Goal: Task Accomplishment & Management: Contribute content

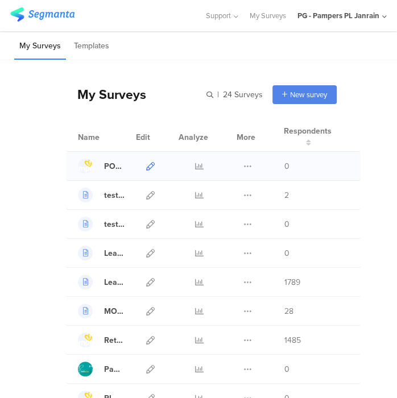
click at [149, 167] on icon at bounding box center [150, 166] width 9 height 9
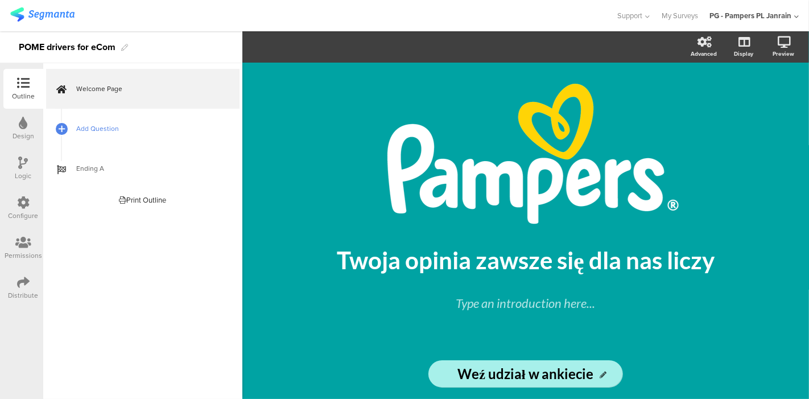
click at [125, 133] on span "Add Question" at bounding box center [149, 128] width 146 height 11
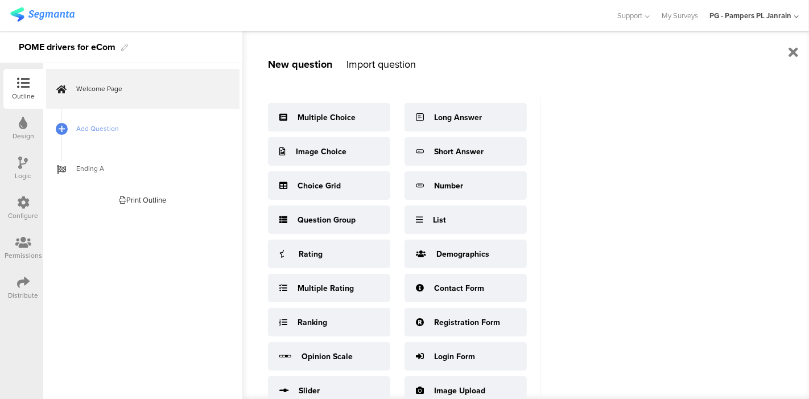
drag, startPoint x: 337, startPoint y: 120, endPoint x: 442, endPoint y: 67, distance: 117.6
click at [397, 67] on div "New question Import question Multiple Choice Image Choice Choice Grid Question …" at bounding box center [391, 215] width 299 height 368
click at [397, 75] on div "New question Import question Multiple Choice Image Choice Choice Grid Question …" at bounding box center [391, 215] width 299 height 368
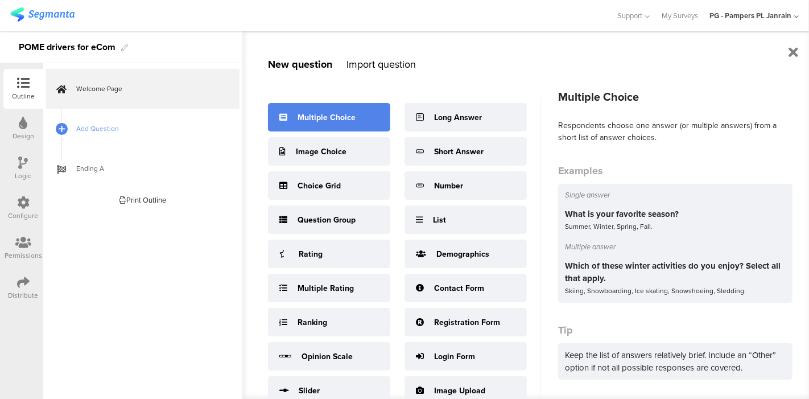
click at [336, 106] on div "Multiple Choice" at bounding box center [329, 117] width 122 height 28
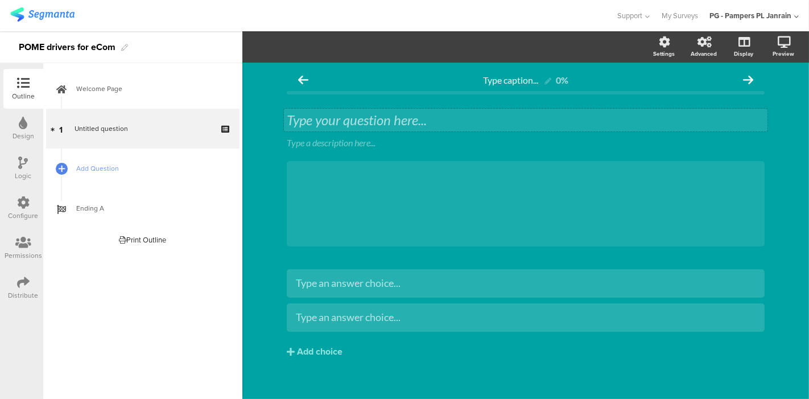
click at [361, 119] on div "Type your question here..." at bounding box center [526, 120] width 484 height 23
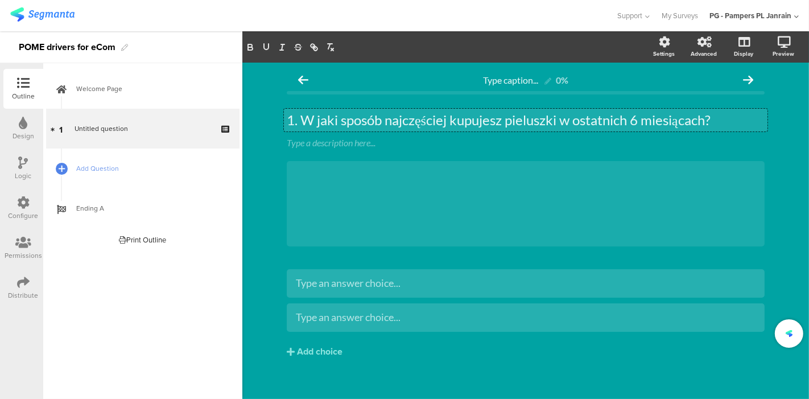
click at [297, 117] on p "1. W jaki sposób najczęściej kupujesz pieluszki w ostatnich 6 miesiącach?" at bounding box center [526, 120] width 478 height 17
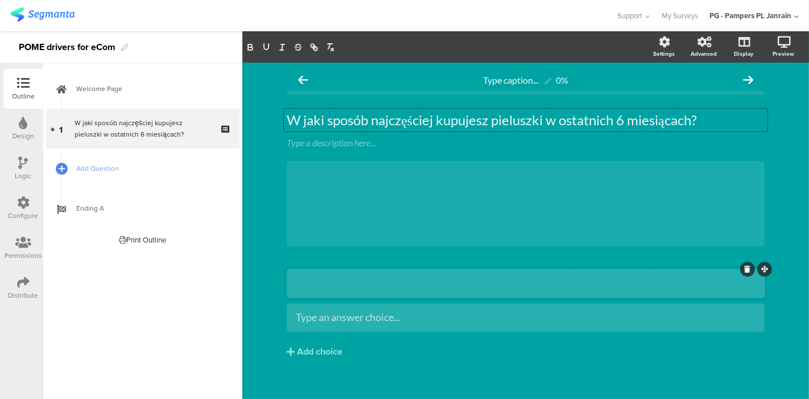
drag, startPoint x: 373, startPoint y: 281, endPoint x: 346, endPoint y: 283, distance: 27.4
click at [346, 283] on div at bounding box center [526, 283] width 460 height 13
click at [397, 275] on div "Type an answer choice..." at bounding box center [526, 283] width 460 height 19
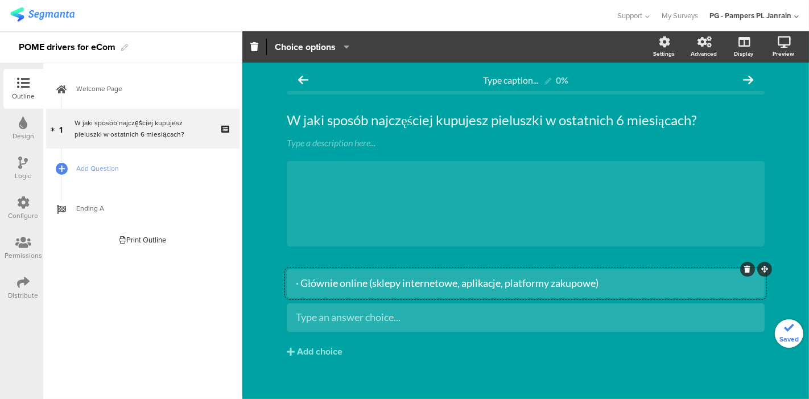
click at [296, 282] on div "· Głównie online (sklepy internetowe, aplikacje, platformy zakupowe)" at bounding box center [526, 283] width 460 height 13
click at [358, 323] on div "Type an answer choice..." at bounding box center [526, 317] width 460 height 13
click at [397, 319] on div "Type an answer choice..." at bounding box center [526, 317] width 460 height 13
click at [296, 314] on div "· Głównie stacjonarnie (sklepy, drogerie, markety)" at bounding box center [526, 317] width 460 height 13
click at [325, 374] on div "Głównie online (sklepy internetowe, aplikacje, platformy zakupowe) Głównie stac…" at bounding box center [526, 337] width 478 height 137
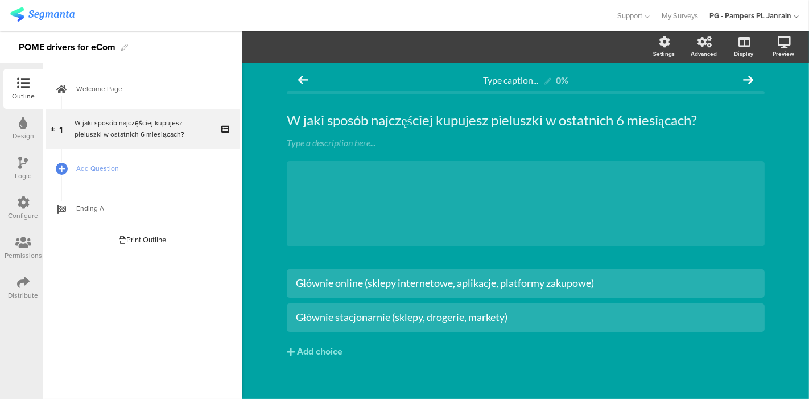
click at [397, 373] on div "Głównie online (sklepy internetowe, aplikacje, platformy zakupowe) Głównie stac…" at bounding box center [526, 337] width 478 height 137
click at [31, 167] on div "Logic" at bounding box center [23, 169] width 40 height 40
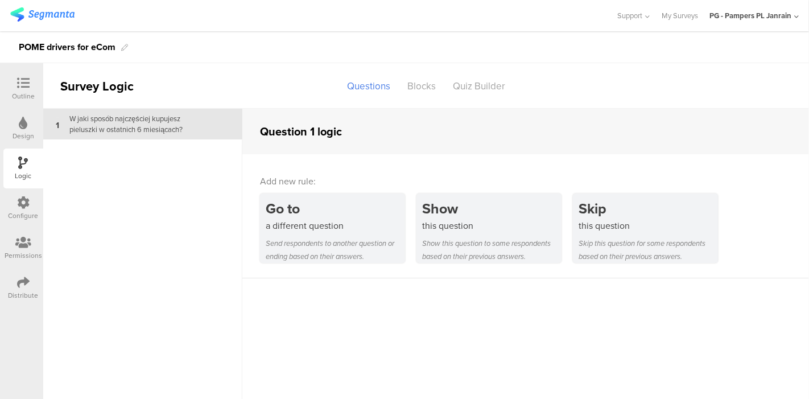
click at [20, 130] on div at bounding box center [23, 124] width 9 height 14
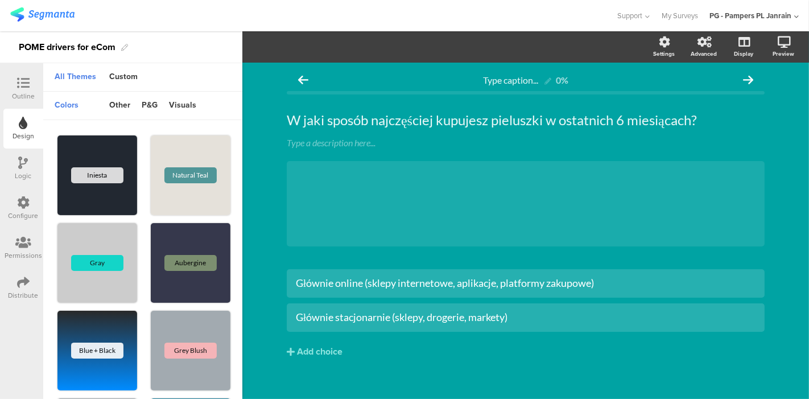
click at [30, 89] on div at bounding box center [23, 84] width 23 height 14
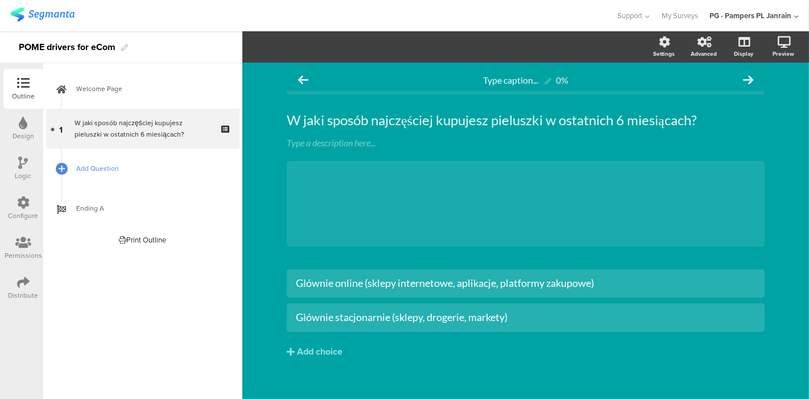
click at [83, 170] on span "Add Question" at bounding box center [149, 168] width 146 height 11
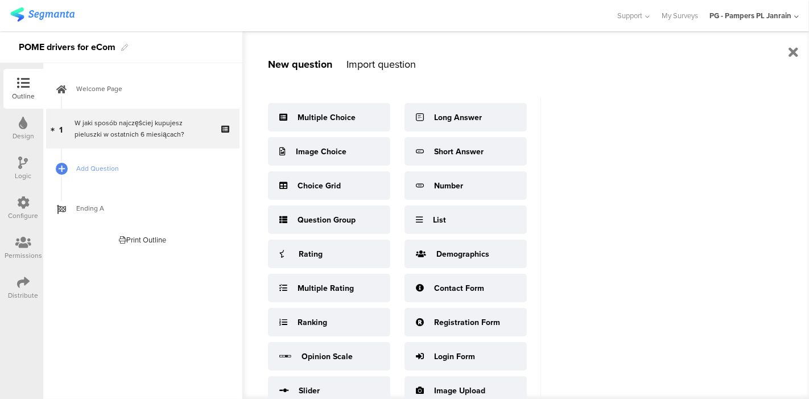
click at [397, 312] on div "New question Import question Multiple Choice Image Choice Choice Grid Question …" at bounding box center [525, 215] width 567 height 368
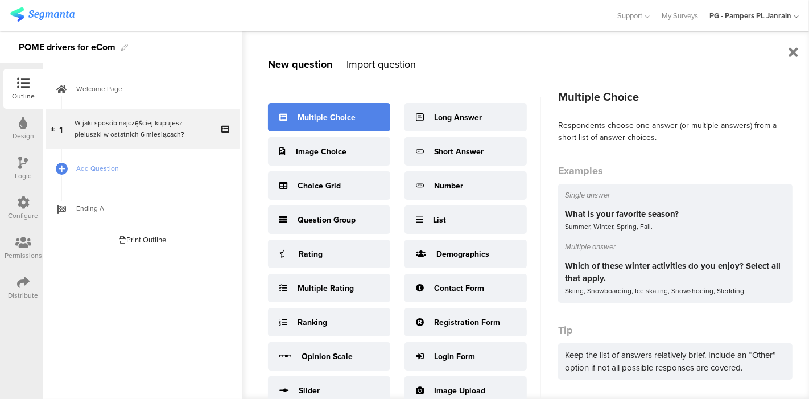
click at [341, 112] on div "Multiple Choice" at bounding box center [327, 118] width 58 height 12
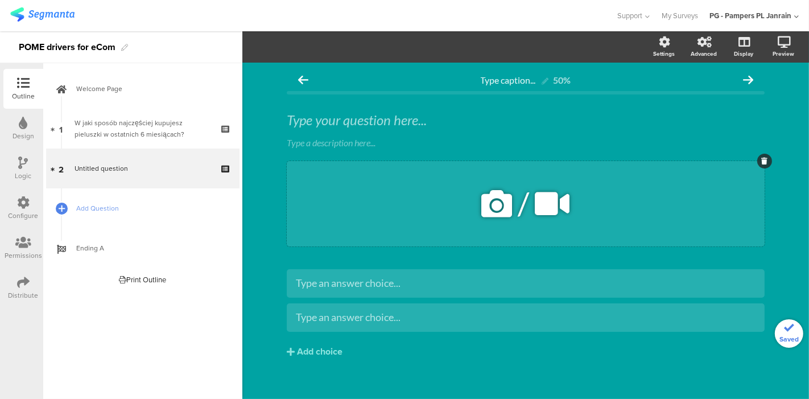
click at [362, 189] on div "/" at bounding box center [526, 203] width 478 height 85
click at [370, 232] on div "/" at bounding box center [526, 203] width 478 height 85
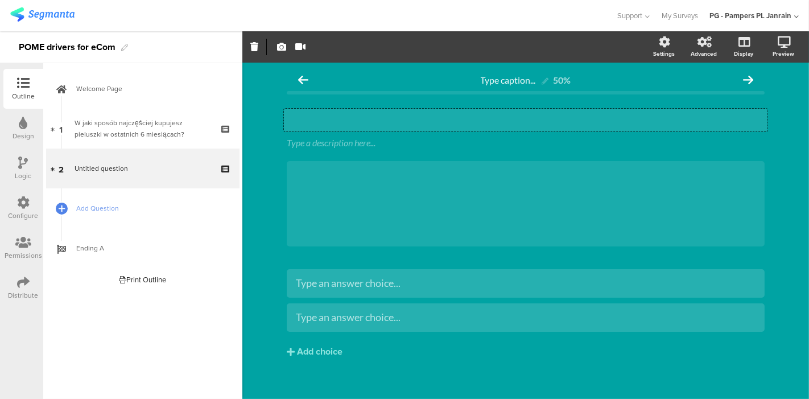
click at [332, 122] on div "Type your question here..." at bounding box center [526, 120] width 484 height 23
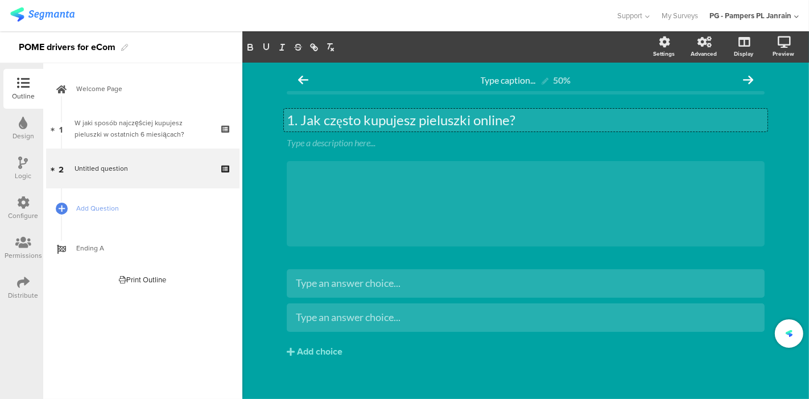
click at [297, 121] on p "1. Jak często kupujesz pieluszki online?" at bounding box center [526, 120] width 478 height 17
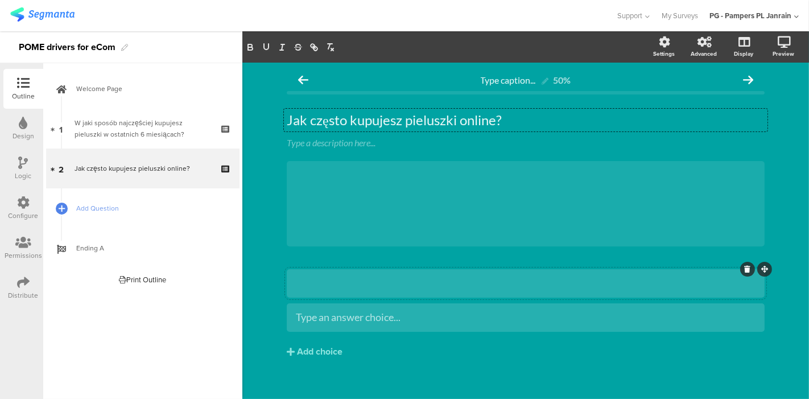
click at [397, 289] on div at bounding box center [526, 283] width 460 height 13
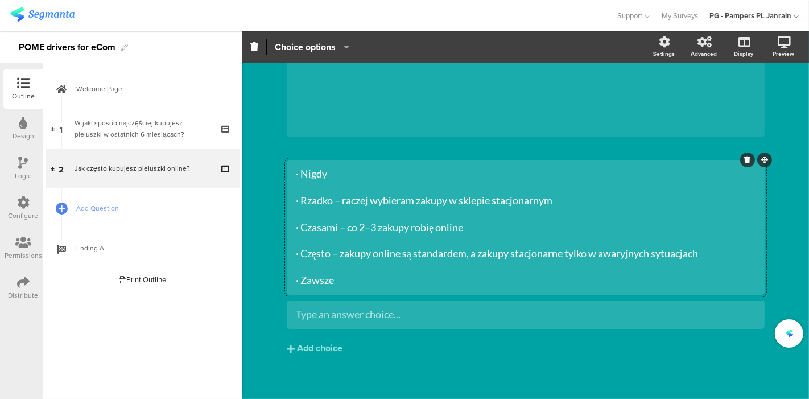
scroll to position [118, 0]
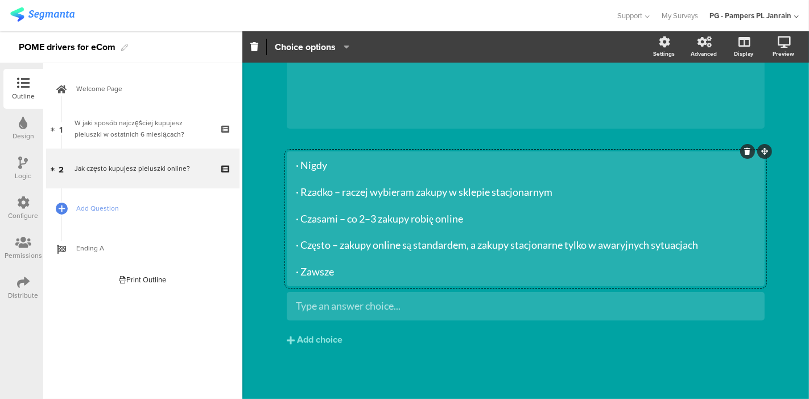
click at [296, 167] on div "· Nigdy · Rzadko – raczej wybieram zakupy w sklepie stacjonarnym · Czasami – co…" at bounding box center [526, 219] width 460 height 120
click at [296, 194] on div "Nigdy · Rzadko – raczej wybieram zakupy w sklepie stacjonarnym · Czasami – co 2…" at bounding box center [526, 219] width 460 height 120
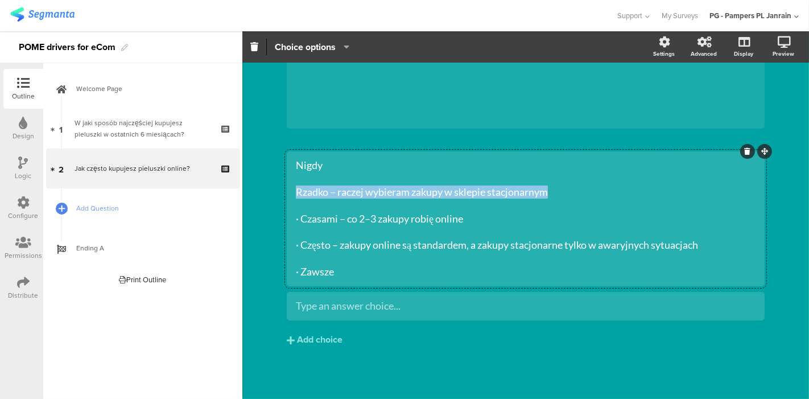
drag, startPoint x: 564, startPoint y: 192, endPoint x: 288, endPoint y: 192, distance: 276.0
click at [288, 192] on div "Nigdy Rzadko – raczej wybieram zakupy w sklepie stacjonarnym · Czasami – co 2–3…" at bounding box center [526, 218] width 478 height 135
copy div "Rzadko – raczej wybieram zakupy w sklepie stacjonarnym"
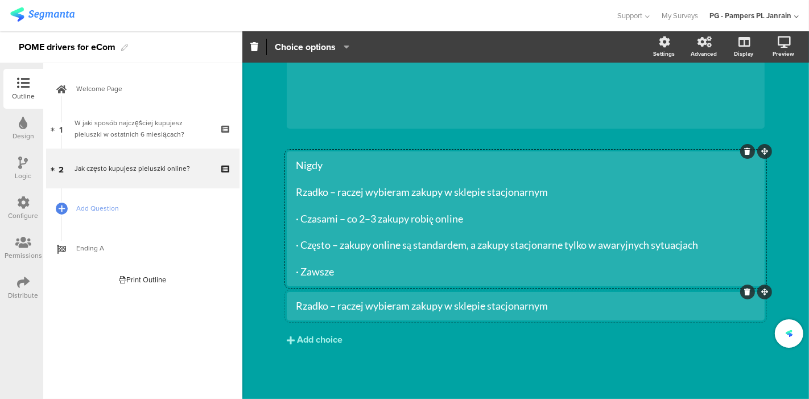
click at [315, 344] on div "Add choice" at bounding box center [320, 340] width 46 height 12
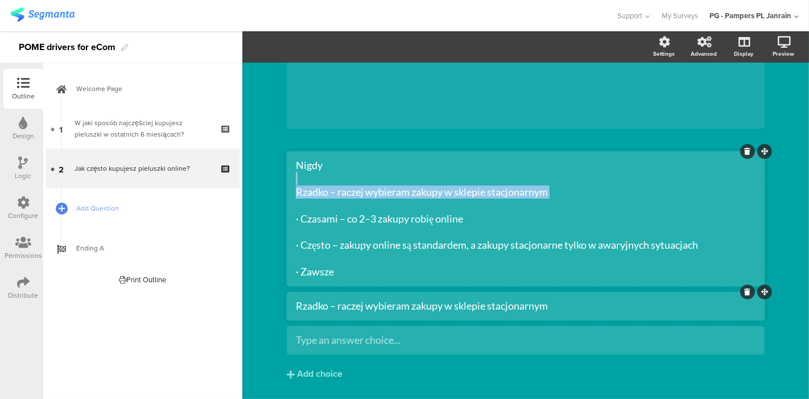
drag, startPoint x: 294, startPoint y: 178, endPoint x: 434, endPoint y: 205, distance: 142.1
click at [397, 205] on div "Nigdy Rzadko – raczej wybieram zakupy w sklepie stacjonarnym · Czasami – co 2–3…" at bounding box center [526, 219] width 460 height 120
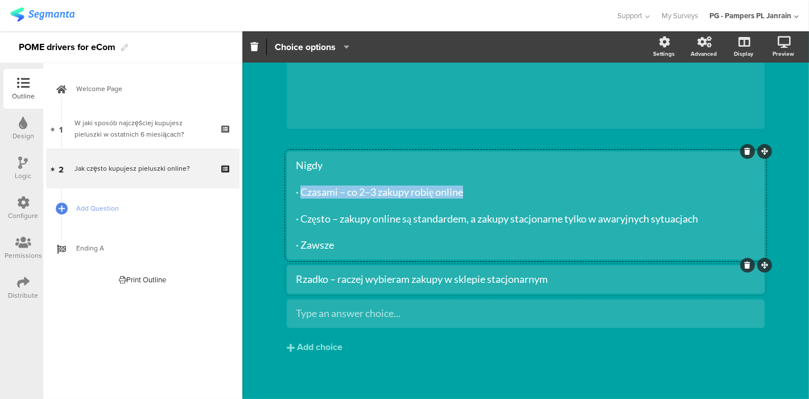
drag, startPoint x: 463, startPoint y: 193, endPoint x: 295, endPoint y: 192, distance: 167.9
click at [296, 192] on div "Nigdy · Czasami – co 2–3 zakupy robię online · Często – zakupy online są standa…" at bounding box center [526, 205] width 460 height 93
copy div "Czasami – co 2–3 zakupy robię online"
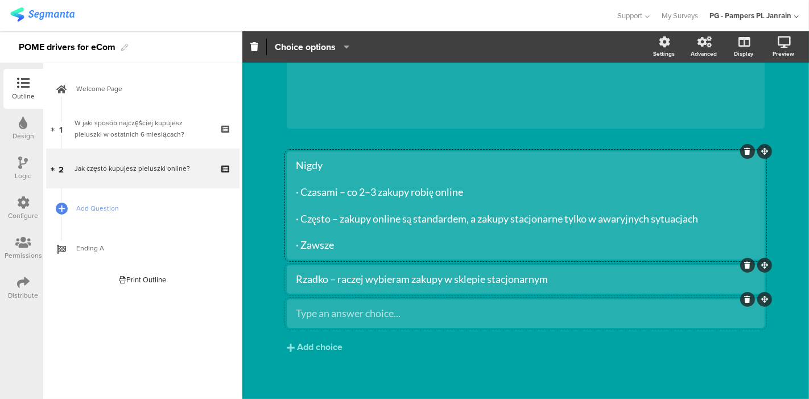
click at [307, 321] on div "Type an answer choice..." at bounding box center [526, 313] width 460 height 19
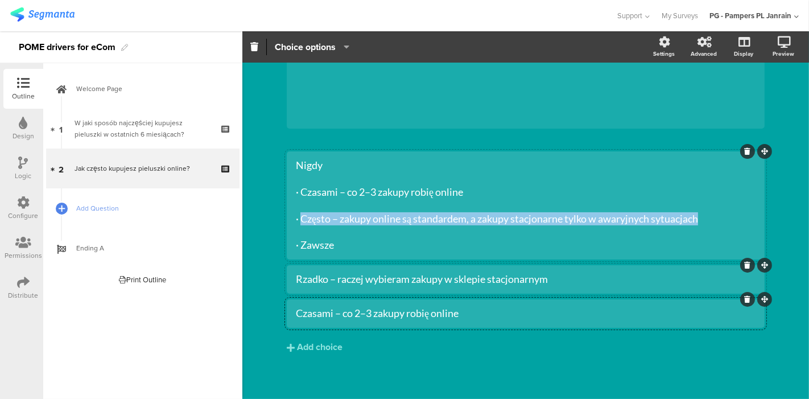
drag, startPoint x: 297, startPoint y: 220, endPoint x: 702, endPoint y: 220, distance: 405.1
click at [397, 220] on div "Nigdy · Czasami – co 2–3 zakupy robię online · Często – zakupy online są standa…" at bounding box center [526, 205] width 460 height 93
copy div "Często – zakupy online są standardem, a zakupy stacjonarne tylko w awaryjnych s…"
click at [320, 346] on div "Add choice" at bounding box center [320, 347] width 46 height 12
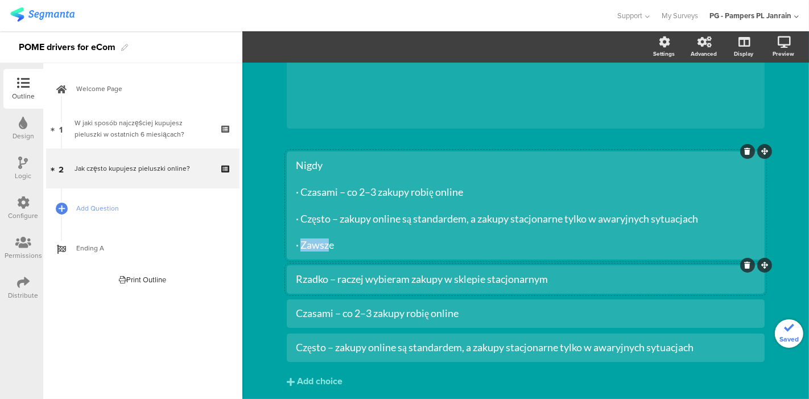
drag, startPoint x: 327, startPoint y: 245, endPoint x: 295, endPoint y: 248, distance: 31.4
click at [296, 248] on div "Nigdy · Czasami – co 2–3 zakupy robię online · Często – zakupy online są standa…" at bounding box center [526, 205] width 460 height 93
click at [296, 247] on div "Nigdy · Czasami – co 2–3 zakupy robię online · Często – zakupy online są standa…" at bounding box center [526, 205] width 460 height 93
drag, startPoint x: 296, startPoint y: 246, endPoint x: 328, endPoint y: 245, distance: 31.9
click at [328, 245] on div "Nigdy · Czasami – co 2–3 zakupy robię online · Często – zakupy online są standa…" at bounding box center [526, 205] width 460 height 93
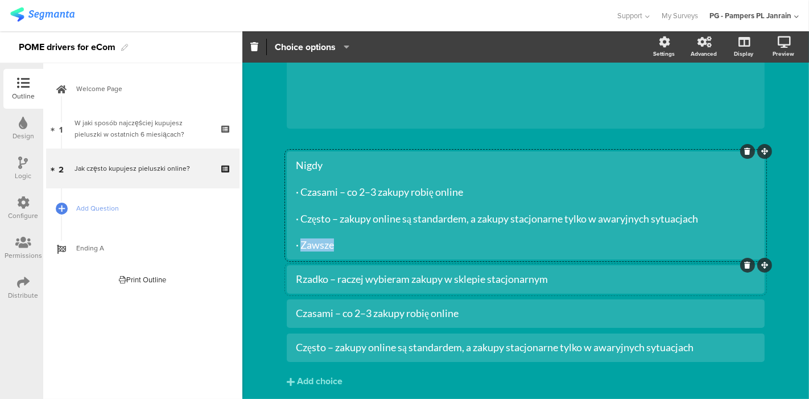
copy div "Zawsze"
click at [327, 381] on div "Add choice" at bounding box center [320, 382] width 46 height 12
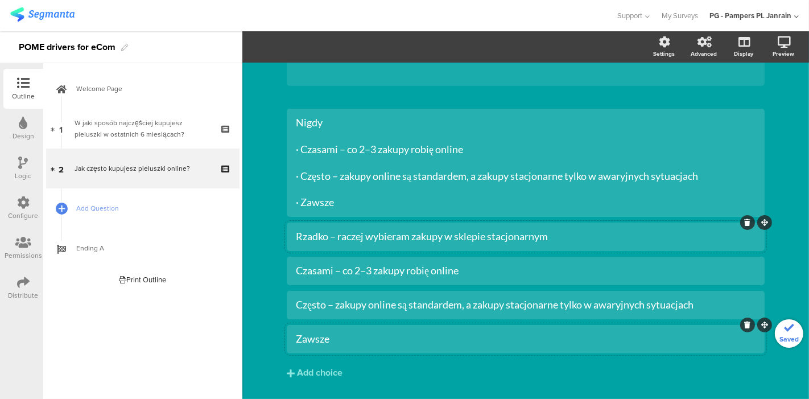
scroll to position [160, 0]
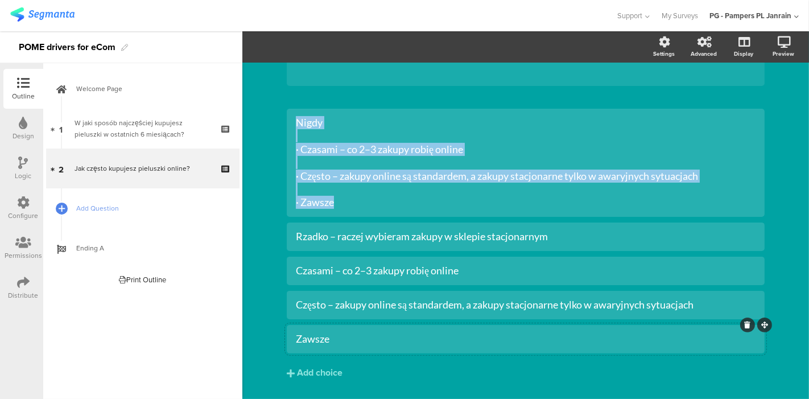
drag, startPoint x: 337, startPoint y: 200, endPoint x: 281, endPoint y: 116, distance: 101.0
click at [281, 116] on div "Type caption... 50% Jak często kupujesz pieluszki online? Jak często kupujesz p…" at bounding box center [525, 167] width 501 height 531
click at [333, 169] on div "Nigdy · Czasami – co 2–3 zakupy robię online · Często – zakupy online są standa…" at bounding box center [526, 162] width 460 height 93
drag, startPoint x: 334, startPoint y: 199, endPoint x: 299, endPoint y: 150, distance: 60.3
click at [299, 150] on div "Nigdy · Czasami – co 2–3 zakupy robię online · Często – zakupy online są standa…" at bounding box center [526, 162] width 460 height 93
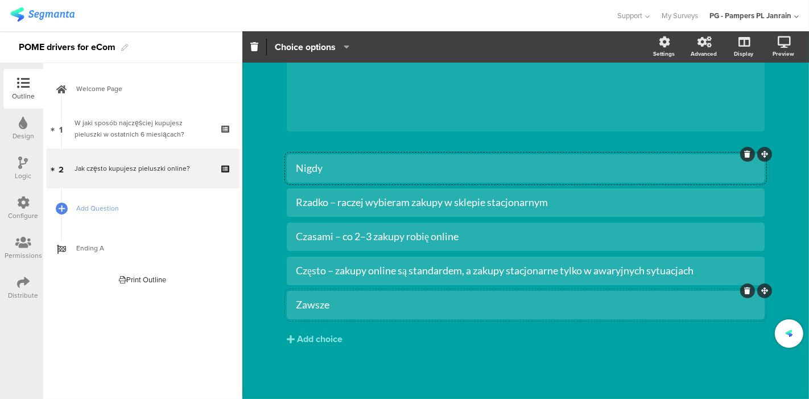
scroll to position [114, 0]
click at [263, 248] on div "Type caption... 50% Jak często kupujesz pieluszki online? Jak często kupujesz p…" at bounding box center [525, 174] width 567 height 451
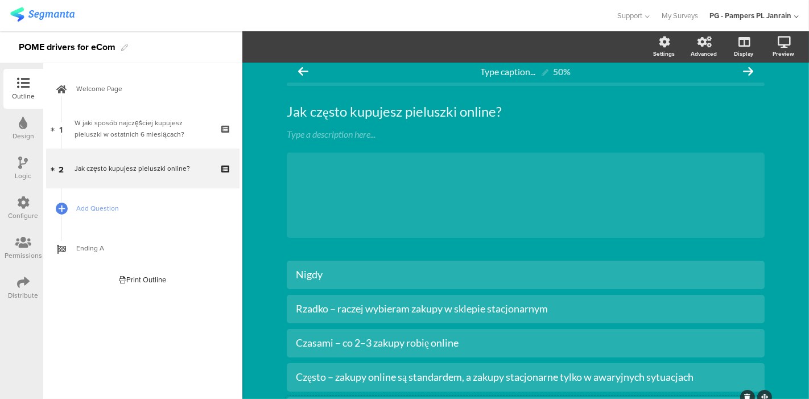
scroll to position [8, 0]
click at [20, 158] on icon at bounding box center [24, 162] width 10 height 13
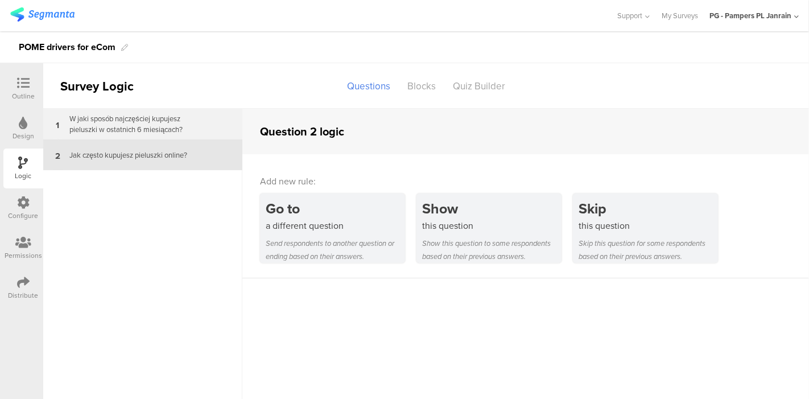
click at [152, 118] on div "W jaki sposób najczęściej kupujesz pieluszki w ostatnich 6 miesiącach?" at bounding box center [134, 124] width 142 height 22
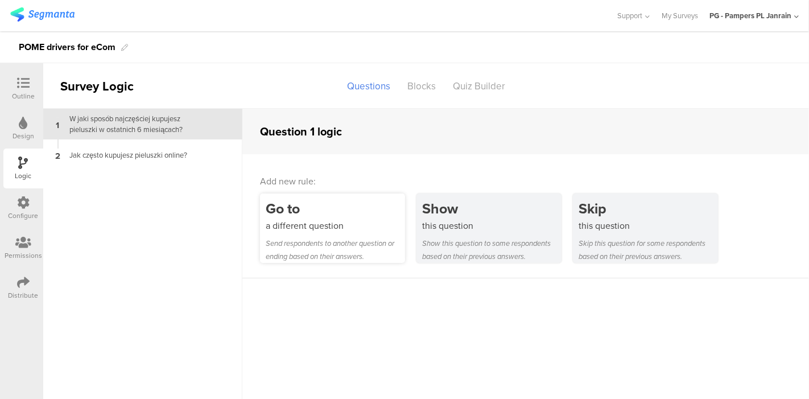
click at [308, 253] on div "Send respondents to another question or ending based on their answers." at bounding box center [335, 250] width 139 height 26
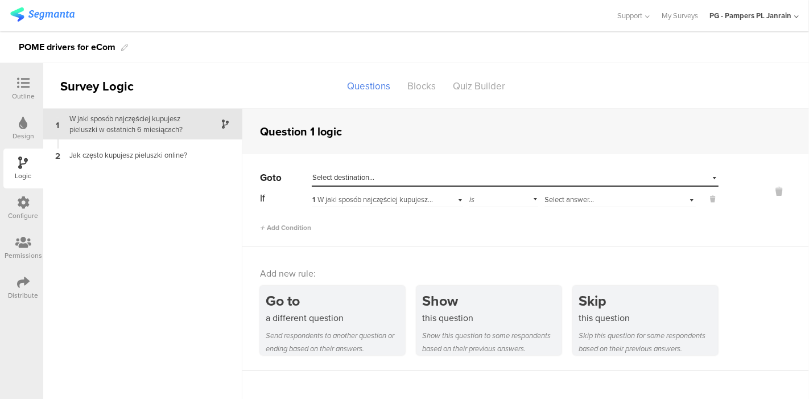
click at [397, 200] on span "Select answer..." at bounding box center [570, 199] width 50 height 11
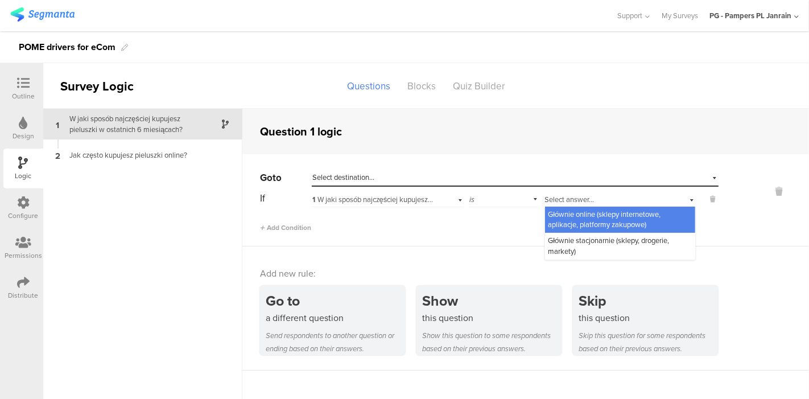
click at [397, 211] on span "Głównie online (sklepy internetowe, aplikacje, platformy zakupowe)" at bounding box center [605, 219] width 113 height 21
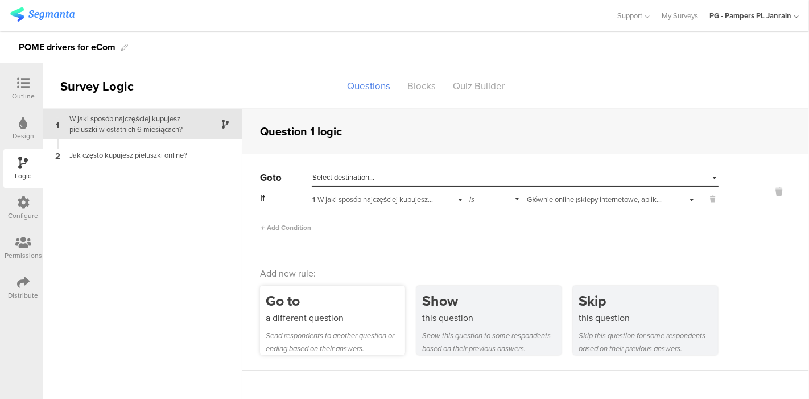
click at [327, 318] on div "a different question" at bounding box center [335, 317] width 139 height 13
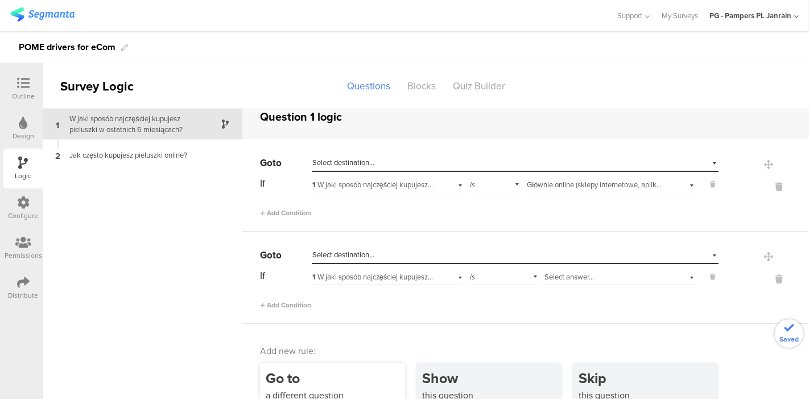
scroll to position [15, 0]
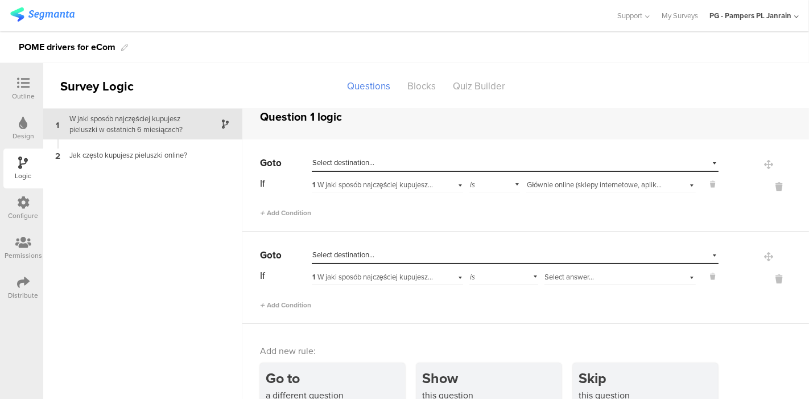
click at [397, 272] on div "Select answer..." at bounding box center [606, 277] width 123 height 10
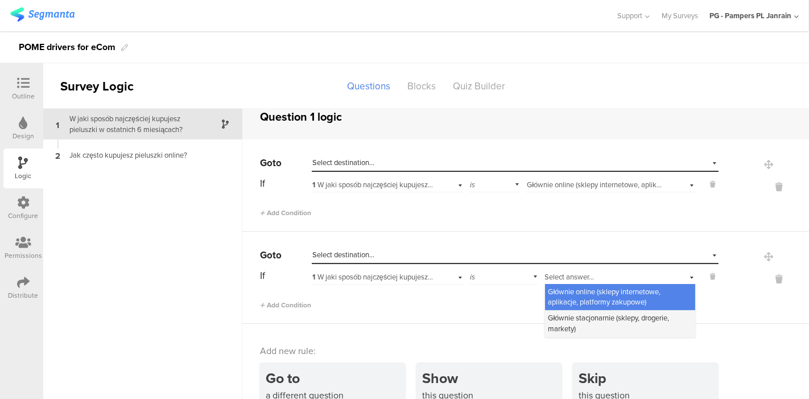
click at [397, 323] on div "Głównie stacjonarnie (sklepy, drogerie, markety)" at bounding box center [620, 323] width 150 height 26
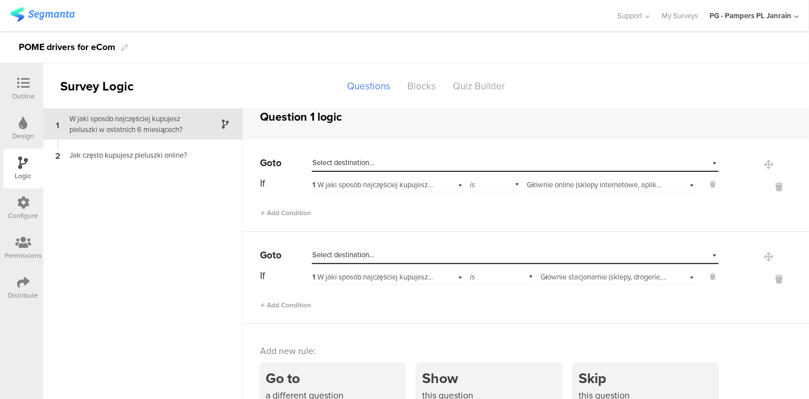
scroll to position [46, 0]
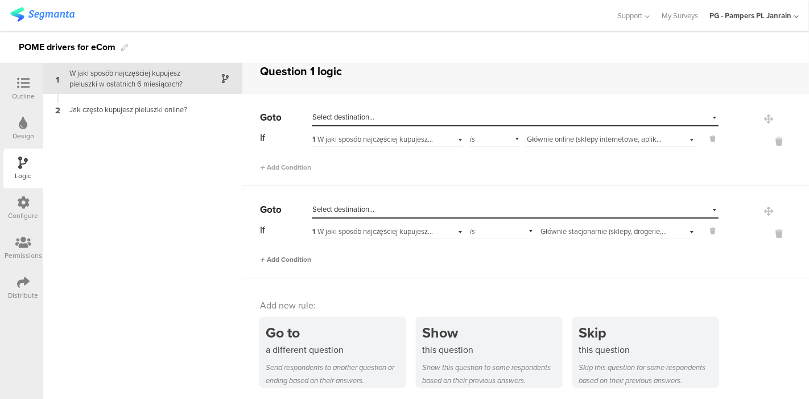
click at [283, 255] on span "Add Condition" at bounding box center [285, 259] width 51 height 10
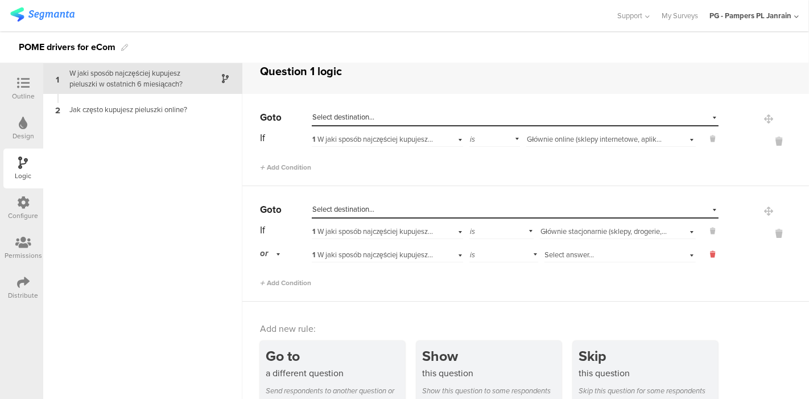
click at [397, 254] on icon at bounding box center [713, 254] width 5 height 10
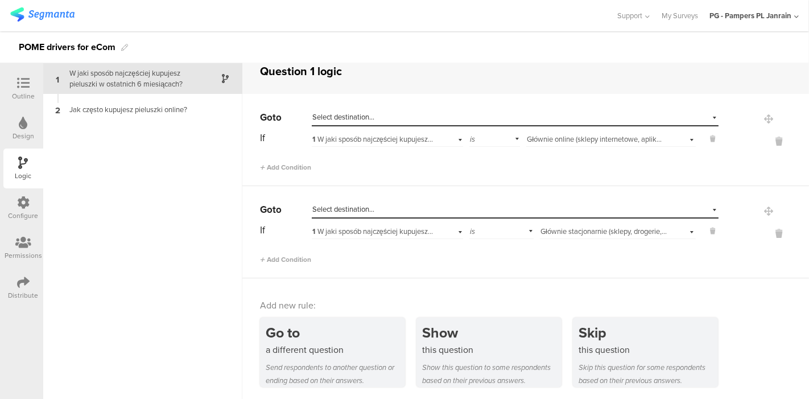
scroll to position [0, 0]
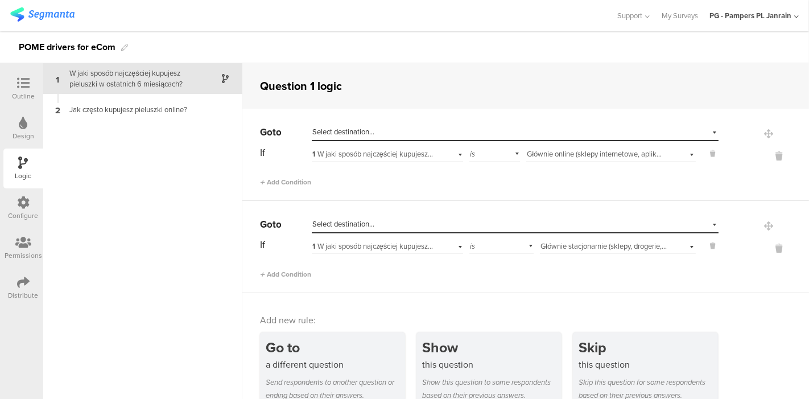
click at [383, 134] on div "Select destination..." at bounding box center [462, 132] width 301 height 10
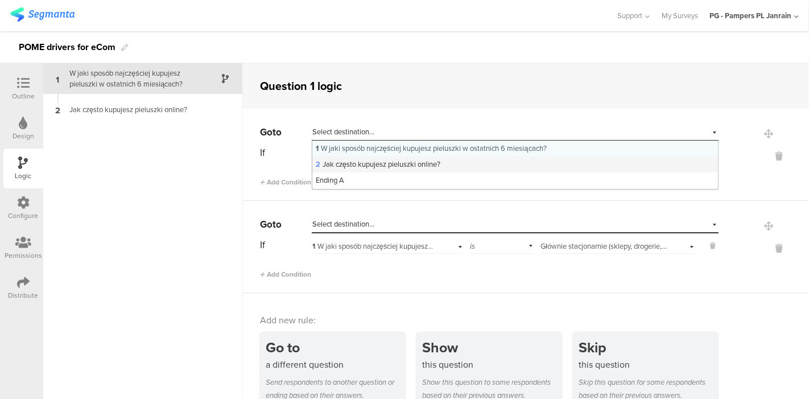
click at [374, 167] on span "2 Jak często kupujesz pieluszki online?" at bounding box center [378, 164] width 125 height 11
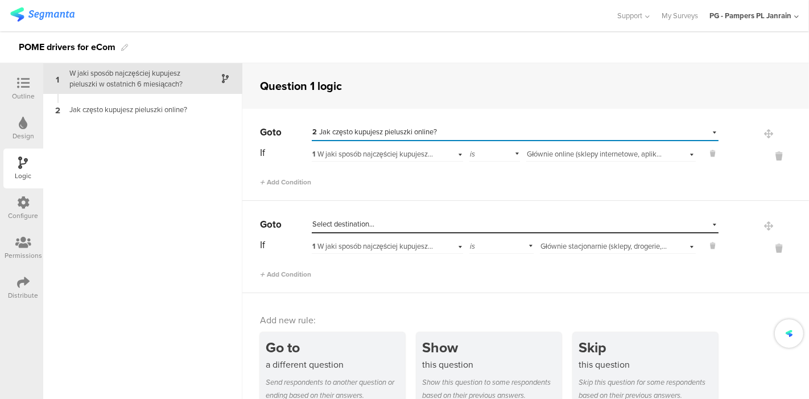
click at [205, 239] on div "1 W jaki sposób najczęściej kupujesz pieluszki w ostatnich 6 miesiącach? 2 Jak …" at bounding box center [142, 231] width 199 height 336
click at [20, 85] on icon at bounding box center [23, 83] width 13 height 13
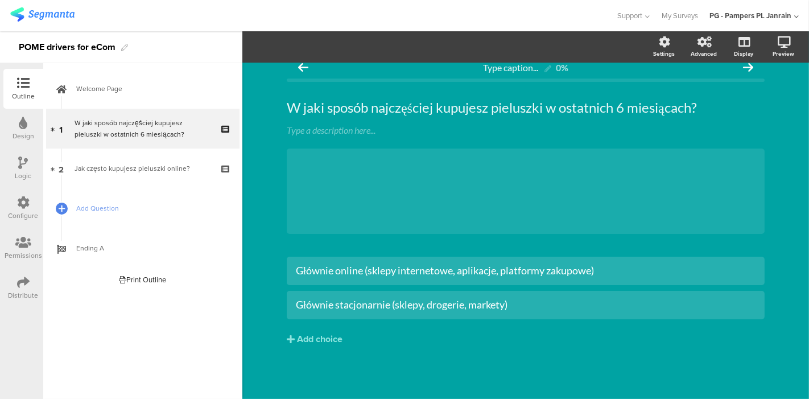
scroll to position [12, 0]
click at [94, 207] on span "Add Question" at bounding box center [149, 208] width 146 height 11
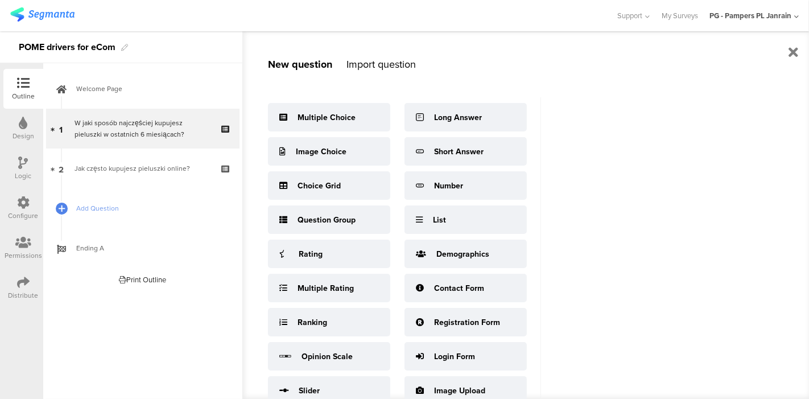
click at [397, 222] on div "New question Import question Multiple Choice Image Choice Choice Grid Question …" at bounding box center [525, 215] width 567 height 368
click at [113, 212] on span "Add Question" at bounding box center [149, 208] width 146 height 11
click at [84, 208] on span "Add Question" at bounding box center [149, 208] width 146 height 11
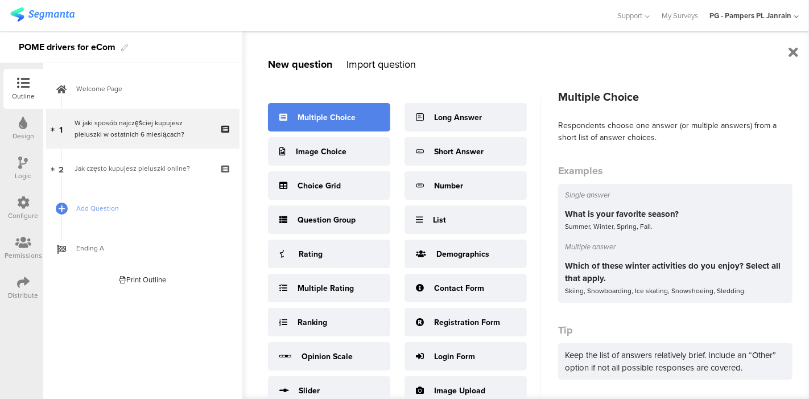
click at [328, 119] on div "Multiple Choice" at bounding box center [327, 118] width 58 height 12
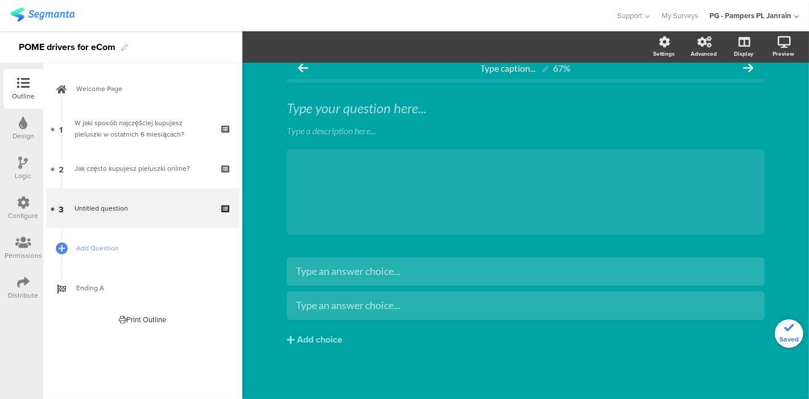
scroll to position [12, 0]
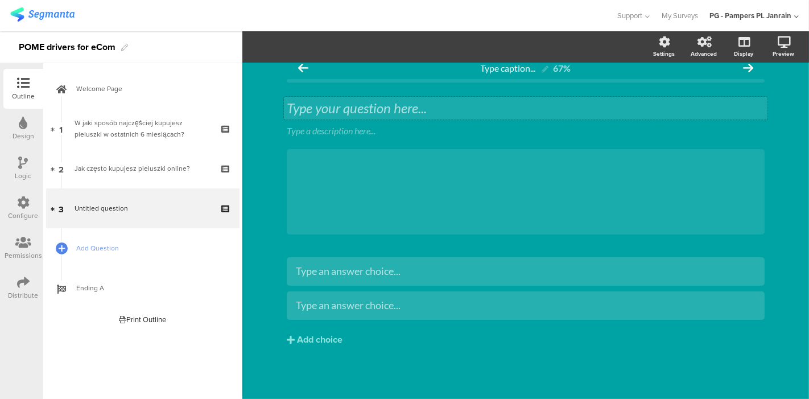
click at [308, 108] on div "Type your question here... Type a description here... /" at bounding box center [526, 167] width 478 height 158
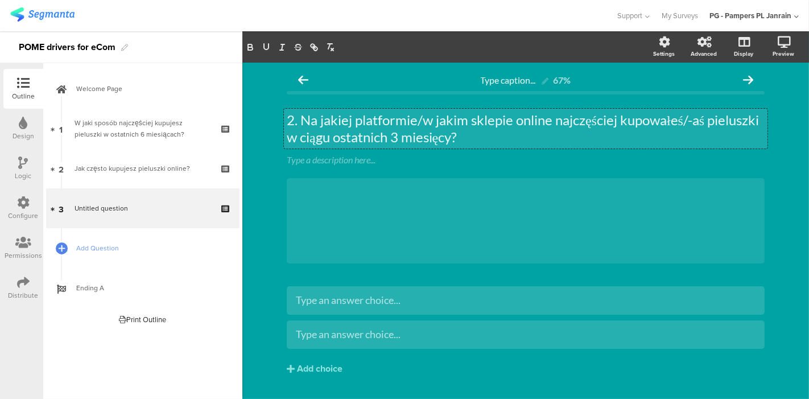
click at [296, 119] on p "2. Na jakiej platformie/w jakim sklepie online najczęściej kupowałeś/-aś pielus…" at bounding box center [526, 129] width 478 height 34
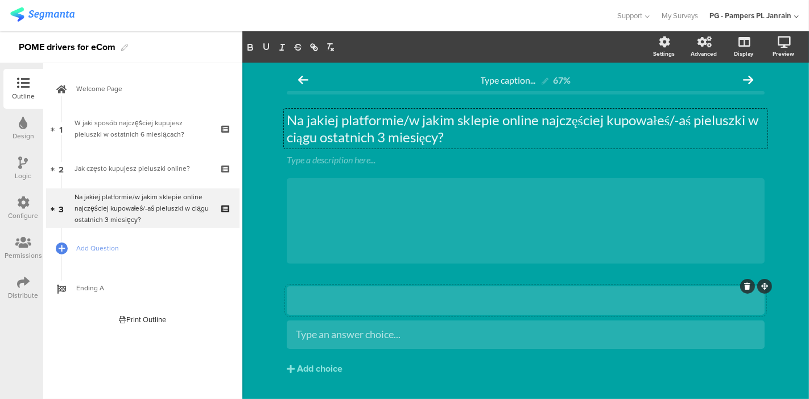
click at [397, 298] on div at bounding box center [526, 300] width 460 height 13
click at [397, 336] on div "Type an answer choice..." at bounding box center [526, 334] width 460 height 13
click at [319, 366] on div "Add choice" at bounding box center [320, 369] width 46 height 12
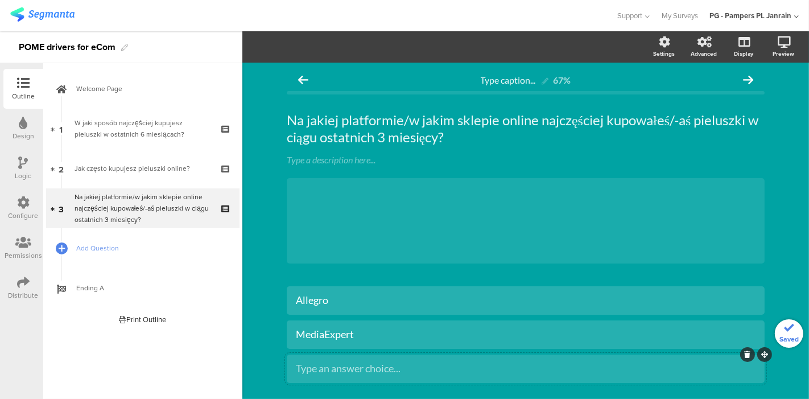
scroll to position [63, 0]
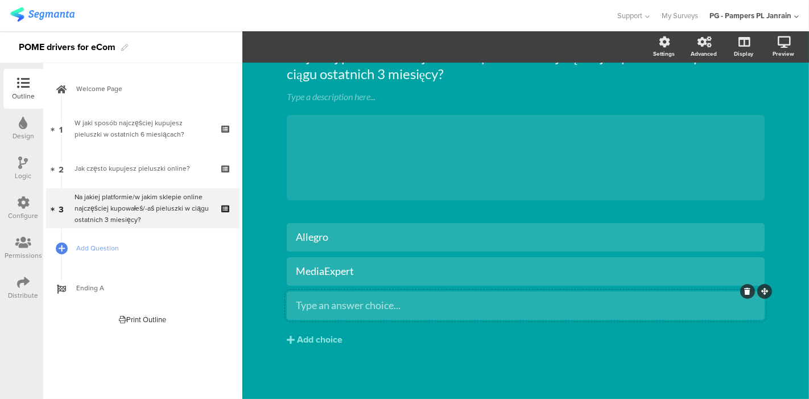
click at [397, 304] on div "Type an answer choice..." at bounding box center [526, 305] width 460 height 13
click at [397, 304] on div "Amazon" at bounding box center [526, 305] width 460 height 13
click at [307, 336] on div "Add choice" at bounding box center [320, 340] width 46 height 12
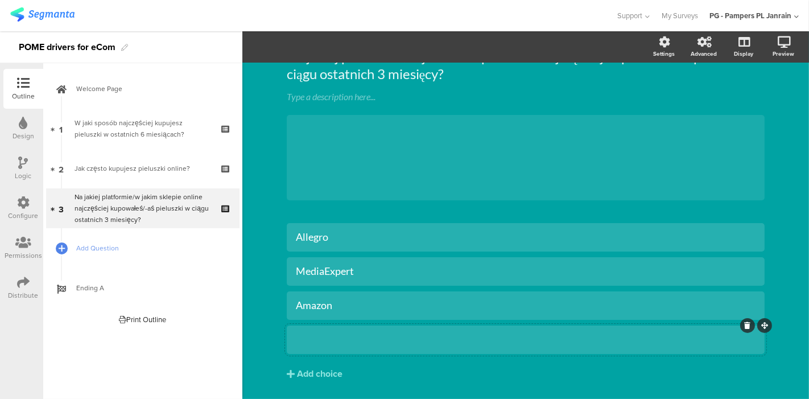
click at [397, 344] on div at bounding box center [526, 339] width 460 height 13
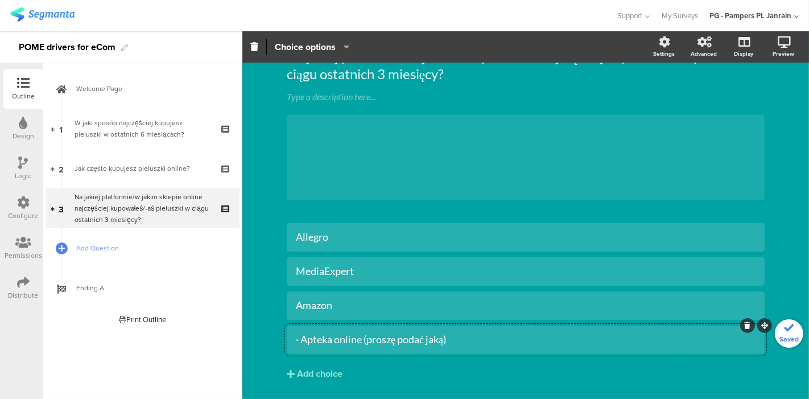
click at [296, 340] on div "· Apteka online (proszę podać jaką)" at bounding box center [526, 339] width 460 height 13
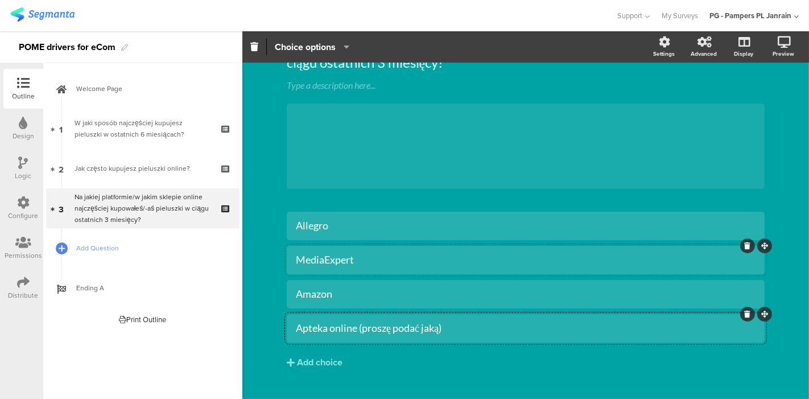
scroll to position [74, 0]
click at [318, 366] on div "Add choice" at bounding box center [320, 363] width 46 height 12
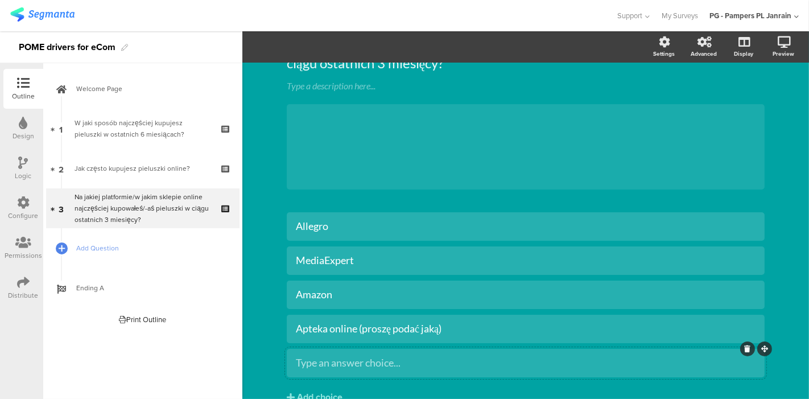
click at [397, 361] on div "Type an answer choice..." at bounding box center [526, 362] width 460 height 13
click at [296, 365] on div "· Inny (proszę podać jaki)" at bounding box center [526, 362] width 460 height 13
click at [397, 328] on div "Apteka online (proszę podać jaką)" at bounding box center [526, 328] width 460 height 13
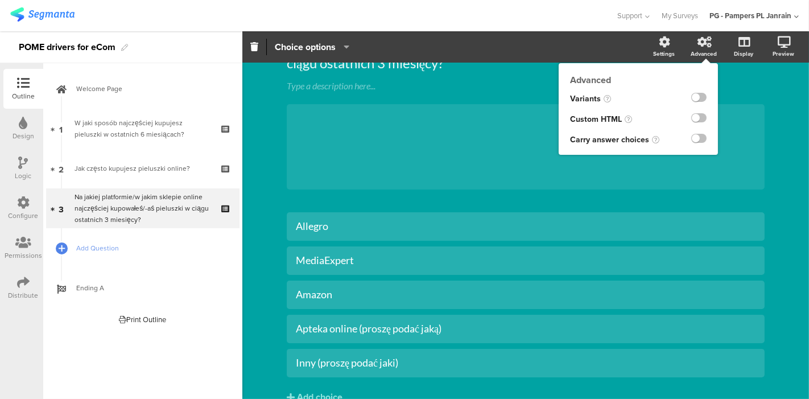
click at [397, 43] on div "Advanced" at bounding box center [710, 47] width 40 height 28
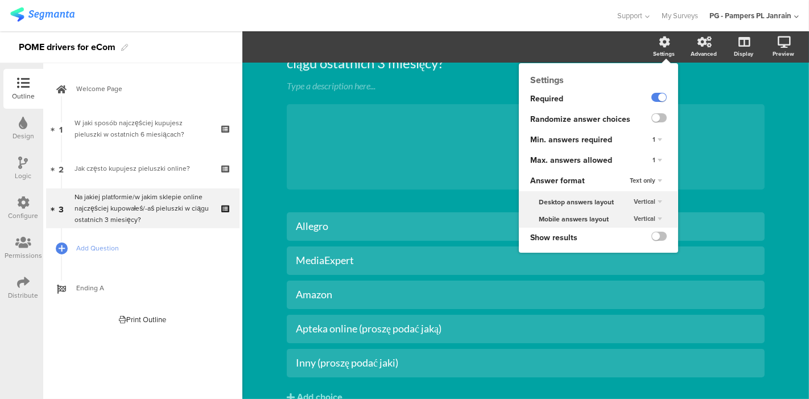
click at [397, 178] on span "Text only" at bounding box center [643, 180] width 26 height 9
click at [397, 179] on div "Text only" at bounding box center [659, 180] width 16 height 7
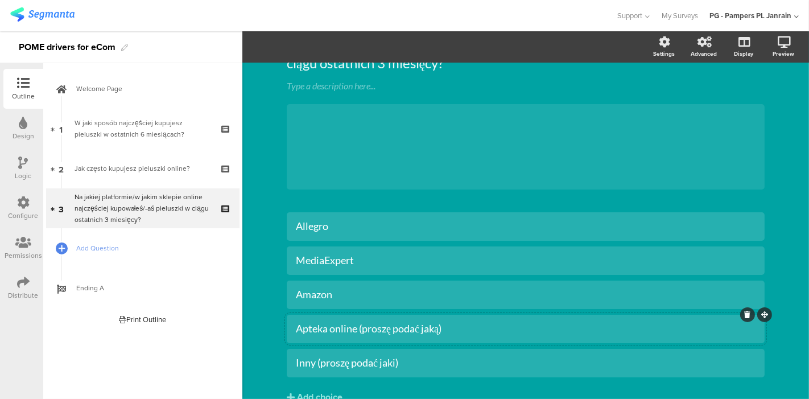
click at [397, 331] on div "Apteka online (proszę podać jaką)" at bounding box center [526, 328] width 460 height 13
click at [327, 44] on span "Choice options" at bounding box center [305, 46] width 61 height 13
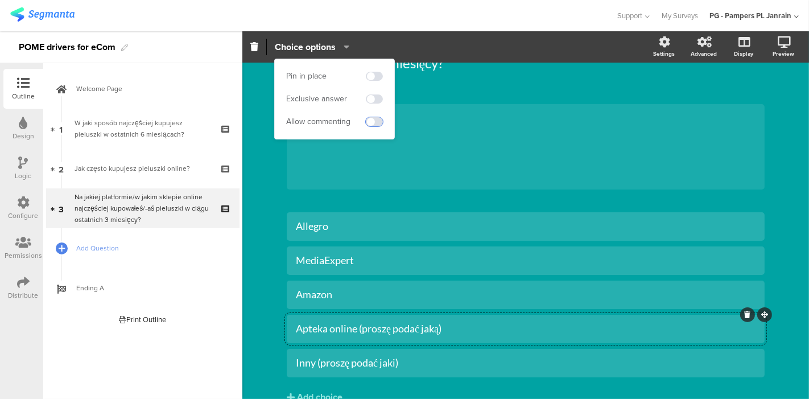
click at [377, 121] on span at bounding box center [374, 121] width 17 height 9
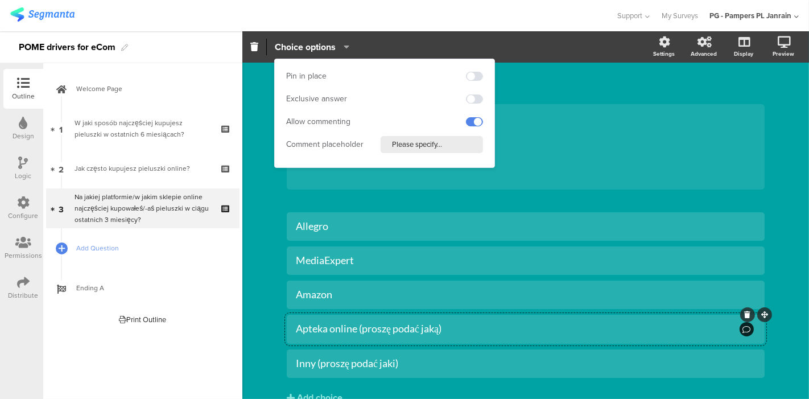
click at [397, 145] on input "Please specify..." at bounding box center [432, 144] width 102 height 17
click at [397, 143] on input "Please specify..." at bounding box center [432, 144] width 102 height 17
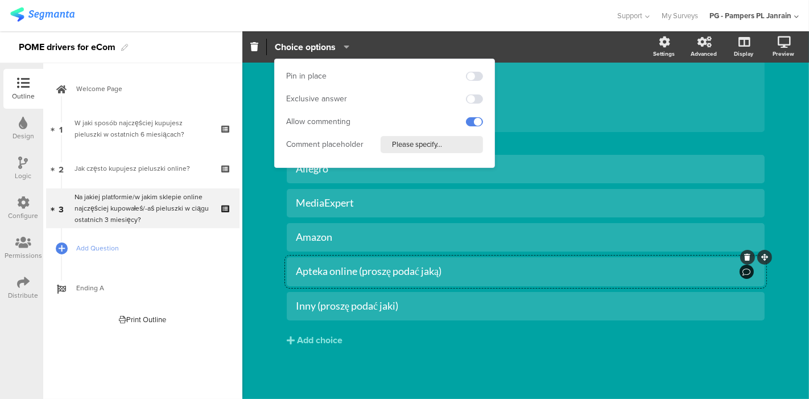
scroll to position [131, 0]
drag, startPoint x: 448, startPoint y: 142, endPoint x: 382, endPoint y: 142, distance: 66.6
click at [382, 142] on input "Please specify..." at bounding box center [432, 144] width 102 height 17
type input "Proszę podać"
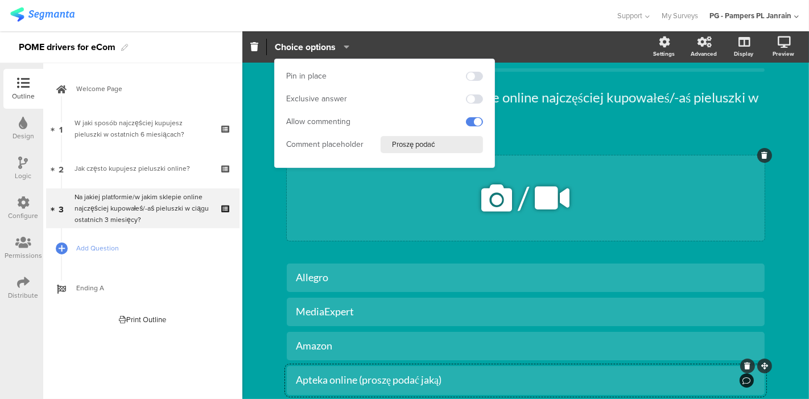
scroll to position [24, 0]
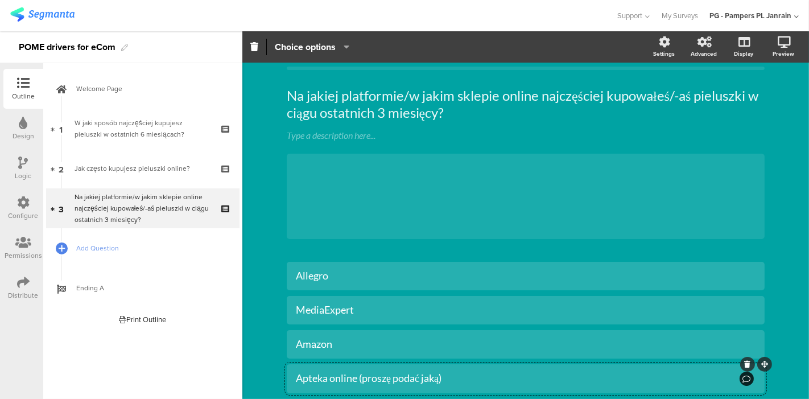
click at [265, 191] on div "Type caption... 67% Na jakiej platformie/w jakim sklepie online najczęściej kup…" at bounding box center [525, 272] width 567 height 469
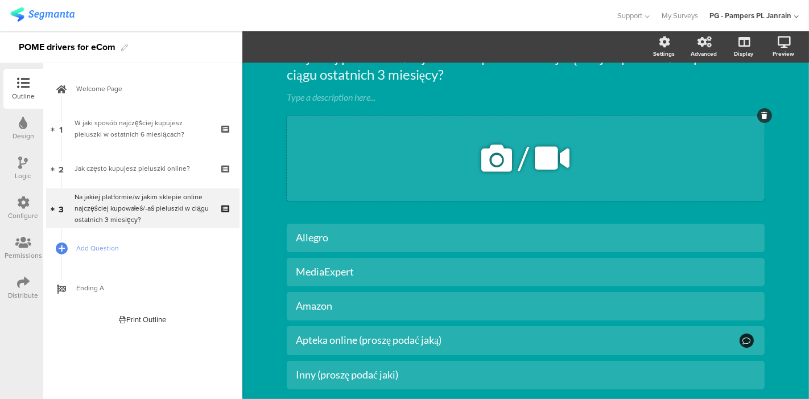
scroll to position [131, 0]
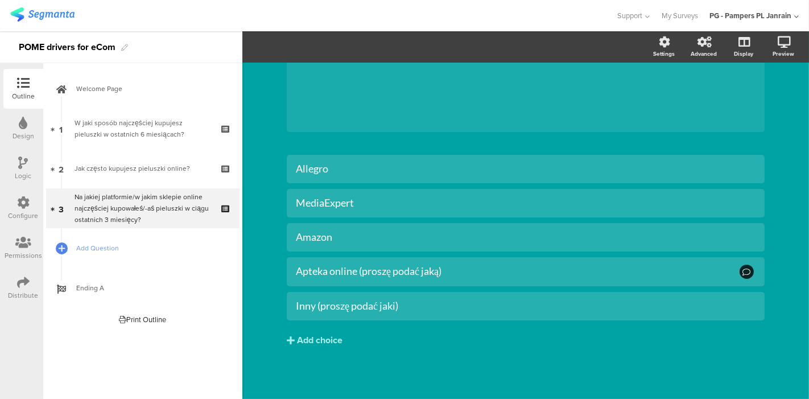
click at [397, 344] on button "Add choice" at bounding box center [526, 340] width 478 height 28
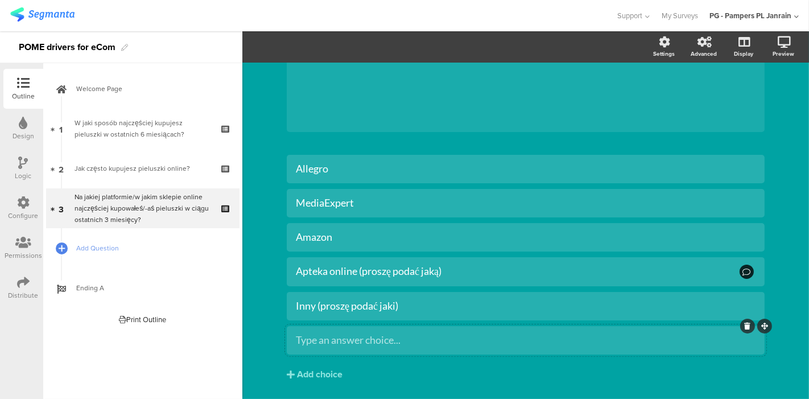
click at [397, 323] on icon at bounding box center [748, 326] width 6 height 7
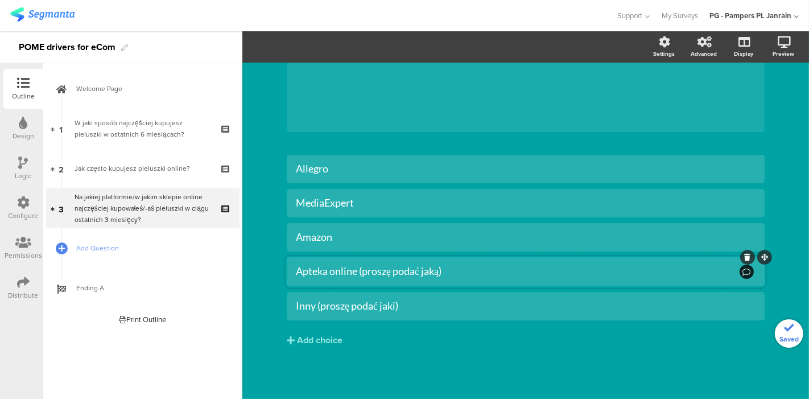
click at [397, 274] on icon at bounding box center [747, 272] width 8 height 8
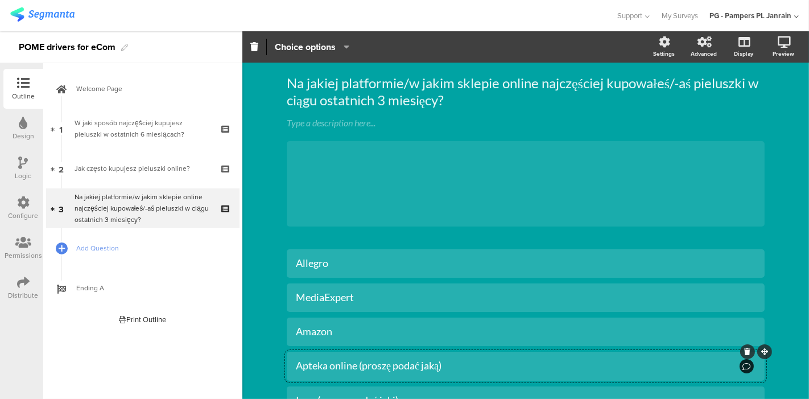
scroll to position [29, 0]
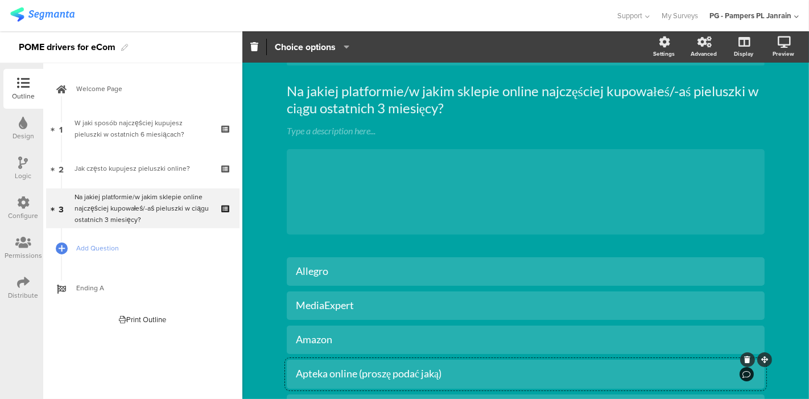
click at [315, 36] on section "Pin in place Exclusive answer Allow commenting Comment placeholder Proszę podać…" at bounding box center [525, 46] width 567 height 31
drag, startPoint x: 530, startPoint y: 375, endPoint x: 440, endPoint y: 360, distance: 91.1
click at [397, 360] on div at bounding box center [526, 374] width 478 height 29
click at [341, 44] on icon "button" at bounding box center [343, 46] width 11 height 9
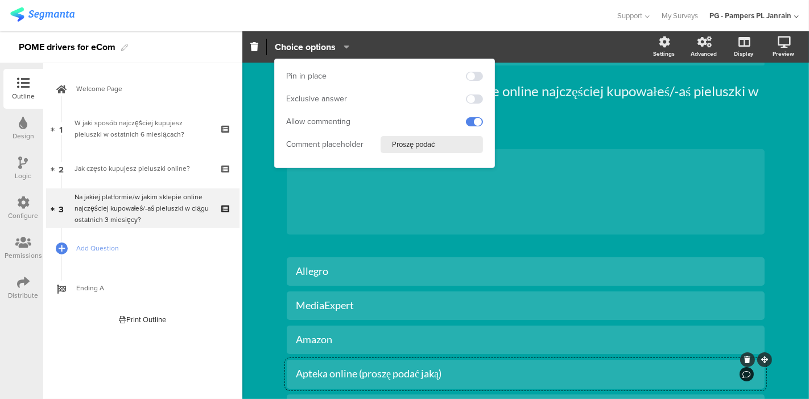
click at [397, 144] on input "Proszę podać" at bounding box center [432, 144] width 102 height 17
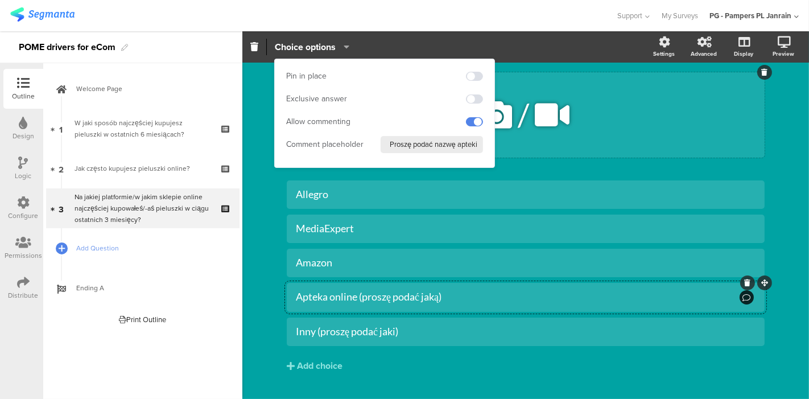
scroll to position [131, 0]
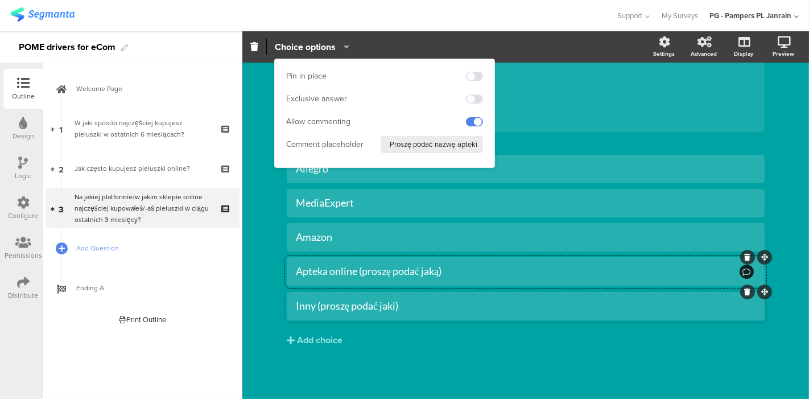
type input "Proszę podać nazwę apteki"
click at [397, 313] on div "Inny (proszę podać jaki)" at bounding box center [526, 305] width 460 height 19
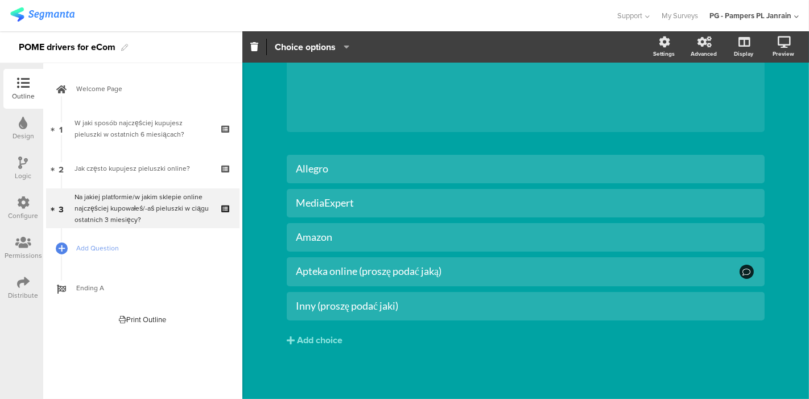
click at [310, 33] on section "Pin in place Exclusive answer Allow commenting Choice options Settings Advanced…" at bounding box center [525, 46] width 567 height 31
click at [344, 301] on div "Inny (proszę podać jaki)" at bounding box center [526, 305] width 460 height 13
click at [319, 48] on span "Choice options" at bounding box center [305, 46] width 61 height 13
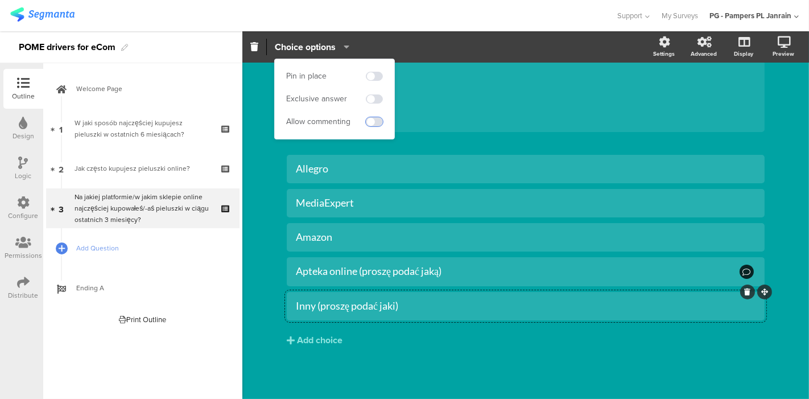
click at [373, 123] on span at bounding box center [374, 121] width 17 height 9
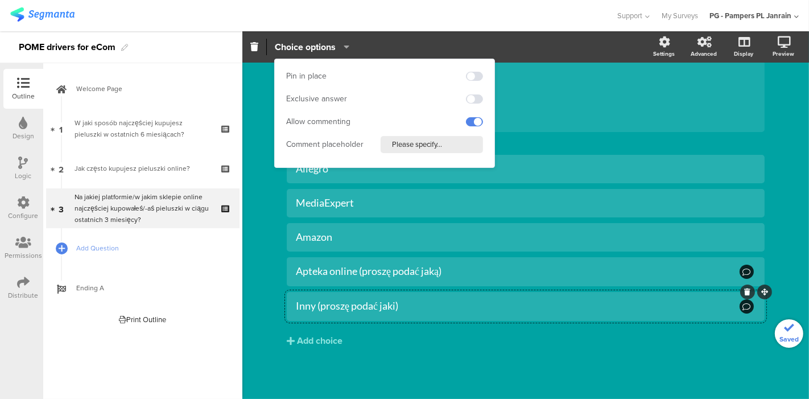
drag, startPoint x: 454, startPoint y: 145, endPoint x: 353, endPoint y: 143, distance: 101.3
click at [353, 143] on div "Comment placeholder Please specify..." at bounding box center [384, 144] width 197 height 17
type input "Proszę podać nazwę skłepu"
click at [397, 375] on div "Allegro MediaExpert Amazon" at bounding box center [526, 275] width 478 height 240
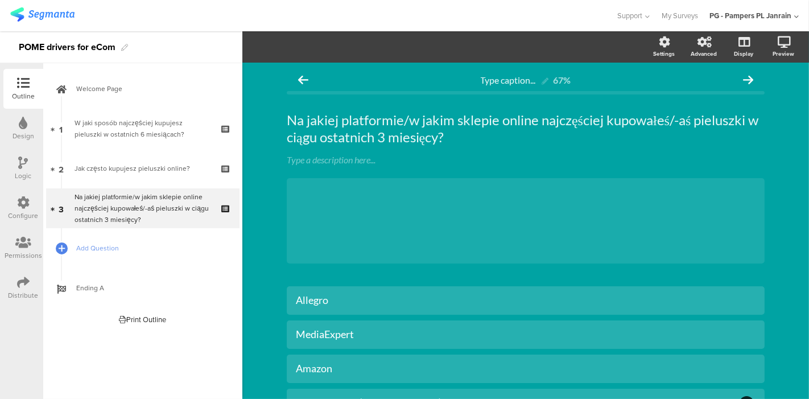
scroll to position [133, 0]
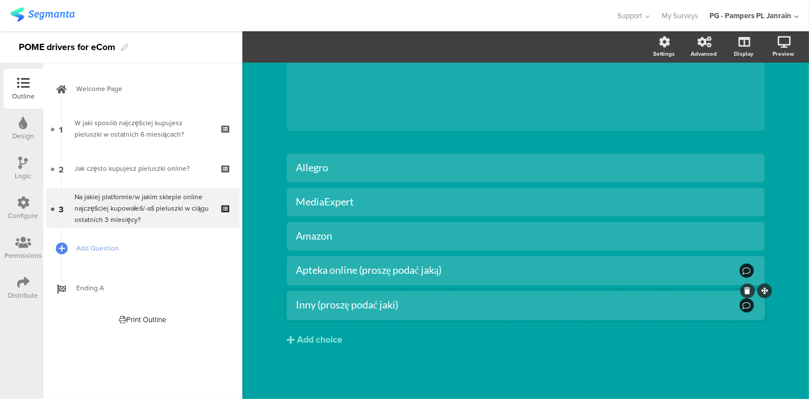
click at [397, 305] on div at bounding box center [747, 305] width 14 height 14
click at [397, 306] on div "Inny (proszę podać jaki)" at bounding box center [517, 304] width 442 height 13
click at [299, 40] on span "Choice options" at bounding box center [305, 46] width 61 height 13
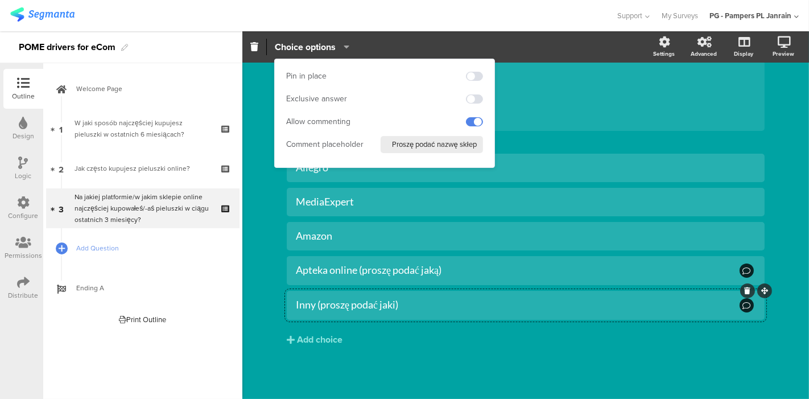
click at [397, 141] on input "Proszę podać nazwę skłepu" at bounding box center [432, 144] width 102 height 17
click at [397, 144] on input "Proszę podać nazwę skłepu" at bounding box center [432, 144] width 102 height 17
type input "Proszę podać nazwę sklepu"
click at [397, 382] on div "Allegro MediaExpert Amazon" at bounding box center [526, 274] width 478 height 240
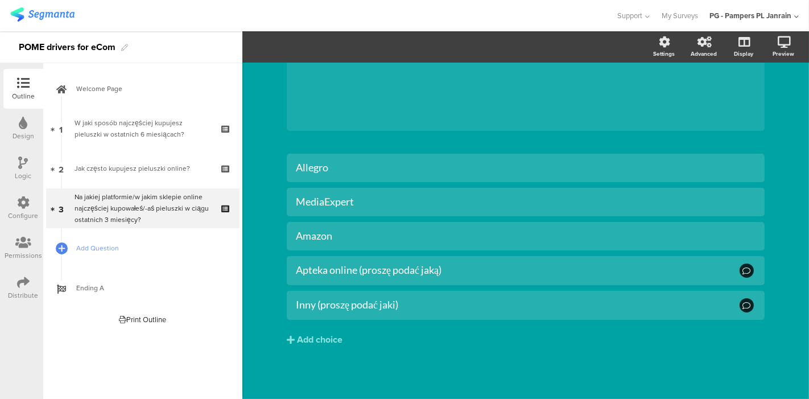
click at [22, 210] on div at bounding box center [23, 203] width 13 height 14
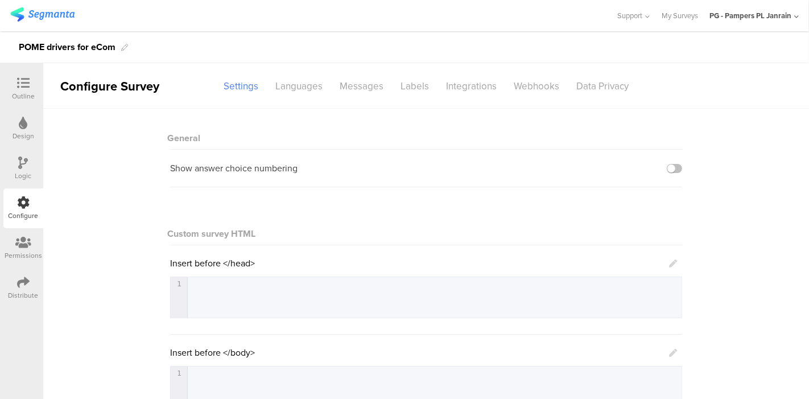
click at [24, 277] on icon at bounding box center [23, 282] width 13 height 13
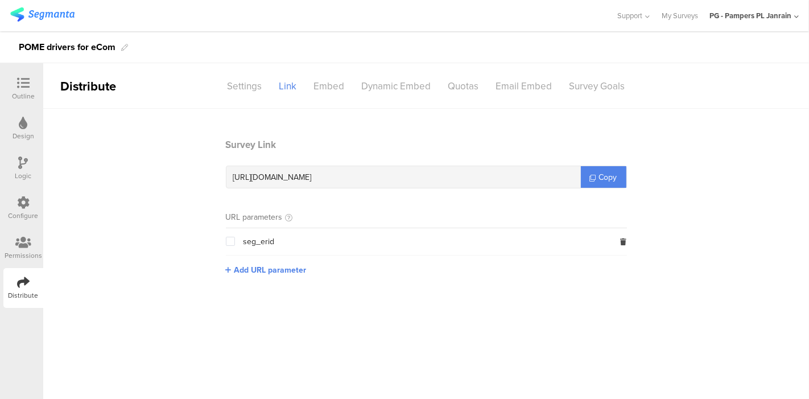
click at [16, 158] on div "Logic" at bounding box center [23, 169] width 40 height 40
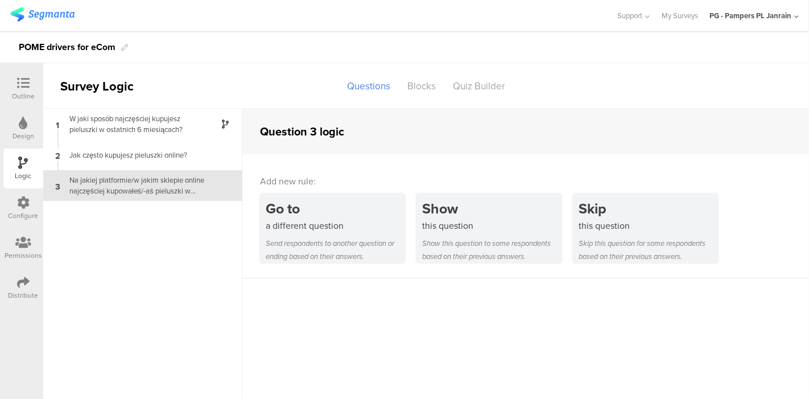
click at [20, 125] on icon at bounding box center [23, 123] width 9 height 13
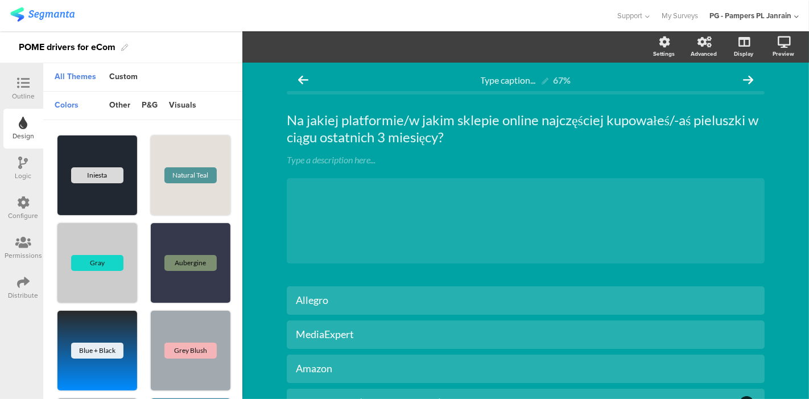
click at [24, 216] on div "Configure" at bounding box center [24, 216] width 30 height 10
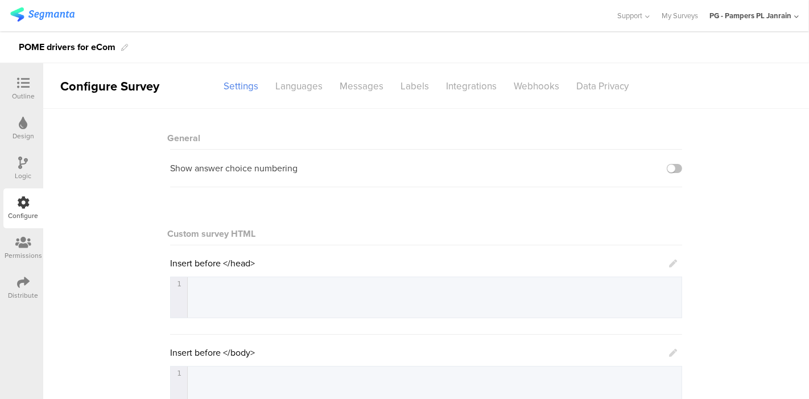
click at [23, 282] on icon at bounding box center [23, 282] width 13 height 13
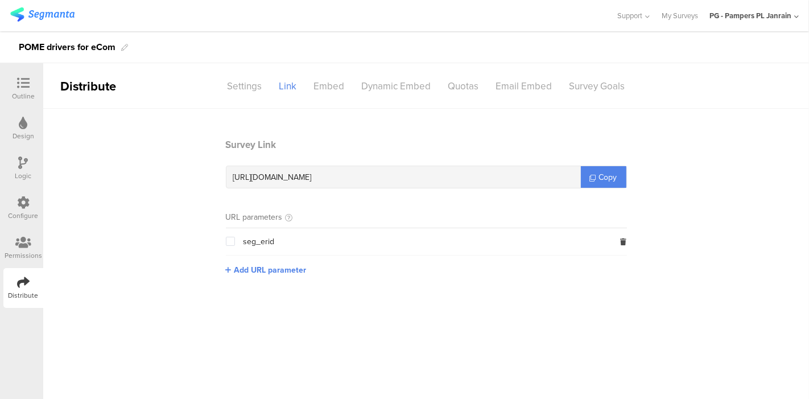
click at [397, 176] on div "https://pgsurveys.segmanta.com/6ef652" at bounding box center [403, 177] width 354 height 22
click at [397, 18] on link "My Surveys" at bounding box center [680, 15] width 36 height 31
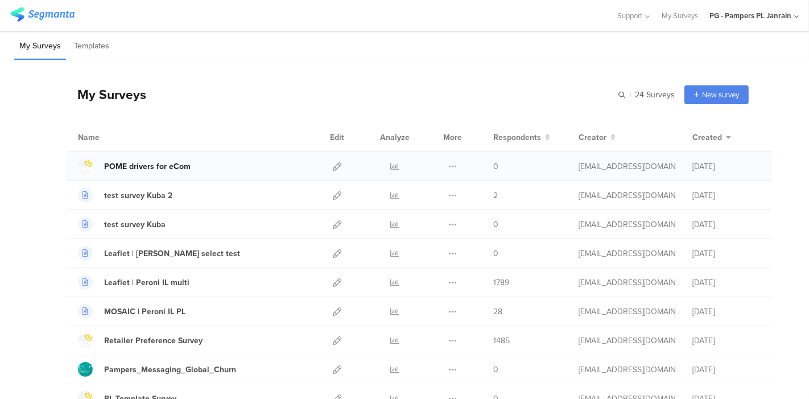
click at [123, 165] on div "POME drivers for eCom" at bounding box center [147, 166] width 86 height 12
click at [333, 164] on icon at bounding box center [337, 166] width 9 height 9
click at [177, 165] on div "POME drivers for eCom" at bounding box center [147, 166] width 86 height 12
click at [185, 168] on div "POME drivers for eCom" at bounding box center [147, 166] width 86 height 12
click at [167, 170] on div "POME drivers for eCom" at bounding box center [147, 166] width 86 height 12
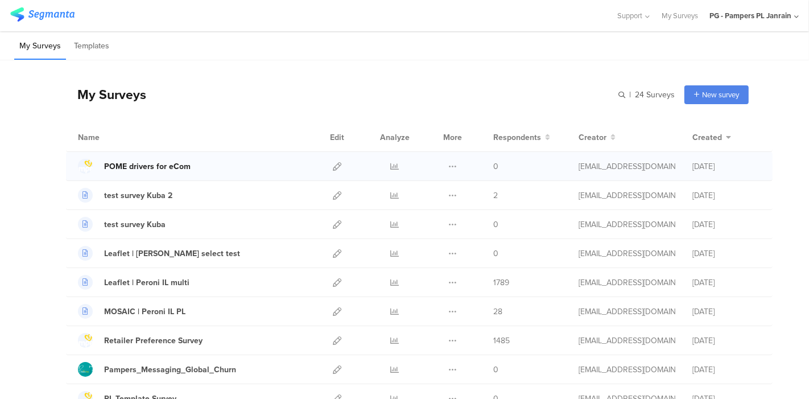
click at [166, 165] on div "POME drivers for eCom" at bounding box center [147, 166] width 86 height 12
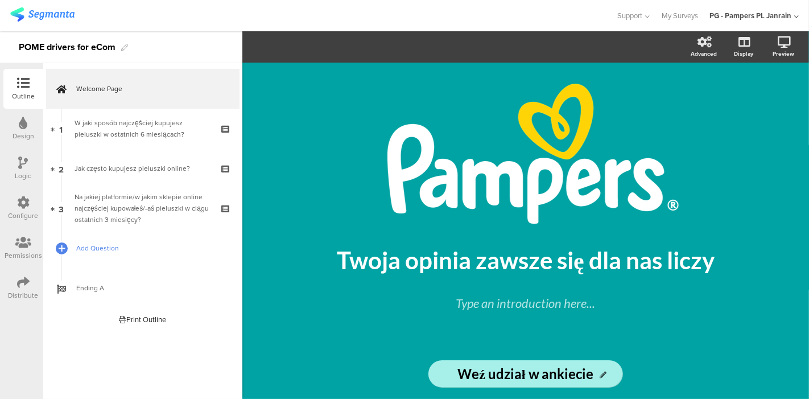
click at [91, 252] on span "Add Question" at bounding box center [149, 247] width 146 height 11
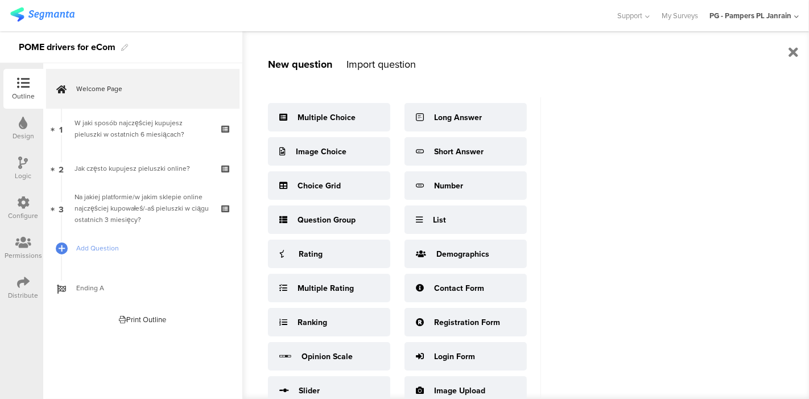
click at [703, 226] on div "New question Import question Multiple Choice Image Choice Choice Grid Question …" at bounding box center [525, 215] width 567 height 368
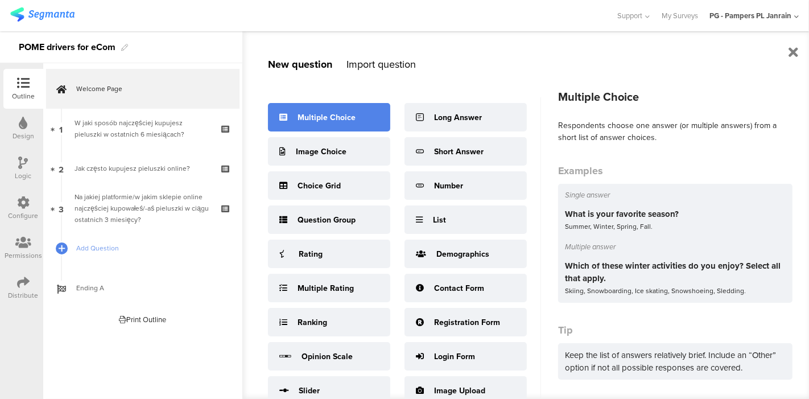
click at [322, 117] on div "Multiple Choice" at bounding box center [327, 118] width 58 height 12
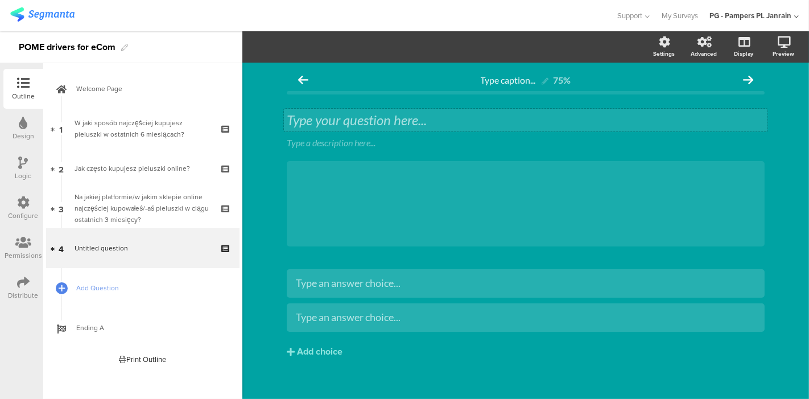
click at [331, 120] on div "Type your question here..." at bounding box center [526, 120] width 478 height 17
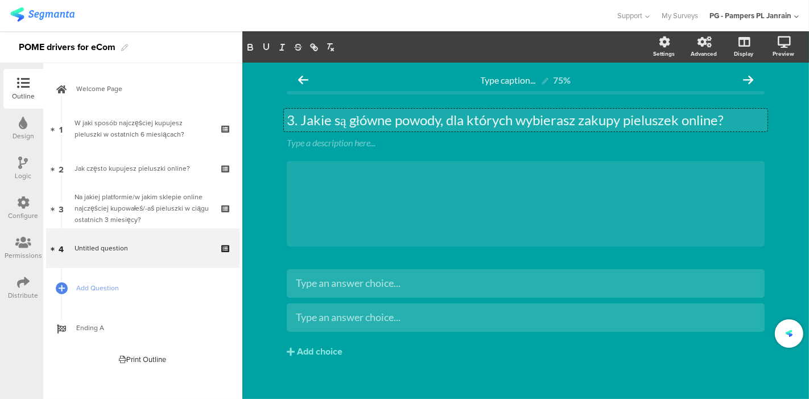
click at [296, 121] on p "3. Jakie są główne powody, dla których wybierasz zakupy pieluszek online?" at bounding box center [526, 120] width 478 height 17
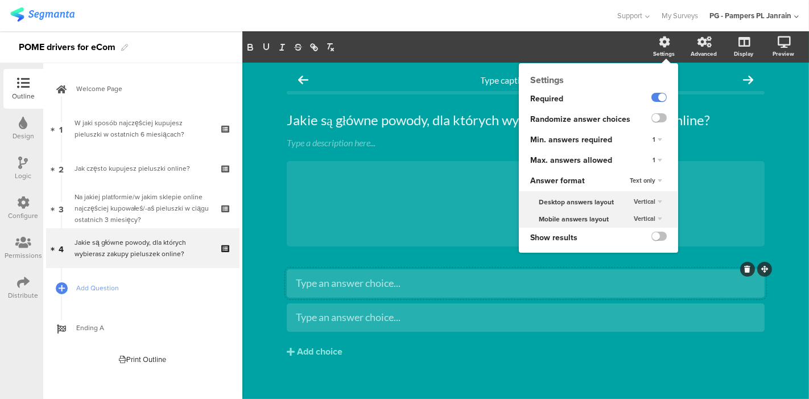
click at [650, 160] on div "1" at bounding box center [657, 161] width 19 height 14
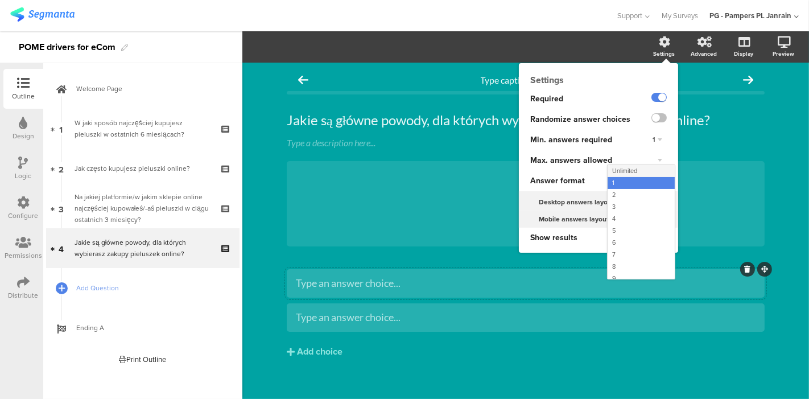
click at [620, 167] on span "Unlimited" at bounding box center [624, 170] width 25 height 9
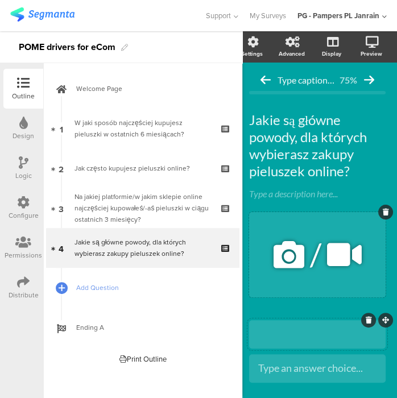
scroll to position [0, 14]
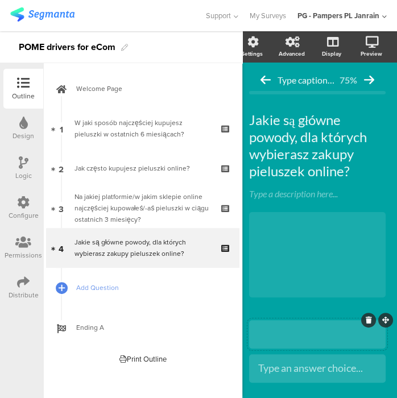
click at [22, 91] on div "Outline" at bounding box center [23, 96] width 23 height 10
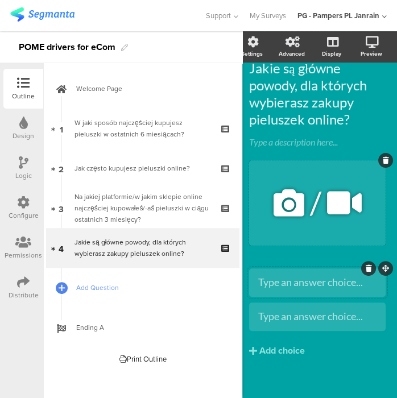
scroll to position [73, 14]
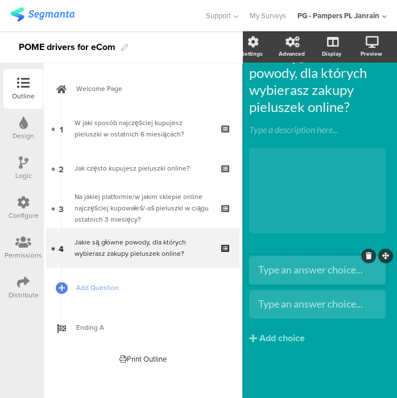
click at [304, 261] on div "Type an answer choice..." at bounding box center [317, 270] width 118 height 19
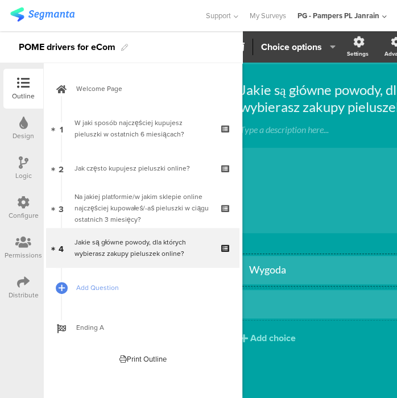
click at [305, 298] on div at bounding box center [365, 304] width 233 height 13
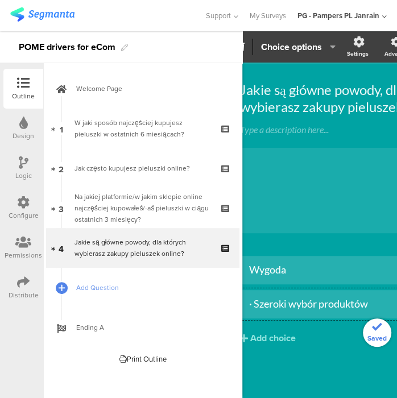
click at [254, 298] on div "· Szeroki wybór produktów" at bounding box center [365, 304] width 233 height 13
click at [286, 333] on div "Add choice" at bounding box center [273, 339] width 46 height 12
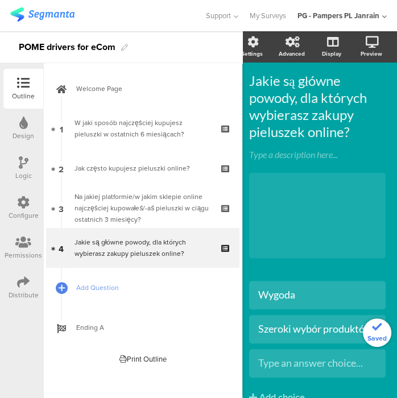
scroll to position [108, 14]
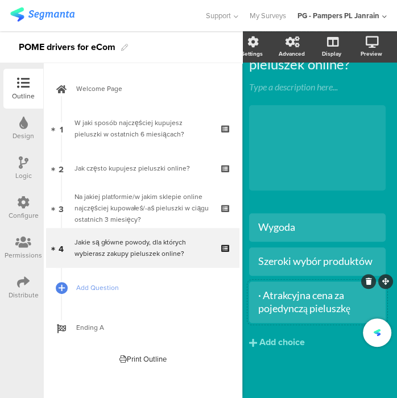
click at [258, 296] on div "· Atrakcyjna cena za pojedynczą pieluszkę" at bounding box center [317, 302] width 118 height 27
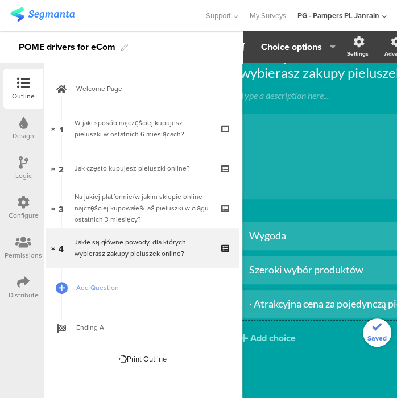
scroll to position [73, 14]
click at [270, 333] on div "Add choice" at bounding box center [273, 339] width 46 height 12
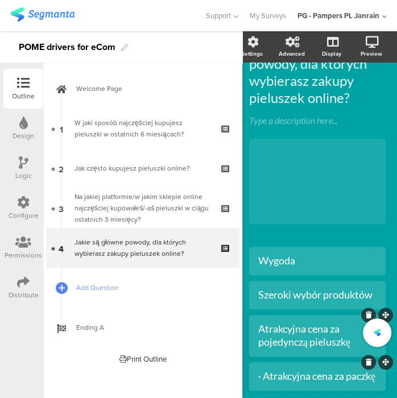
scroll to position [167, 14]
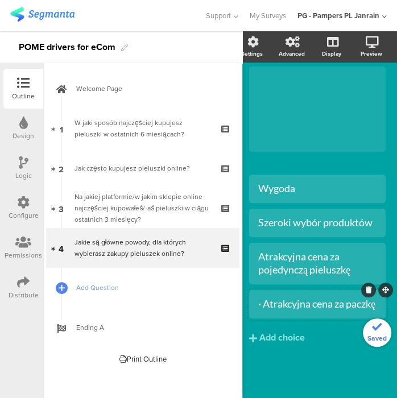
click at [258, 298] on div "· Atrakcyjna cena za paczkę" at bounding box center [317, 304] width 118 height 13
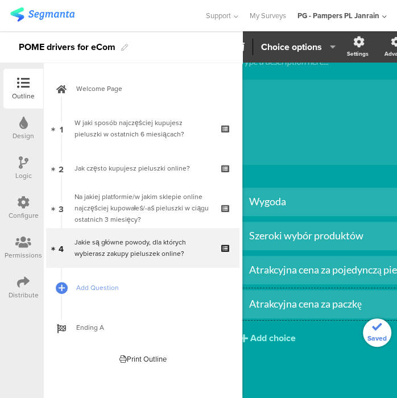
click at [273, 333] on div "Add choice" at bounding box center [273, 339] width 46 height 12
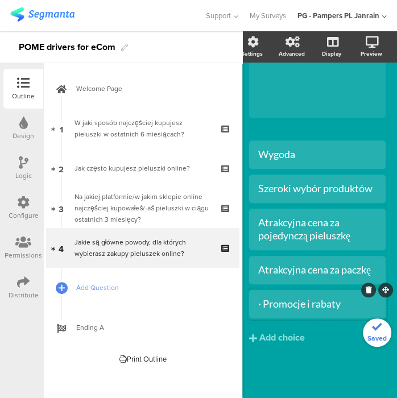
click at [258, 298] on div "· Promocje i rabaty" at bounding box center [317, 304] width 118 height 13
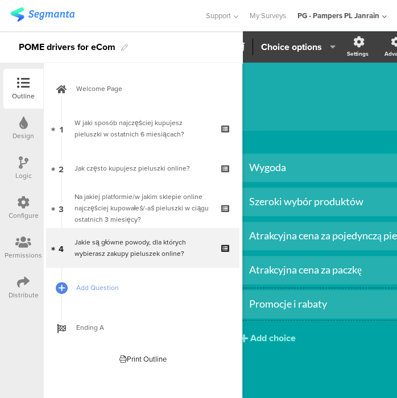
click at [287, 333] on div "Add choice" at bounding box center [273, 339] width 46 height 12
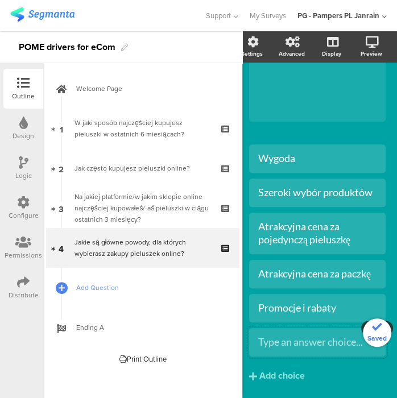
click at [303, 352] on div at bounding box center [317, 342] width 137 height 28
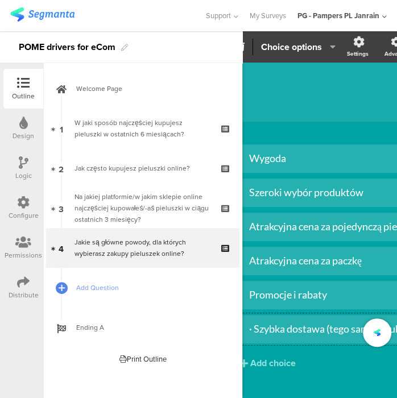
click at [254, 330] on div "· Szybka dostawa (tego samego lub następnego dnia)" at bounding box center [365, 329] width 233 height 13
click at [267, 358] on div "Add choice" at bounding box center [273, 364] width 46 height 12
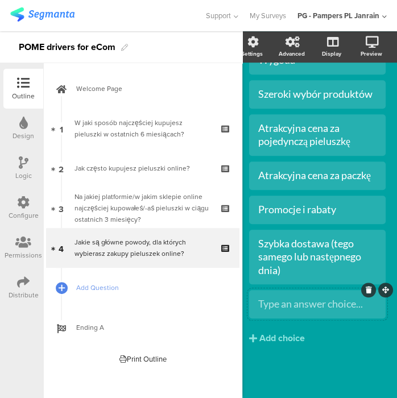
click at [272, 303] on div "Type an answer choice..." at bounding box center [317, 304] width 118 height 19
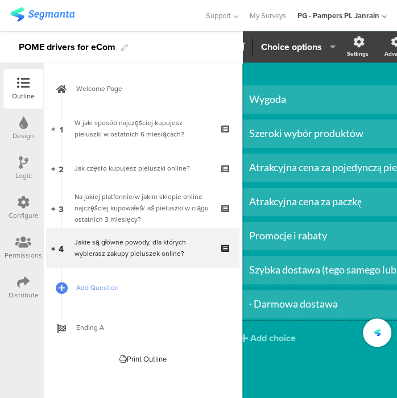
click at [253, 298] on div "· Darmowa dostawa" at bounding box center [365, 304] width 233 height 13
click at [294, 298] on div "Darmowa dostawa" at bounding box center [365, 304] width 233 height 13
click at [292, 333] on div "Add choice" at bounding box center [273, 339] width 46 height 12
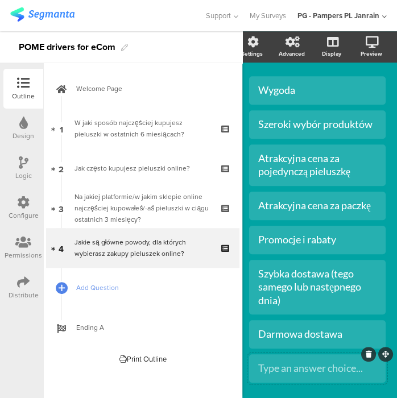
scroll to position [318, 14]
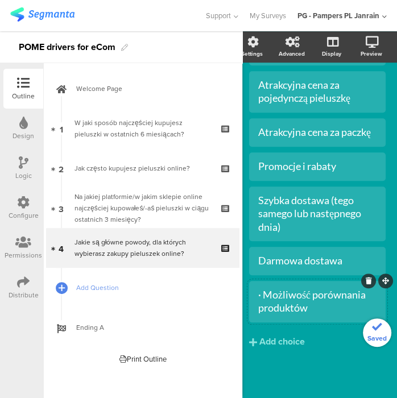
click at [258, 297] on div "· Możliwość porównania produktów" at bounding box center [317, 301] width 118 height 27
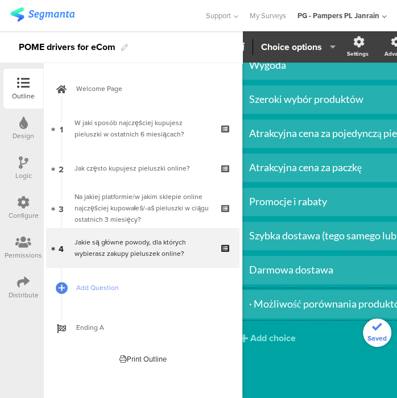
scroll to position [244, 14]
click at [290, 333] on div "Add choice" at bounding box center [273, 339] width 46 height 12
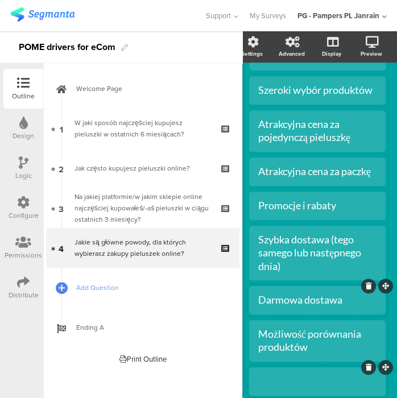
scroll to position [365, 14]
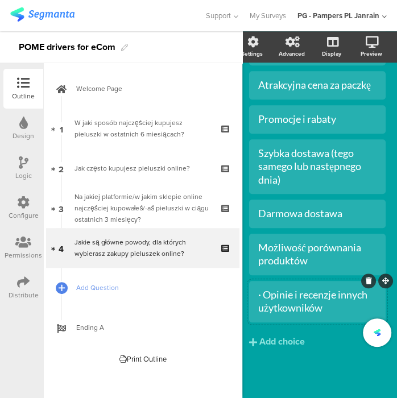
click at [258, 295] on div "· Opinie i recenzje innych użytkowników" at bounding box center [317, 301] width 118 height 27
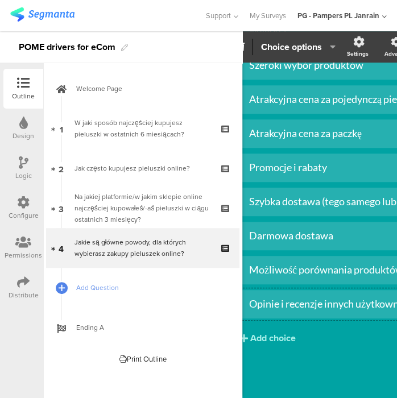
click at [271, 333] on div "Add choice" at bounding box center [273, 339] width 46 height 12
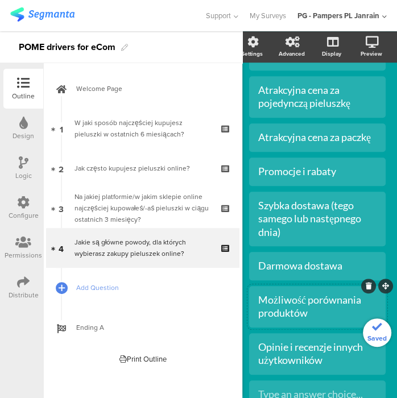
scroll to position [411, 14]
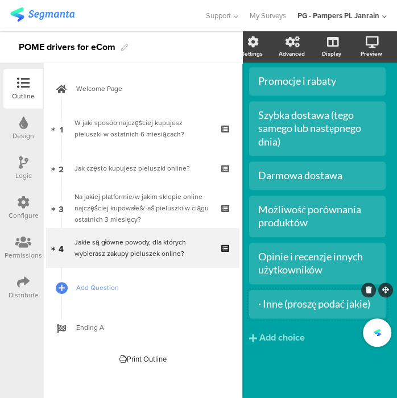
click at [258, 298] on div "· Inne (proszę podać jakie)" at bounding box center [317, 304] width 118 height 13
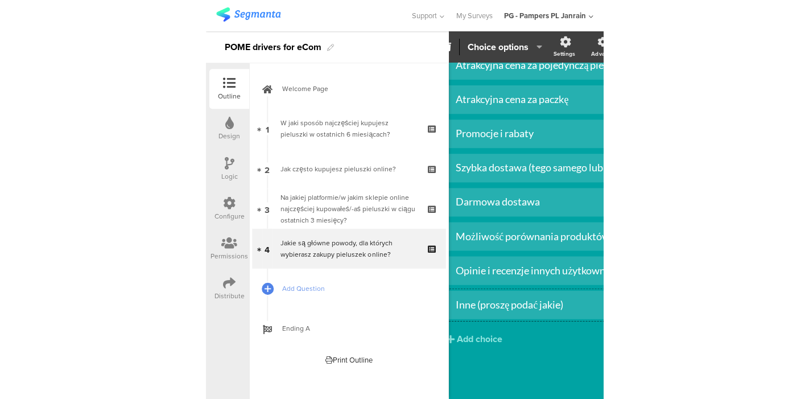
scroll to position [285, 0]
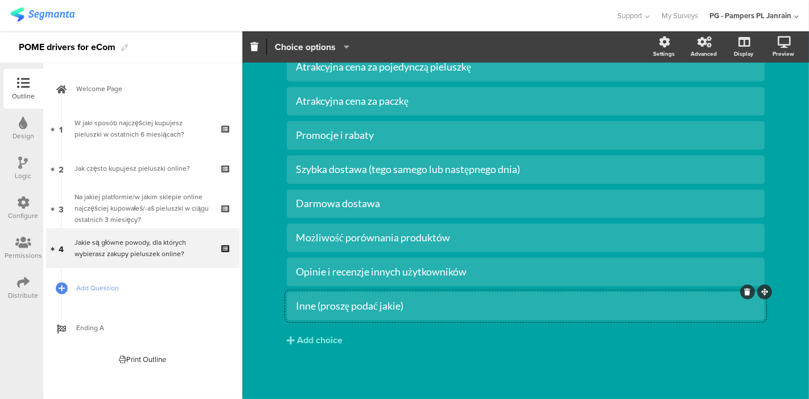
click at [330, 44] on span "Choice options" at bounding box center [305, 46] width 61 height 13
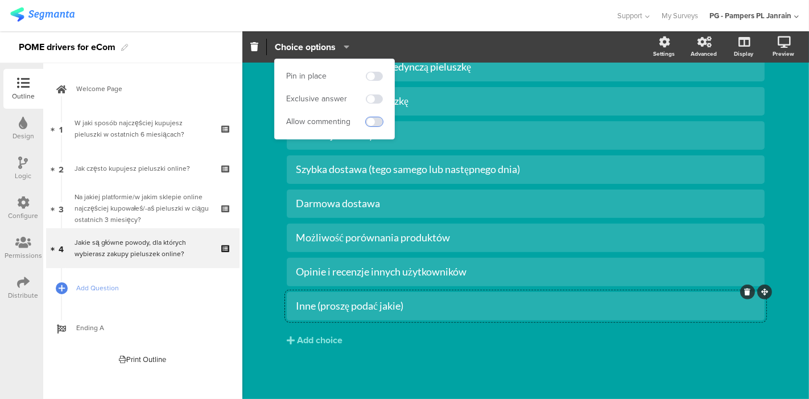
click at [369, 122] on span at bounding box center [374, 121] width 17 height 9
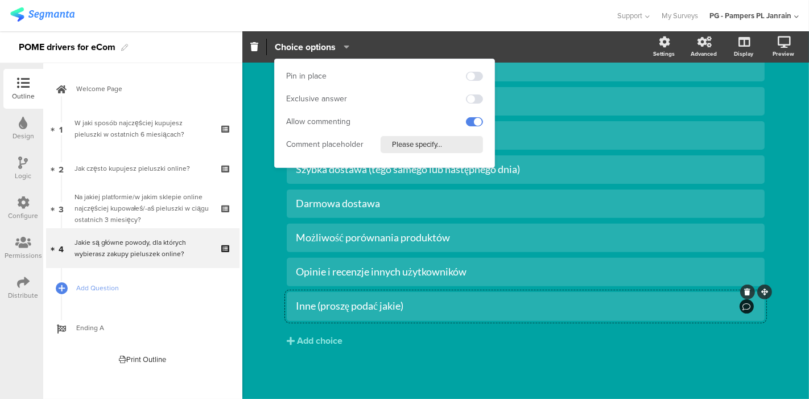
click at [419, 374] on div "Wygoda Szeroki wybór produktów Atrakcyjna cena za pojedynczą pieluszkę" at bounding box center [526, 190] width 478 height 410
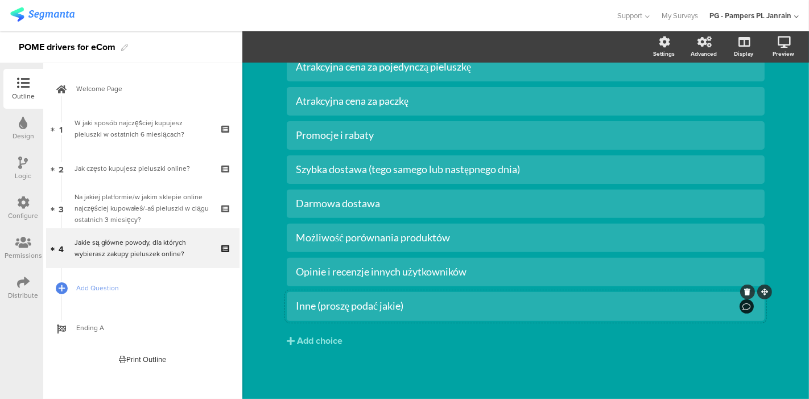
scroll to position [0, 0]
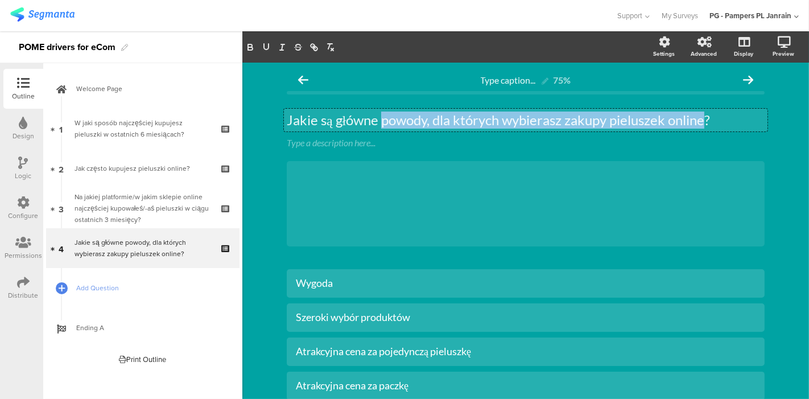
drag, startPoint x: 378, startPoint y: 121, endPoint x: 702, endPoint y: 118, distance: 324.4
click at [702, 118] on div "Jakie są główne powody, dla których wybierasz zakupy pieluszek online? Jakie są…" at bounding box center [526, 120] width 484 height 23
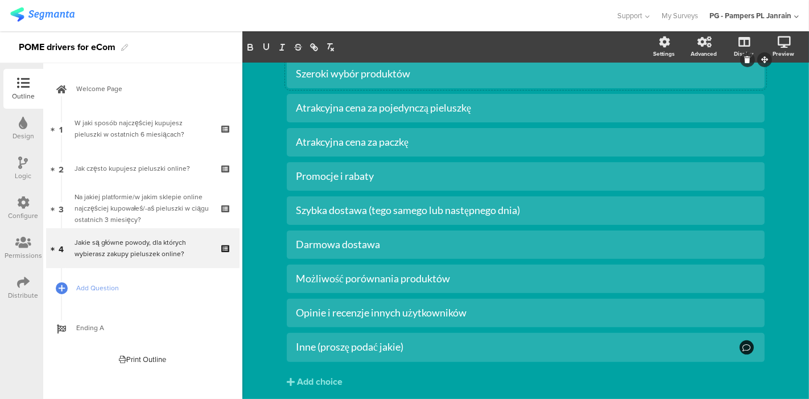
scroll to position [286, 0]
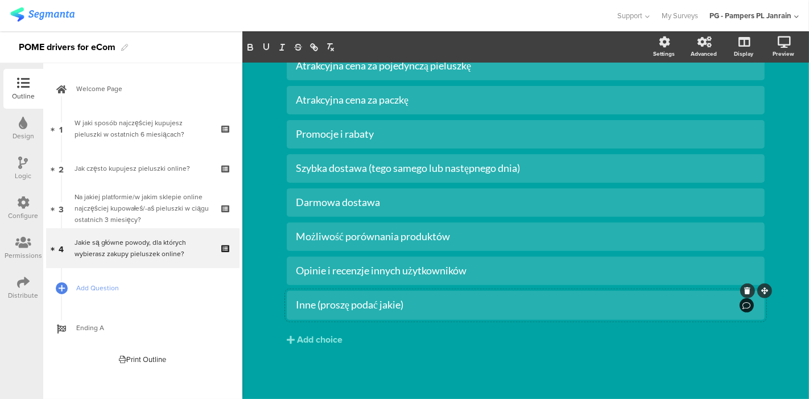
click at [424, 311] on div "Inne (proszę podać jakie)" at bounding box center [517, 304] width 442 height 13
click at [345, 46] on icon "button" at bounding box center [343, 46] width 11 height 9
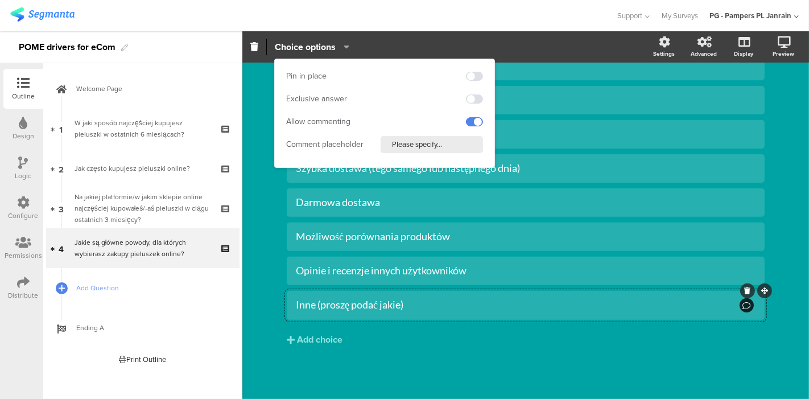
click at [427, 148] on input "Please specify..." at bounding box center [432, 144] width 102 height 17
paste input "powody, dla których wyb"
paste input "powody, dla których wybierasz zakupy pie"
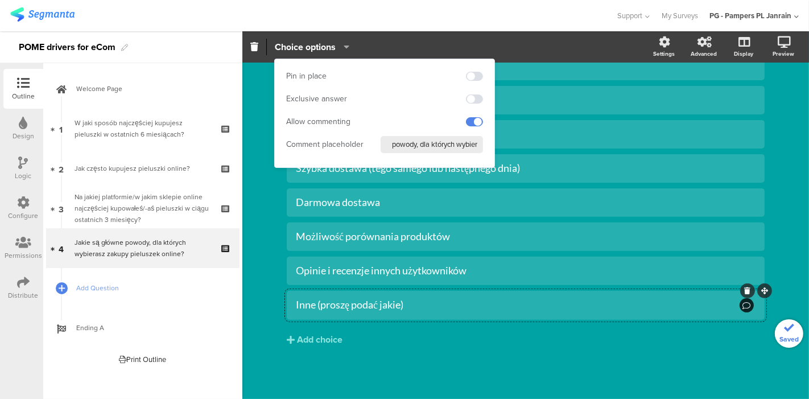
drag, startPoint x: 399, startPoint y: 143, endPoint x: 335, endPoint y: 152, distance: 65.5
click at [335, 152] on div "Comment placeholder powody, dla których wybierasz zakupy pie" at bounding box center [384, 144] width 197 height 17
click at [391, 143] on input "powody, dla których wybierasz zakupy pie" at bounding box center [432, 144] width 102 height 17
drag, startPoint x: 409, startPoint y: 146, endPoint x: 505, endPoint y: 143, distance: 96.2
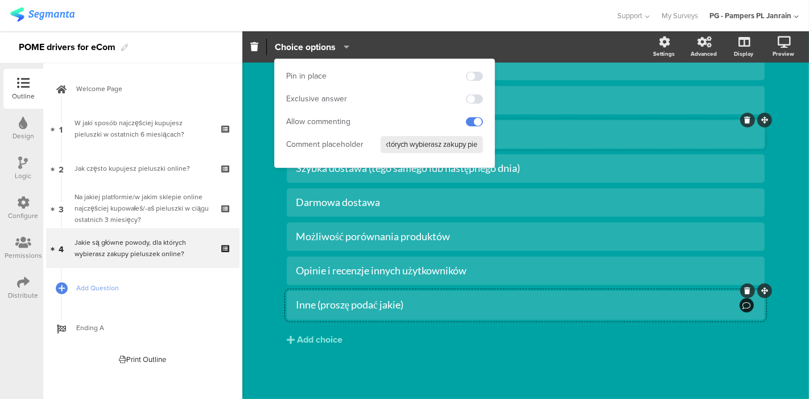
click at [505, 143] on body "You are using an unsupported version of Internet Explorer. Unsupported browsers…" at bounding box center [404, 199] width 809 height 399
click at [476, 142] on input "powody, dla których wybierasz zakupy pie" at bounding box center [432, 144] width 102 height 17
drag, startPoint x: 476, startPoint y: 146, endPoint x: 335, endPoint y: 146, distance: 141.7
click at [335, 146] on div "Comment placeholder powody, dla których wybierasz zakupy" at bounding box center [384, 144] width 197 height 17
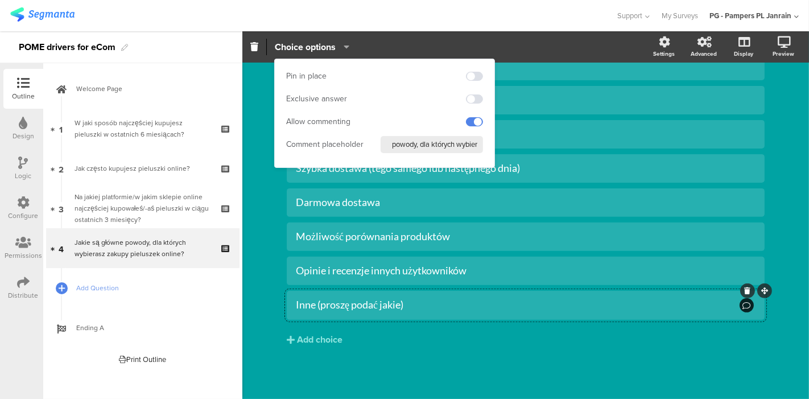
click at [390, 145] on input "powody, dla których wybierasz zakupy" at bounding box center [432, 144] width 102 height 17
click at [394, 145] on input "powody, dla których wybierasz zakupy" at bounding box center [432, 144] width 102 height 17
click at [474, 146] on input "Powody, dla których wybierasz zakupy" at bounding box center [432, 144] width 102 height 17
click at [477, 146] on input "Powody, dla których wybierasz zakupy" at bounding box center [432, 144] width 102 height 17
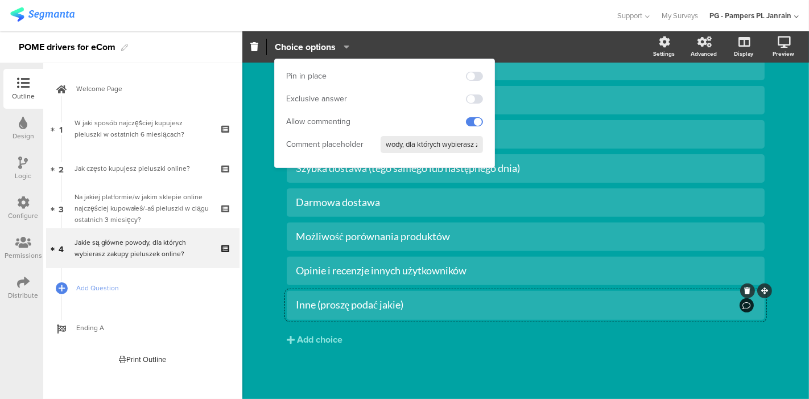
scroll to position [0, 0]
drag, startPoint x: 451, startPoint y: 146, endPoint x: 416, endPoint y: 149, distance: 35.4
click at [416, 149] on input "Powody, dla których wybierasz zakupy" at bounding box center [432, 144] width 102 height 17
click at [446, 143] on input "Powody zakupy" at bounding box center [432, 144] width 102 height 17
type input "Powody zakupu pieluch online"
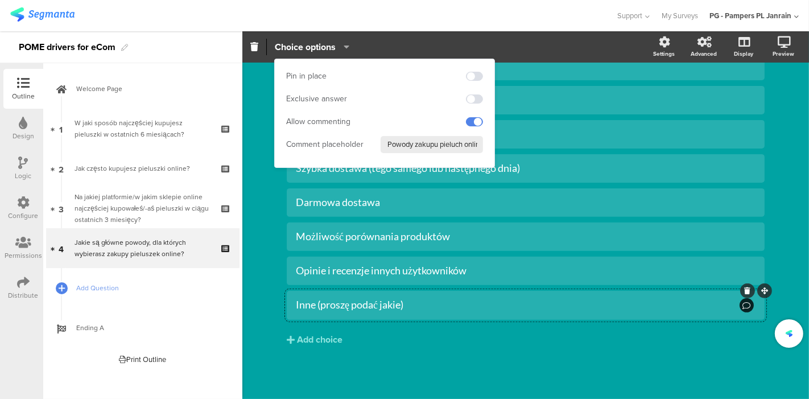
scroll to position [0, 13]
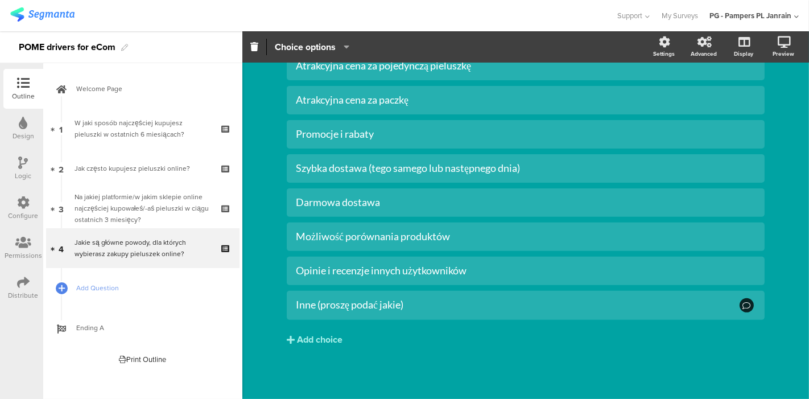
click at [487, 337] on button "Add choice" at bounding box center [526, 339] width 478 height 28
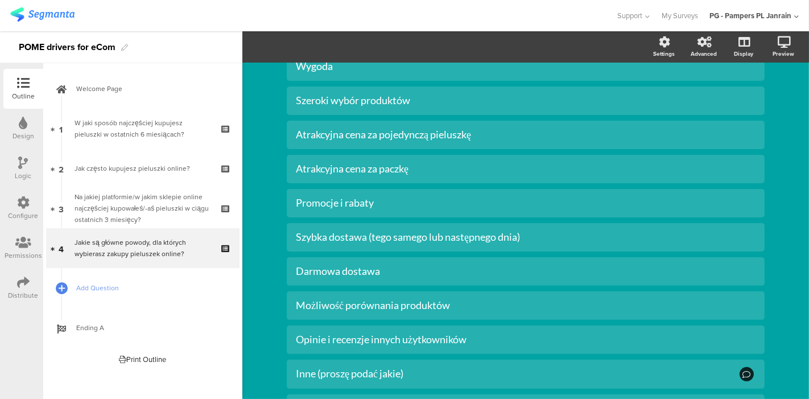
scroll to position [320, 0]
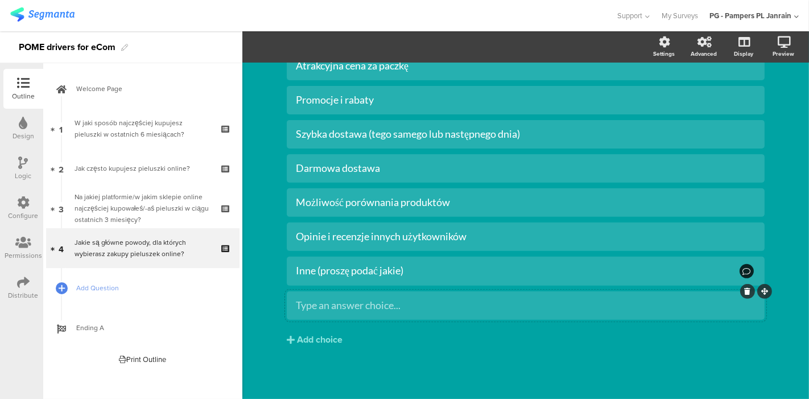
click at [745, 291] on icon at bounding box center [748, 291] width 6 height 7
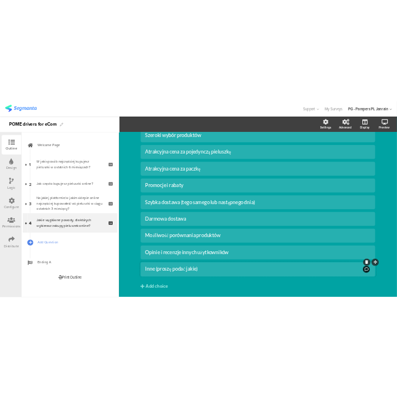
scroll to position [0, 0]
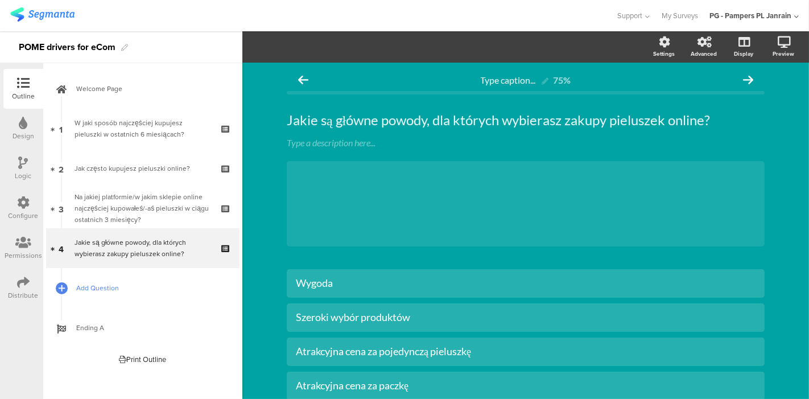
click at [121, 288] on span "Add Question" at bounding box center [149, 287] width 146 height 11
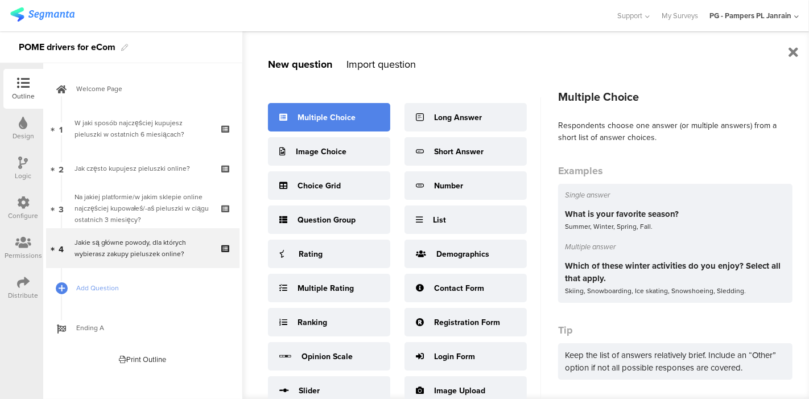
click at [339, 119] on div "Multiple Choice" at bounding box center [327, 118] width 58 height 12
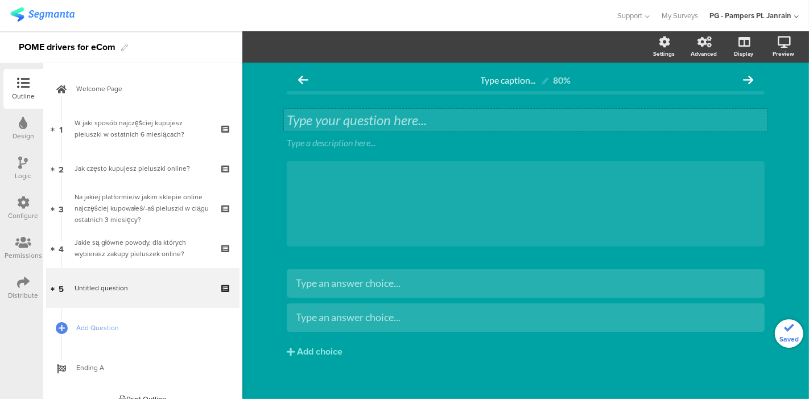
click at [385, 121] on div "Type your question here..." at bounding box center [526, 120] width 478 height 17
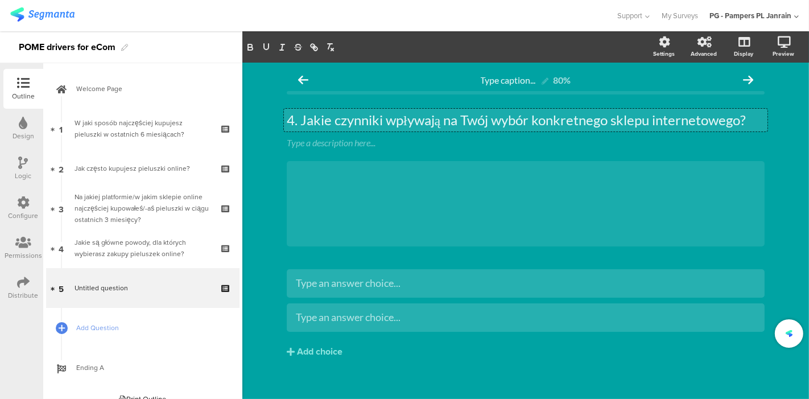
click at [294, 123] on p "4. Jakie czynniki wpływają na Twój wybór konkretnego sklepu internetowego?" at bounding box center [526, 120] width 478 height 17
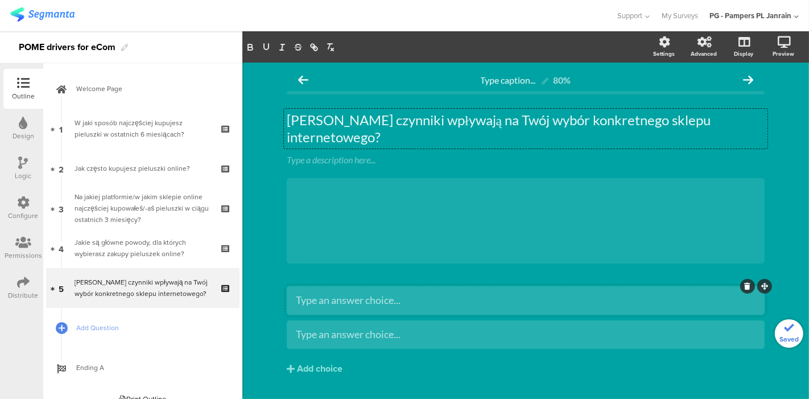
click at [499, 294] on div "Type an answer choice..." at bounding box center [526, 300] width 460 height 13
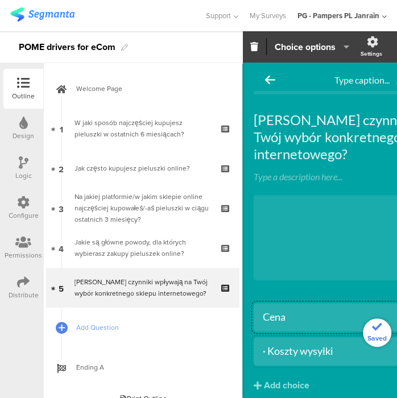
click at [267, 345] on div "· Koszty wysyłki" at bounding box center [379, 351] width 233 height 13
click at [282, 380] on div "Add choice" at bounding box center [287, 386] width 46 height 12
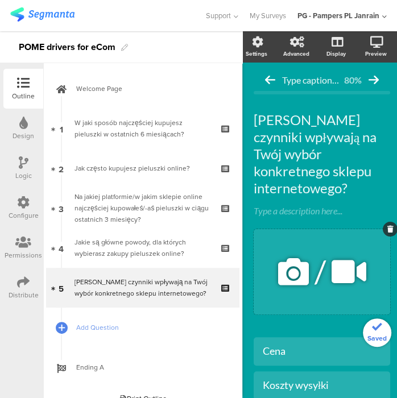
scroll to position [108, 0]
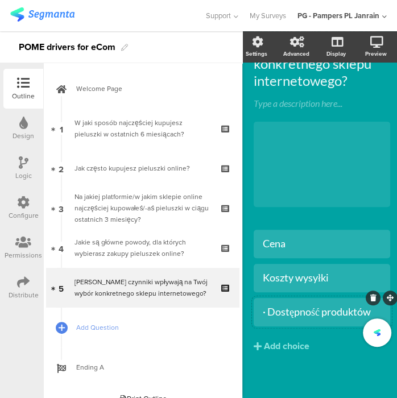
click at [269, 306] on div "· Dostępność produktów" at bounding box center [322, 312] width 118 height 13
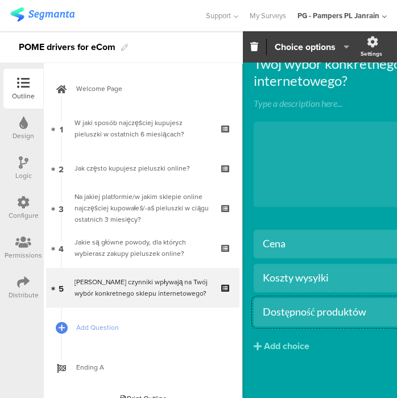
click at [314, 306] on div "Dostępność produktów" at bounding box center [379, 312] width 233 height 13
click at [307, 341] on div "Add choice" at bounding box center [287, 347] width 46 height 12
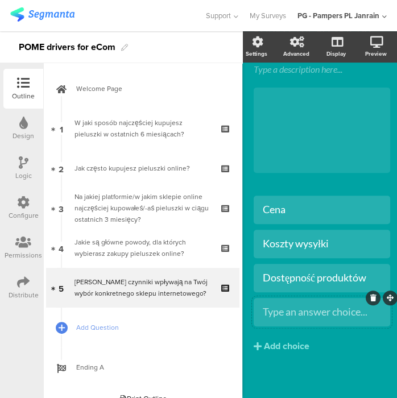
click at [300, 304] on div at bounding box center [322, 312] width 137 height 28
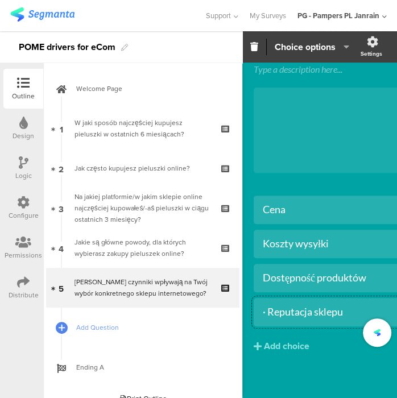
click at [270, 306] on div "· Reputacja sklepu" at bounding box center [379, 312] width 233 height 13
click at [277, 341] on div "Add choice" at bounding box center [287, 347] width 46 height 12
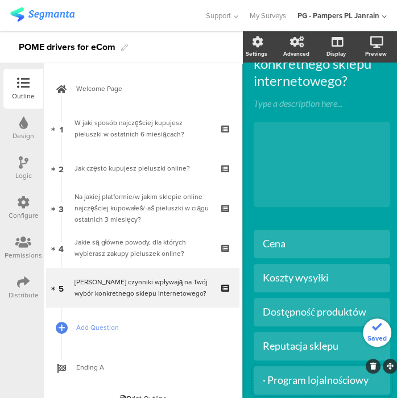
click at [269, 374] on div "· Program lojalnościowy" at bounding box center [322, 380] width 118 height 13
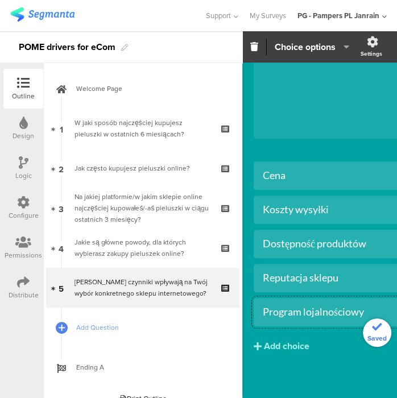
click at [278, 341] on div "Add choice" at bounding box center [287, 347] width 46 height 12
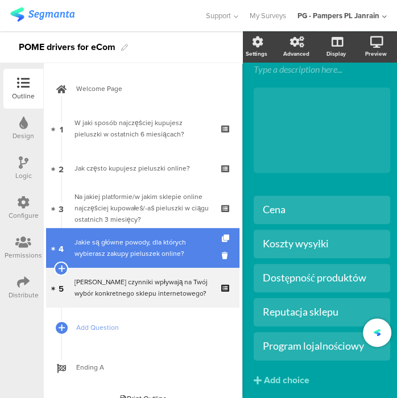
scroll to position [176, 0]
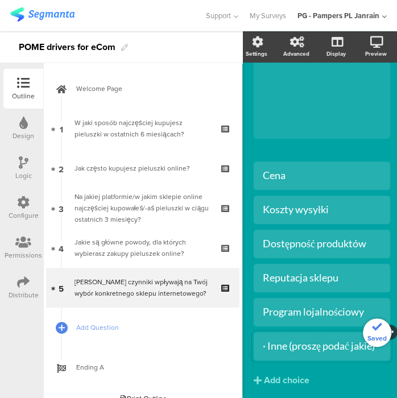
click at [268, 340] on div "· Inne (proszę podać jakie)" at bounding box center [322, 346] width 118 height 13
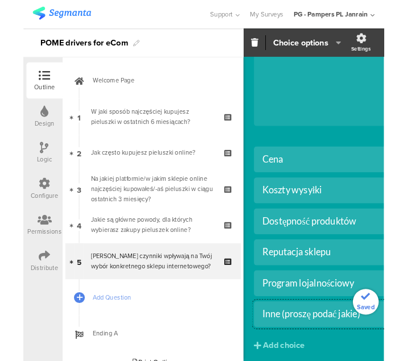
scroll to position [125, 0]
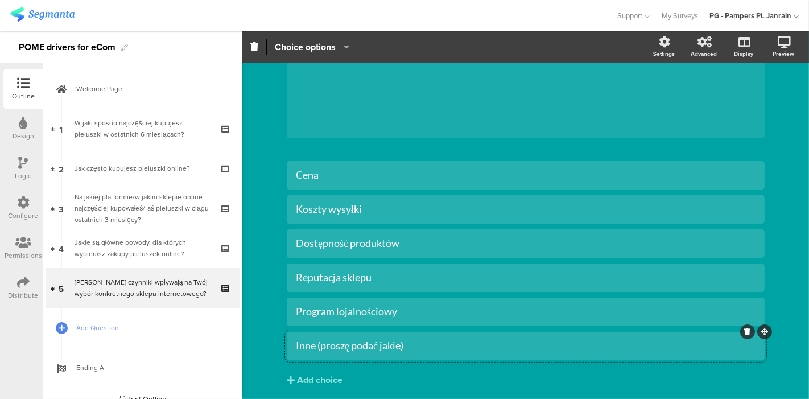
click at [347, 339] on div "Inne (proszę podać jakie)" at bounding box center [526, 345] width 460 height 13
click at [343, 43] on icon "button" at bounding box center [343, 46] width 11 height 9
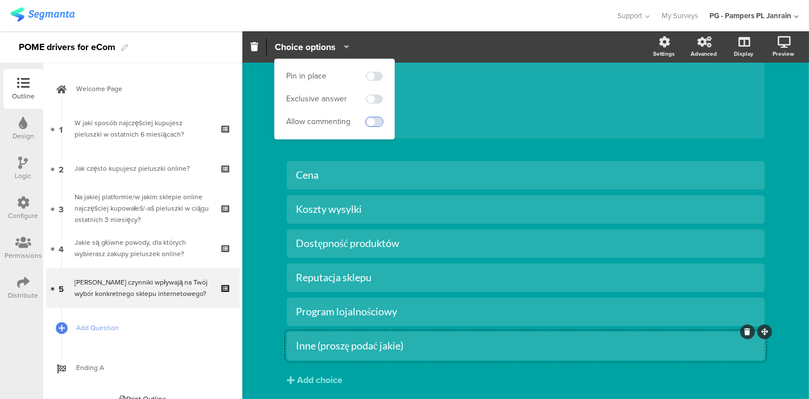
click at [374, 121] on span at bounding box center [374, 121] width 17 height 9
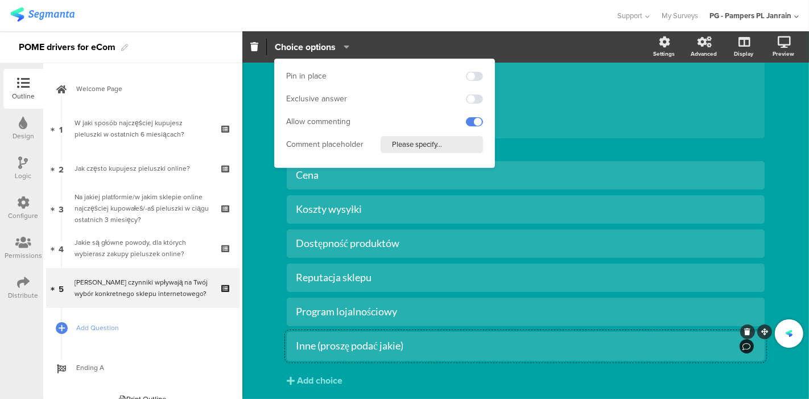
click at [442, 147] on input "Please specify..." at bounding box center [432, 144] width 102 height 17
drag, startPoint x: 467, startPoint y: 150, endPoint x: 382, endPoint y: 146, distance: 84.9
click at [382, 146] on input "Please specify..." at bounding box center [432, 144] width 102 height 17
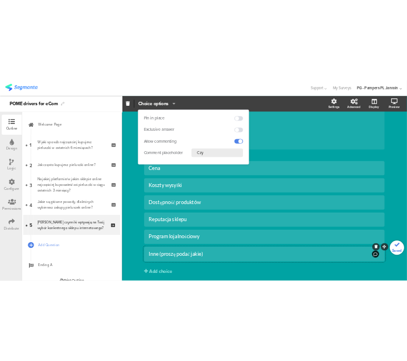
scroll to position [142, 0]
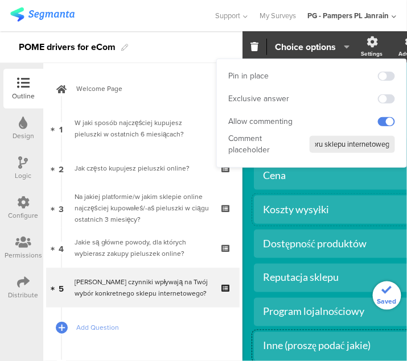
type input "Czynniki wyboru sklepu internetowego"
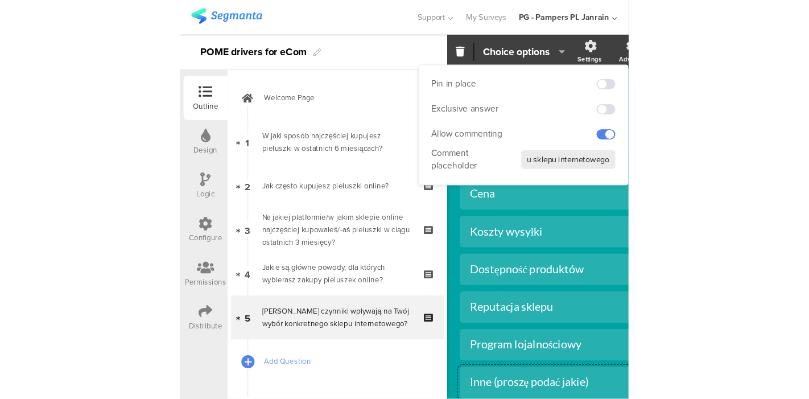
scroll to position [0, 0]
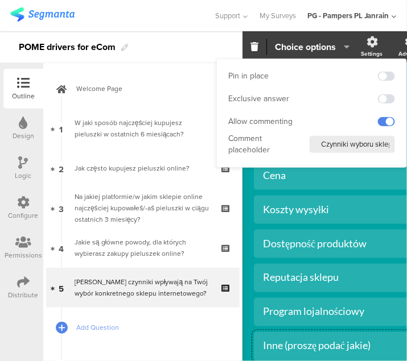
drag, startPoint x: 331, startPoint y: 146, endPoint x: 265, endPoint y: 145, distance: 66.6
click at [265, 145] on div "Comment placeholder Czynniki wyboru sklepu internetowego" at bounding box center [311, 144] width 167 height 17
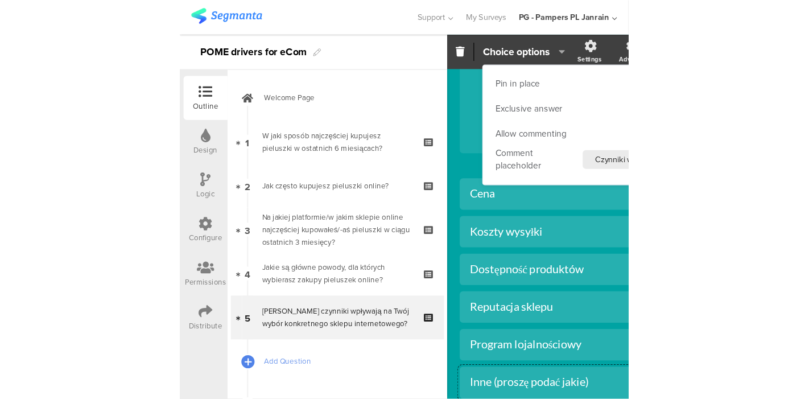
scroll to position [125, 0]
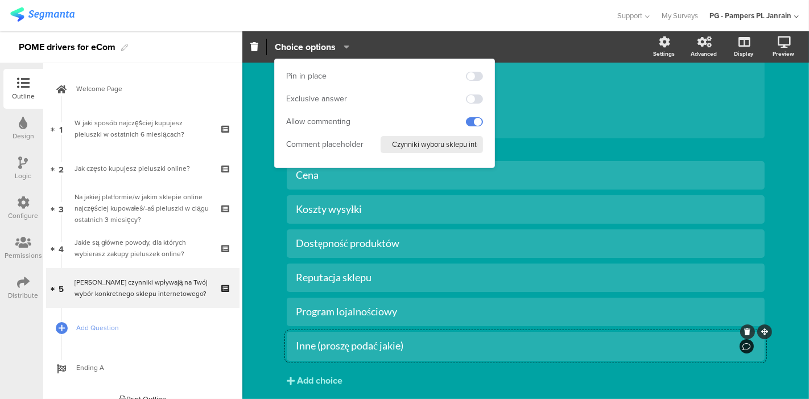
click at [500, 366] on button "Add choice" at bounding box center [526, 380] width 478 height 28
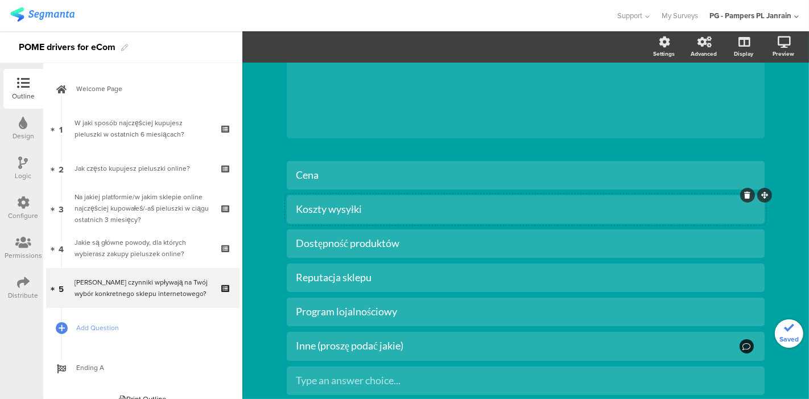
scroll to position [183, 0]
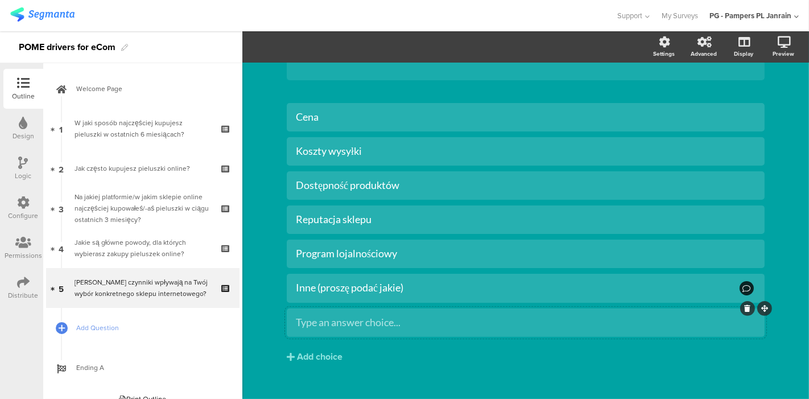
click at [745, 305] on icon at bounding box center [748, 308] width 6 height 7
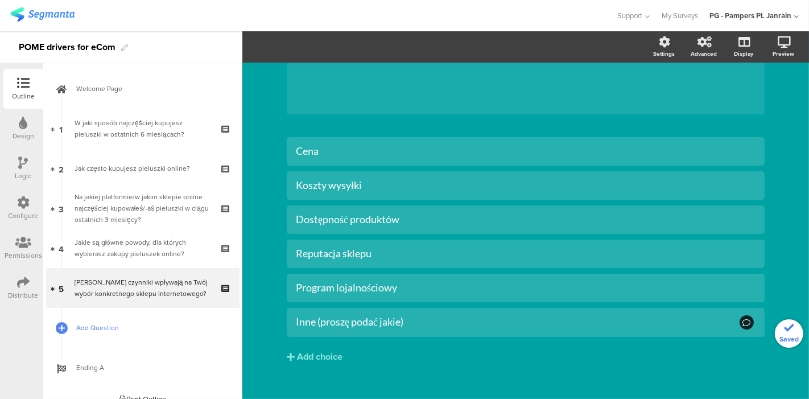
click at [80, 329] on span "Add Question" at bounding box center [149, 327] width 146 height 11
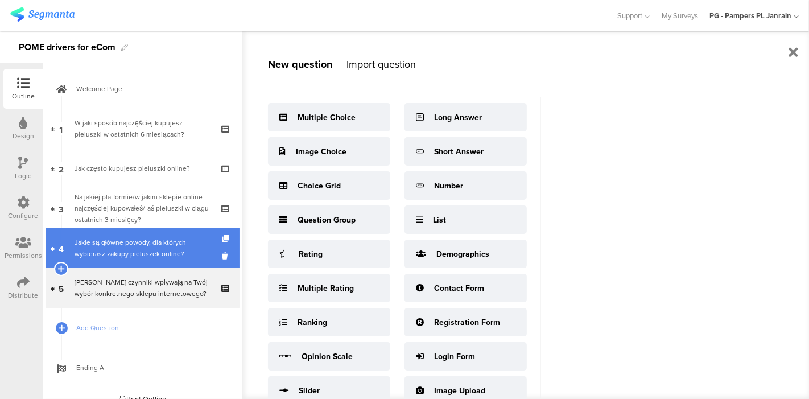
scroll to position [14, 0]
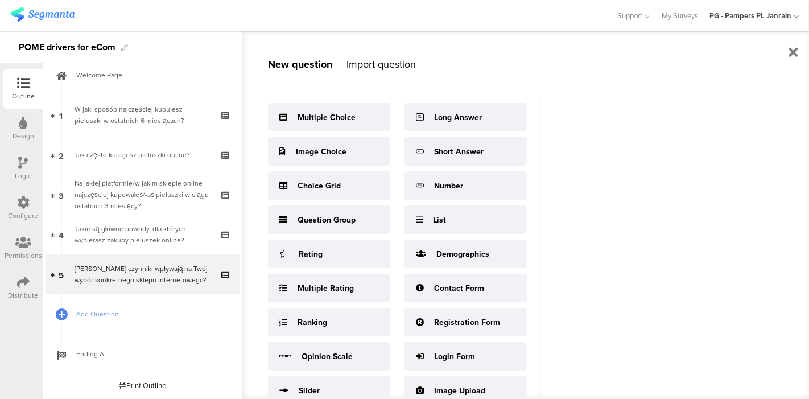
click at [594, 273] on div "New question Import question Multiple Choice Image Choice Choice Grid Question …" at bounding box center [525, 215] width 567 height 368
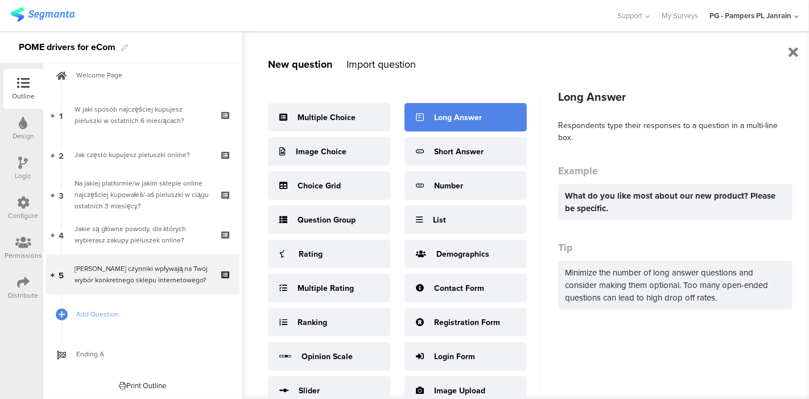
click at [468, 124] on div "Long Answer" at bounding box center [466, 117] width 122 height 28
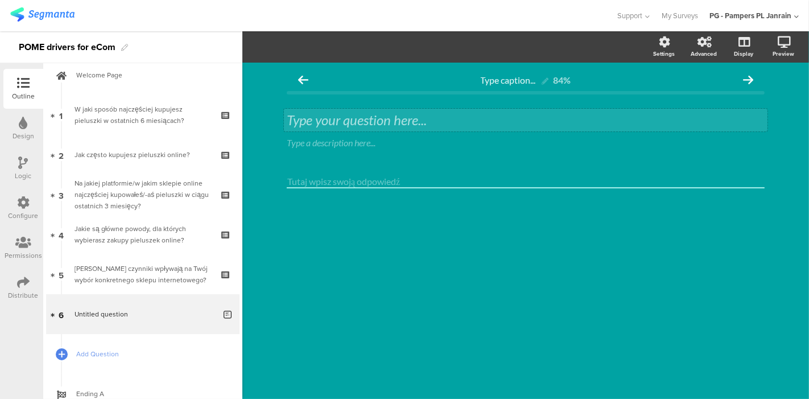
click at [346, 121] on div "Type your question here..." at bounding box center [526, 120] width 478 height 17
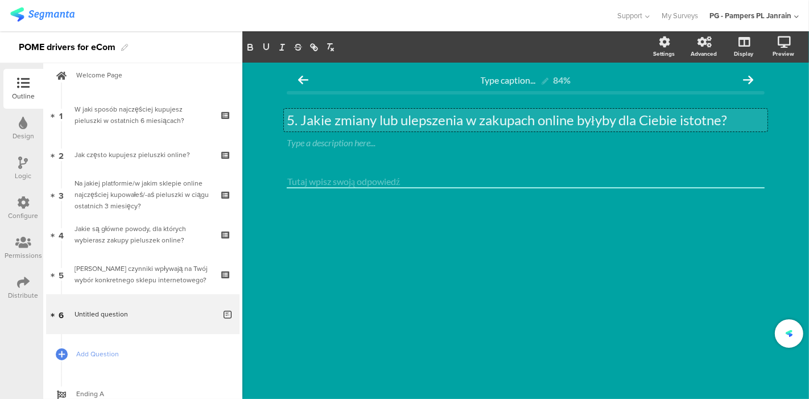
click at [299, 119] on p "5. Jakie zmiany lub ulepszenia w zakupach online byłyby dla Ciebie istotne?" at bounding box center [526, 120] width 478 height 17
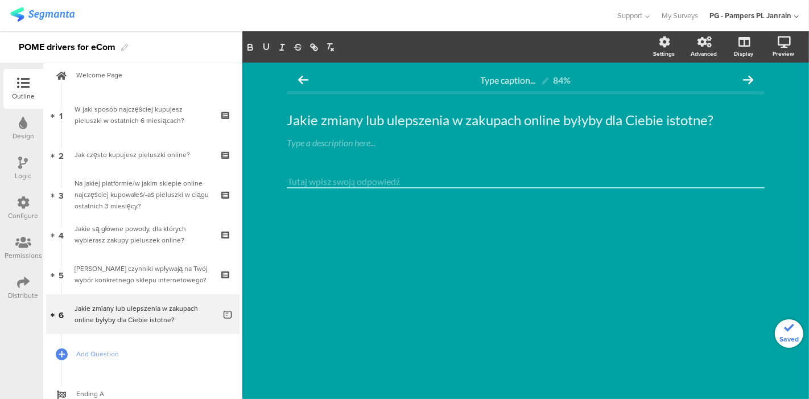
click at [454, 277] on div "Type caption... 84% Jakie zmiany lub ulepszenia w zakupach online byłyby dla Ci…" at bounding box center [525, 231] width 567 height 336
click at [86, 354] on span "Add Question" at bounding box center [149, 353] width 146 height 11
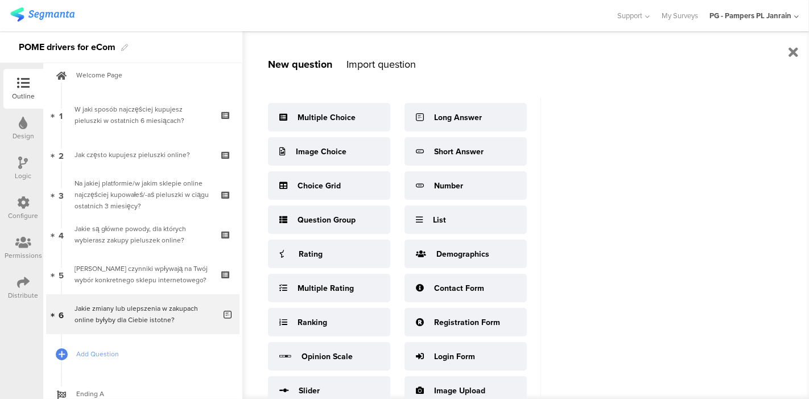
drag, startPoint x: 650, startPoint y: 204, endPoint x: 644, endPoint y: 201, distance: 6.7
click at [650, 204] on div "New question Import question Multiple Choice Image Choice Choice Grid Question …" at bounding box center [525, 215] width 567 height 368
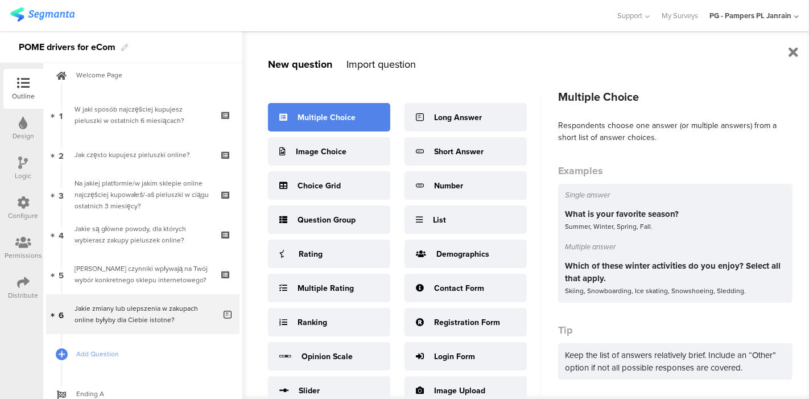
click at [344, 117] on div "Multiple Choice" at bounding box center [327, 118] width 58 height 12
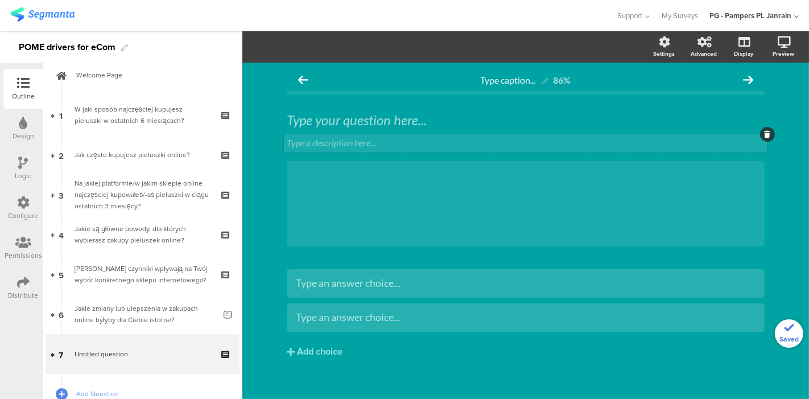
click at [473, 142] on div "Type a description here..." at bounding box center [526, 143] width 484 height 18
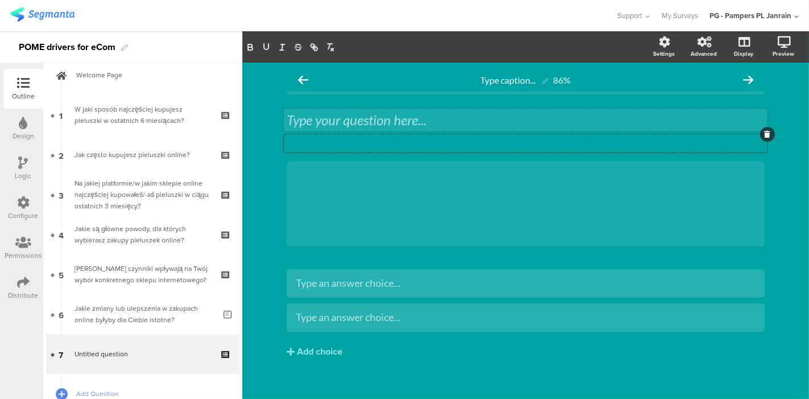
click at [440, 118] on div "Type your question here..." at bounding box center [526, 120] width 484 height 23
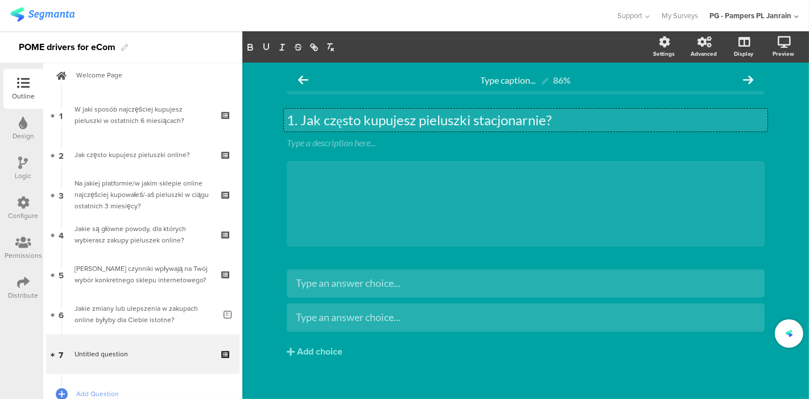
click at [296, 120] on p "1. Jak często kupujesz pieluszki stacjonarnie?" at bounding box center [526, 120] width 478 height 17
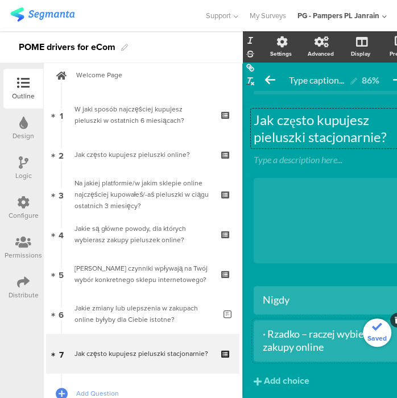
click at [268, 335] on div "· Rzadko – raczej wybieram zakupy online" at bounding box center [334, 341] width 143 height 27
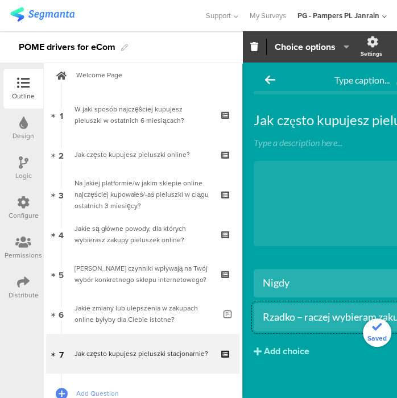
click at [283, 358] on div "Add choice" at bounding box center [287, 352] width 46 height 12
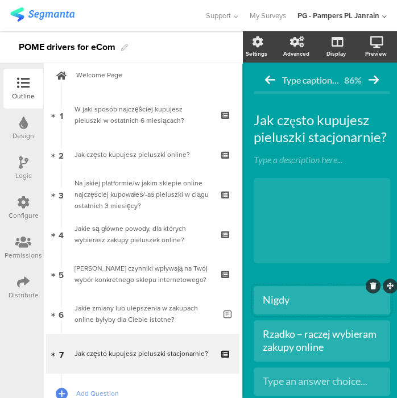
scroll to position [86, 0]
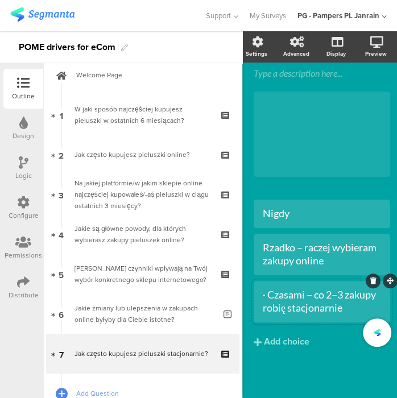
click at [270, 297] on div "· Czasami – co 2–3 zakupy robię stacjonarnie" at bounding box center [322, 301] width 118 height 27
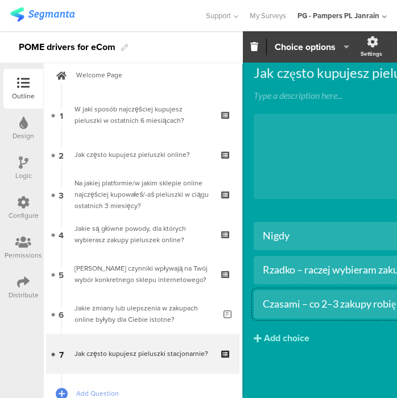
click at [285, 333] on div "Add choice" at bounding box center [287, 339] width 46 height 12
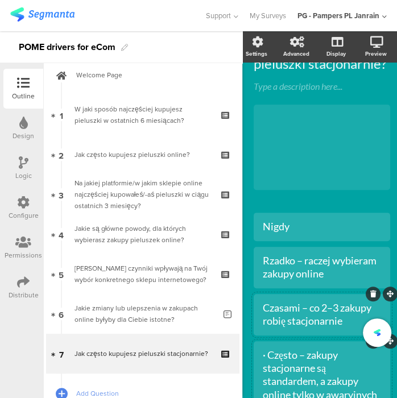
scroll to position [182, 10]
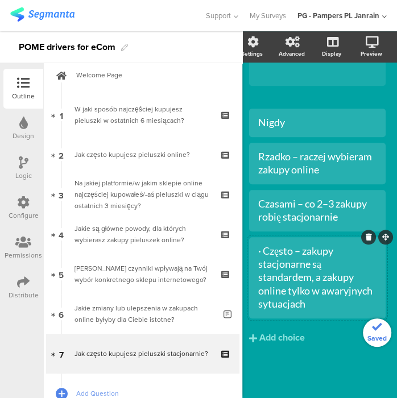
click at [259, 246] on div "· Często – zakupy stacjonarne są standardem, a zakupy online tylko w awaryjnych…" at bounding box center [317, 278] width 118 height 67
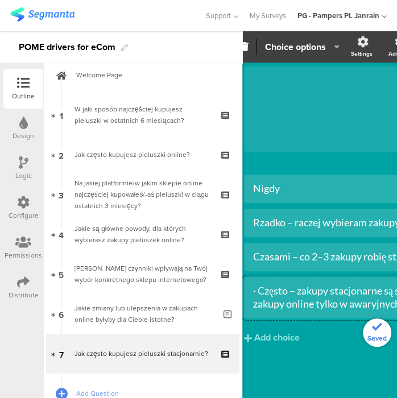
scroll to position [121, 10]
click at [288, 332] on div "Add choice" at bounding box center [277, 338] width 46 height 12
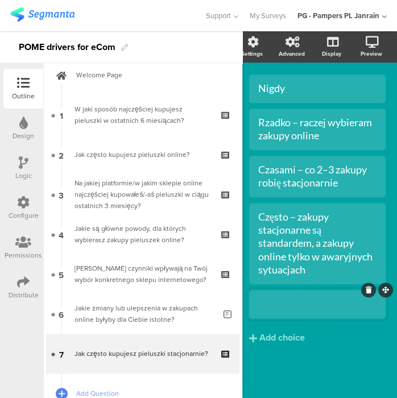
click at [285, 302] on div at bounding box center [317, 304] width 118 height 19
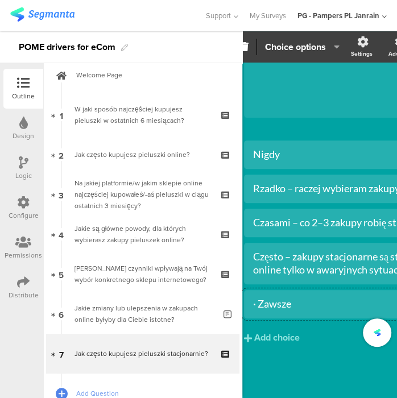
click at [258, 298] on div "· Zawsze" at bounding box center [369, 304] width 233 height 13
click at [21, 178] on div "Logic" at bounding box center [23, 176] width 17 height 10
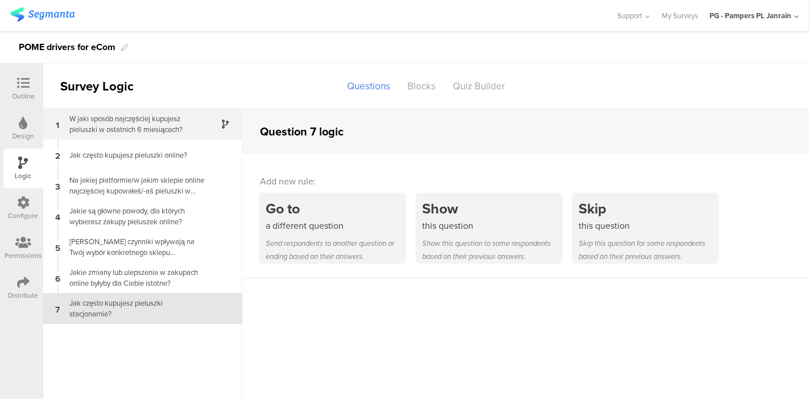
click at [112, 119] on div "W jaki sposób najczęściej kupujesz pieluszki w ostatnich 6 miesiącach?" at bounding box center [134, 124] width 142 height 22
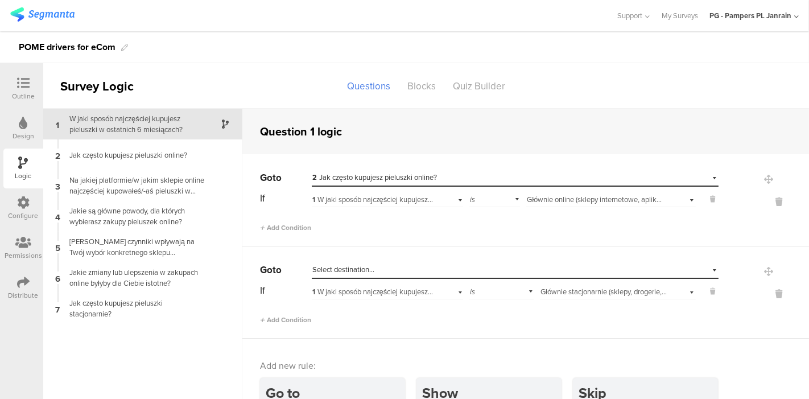
click at [466, 267] on div "Select destination..." at bounding box center [462, 270] width 301 height 10
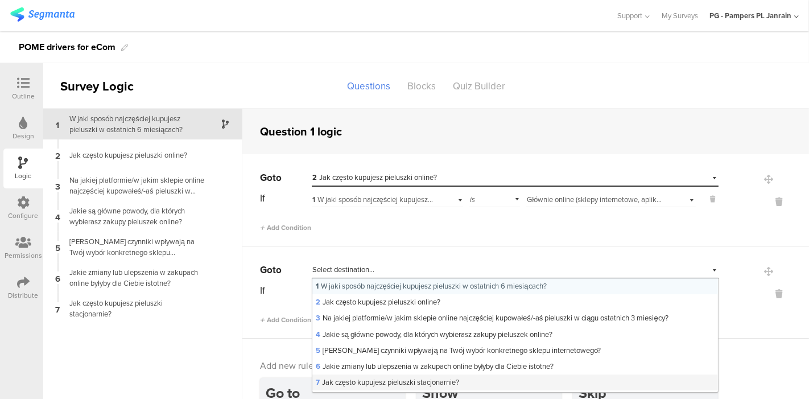
click at [450, 381] on span "7 Jak często kupujesz pieluszki stacjonarnie?" at bounding box center [387, 382] width 143 height 11
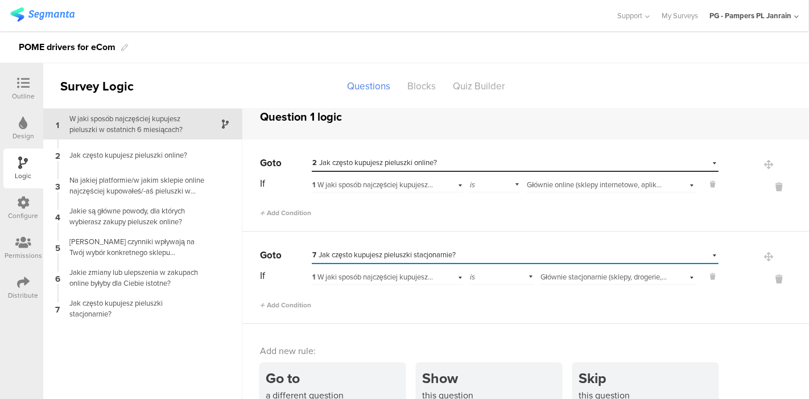
scroll to position [46, 0]
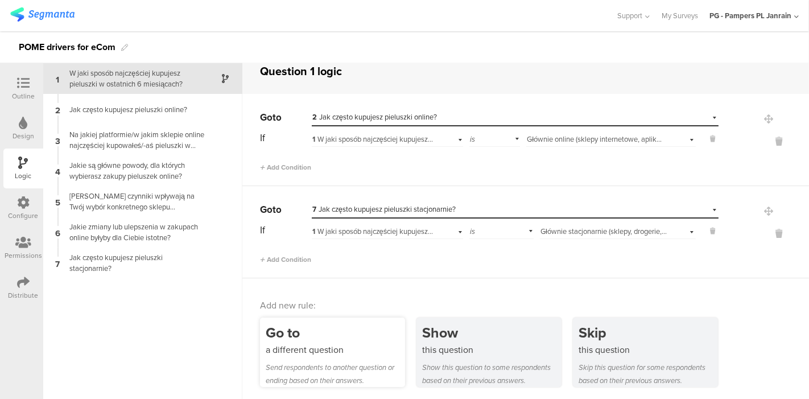
click at [296, 352] on div "a different question" at bounding box center [335, 349] width 139 height 13
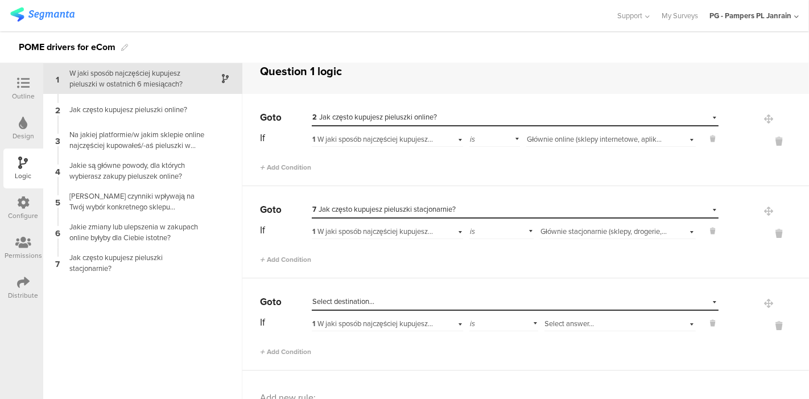
click at [336, 293] on div "Select destination..." at bounding box center [515, 302] width 407 height 18
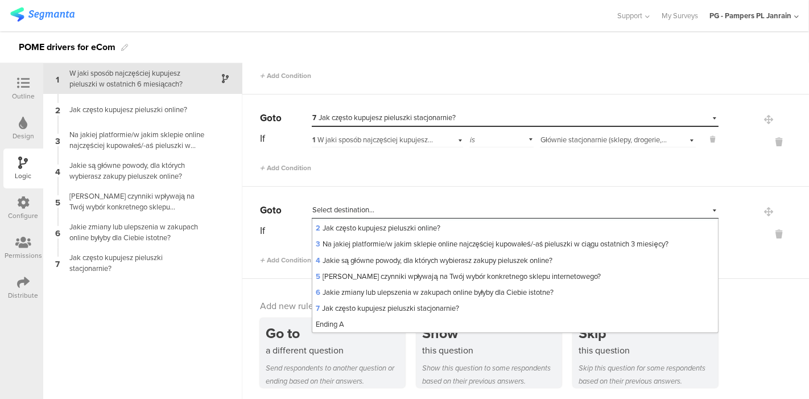
scroll to position [106, 0]
click at [334, 324] on span "Ending A" at bounding box center [330, 324] width 28 height 11
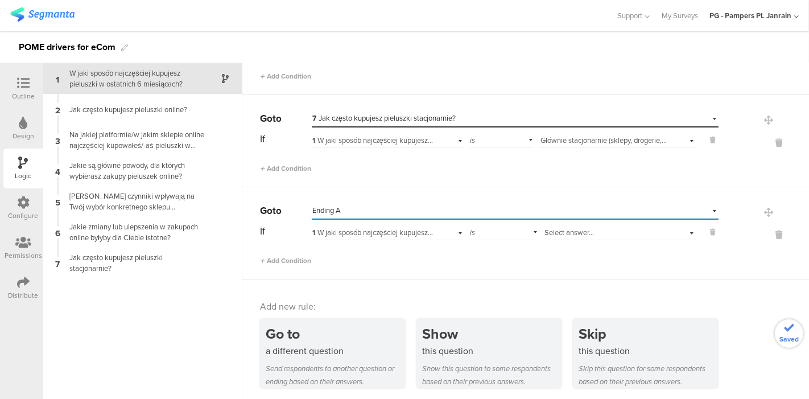
click at [353, 228] on span "1 W jaki sposób najczęściej kupujesz pieluszki w ostatnich 6 miesiącach?" at bounding box center [427, 232] width 231 height 11
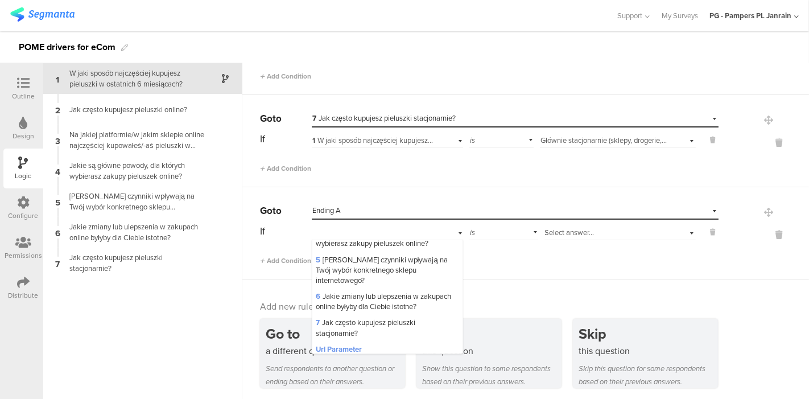
scroll to position [94, 0]
click at [387, 302] on span "6 Jakie zmiany lub ulepszenia w zakupach online byłyby dla Ciebie istotne?" at bounding box center [383, 300] width 135 height 21
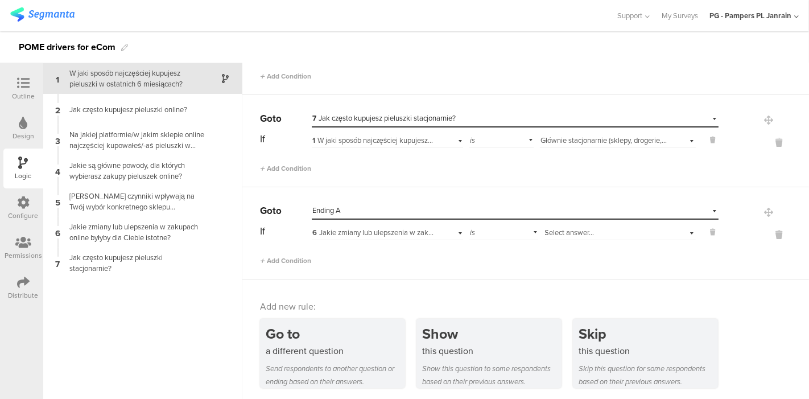
scroll to position [0, 0]
click at [505, 229] on div "is" at bounding box center [503, 231] width 69 height 18
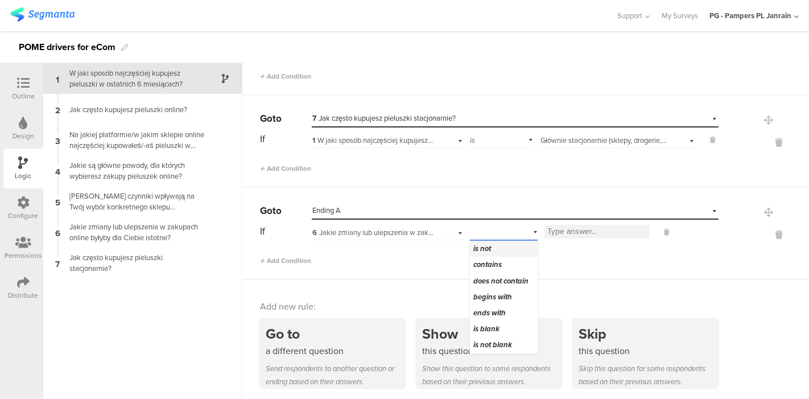
scroll to position [24, 0]
click at [502, 344] on span "is not blank" at bounding box center [492, 344] width 39 height 11
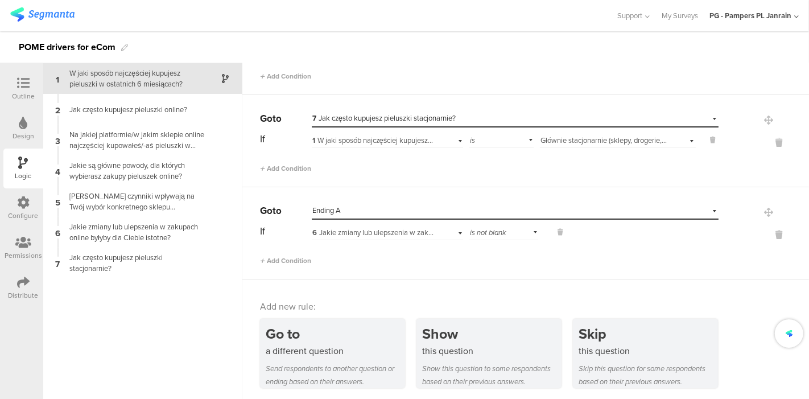
click at [498, 270] on div "Go to Select destination... Ending A If 6 Jakie zmiany lub ulepszenia w zakupac…" at bounding box center [525, 233] width 567 height 92
click at [23, 130] on div at bounding box center [23, 124] width 9 height 14
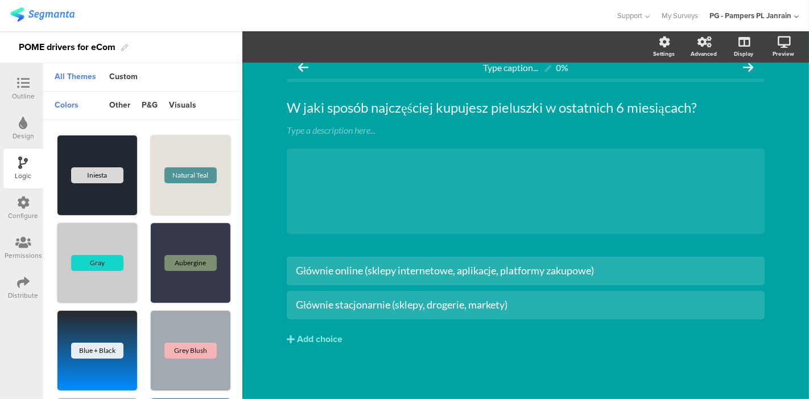
scroll to position [12, 0]
click at [21, 212] on div "Configure" at bounding box center [24, 216] width 30 height 10
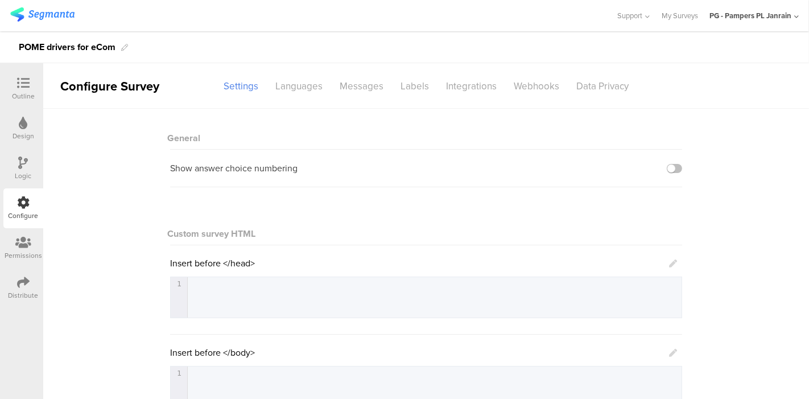
click at [29, 65] on div "Outline Design Logic Configure Permissions Distribute" at bounding box center [21, 231] width 43 height 336
click at [23, 83] on icon at bounding box center [23, 83] width 13 height 13
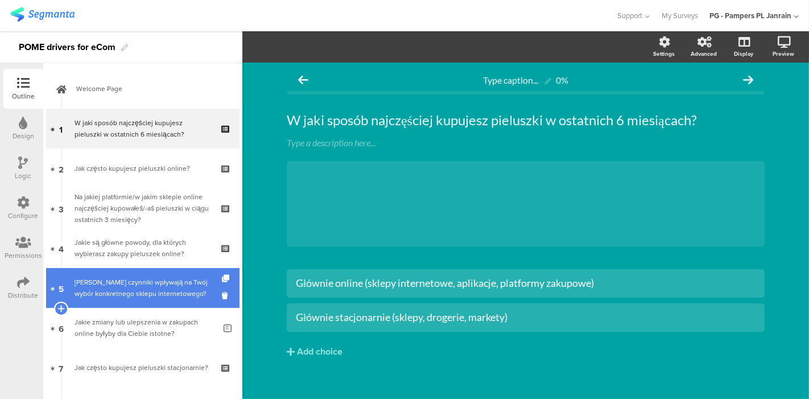
click at [144, 288] on div "[PERSON_NAME] czynniki wpływają na Twój wybór konkretnego sklepu internetowego?" at bounding box center [143, 288] width 136 height 23
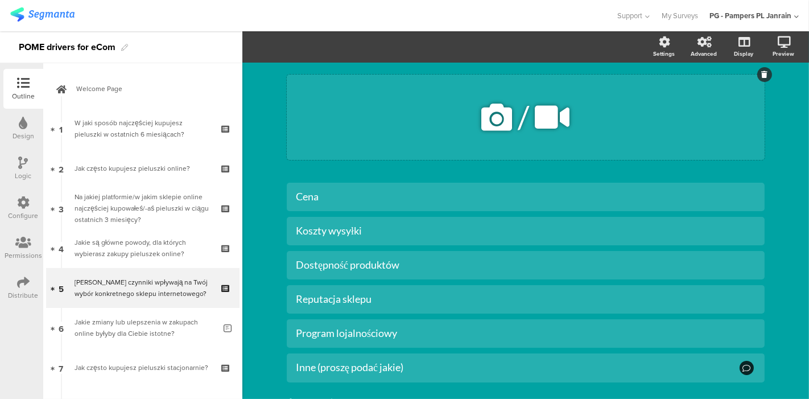
scroll to position [104, 0]
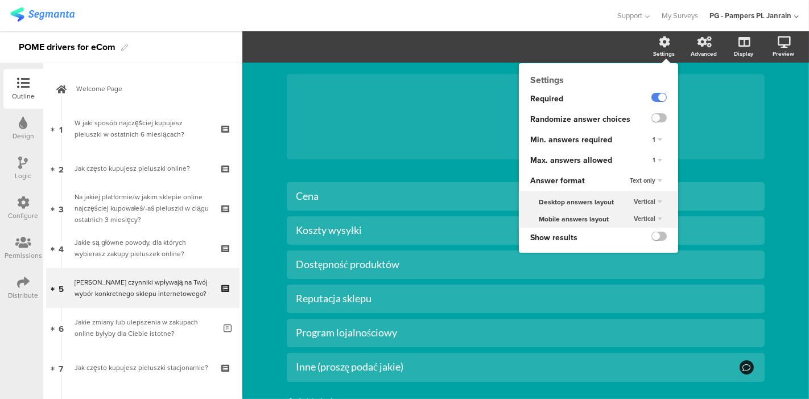
click at [649, 161] on div "1" at bounding box center [657, 161] width 19 height 14
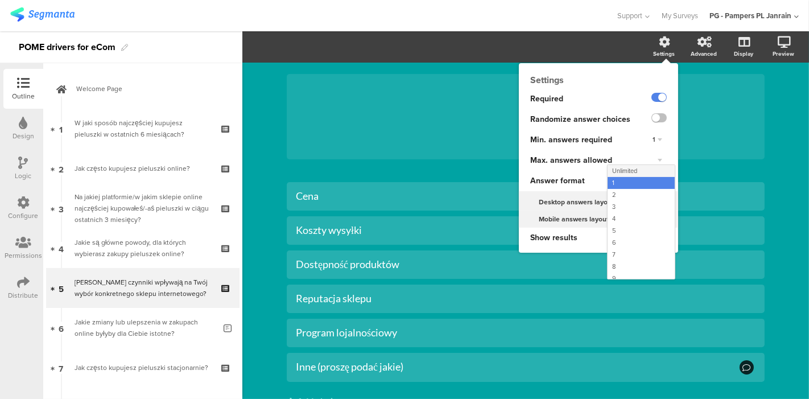
click at [626, 172] on span "Unlimited" at bounding box center [624, 170] width 25 height 9
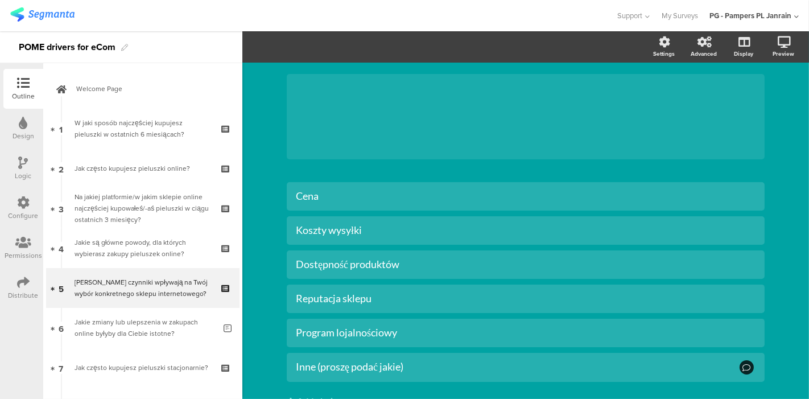
scroll to position [0, 0]
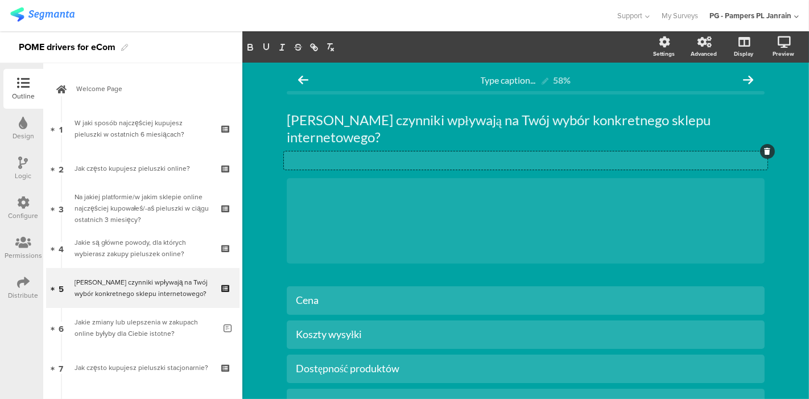
click at [670, 151] on div "Type a description here..." at bounding box center [526, 160] width 484 height 18
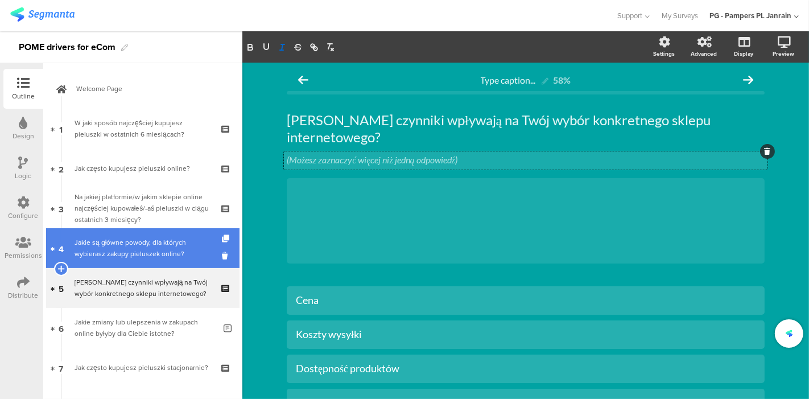
click at [104, 249] on div "Jakie są główne powody, dla których wybierasz zakupy pieluszek online?" at bounding box center [143, 248] width 136 height 23
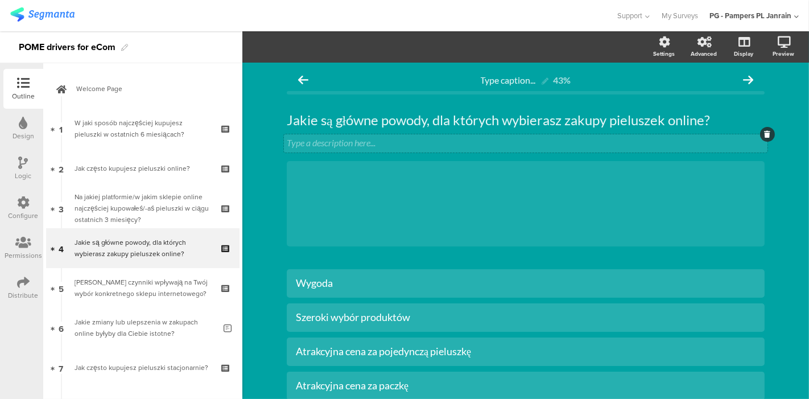
click at [357, 142] on div "Type a description here..." at bounding box center [526, 143] width 484 height 18
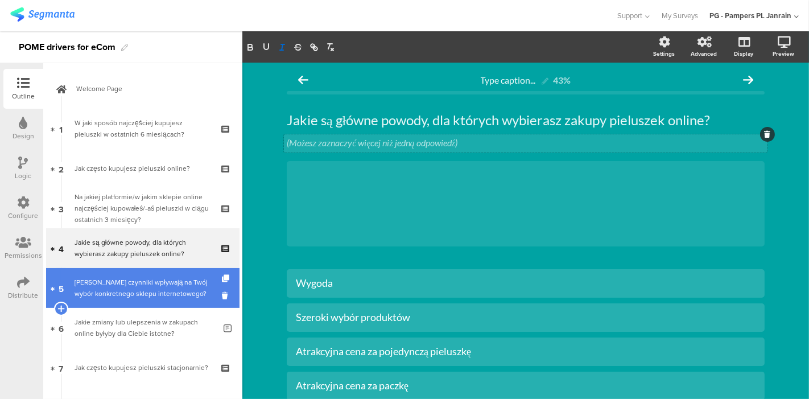
click at [117, 278] on div "[PERSON_NAME] czynniki wpływają na Twój wybór konkretnego sklepu internetowego?" at bounding box center [143, 288] width 136 height 23
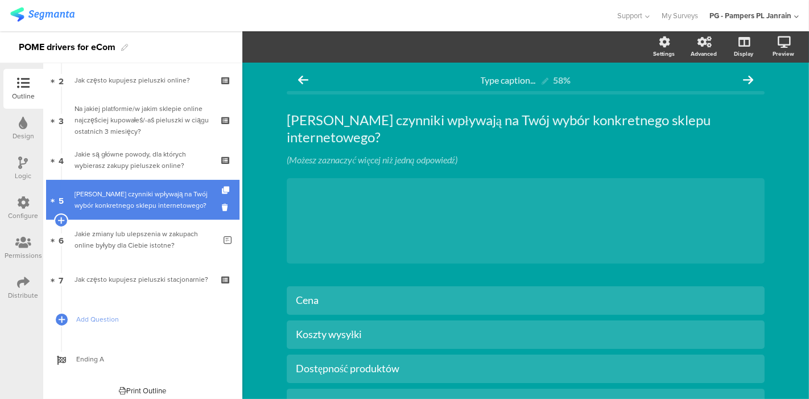
scroll to position [93, 0]
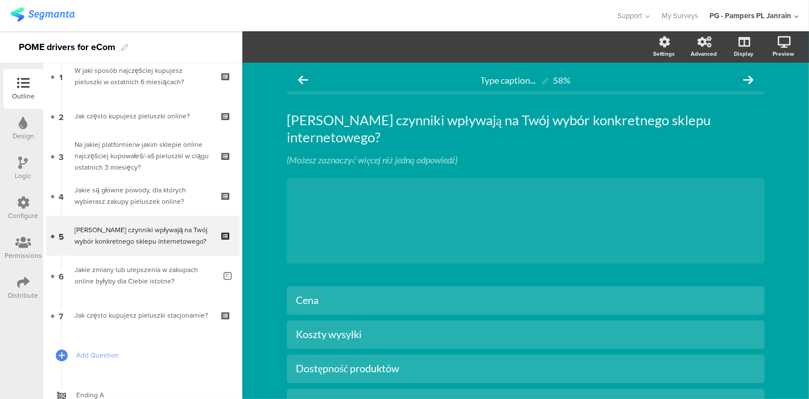
scroll to position [57, 0]
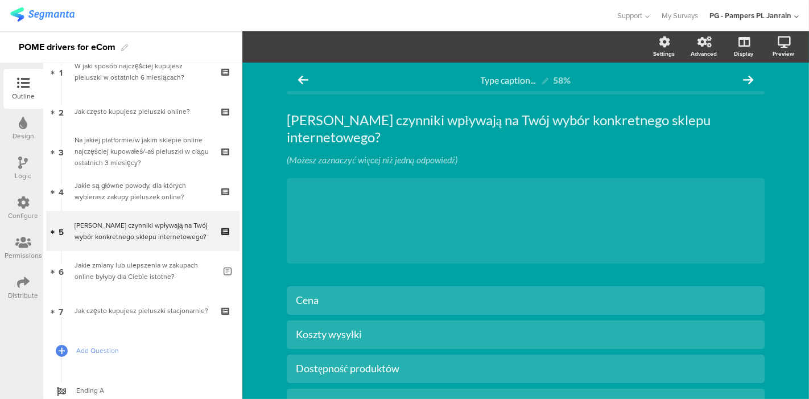
click at [25, 165] on icon at bounding box center [24, 162] width 10 height 13
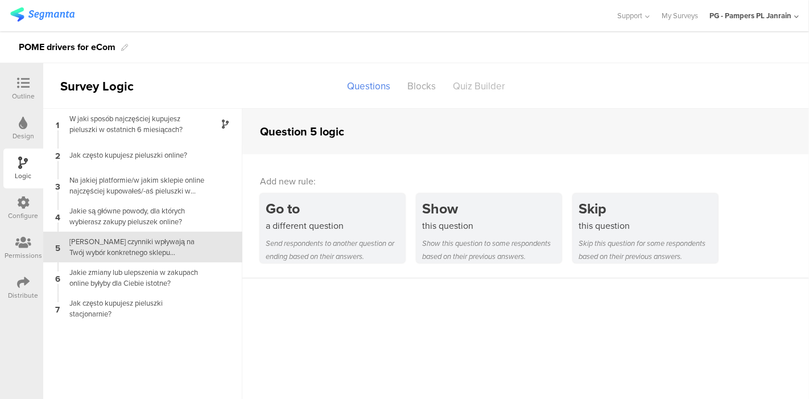
click at [481, 85] on div "Quiz Builder" at bounding box center [478, 86] width 69 height 20
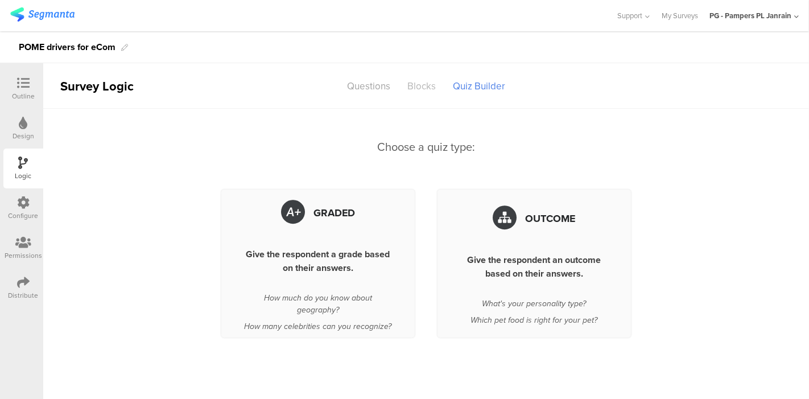
click at [418, 84] on div "Blocks" at bounding box center [422, 86] width 46 height 20
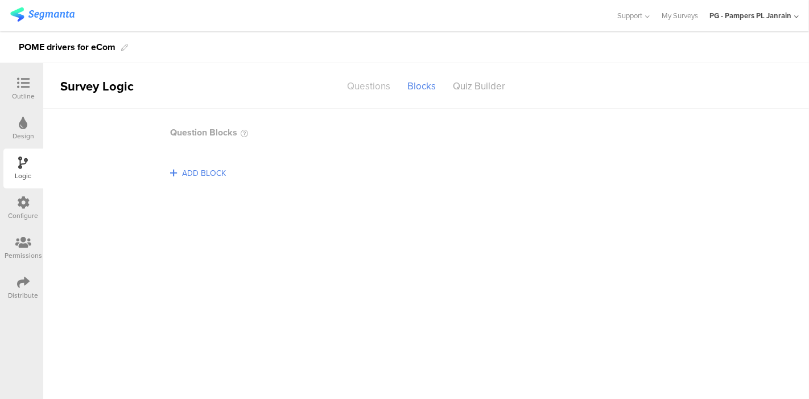
click at [362, 90] on div "Questions" at bounding box center [369, 86] width 60 height 20
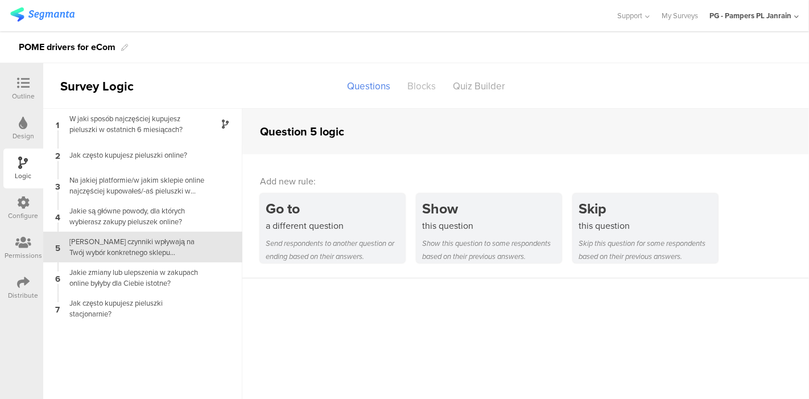
click at [406, 86] on div "Blocks" at bounding box center [422, 86] width 46 height 20
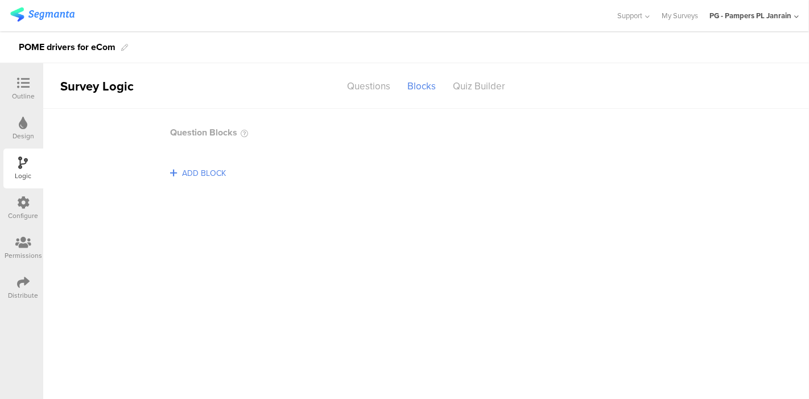
click at [214, 173] on span "ADD BLOCK" at bounding box center [204, 173] width 50 height 18
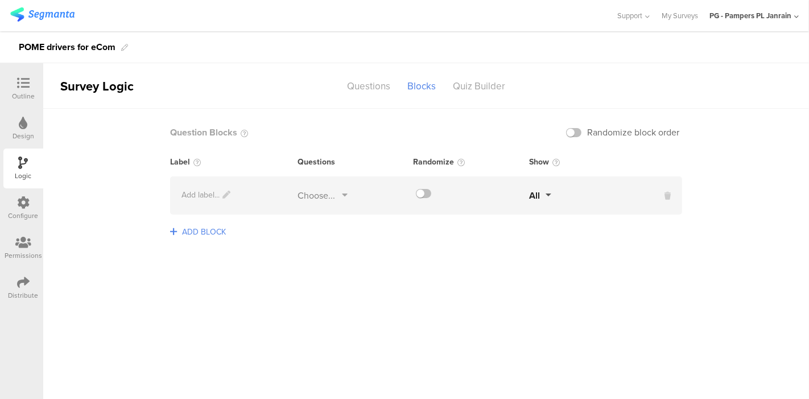
click at [331, 195] on div "Choose..." at bounding box center [317, 195] width 38 height 13
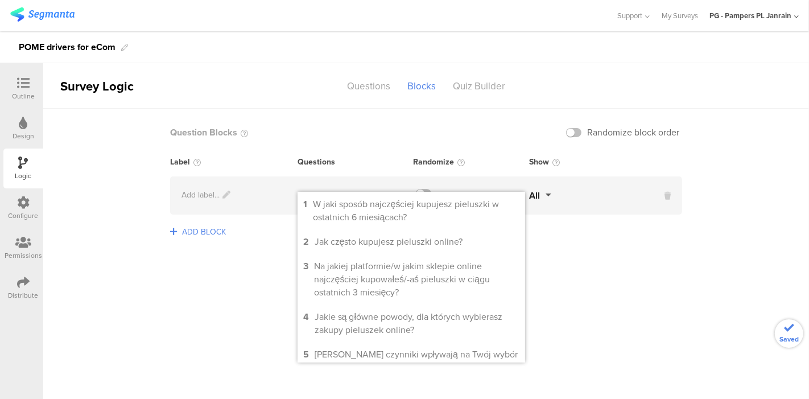
click at [289, 292] on sg-logic-groups-list "Question Blocks Randomize block order Label Questions Randomize Show Add label.…" at bounding box center [426, 254] width 766 height 290
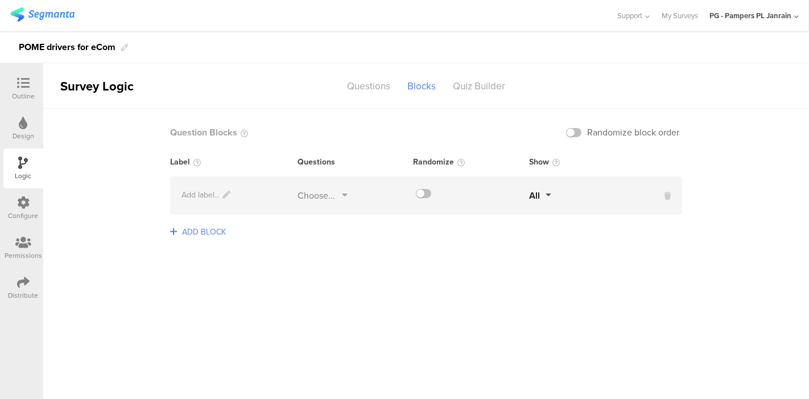
click at [543, 199] on button "All" at bounding box center [540, 195] width 22 height 13
click at [389, 86] on div "Questions" at bounding box center [369, 86] width 60 height 20
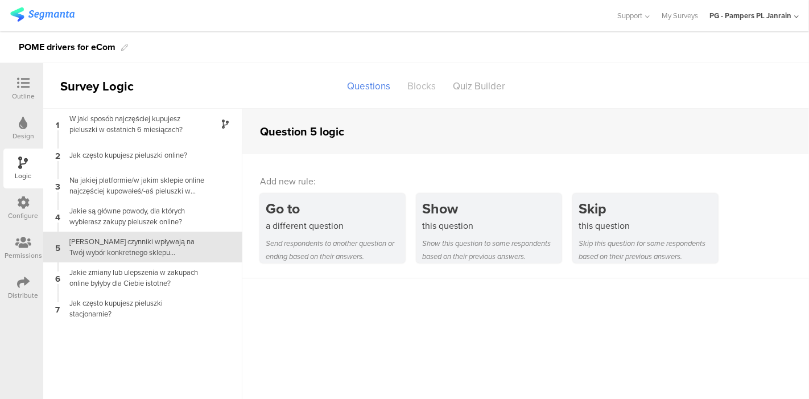
click at [422, 84] on div "Blocks" at bounding box center [422, 86] width 46 height 20
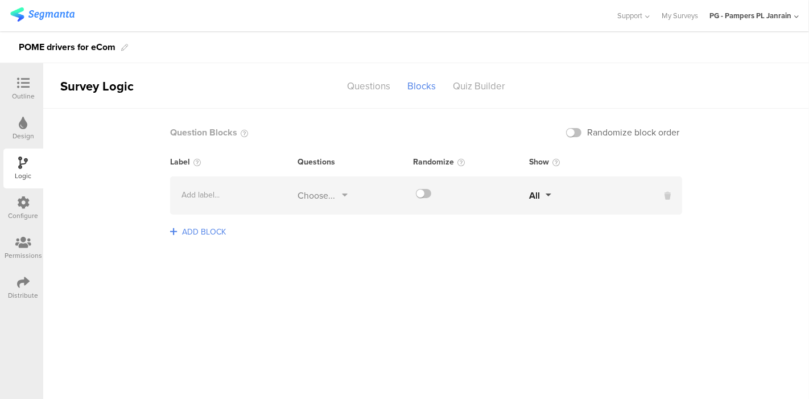
click at [661, 191] on div at bounding box center [663, 195] width 37 height 13
click at [669, 193] on icon at bounding box center [668, 196] width 6 height 12
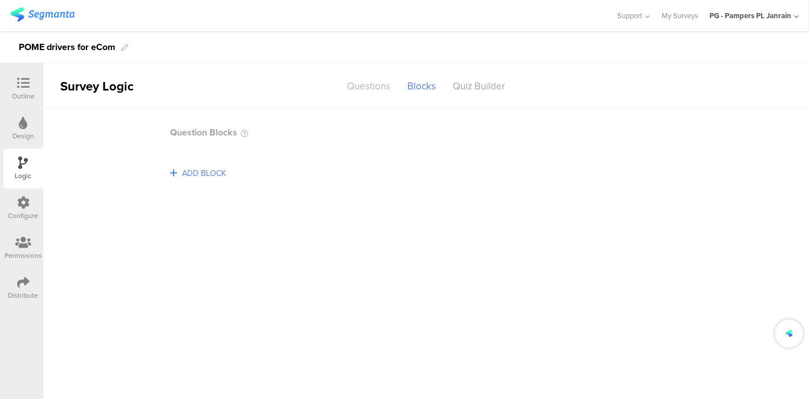
click at [362, 88] on div "Questions" at bounding box center [369, 86] width 60 height 20
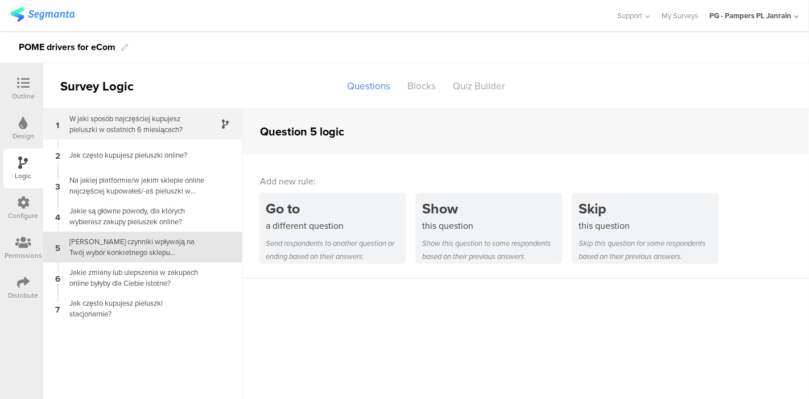
click at [102, 127] on div "W jaki sposób najczęściej kupujesz pieluszki w ostatnich 6 miesiącach?" at bounding box center [134, 124] width 142 height 22
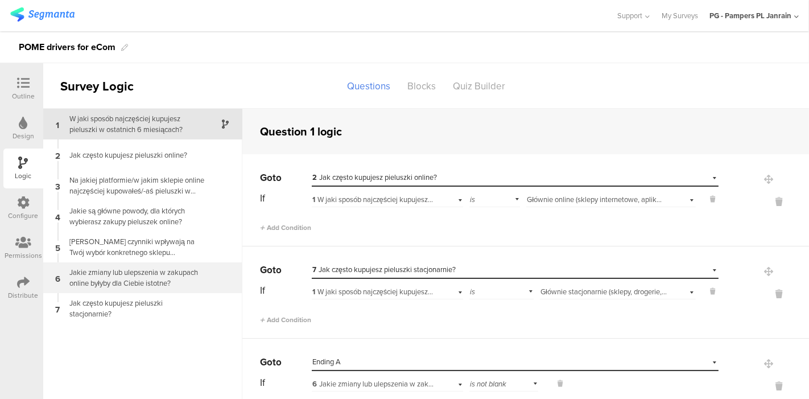
click at [123, 288] on div "Jakie zmiany lub ulepszenia w zakupach online byłyby dla Ciebie istotne?" at bounding box center [134, 278] width 142 height 22
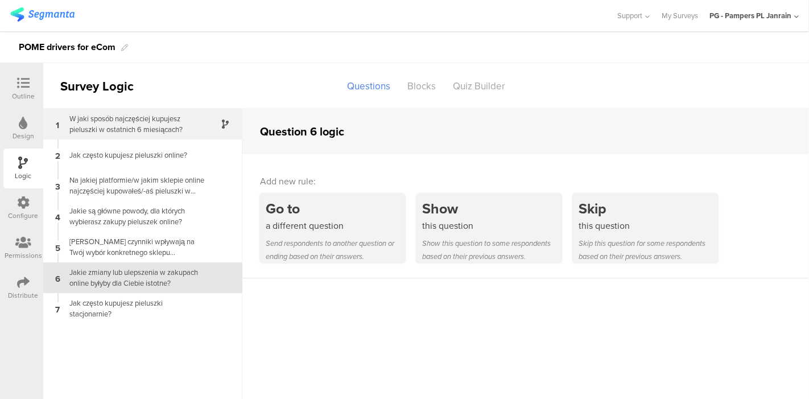
click at [118, 125] on div "W jaki sposób najczęściej kupujesz pieluszki w ostatnich 6 miesiącach?" at bounding box center [134, 124] width 142 height 22
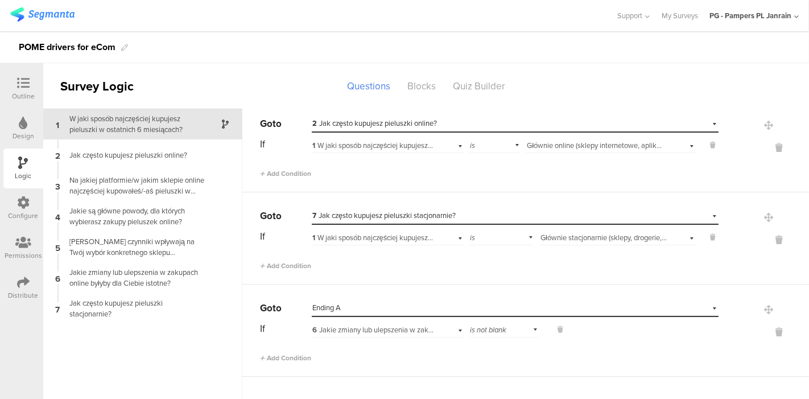
scroll to position [57, 0]
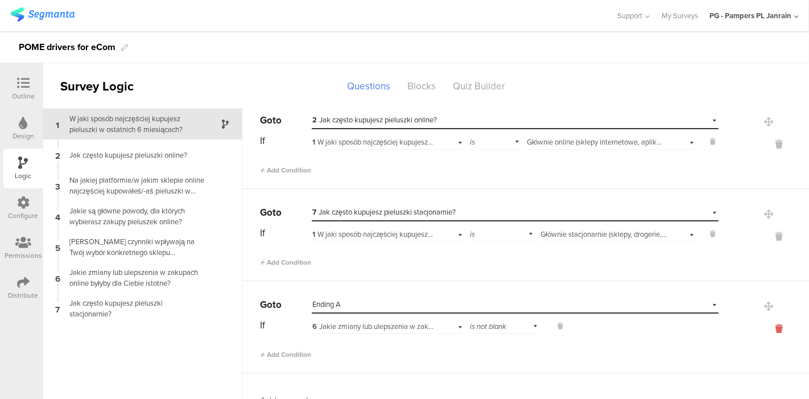
click at [765, 327] on icon at bounding box center [778, 328] width 27 height 13
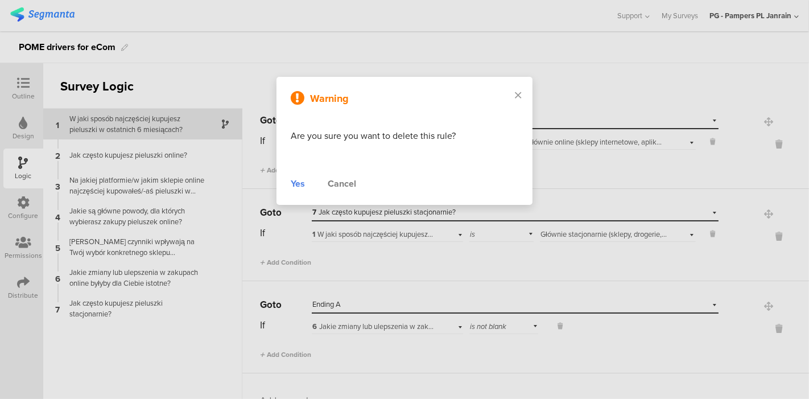
click at [292, 183] on div "Yes" at bounding box center [298, 184] width 14 height 14
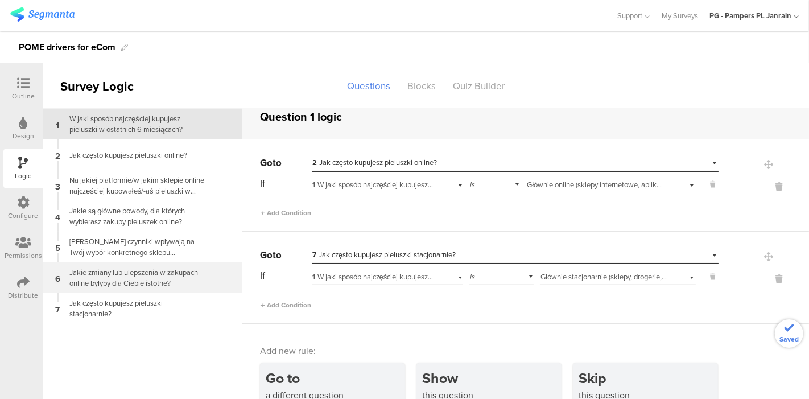
click at [113, 282] on div "Jakie zmiany lub ulepszenia w zakupach online byłyby dla Ciebie istotne?" at bounding box center [134, 278] width 142 height 22
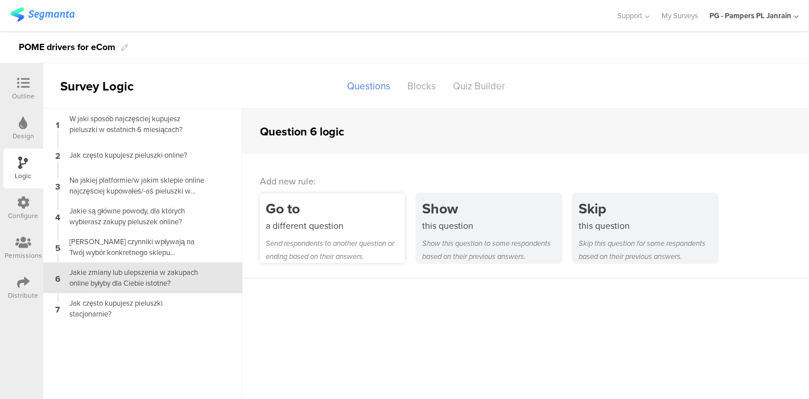
click at [336, 224] on div "a different question" at bounding box center [335, 225] width 139 height 13
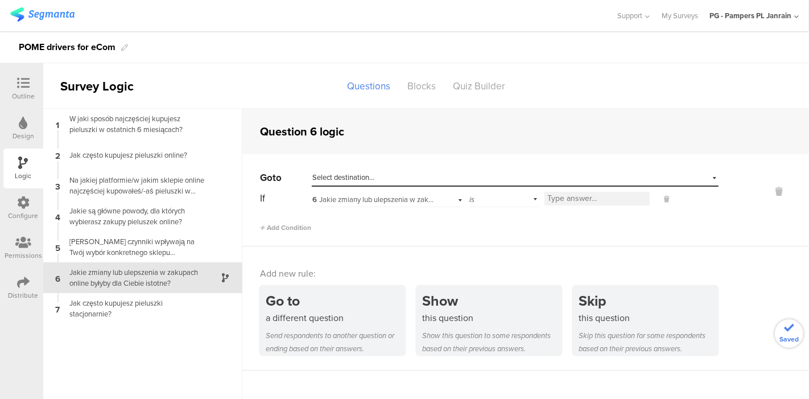
click at [410, 173] on div "Select destination..." at bounding box center [462, 177] width 301 height 10
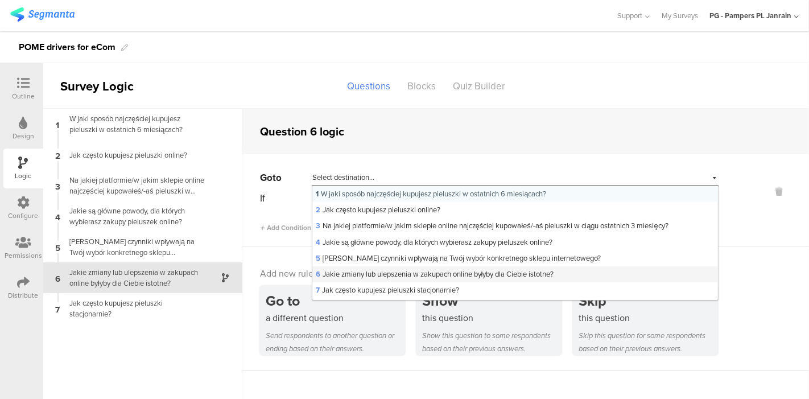
scroll to position [14, 0]
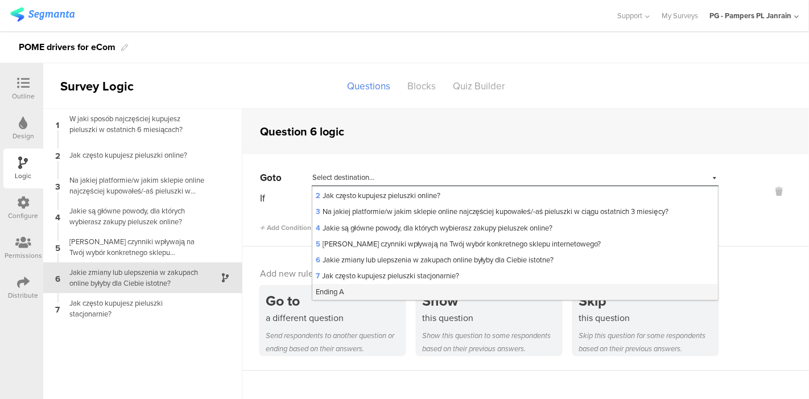
click at [410, 290] on div "Ending A" at bounding box center [515, 292] width 406 height 16
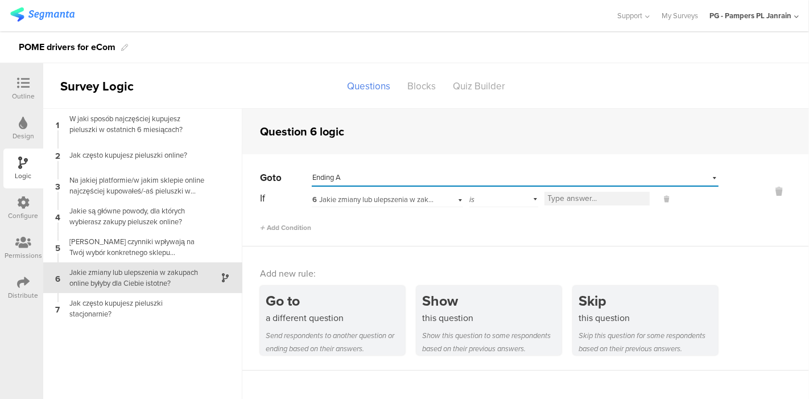
scroll to position [0, 0]
click at [362, 200] on span "6 Jakie zmiany lub ulepszenia w zakupach online byłyby dla Ciebie istotne?" at bounding box center [431, 199] width 238 height 11
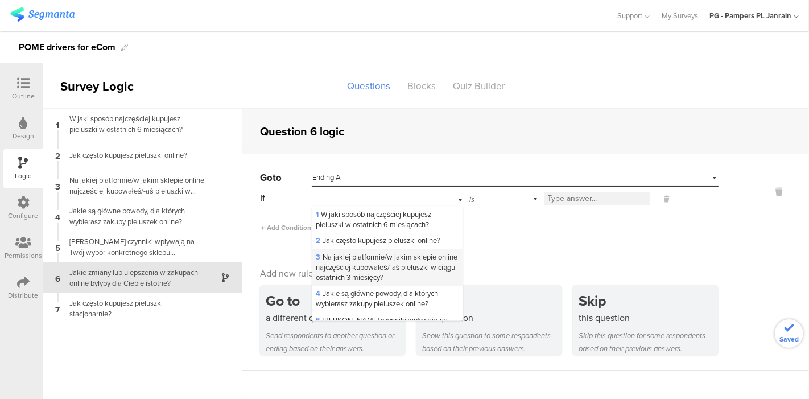
scroll to position [2, 0]
click at [511, 238] on div "Go to Select destination... Ending A If 6 Jakie zmiany lub ulepszenia w zakupac…" at bounding box center [525, 200] width 567 height 92
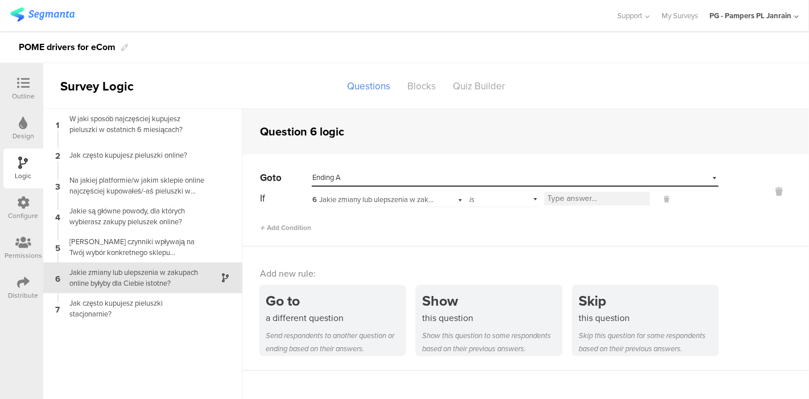
scroll to position [0, 0]
click at [499, 202] on div "is" at bounding box center [503, 198] width 69 height 18
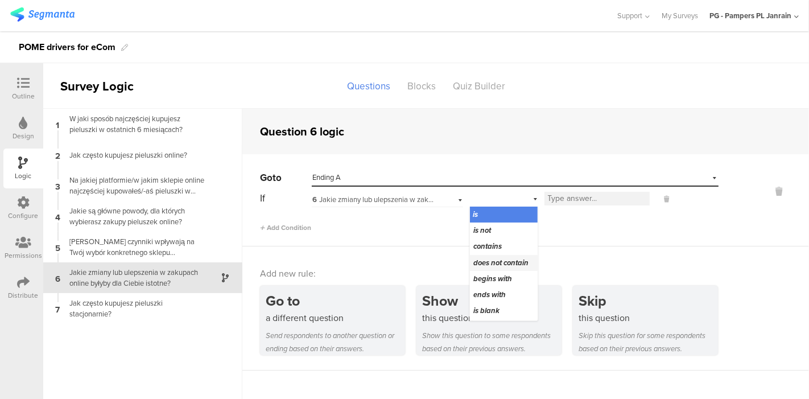
scroll to position [24, 0]
click at [507, 310] on span "is not blank" at bounding box center [492, 311] width 39 height 11
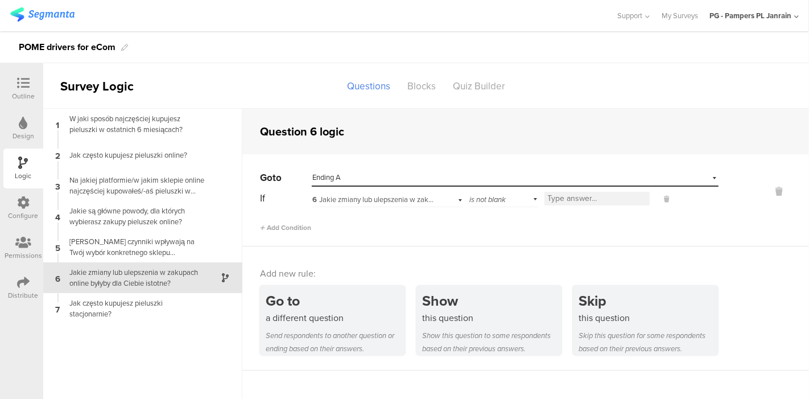
click at [596, 248] on div "Add new rule: Go to a different question Send respondents to another question o…" at bounding box center [525, 308] width 567 height 124
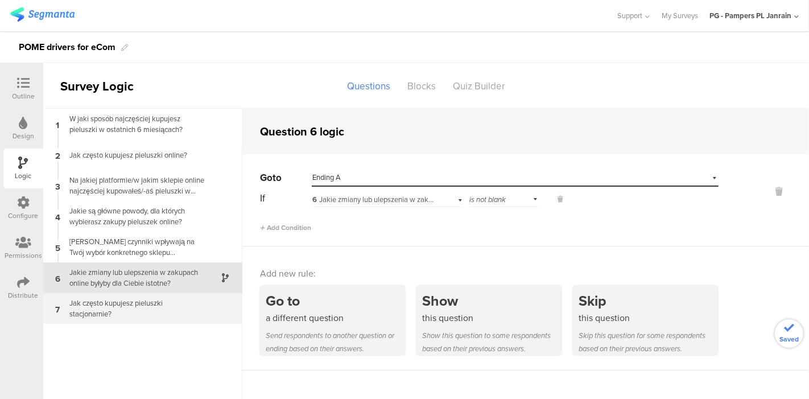
click at [128, 310] on div "Jak często kupujesz pieluszki stacjonarnie?" at bounding box center [134, 309] width 142 height 22
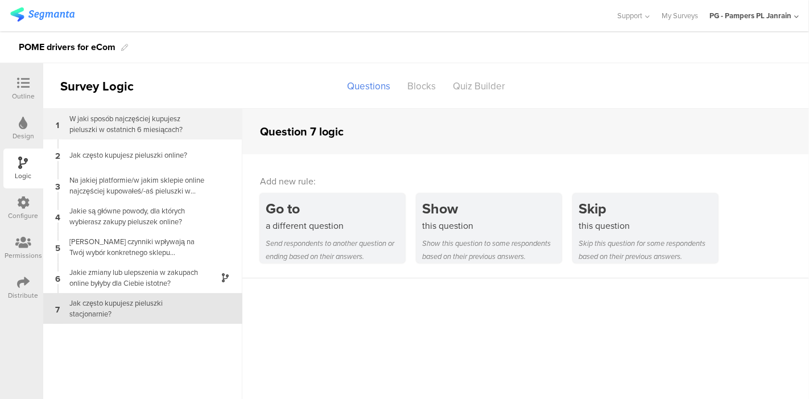
click at [119, 131] on div "W jaki sposób najczęściej kupujesz pieluszki w ostatnich 6 miesiącach?" at bounding box center [134, 124] width 142 height 22
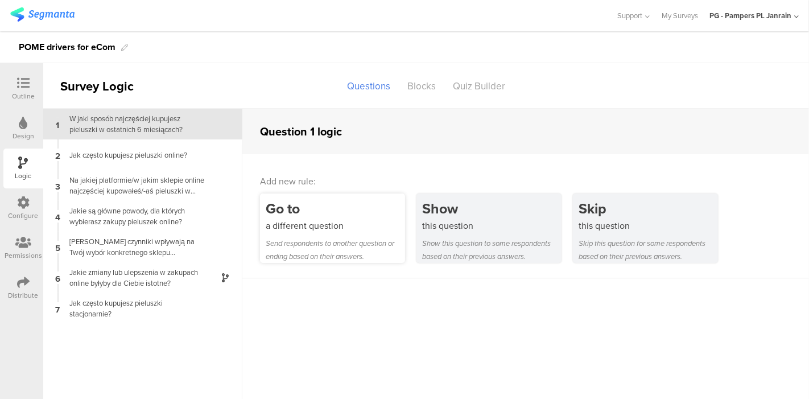
click at [291, 212] on div "Go to" at bounding box center [335, 208] width 139 height 21
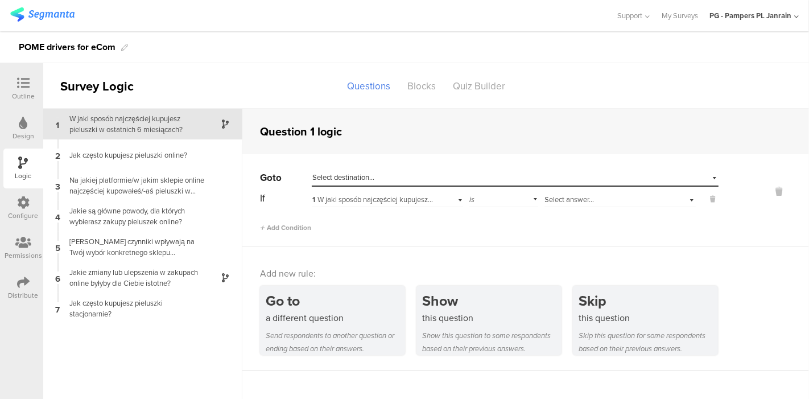
click at [377, 182] on div "Select destination..." at bounding box center [462, 177] width 301 height 10
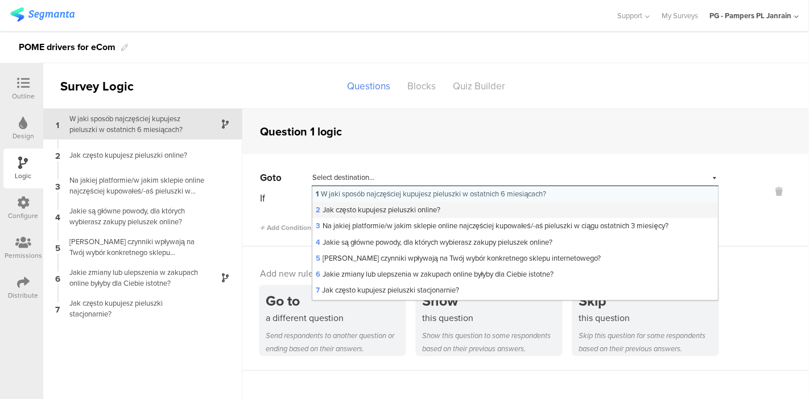
click at [380, 212] on span "2 Jak często kupujesz pieluszki online?" at bounding box center [378, 209] width 125 height 11
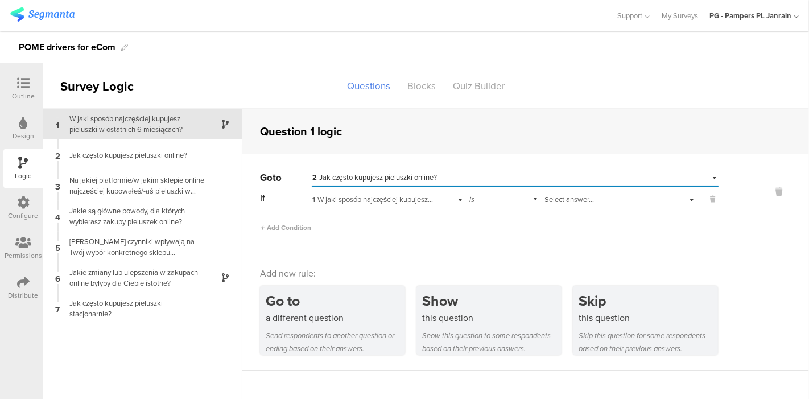
click at [369, 202] on span "1 W jaki sposób najczęściej kupujesz pieluszki w ostatnich 6 miesiącach?" at bounding box center [427, 199] width 231 height 11
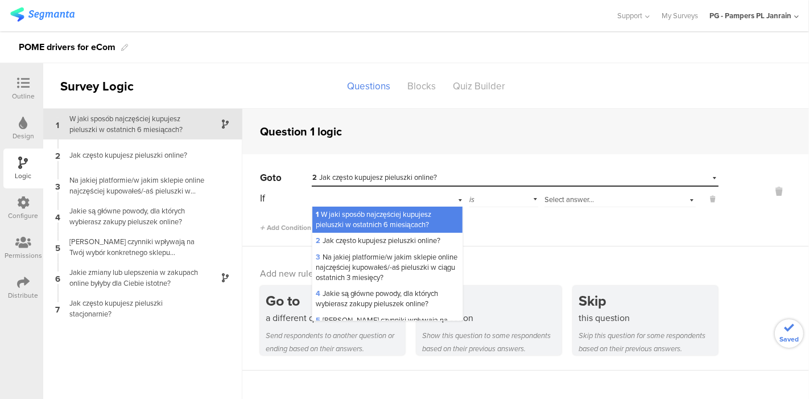
click at [395, 225] on span "1 W jaki sposób najczęściej kupujesz pieluszki w ostatnich 6 miesiącach?" at bounding box center [374, 219] width 116 height 21
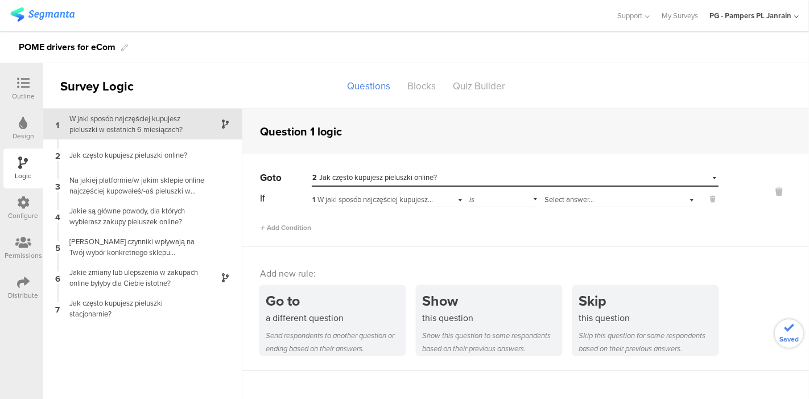
click at [571, 195] on span "Select answer..." at bounding box center [570, 199] width 50 height 11
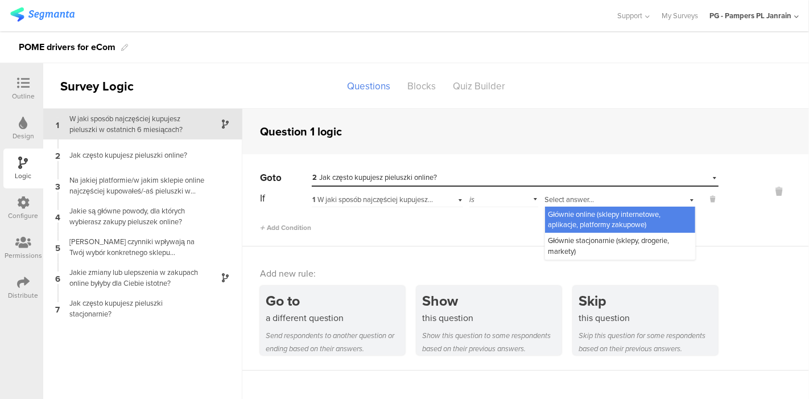
click at [615, 225] on span "Głównie online (sklepy internetowe, aplikacje, platformy zakupowe)" at bounding box center [605, 219] width 113 height 21
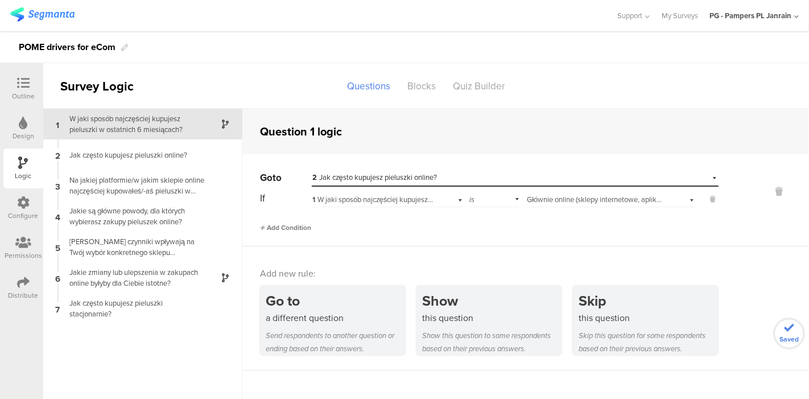
click at [283, 225] on span "Add Condition" at bounding box center [285, 227] width 51 height 10
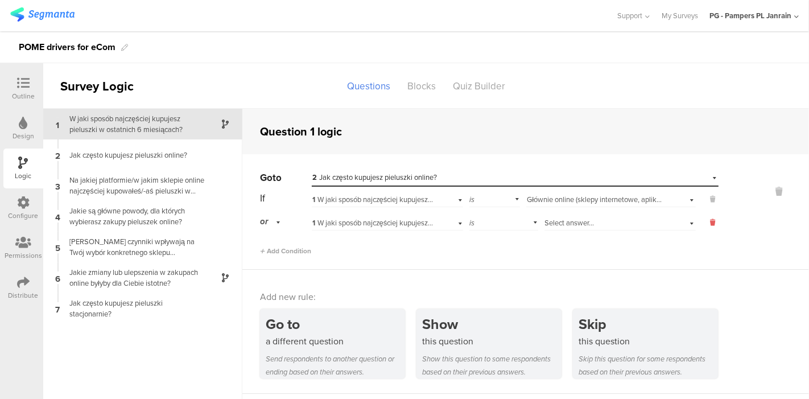
click at [714, 224] on icon at bounding box center [713, 222] width 5 height 10
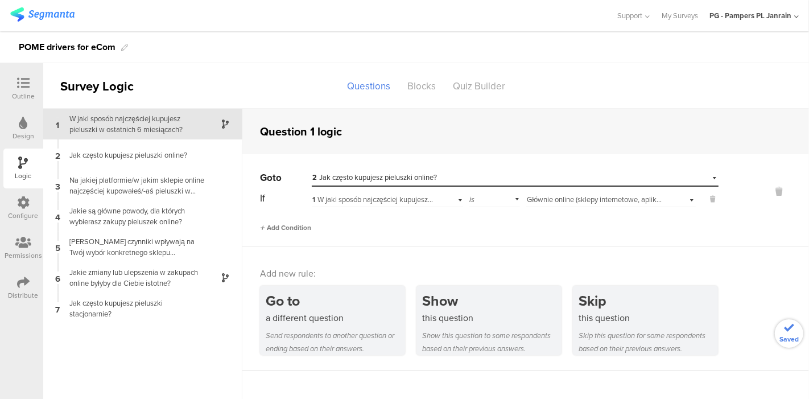
click at [278, 229] on span "Add Condition" at bounding box center [285, 227] width 51 height 10
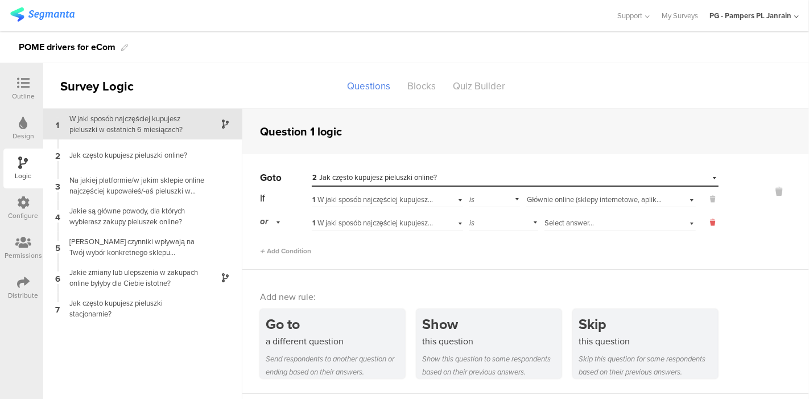
click at [712, 221] on icon at bounding box center [713, 222] width 5 height 10
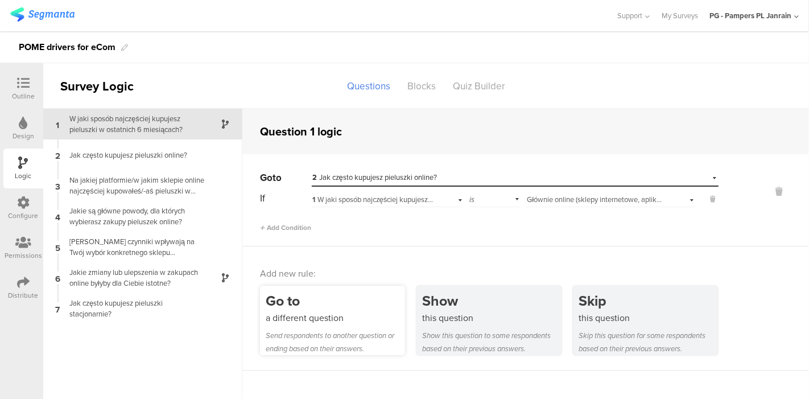
click at [273, 315] on div "a different question" at bounding box center [335, 317] width 139 height 13
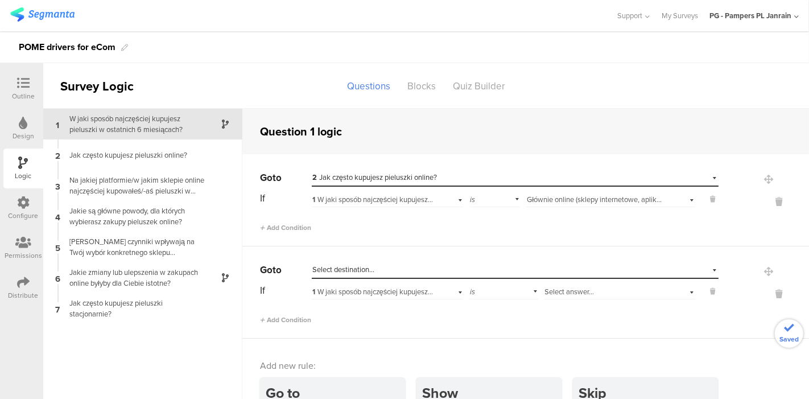
scroll to position [15, 0]
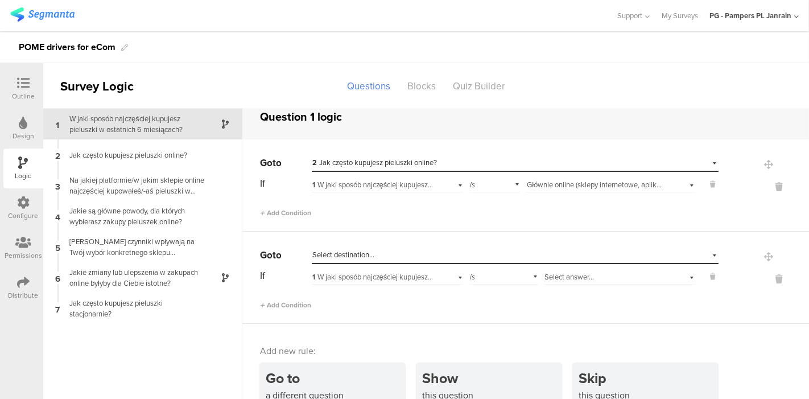
click at [348, 257] on span "Select destination..." at bounding box center [343, 254] width 62 height 11
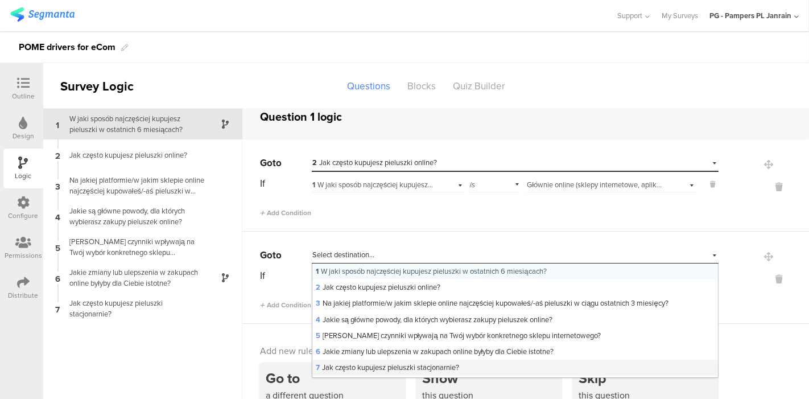
click at [360, 366] on span "7 Jak często kupujesz pieluszki stacjonarnie?" at bounding box center [387, 367] width 143 height 11
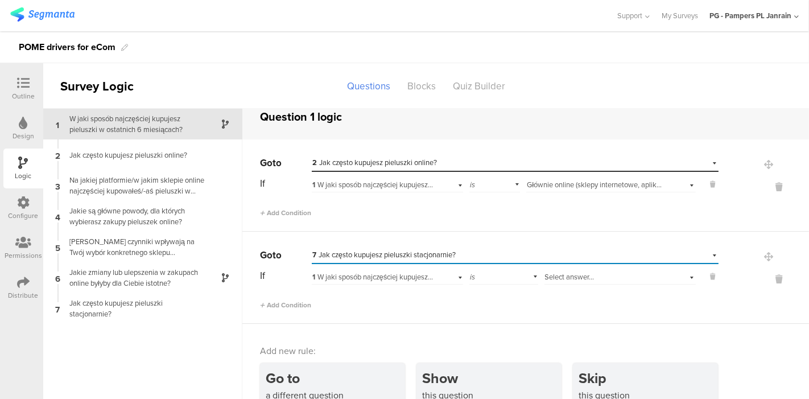
click at [332, 271] on span "1 W jaki sposób najczęściej kupujesz pieluszki w ostatnich 6 miesiącach?" at bounding box center [427, 276] width 231 height 11
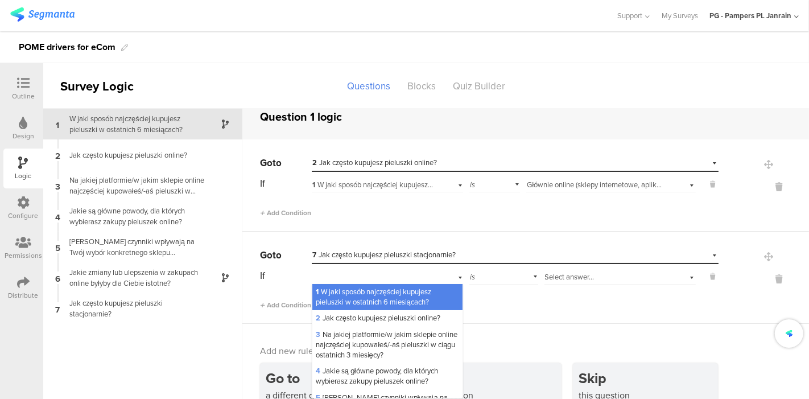
click at [584, 277] on div "Select answer..." at bounding box center [606, 277] width 123 height 10
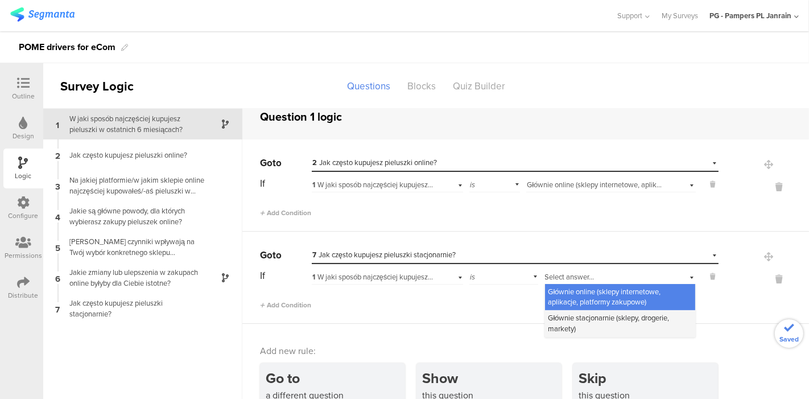
click at [592, 319] on span "Głównie stacjonarnie (sklepy, drogerie, markety)" at bounding box center [609, 322] width 121 height 21
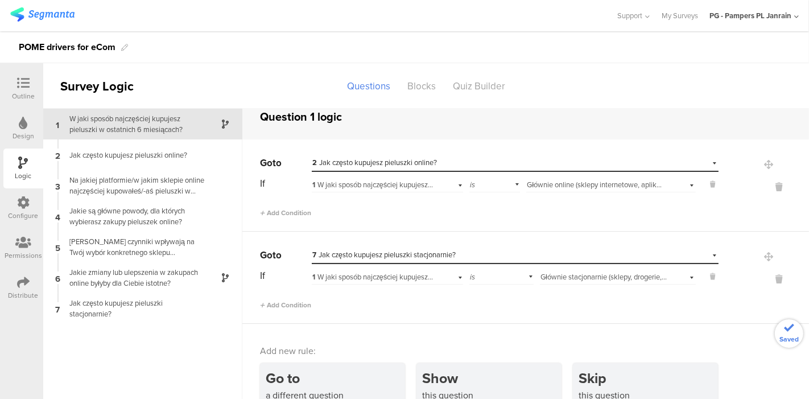
click at [147, 340] on div "1 W jaki sposób najczęściej kupujesz pieluszki w ostatnich 6 miesiącach? 2 Jak …" at bounding box center [142, 277] width 199 height 336
click at [16, 98] on div "Outline" at bounding box center [23, 96] width 23 height 10
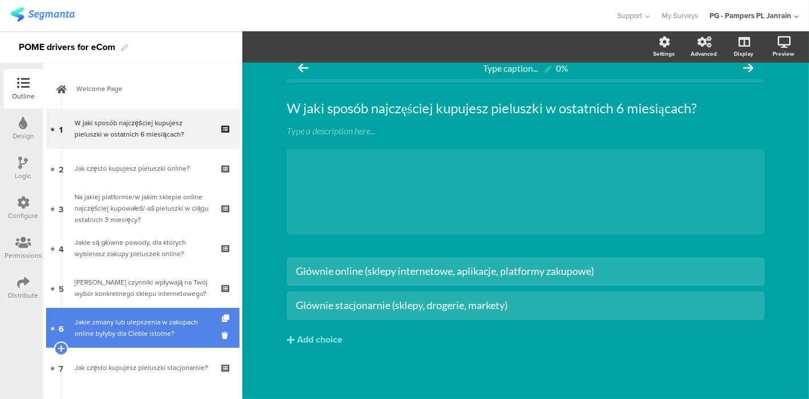
scroll to position [93, 0]
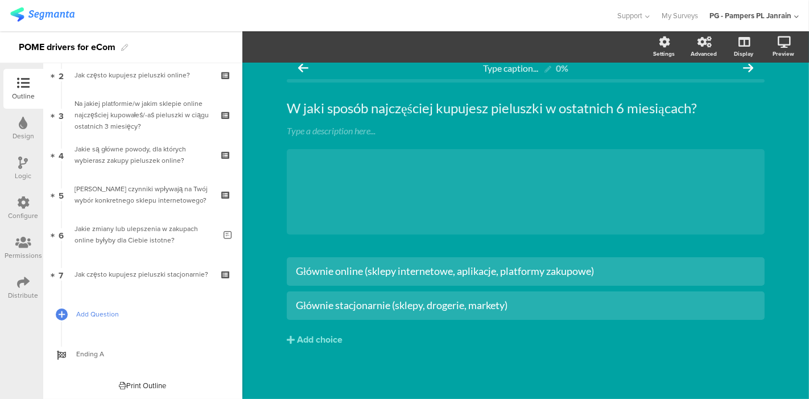
click at [102, 315] on span "Add Question" at bounding box center [149, 313] width 146 height 11
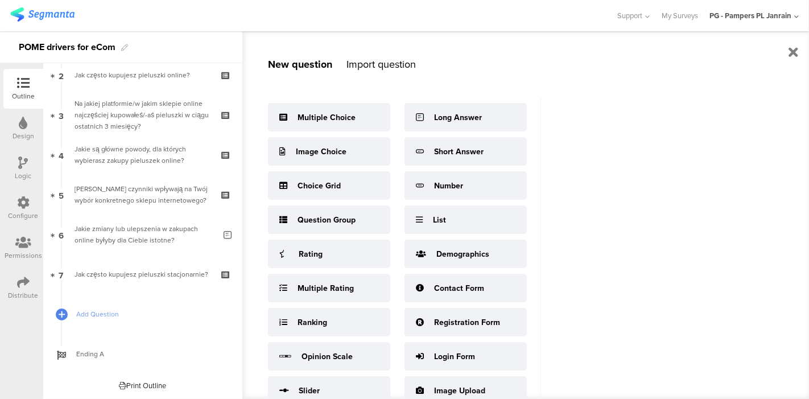
click at [654, 211] on div "New question Import question Multiple Choice Image Choice Choice Grid Question …" at bounding box center [525, 215] width 567 height 368
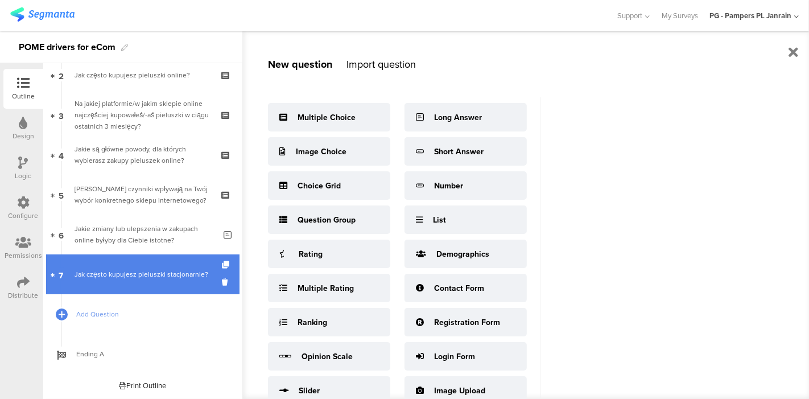
click at [133, 269] on div "Jak często kupujesz pieluszki stacjonarnie?" at bounding box center [143, 274] width 136 height 11
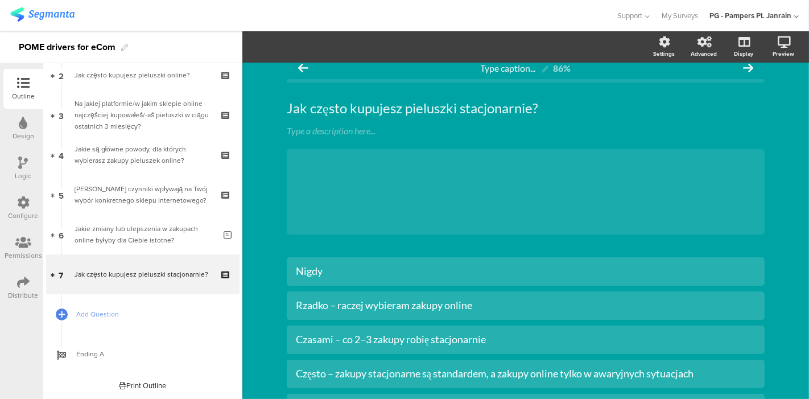
scroll to position [114, 0]
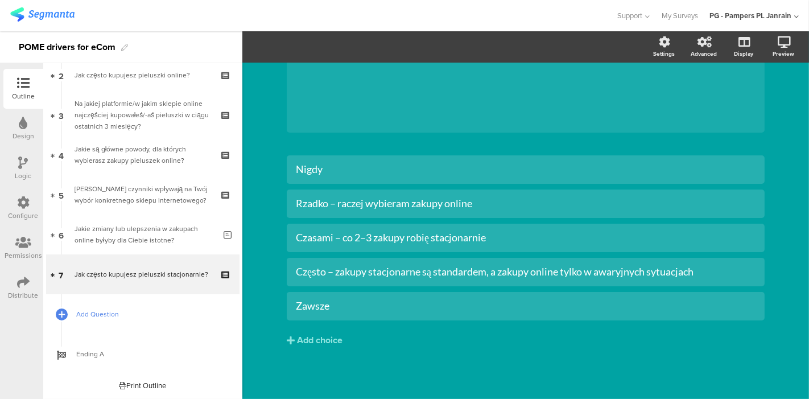
click at [116, 310] on span "Add Question" at bounding box center [149, 313] width 146 height 11
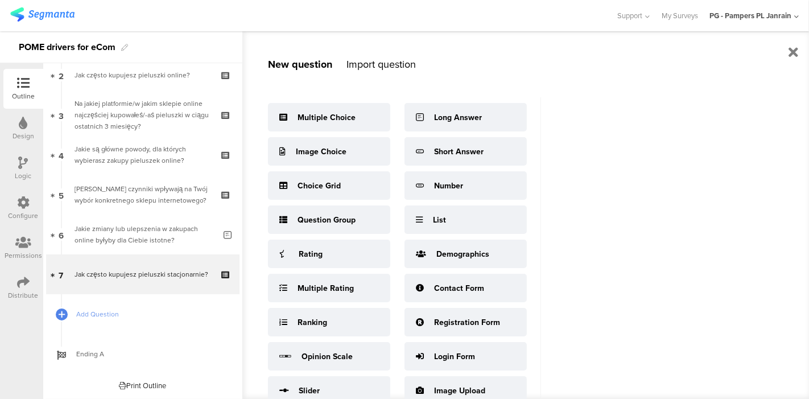
click at [576, 171] on div "New question Import question Multiple Choice Image Choice Choice Grid Question …" at bounding box center [525, 215] width 567 height 368
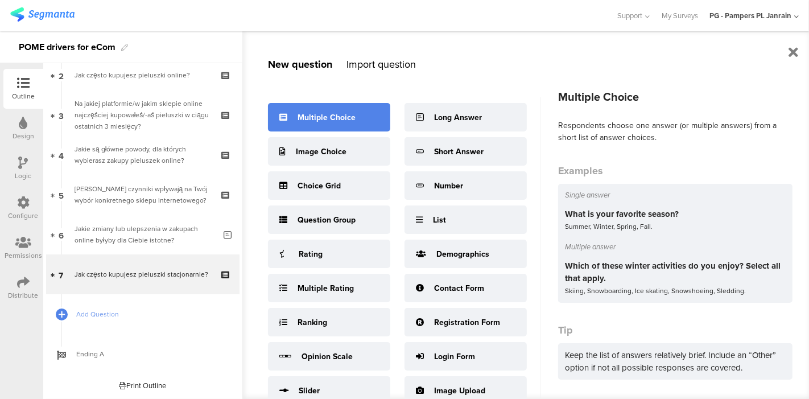
click at [340, 119] on div "Multiple Choice" at bounding box center [327, 118] width 58 height 12
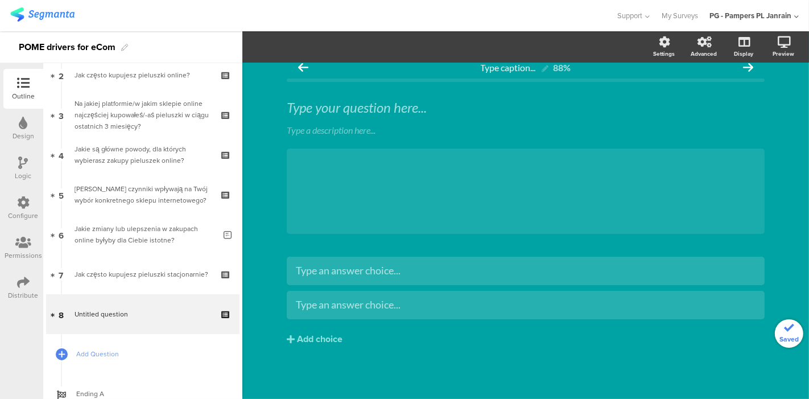
scroll to position [12, 0]
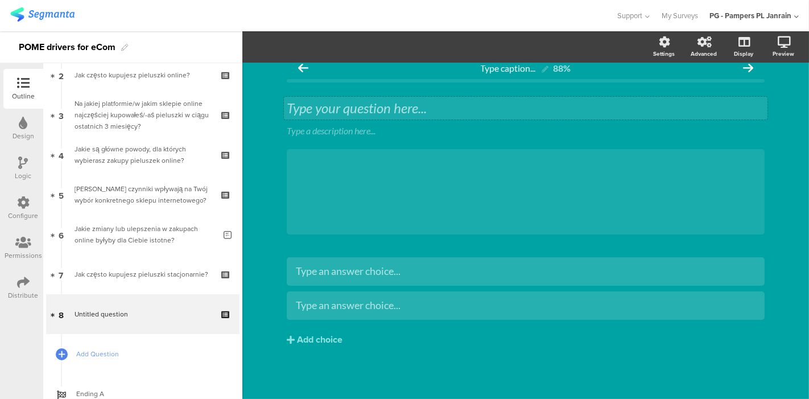
click at [316, 105] on div "Type your question here..." at bounding box center [526, 108] width 478 height 17
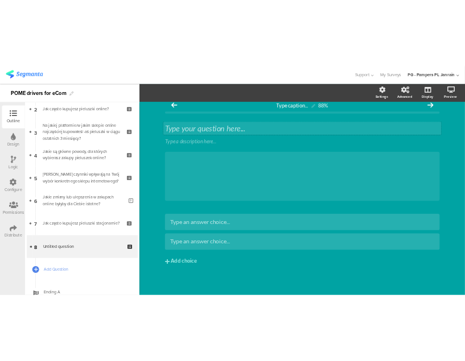
scroll to position [0, 0]
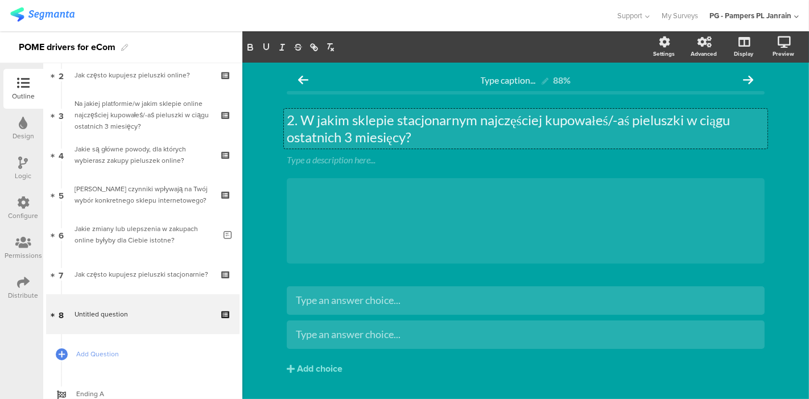
click at [296, 119] on p "2. W jakim sklepie stacjonarnym najczęściej kupowałeś/-aś pieluszki w ciągu ost…" at bounding box center [526, 129] width 478 height 34
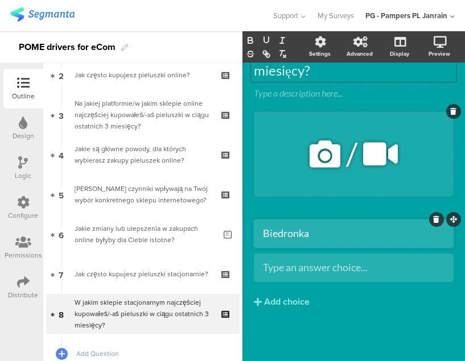
scroll to position [101, 0]
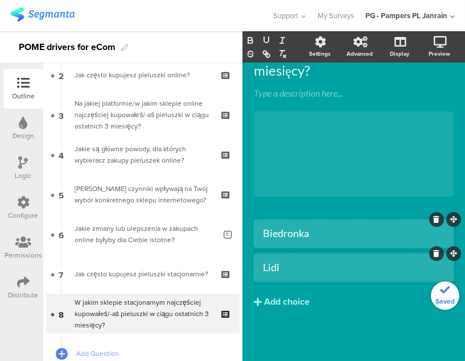
click at [289, 302] on div "Add choice" at bounding box center [287, 302] width 46 height 12
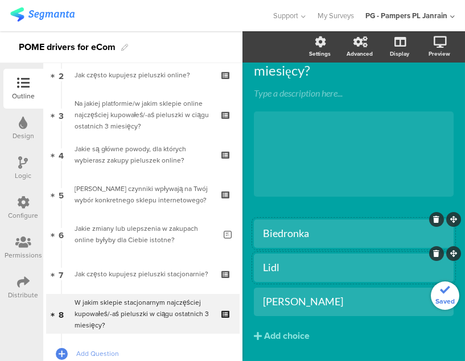
scroll to position [135, 0]
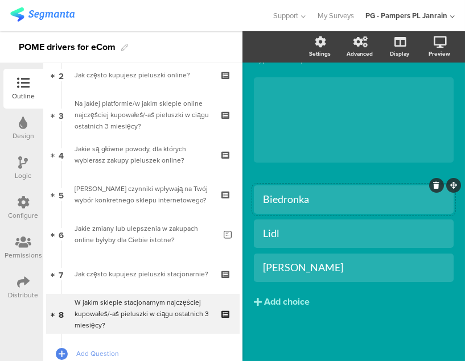
click at [292, 300] on div "Add choice" at bounding box center [287, 302] width 46 height 12
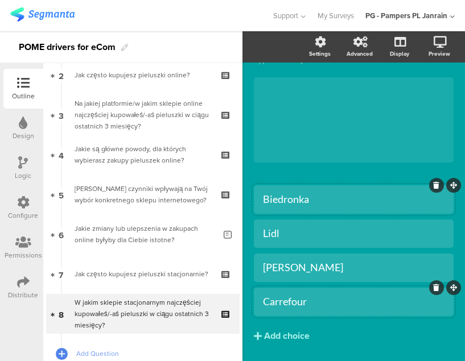
click at [296, 337] on div "Add choice" at bounding box center [287, 337] width 46 height 12
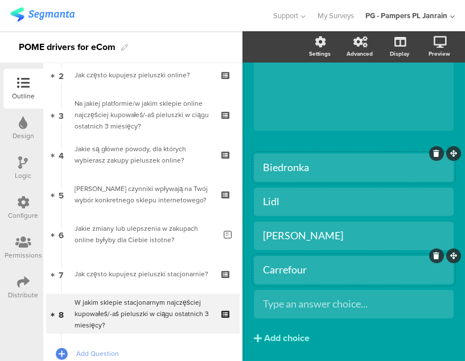
scroll to position [203, 0]
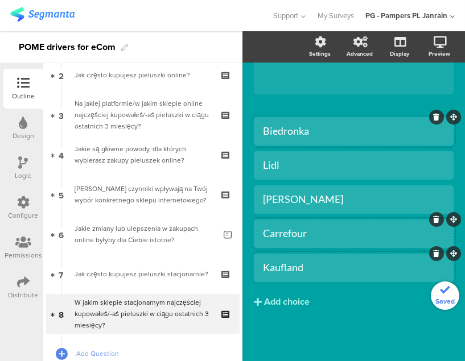
click at [295, 304] on div "Add choice" at bounding box center [287, 302] width 46 height 12
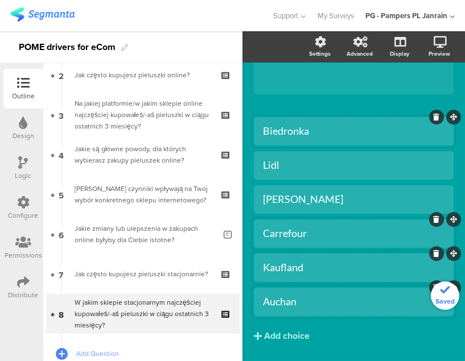
click at [296, 334] on div "Add choice" at bounding box center [287, 337] width 46 height 12
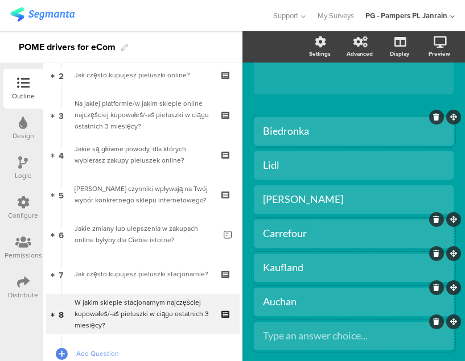
click at [321, 324] on div at bounding box center [354, 336] width 200 height 28
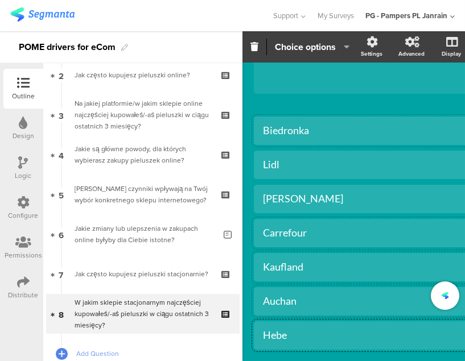
scroll to position [264, 0]
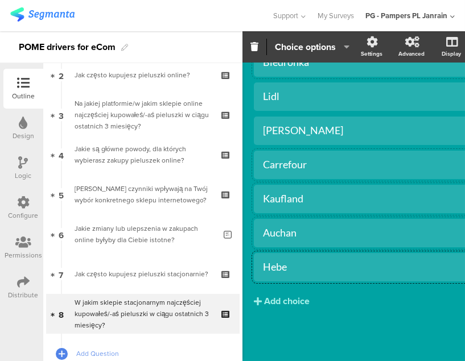
click at [297, 296] on div "Add choice" at bounding box center [287, 302] width 46 height 12
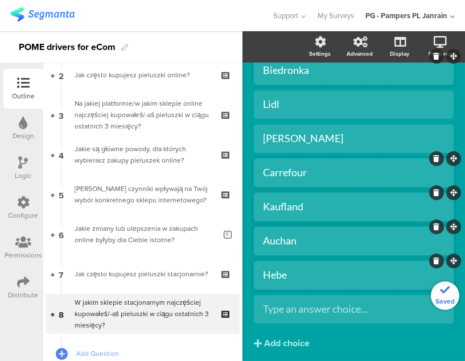
scroll to position [281, 0]
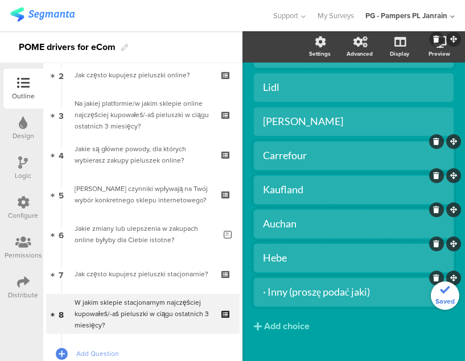
click at [268, 294] on div "· Inny (proszę podać jaki)" at bounding box center [354, 292] width 182 height 13
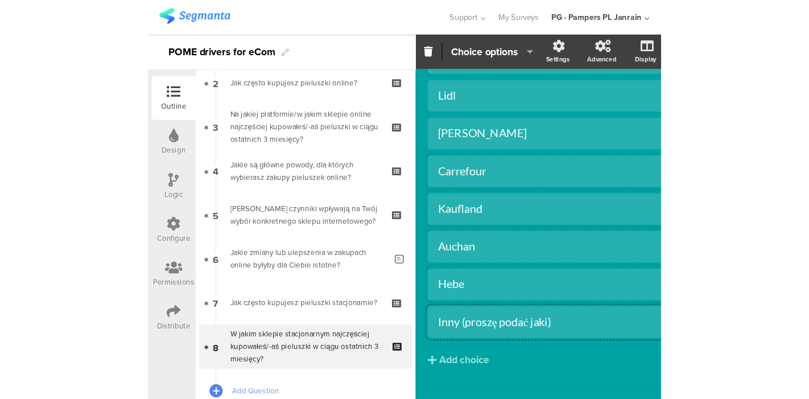
scroll to position [234, 0]
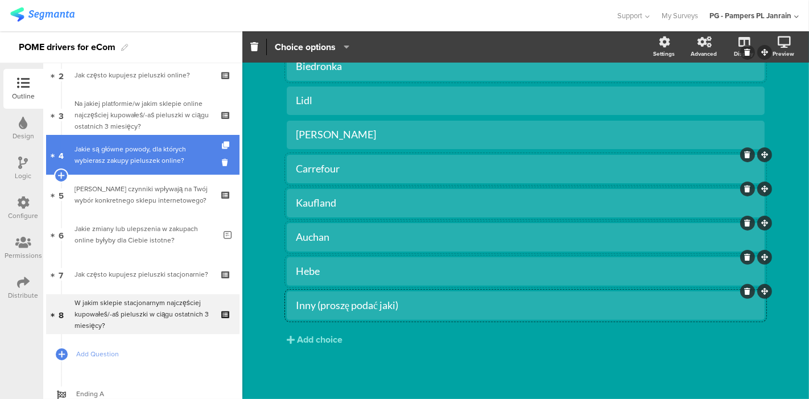
click at [134, 163] on div "Jakie są główne powody, dla których wybierasz zakupy pieluszek online?" at bounding box center [143, 154] width 136 height 23
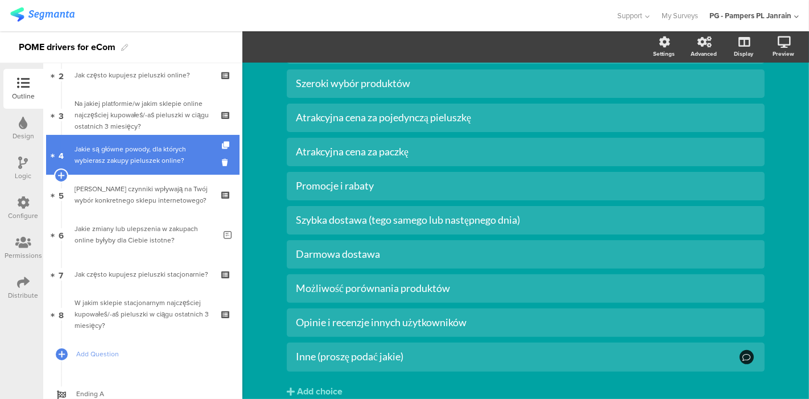
scroll to position [233, 0]
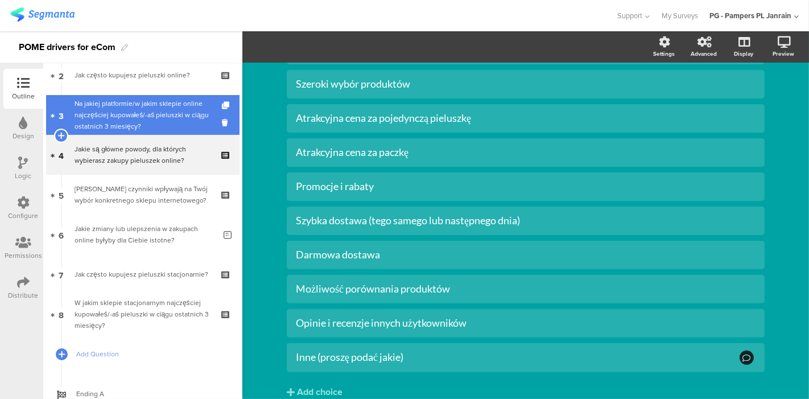
click at [138, 117] on div "Na jakiej platformie/w jakim sklepie online najczęściej kupowałeś/-aś pieluszki…" at bounding box center [143, 115] width 136 height 34
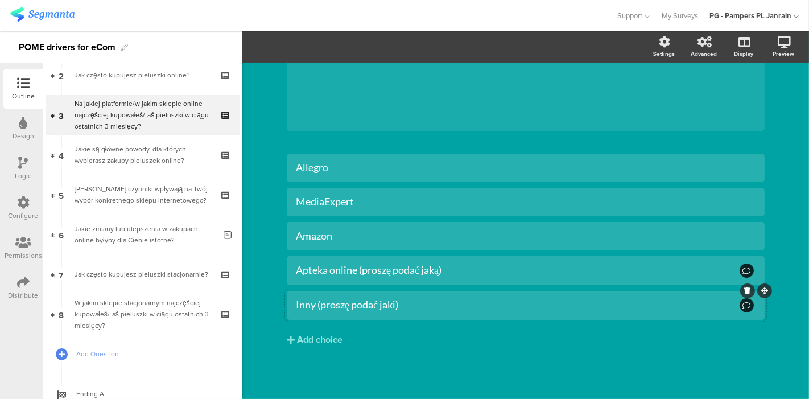
click at [375, 312] on div "Inny (proszę podać jaki)" at bounding box center [526, 305] width 460 height 20
click at [303, 43] on span "Choice options" at bounding box center [305, 46] width 61 height 13
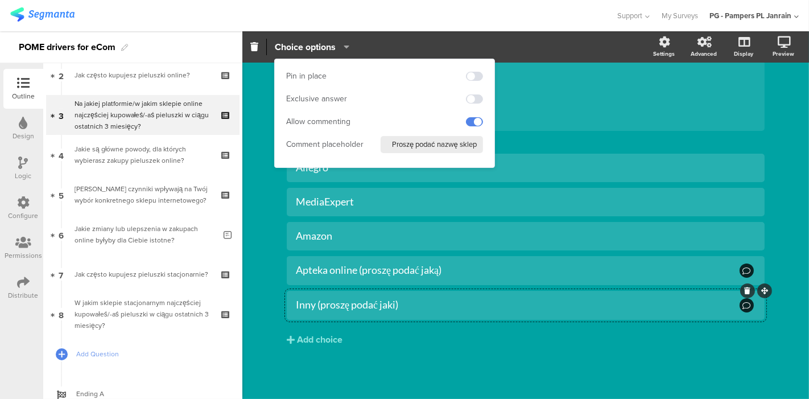
click at [440, 145] on input "Proszę podać nazwę sklepu" at bounding box center [432, 144] width 102 height 17
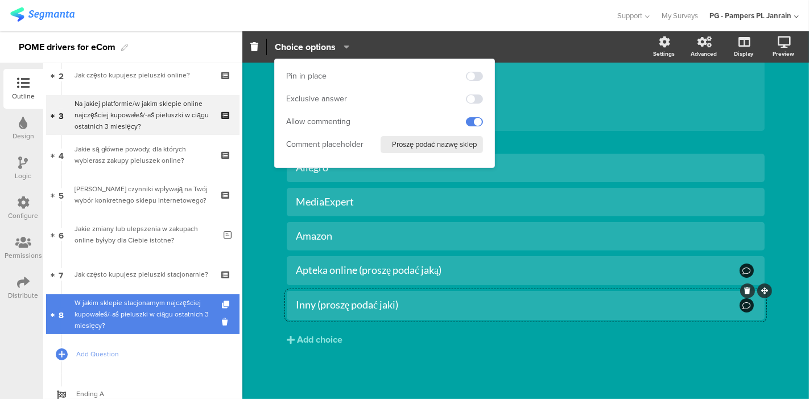
click at [116, 332] on link "8 W jakim sklepie stacjonarnym najczęściej kupowałeś/-aś pieluszki w ciągu osta…" at bounding box center [142, 314] width 193 height 40
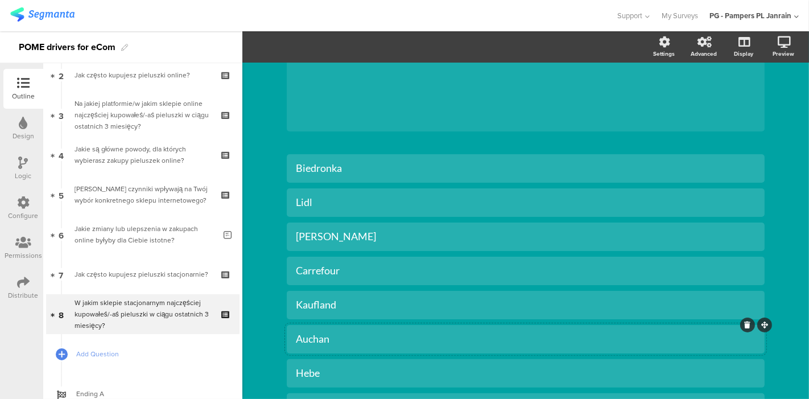
scroll to position [234, 0]
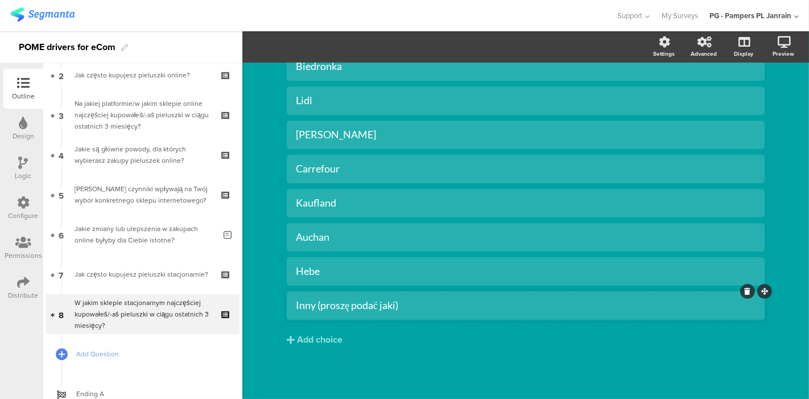
click at [615, 300] on div "Inny (proszę podać jaki)" at bounding box center [526, 305] width 460 height 13
click at [319, 44] on span "Choice options" at bounding box center [305, 46] width 61 height 13
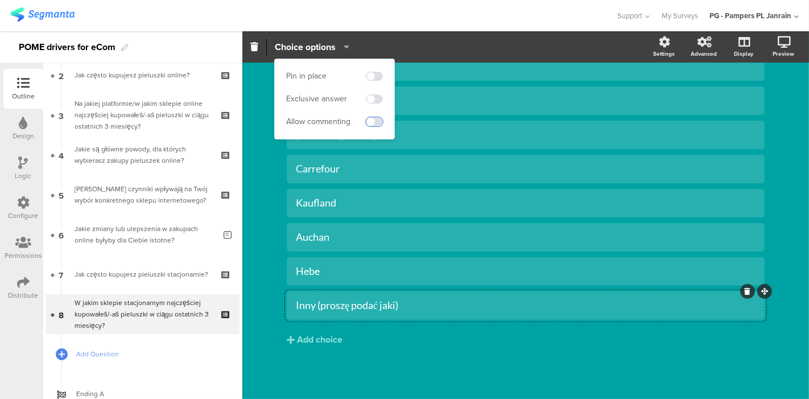
click at [371, 122] on span at bounding box center [374, 121] width 17 height 9
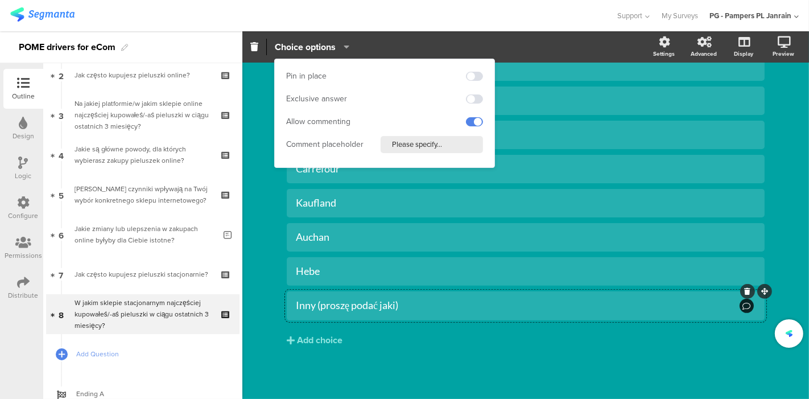
click at [423, 134] on div "Pin in place Exclusive answer Allow commenting Comment placeholder Please speci…" at bounding box center [385, 113] width 220 height 108
click at [433, 143] on input "Please specify..." at bounding box center [432, 144] width 102 height 17
paste input "roszę podać nazwę sklepu"
type input "Proszę podać nazwę sklepu"
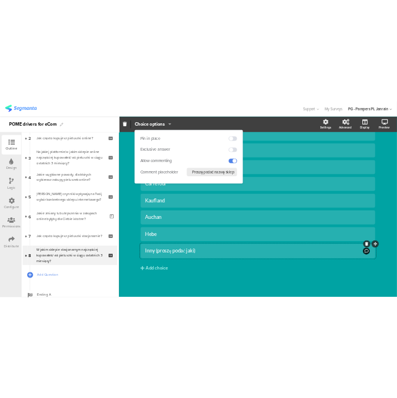
scroll to position [0, 5]
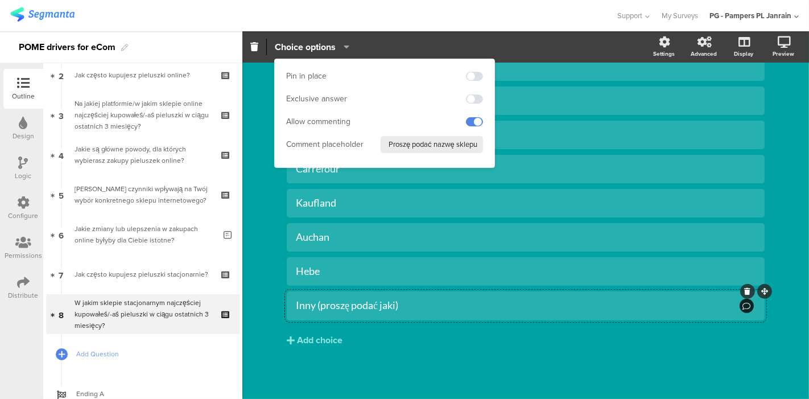
click at [435, 373] on div "Biedronka Lidl [PERSON_NAME]" at bounding box center [526, 223] width 478 height 342
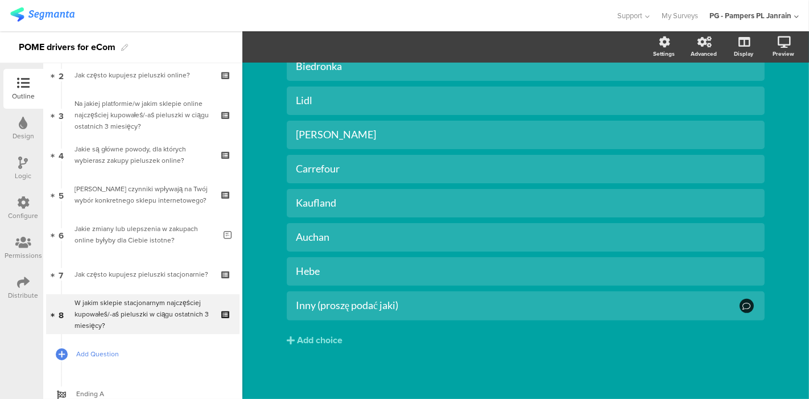
click at [127, 353] on span "Add Question" at bounding box center [149, 353] width 146 height 11
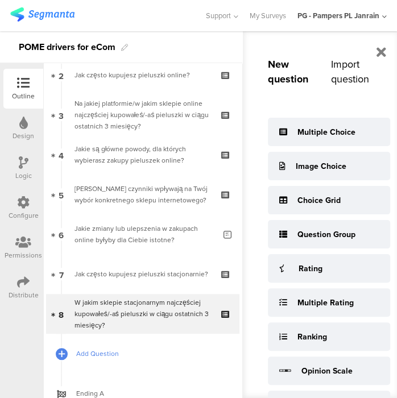
click at [96, 351] on span "Add Question" at bounding box center [149, 353] width 146 height 11
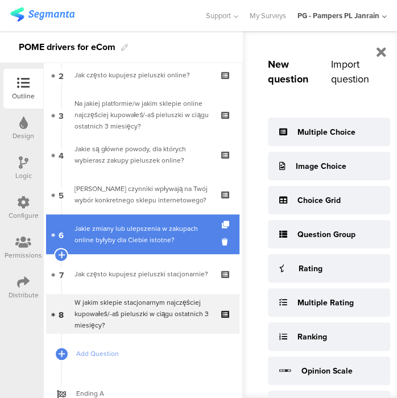
scroll to position [134, 0]
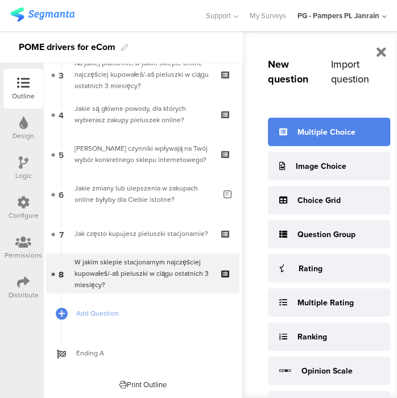
click at [324, 129] on div "Multiple Choice" at bounding box center [327, 132] width 58 height 12
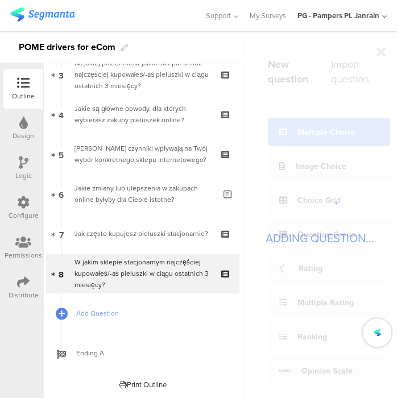
scroll to position [39, 0]
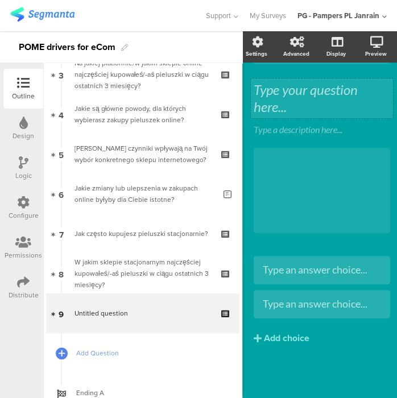
click at [270, 85] on div "Type your question here..." at bounding box center [322, 98] width 137 height 34
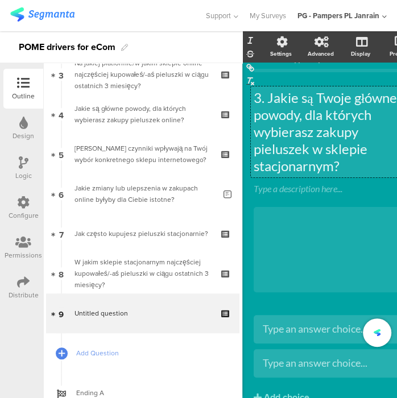
click at [269, 98] on p "3. Jakie są Twoje główne powody, dla których wybierasz zakupy pieluszek w sklep…" at bounding box center [334, 131] width 161 height 85
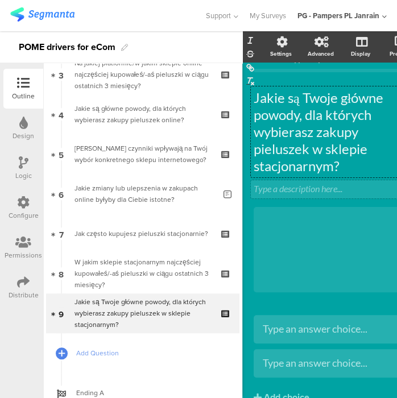
click at [318, 190] on div "Type a description here..." at bounding box center [334, 189] width 167 height 18
click at [293, 191] on p at bounding box center [334, 188] width 161 height 11
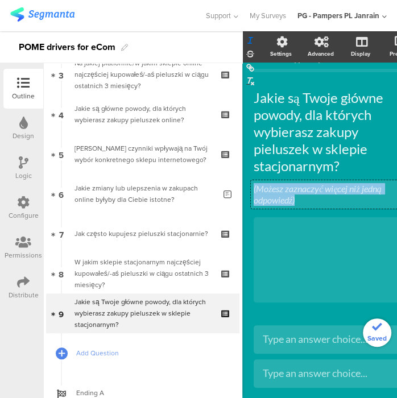
click at [308, 197] on p "(Możesz zaznaczyć więcej niż jedną odpowiedź)" at bounding box center [334, 194] width 161 height 23
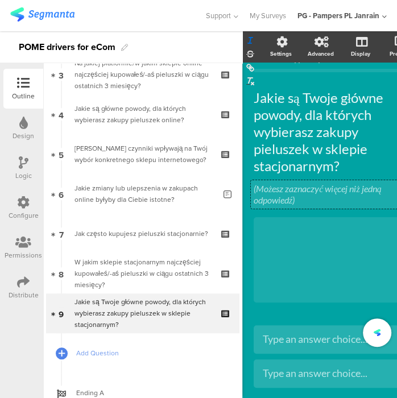
scroll to position [100, 0]
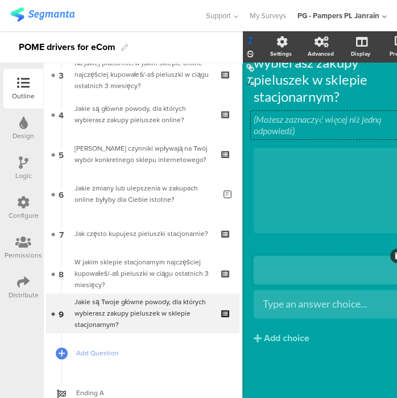
click at [287, 267] on div at bounding box center [334, 269] width 143 height 13
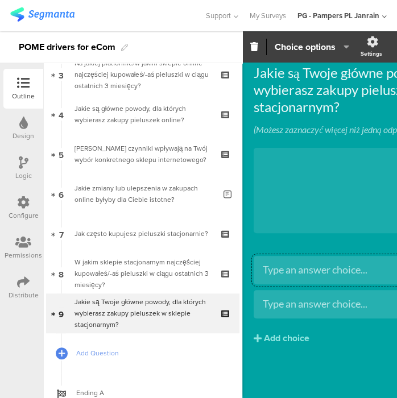
click at [301, 263] on div "Type an answer choice..." at bounding box center [379, 269] width 233 height 13
click at [269, 263] on div "· Możliwość obejrzenia i dotknięcia produktu" at bounding box center [379, 269] width 233 height 13
click at [294, 298] on div at bounding box center [379, 304] width 233 height 13
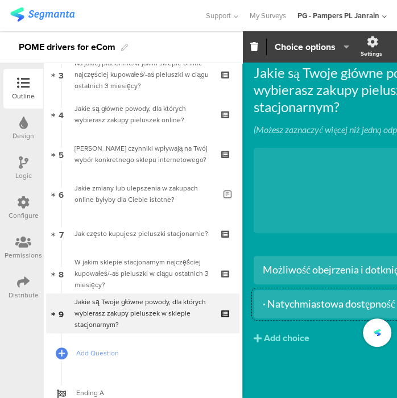
click at [268, 298] on div "· Natychmiastowa dostępność" at bounding box center [379, 304] width 233 height 13
click at [288, 333] on div "Add choice" at bounding box center [287, 339] width 46 height 12
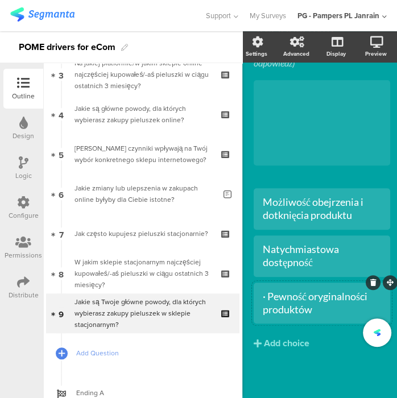
click at [266, 295] on div "· Pewność oryginalności produktów" at bounding box center [322, 303] width 118 height 27
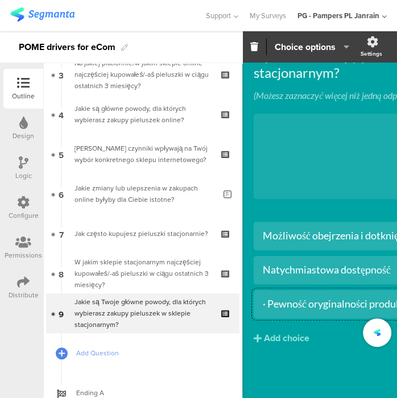
scroll to position [90, 0]
click at [279, 333] on div "Add choice" at bounding box center [287, 339] width 46 height 12
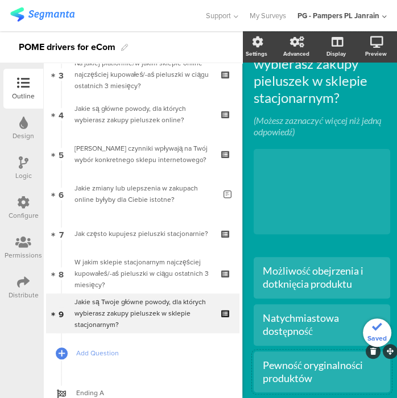
scroll to position [207, 0]
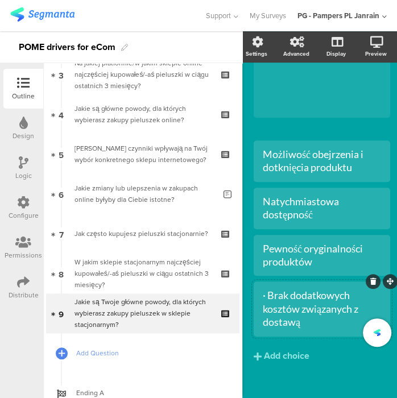
click at [266, 296] on div "· Brak dodatkowych kosztów związanych z dostawą" at bounding box center [322, 309] width 118 height 40
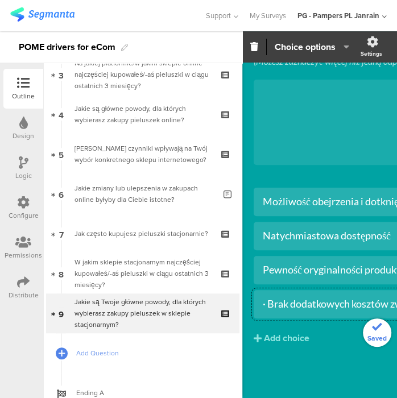
scroll to position [125, 0]
click at [289, 333] on div "Add choice" at bounding box center [287, 339] width 46 height 12
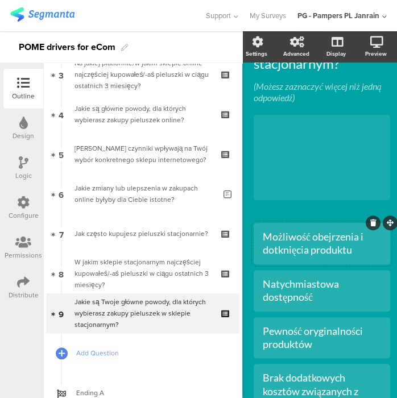
scroll to position [267, 0]
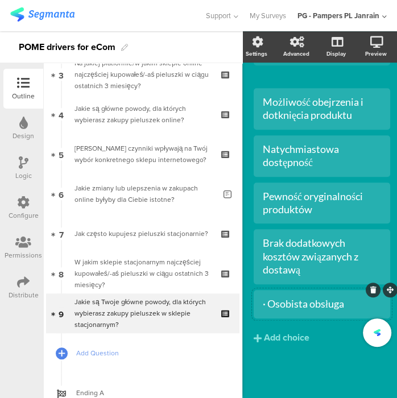
click at [270, 298] on div "· Osobista obsługa" at bounding box center [322, 304] width 118 height 13
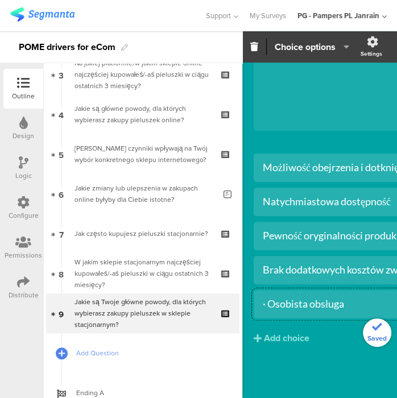
scroll to position [159, 0]
click at [298, 333] on div "Add choice" at bounding box center [287, 339] width 46 height 12
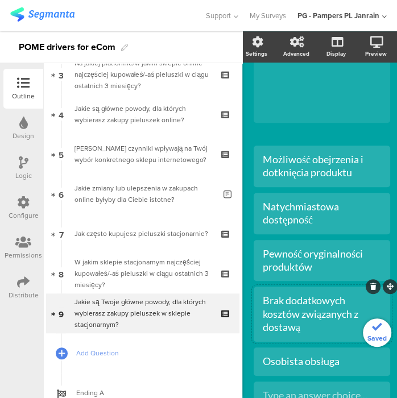
scroll to position [302, 0]
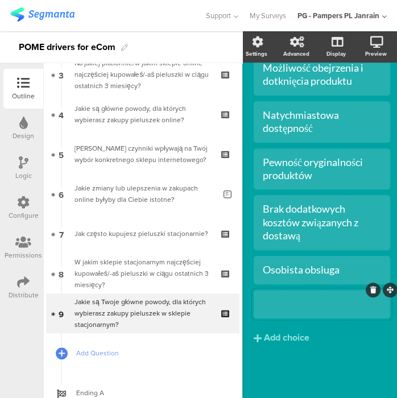
click at [307, 303] on div at bounding box center [322, 304] width 118 height 19
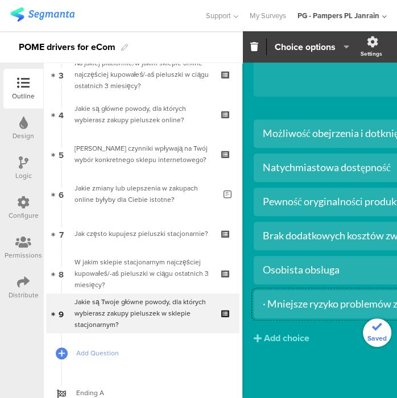
click at [269, 298] on div "· Mniejsze ryzyko problemów z dostawą" at bounding box center [379, 304] width 233 height 13
click at [308, 333] on div "Add choice" at bounding box center [287, 339] width 46 height 12
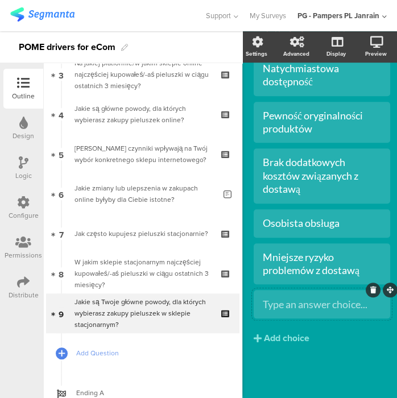
click at [289, 302] on div "Type an answer choice..." at bounding box center [322, 304] width 118 height 19
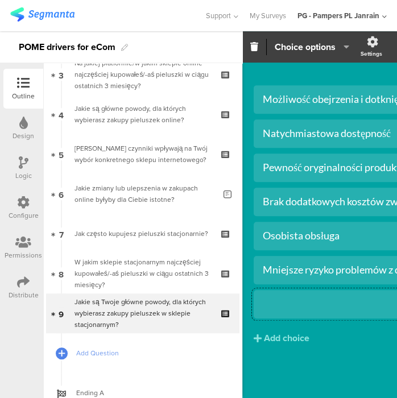
scroll to position [227, 0]
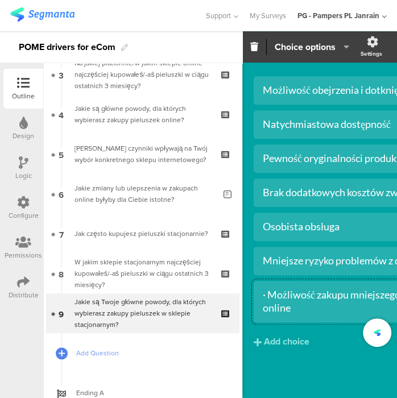
click at [266, 295] on div "· Możliwość zakupu mniejszego opakowania niż online" at bounding box center [379, 301] width 233 height 27
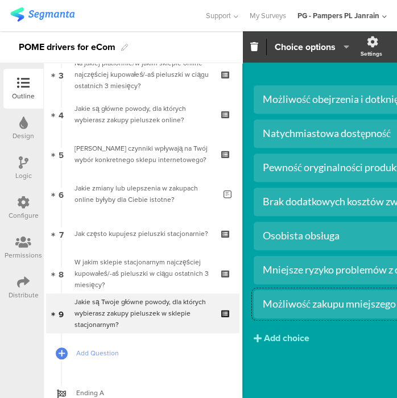
click at [286, 342] on div "Add choice" at bounding box center [287, 339] width 46 height 12
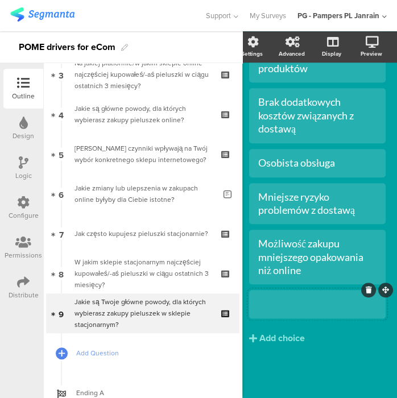
scroll to position [409, 10]
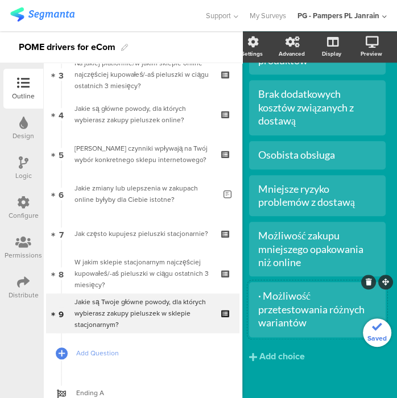
click at [258, 296] on div "· Możliwość przetestowania różnych wariantów" at bounding box center [317, 310] width 118 height 40
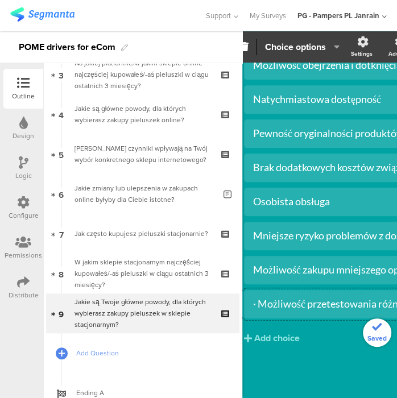
scroll to position [274, 10]
click at [288, 333] on div "Add choice" at bounding box center [277, 339] width 46 height 12
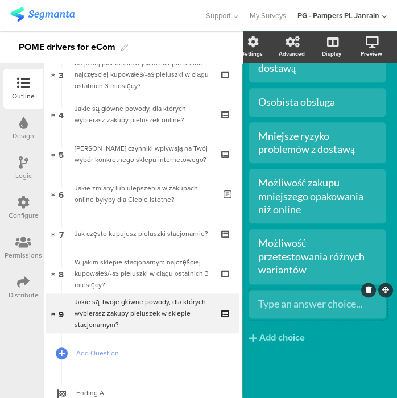
click at [284, 301] on div "Type an answer choice..." at bounding box center [317, 304] width 118 height 13
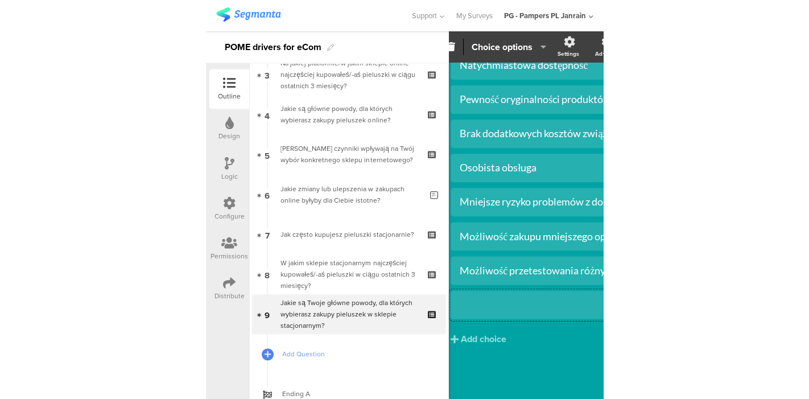
scroll to position [308, 10]
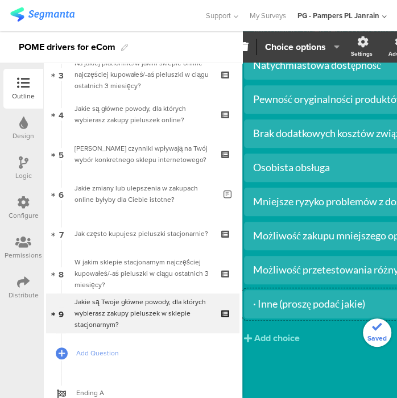
click at [256, 298] on div "· Inne (proszę podać jakie)" at bounding box center [369, 304] width 233 height 13
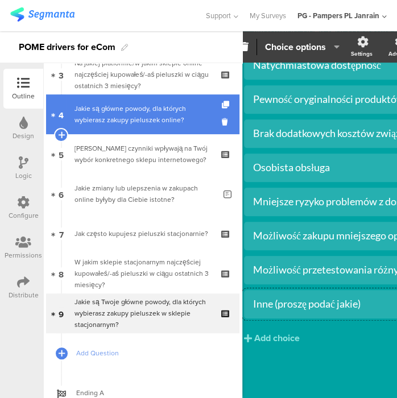
click at [142, 113] on div "Jakie są główne powody, dla których wybierasz zakupy pieluszek online?" at bounding box center [143, 114] width 136 height 23
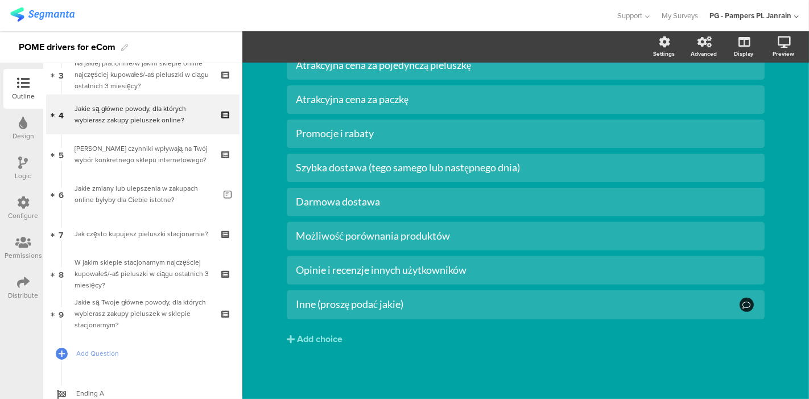
scroll to position [248, 0]
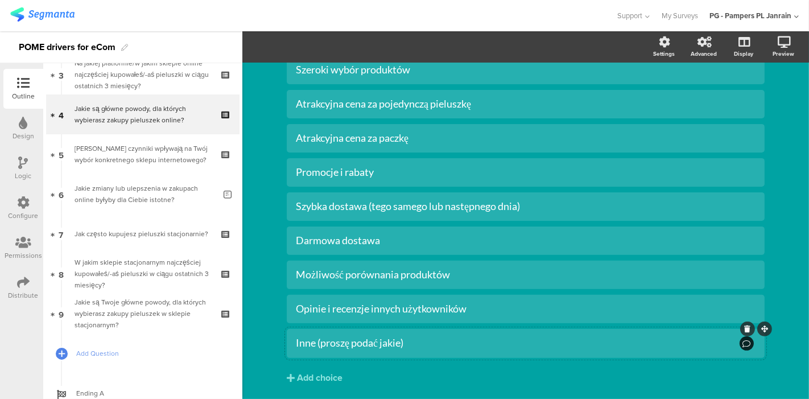
click at [431, 341] on div "Inne (proszę podać jakie)" at bounding box center [517, 342] width 442 height 13
click at [312, 47] on span "Choice options" at bounding box center [305, 46] width 61 height 13
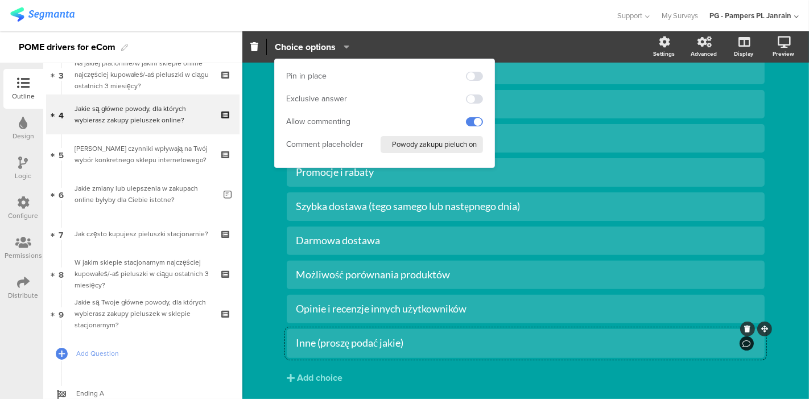
click at [411, 149] on input "Powody zakupu pieluch online" at bounding box center [432, 144] width 102 height 17
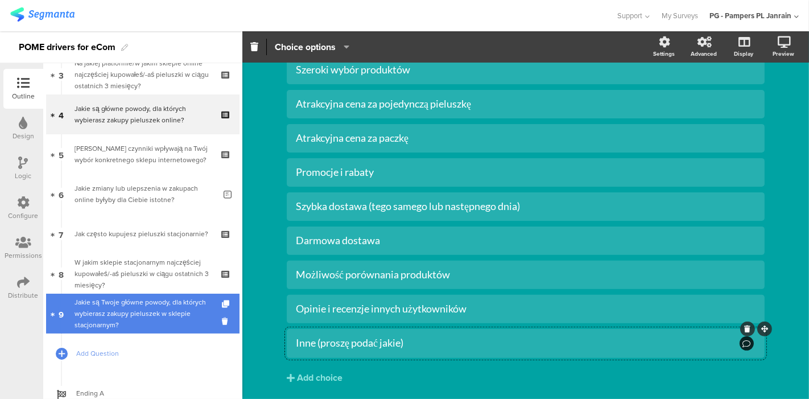
click at [106, 319] on div "Jakie są Twoje główne powody, dla których wybierasz zakupy pieluszek w sklepie …" at bounding box center [143, 313] width 136 height 34
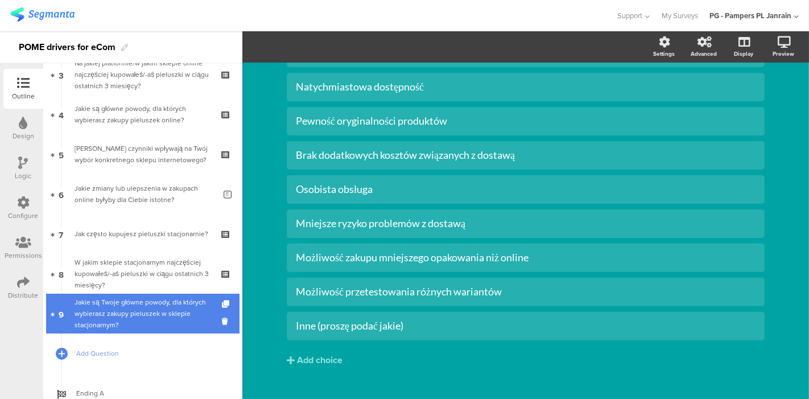
scroll to position [248, 0]
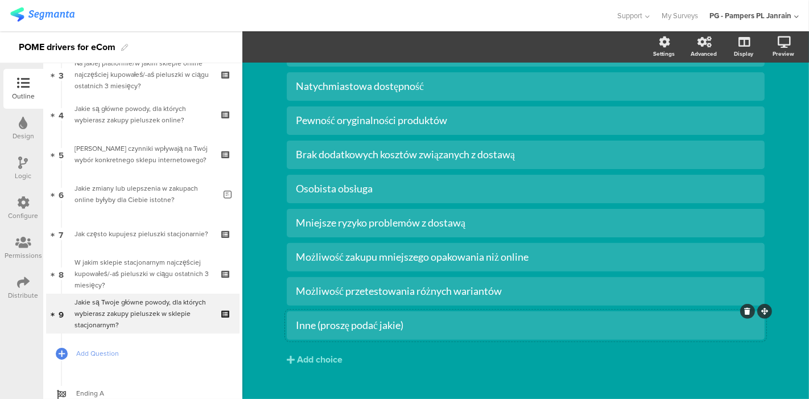
click at [438, 332] on div "Inne (proszę podać jakie)" at bounding box center [526, 325] width 460 height 19
click at [314, 45] on span "Choice options" at bounding box center [305, 46] width 61 height 13
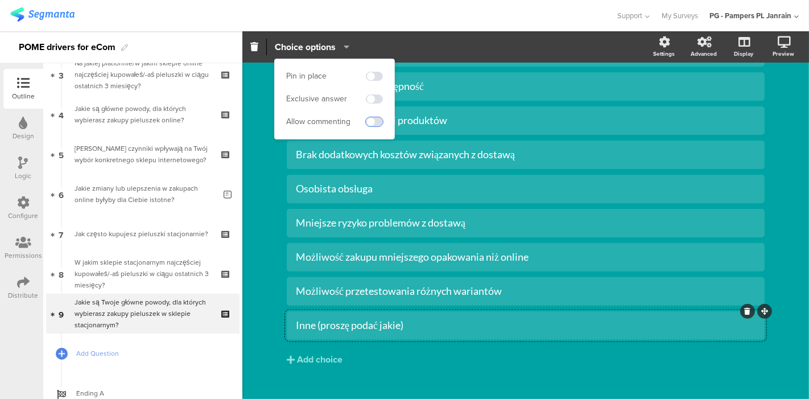
click at [380, 123] on span at bounding box center [374, 121] width 17 height 9
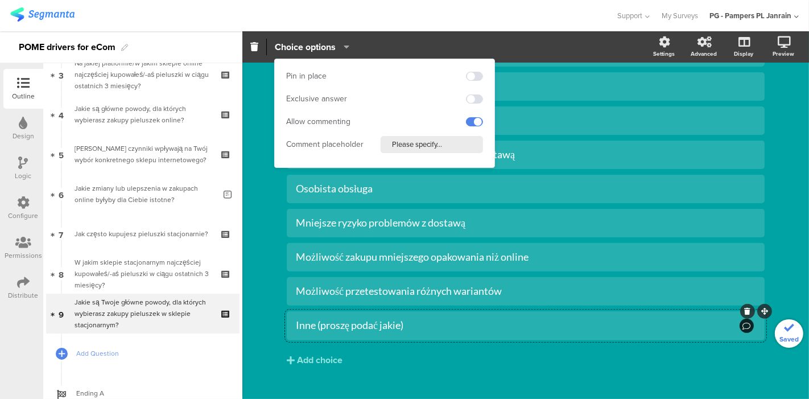
click at [439, 143] on input "Please specify..." at bounding box center [432, 144] width 102 height 17
paste input "owody zakupu pieluch online"
drag, startPoint x: 459, startPoint y: 144, endPoint x: 483, endPoint y: 145, distance: 24.5
click at [483, 145] on div "Pin in place Exclusive answer Allow commenting Comment placeholder Powody zakup…" at bounding box center [385, 113] width 220 height 108
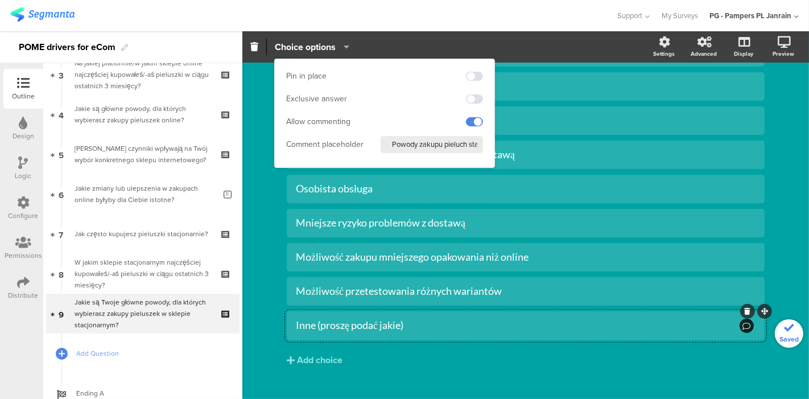
scroll to position [0, 3]
type input "Powody zakupu pieluch stacjonarnie"
click at [508, 358] on button "Add choice" at bounding box center [526, 360] width 478 height 28
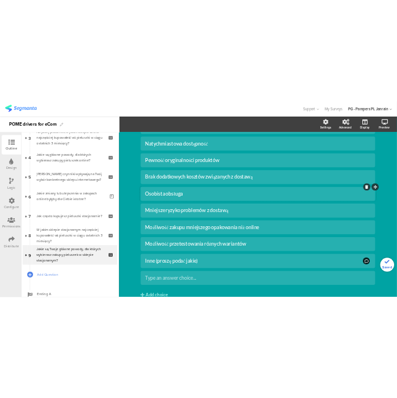
scroll to position [0, 0]
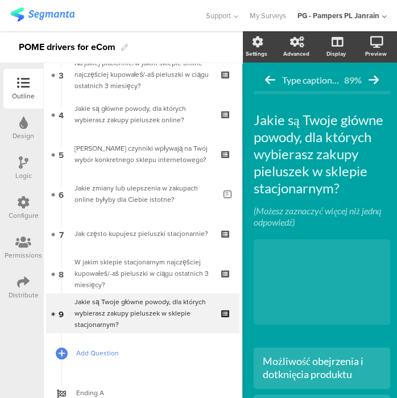
click at [112, 354] on span "Add Question" at bounding box center [149, 353] width 146 height 11
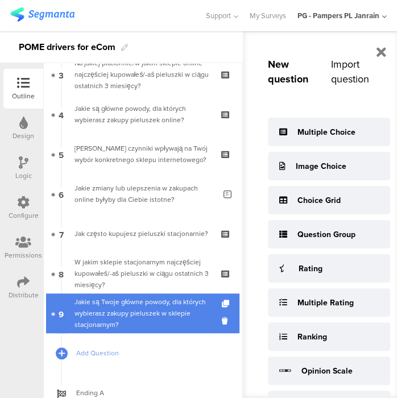
click at [131, 309] on div "Jakie są Twoje główne powody, dla których wybierasz zakupy pieluszek w sklepie …" at bounding box center [143, 313] width 136 height 34
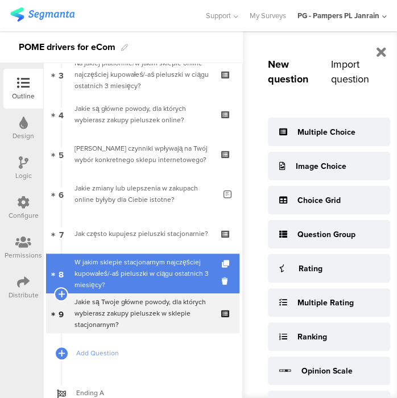
click at [135, 261] on div "W jakim sklepie stacjonarnym najczęściej kupowałeś/-aś pieluszki w ciągu ostatn…" at bounding box center [143, 274] width 136 height 34
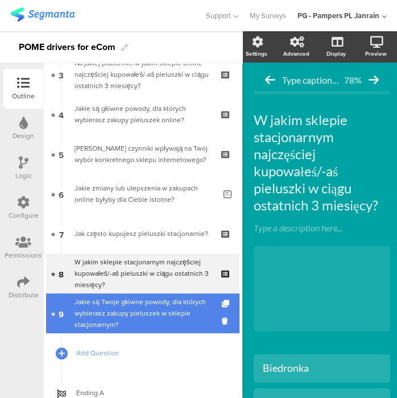
click at [123, 310] on div "Jakie są Twoje główne powody, dla których wybierasz zakupy pieluszek w sklepie …" at bounding box center [143, 313] width 136 height 34
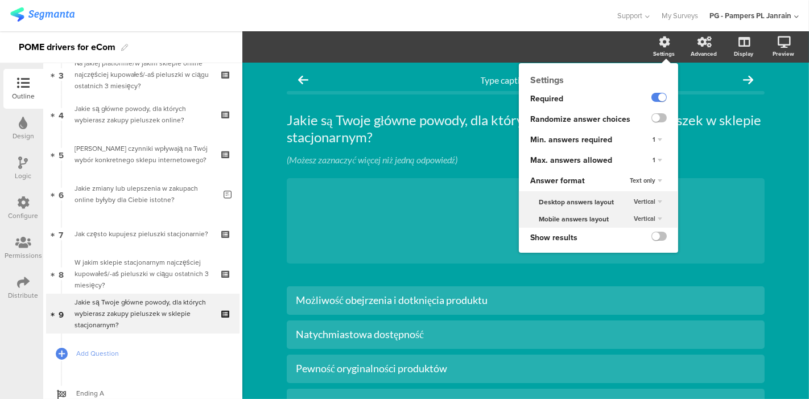
click at [651, 158] on div "1" at bounding box center [657, 161] width 19 height 14
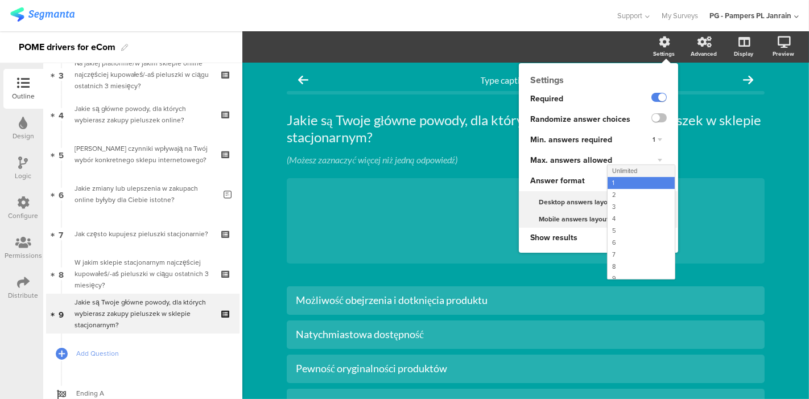
click at [619, 171] on span "Unlimited" at bounding box center [624, 170] width 25 height 9
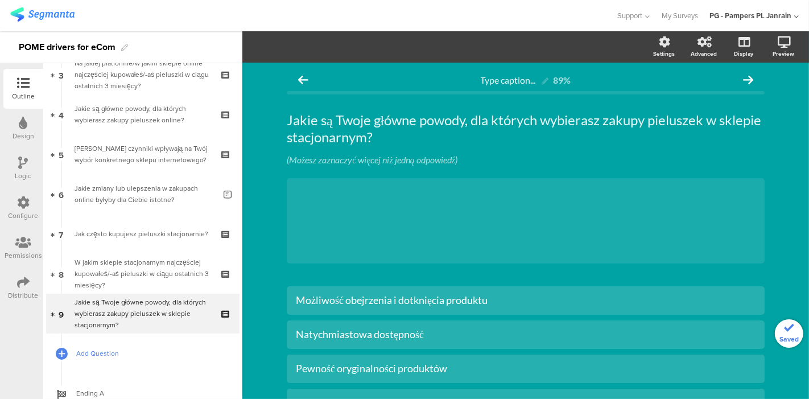
click at [92, 353] on span "Add Question" at bounding box center [149, 353] width 146 height 11
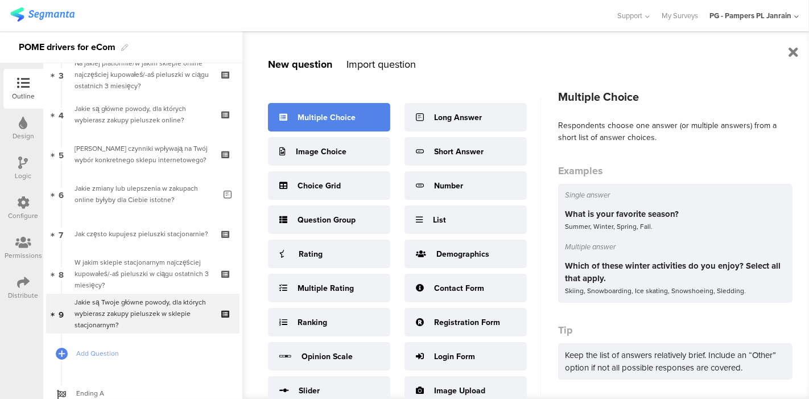
click at [329, 108] on div "Multiple Choice" at bounding box center [329, 117] width 122 height 28
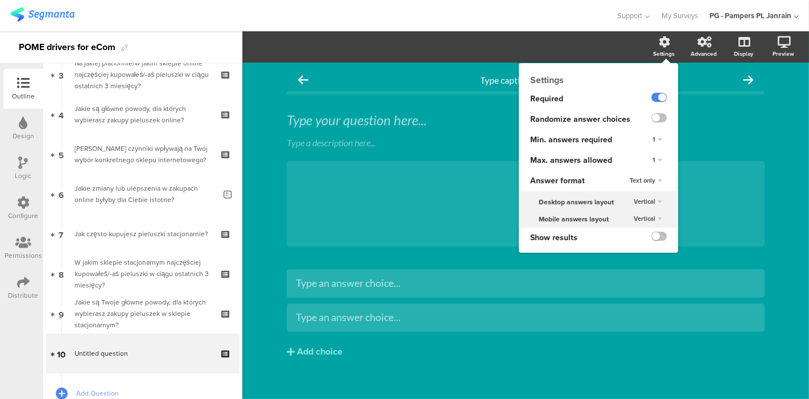
click at [653, 160] on div "1" at bounding box center [657, 161] width 19 height 14
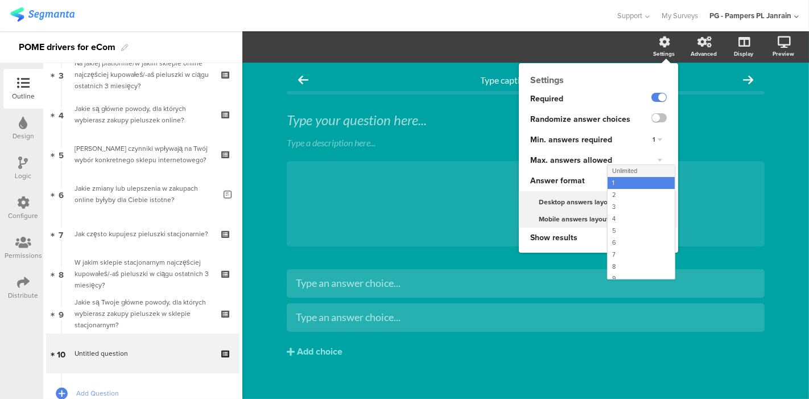
click at [617, 170] on span "Unlimited" at bounding box center [624, 170] width 25 height 9
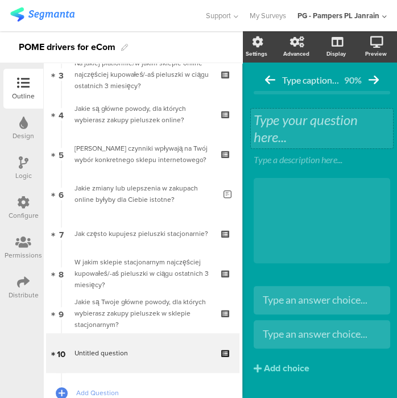
click at [310, 129] on div "Type your question here..." at bounding box center [322, 129] width 137 height 34
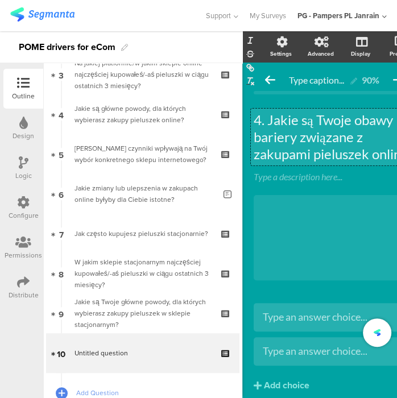
click at [267, 118] on p "4. Jakie są Twoje obawy lub bariery związane z zakupami pieluszek online?" at bounding box center [334, 137] width 161 height 51
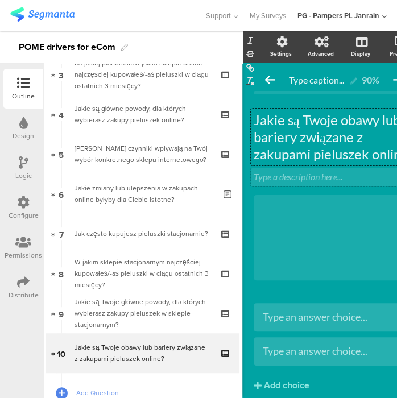
click at [299, 175] on div "Type a description here..." at bounding box center [334, 176] width 161 height 11
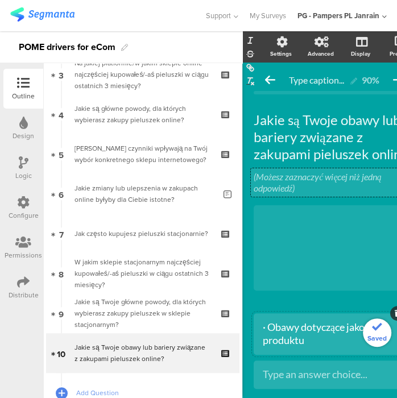
click at [268, 323] on div "· Obawy dotyczące jakości produktu" at bounding box center [334, 334] width 143 height 27
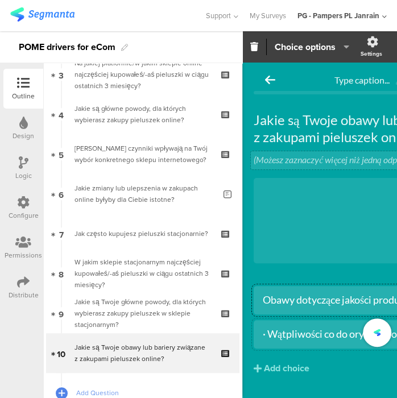
click at [269, 336] on div "· Wątpliwości co do oryginalności produktu" at bounding box center [379, 334] width 233 height 13
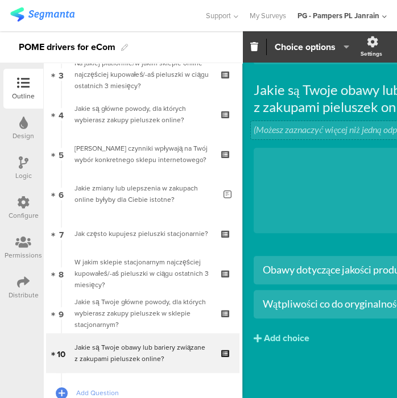
click at [300, 333] on div "Add choice" at bounding box center [287, 339] width 46 height 12
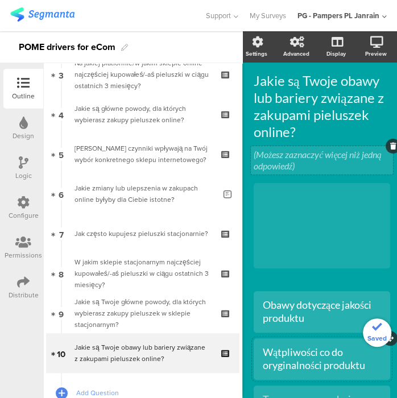
scroll to position [143, 0]
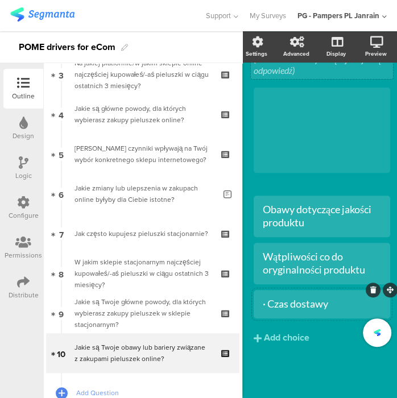
click at [267, 298] on div "· Czas dostawy" at bounding box center [322, 304] width 118 height 13
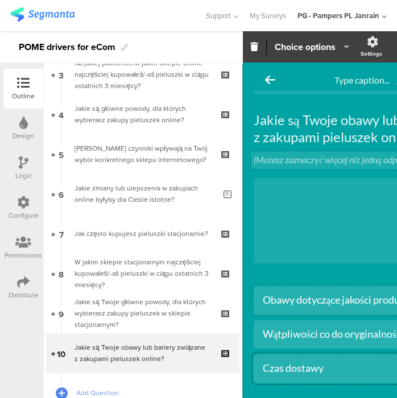
scroll to position [73, 0]
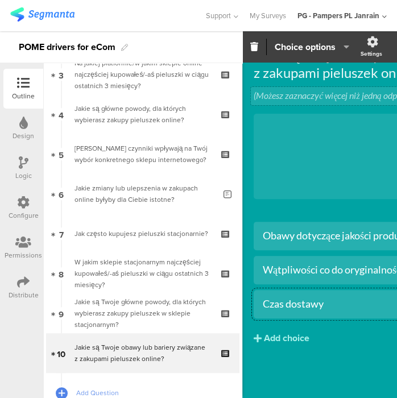
click at [302, 333] on div "Add choice" at bounding box center [287, 339] width 46 height 12
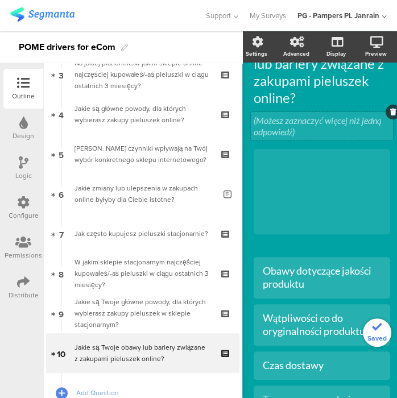
scroll to position [177, 0]
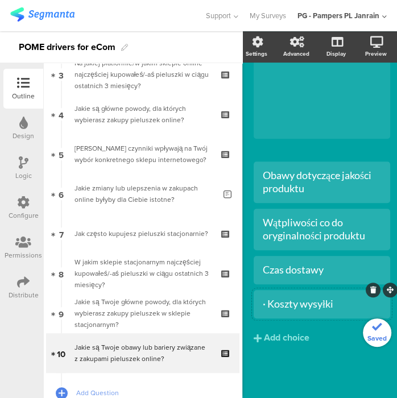
click at [267, 298] on div "· Koszty wysyłki" at bounding box center [322, 304] width 118 height 13
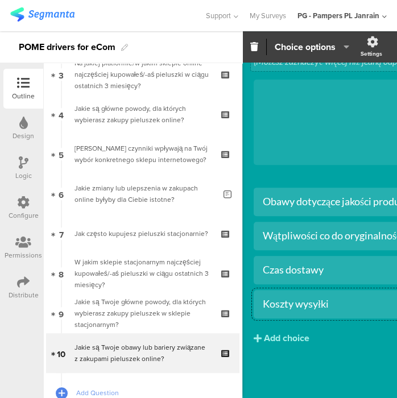
click at [300, 333] on div "Add choice" at bounding box center [287, 339] width 46 height 12
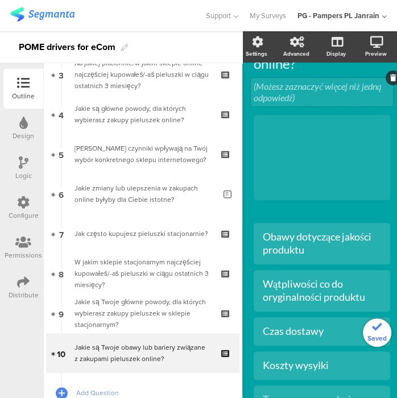
scroll to position [211, 0]
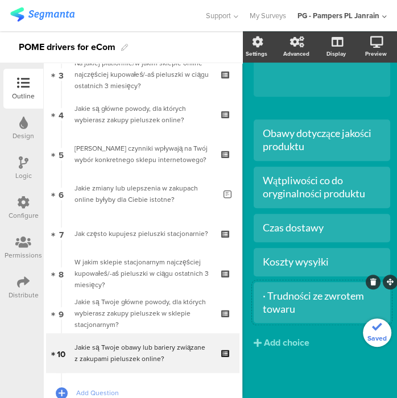
click at [266, 291] on div "· Trudności ze zwrotem towaru" at bounding box center [322, 303] width 118 height 27
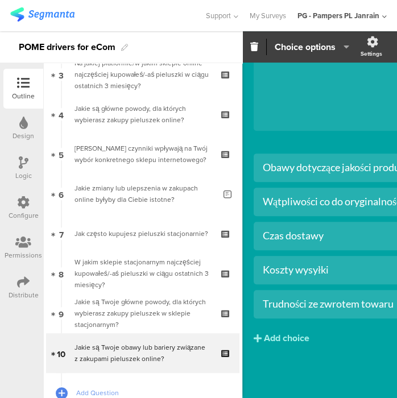
click at [312, 336] on button "Add choice" at bounding box center [380, 338] width 252 height 28
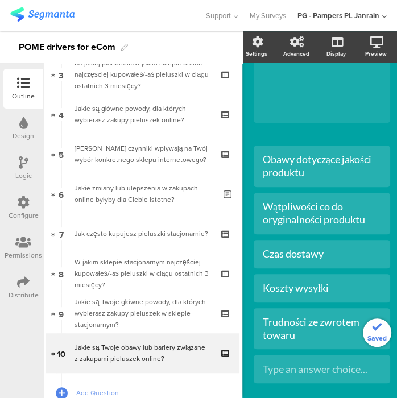
scroll to position [258, 0]
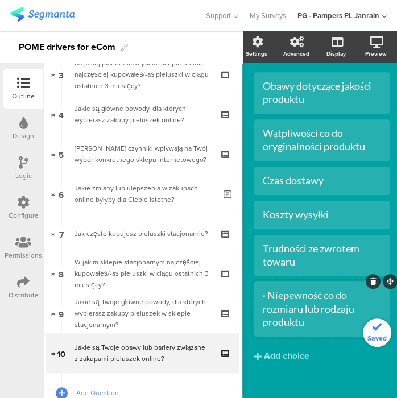
click at [270, 294] on div "· Niepewność co do rozmiaru lub rodzaju produktu" at bounding box center [322, 309] width 118 height 40
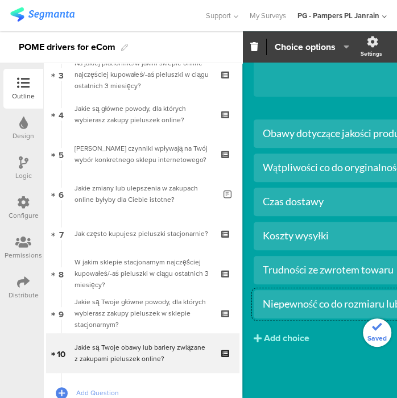
click at [274, 333] on div "Add choice" at bounding box center [287, 339] width 46 height 12
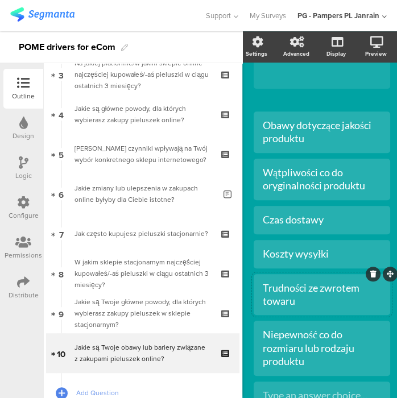
scroll to position [319, 14]
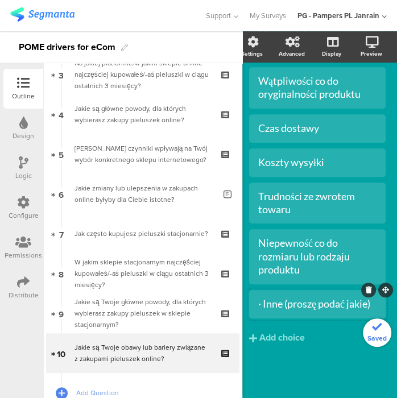
click at [258, 298] on div "· Inne (proszę podać jakie)" at bounding box center [317, 304] width 118 height 13
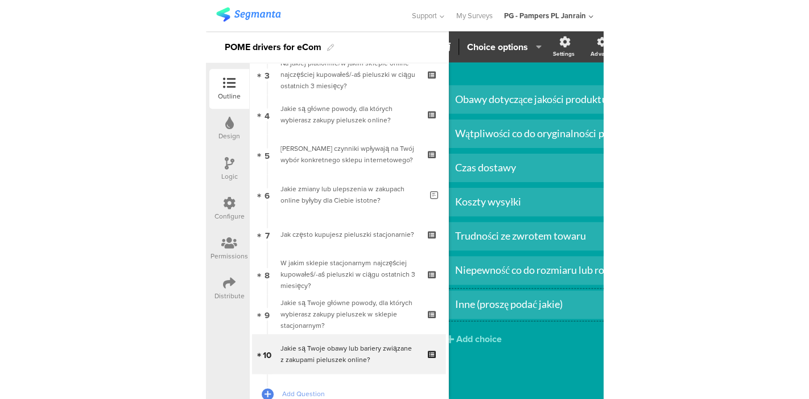
scroll to position [182, 0]
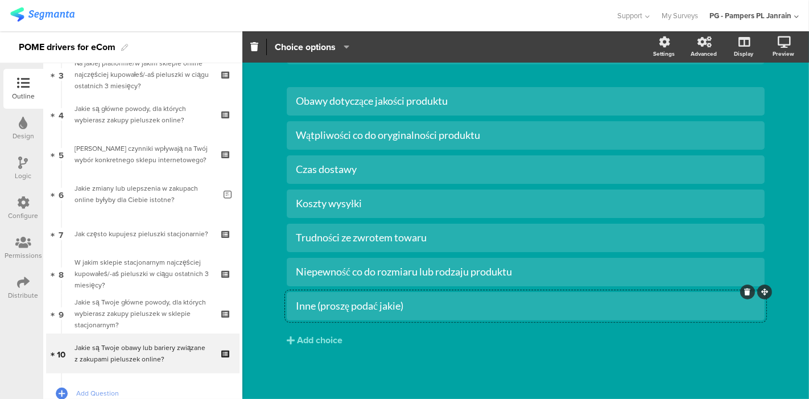
click at [423, 312] on div "Inne (proszę podać jakie)" at bounding box center [526, 305] width 460 height 19
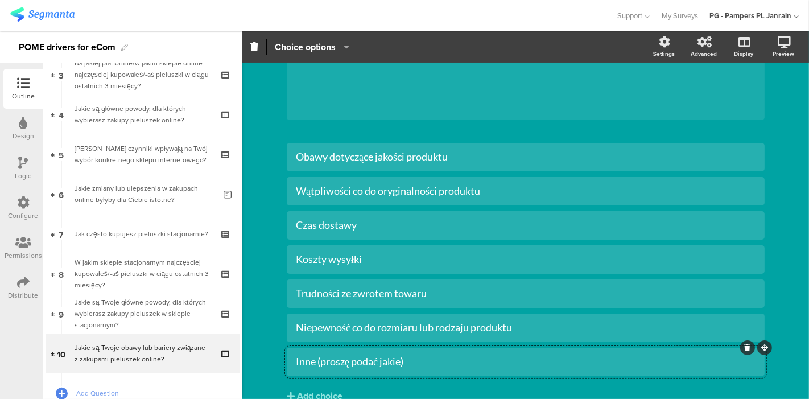
click at [339, 49] on icon "button" at bounding box center [343, 46] width 11 height 9
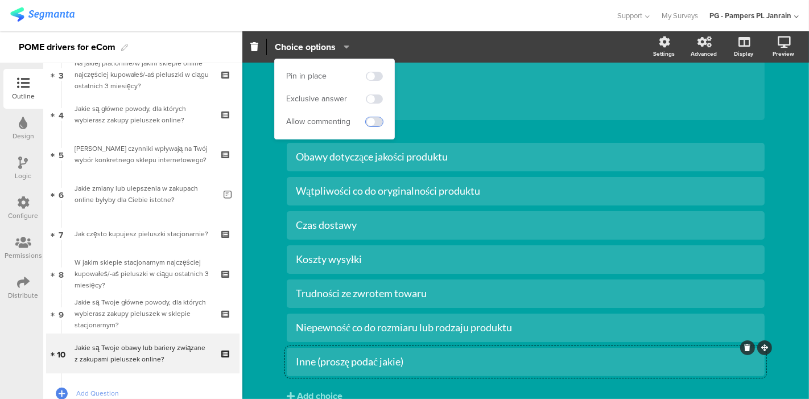
click at [368, 121] on span at bounding box center [374, 121] width 17 height 9
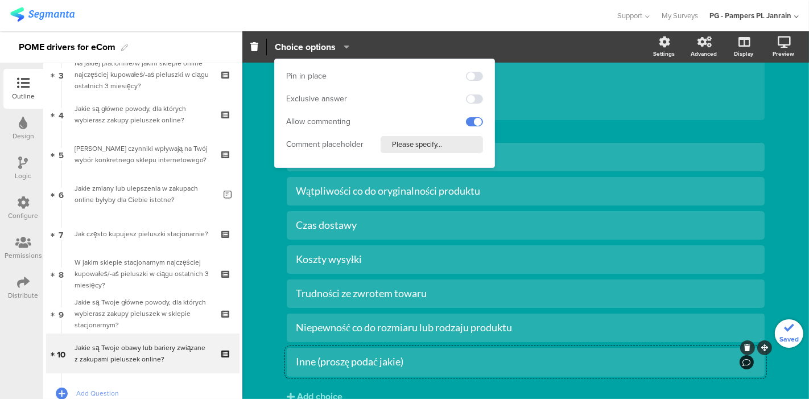
click at [457, 145] on input "Please specify..." at bounding box center [432, 144] width 102 height 17
drag, startPoint x: 457, startPoint y: 146, endPoint x: 335, endPoint y: 150, distance: 123.0
click at [335, 150] on div "Comment placeholder Please specify..." at bounding box center [384, 144] width 197 height 17
type input "Beriery zakupu pieluszek online"
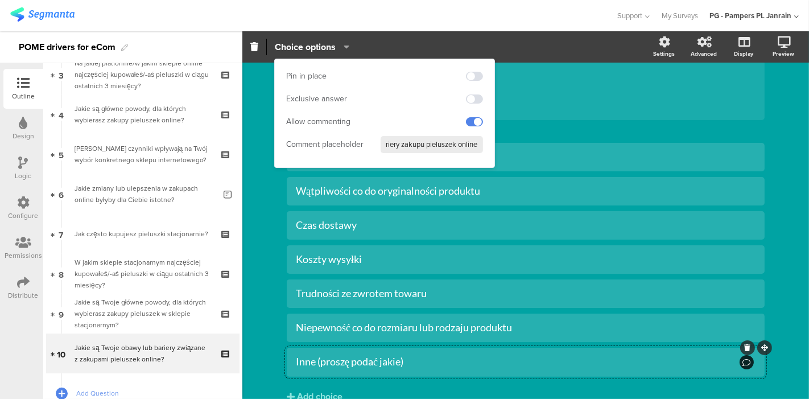
click at [275, 324] on div "Type caption... 90% Jakie są Twoje obawy lub bariery związane z zakupami pielus…" at bounding box center [525, 196] width 501 height 520
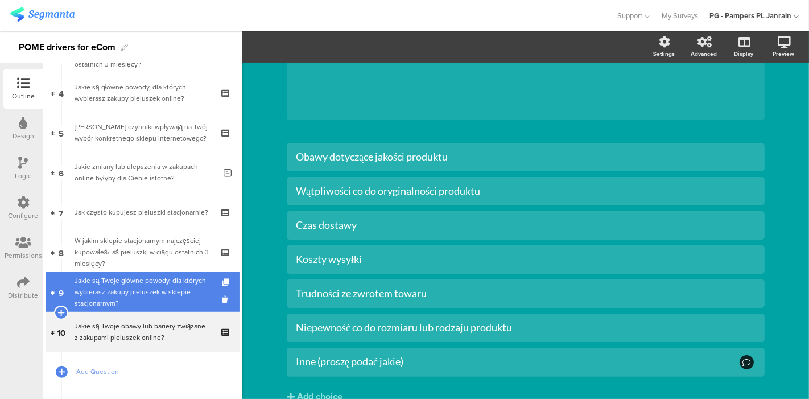
scroll to position [156, 0]
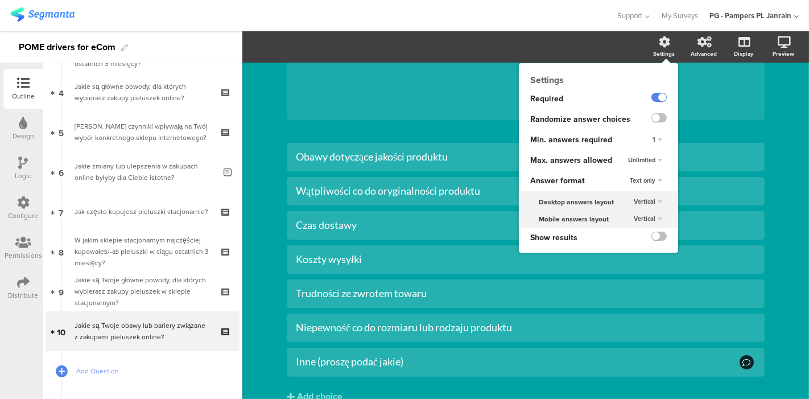
click at [654, 50] on div "Settings" at bounding box center [664, 54] width 22 height 9
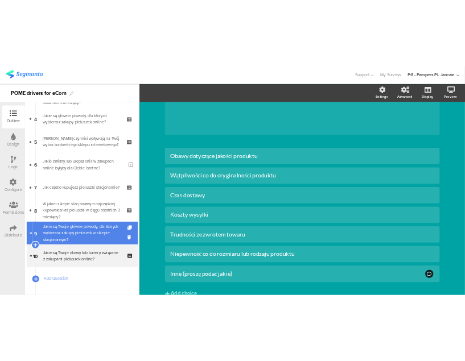
scroll to position [213, 0]
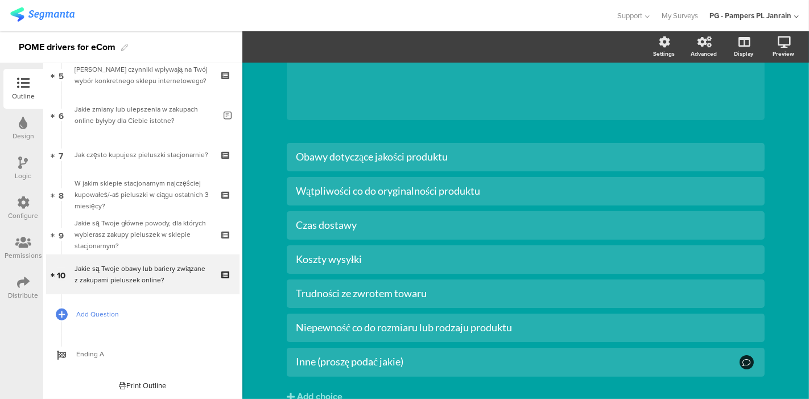
click at [112, 314] on span "Add Question" at bounding box center [149, 313] width 146 height 11
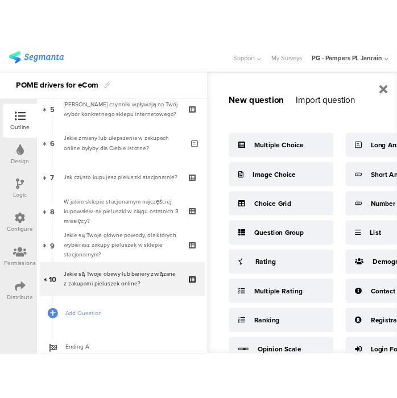
scroll to position [187, 0]
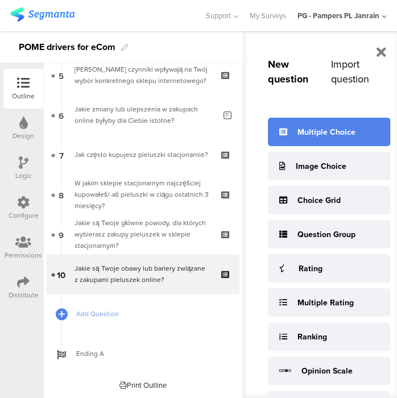
click at [328, 125] on div "Multiple Choice" at bounding box center [329, 132] width 122 height 28
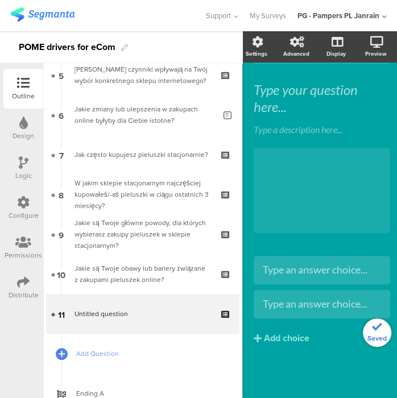
scroll to position [39, 0]
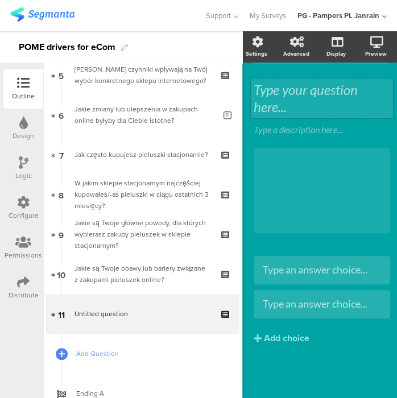
click at [286, 90] on div "Type your question here..." at bounding box center [322, 99] width 142 height 40
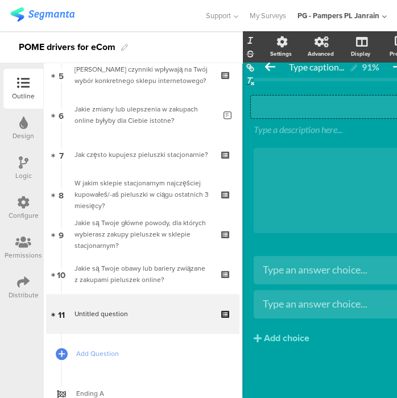
scroll to position [22, 0]
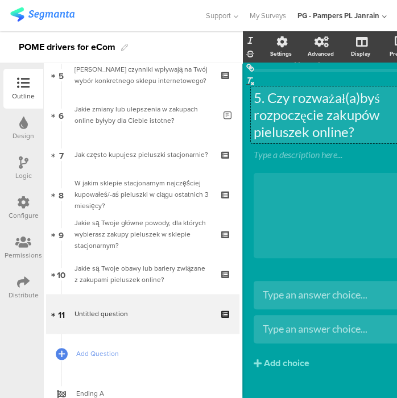
click at [266, 100] on p "5. Czy rozważał(a)byś rozpoczęcie zakupów pieluszek online?" at bounding box center [334, 114] width 161 height 51
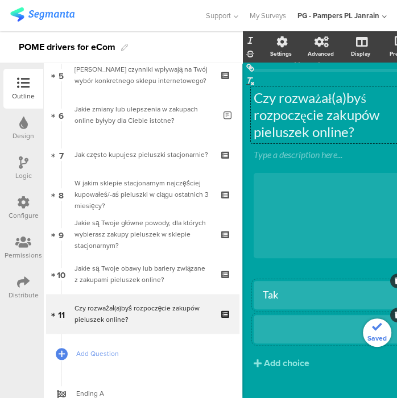
click at [287, 338] on div at bounding box center [334, 329] width 143 height 19
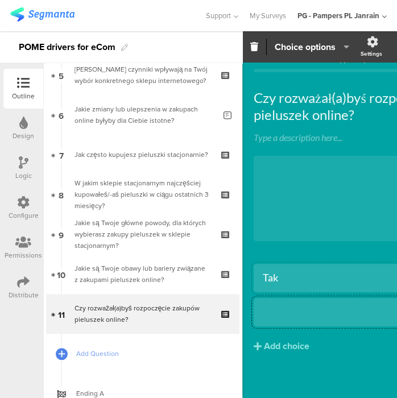
scroll to position [5, 0]
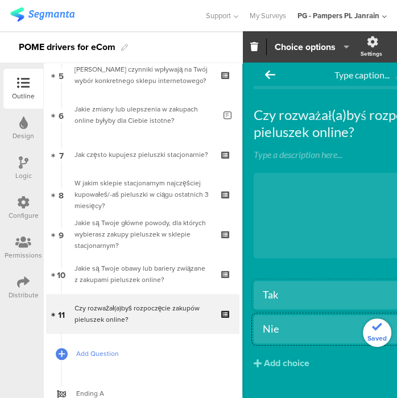
click at [91, 356] on span "Add Question" at bounding box center [149, 353] width 146 height 11
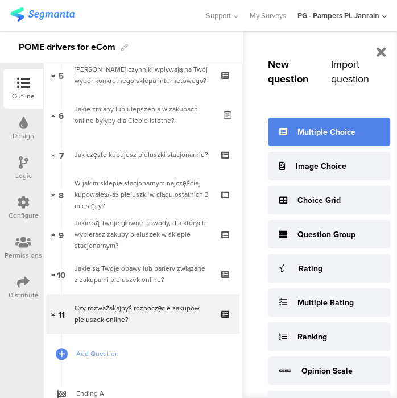
click at [310, 133] on div "Multiple Choice" at bounding box center [327, 132] width 58 height 12
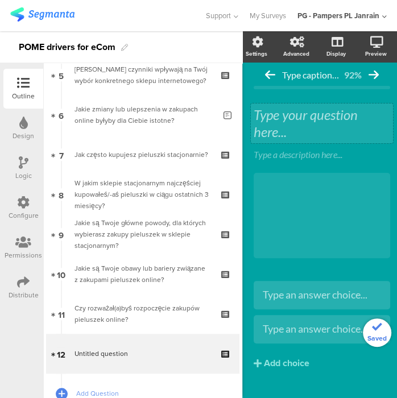
click at [280, 119] on div "Type your question here..." at bounding box center [322, 123] width 137 height 34
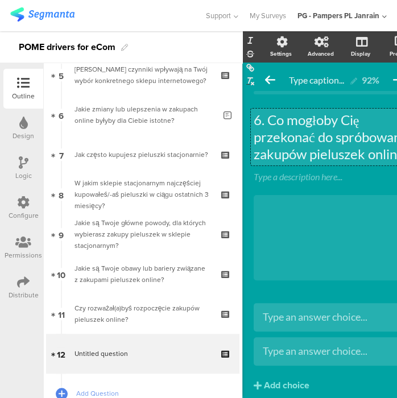
click at [268, 119] on p "6. Co mogłoby Cię przekonać do spróbowania zakupów pieluszek online?" at bounding box center [334, 137] width 161 height 51
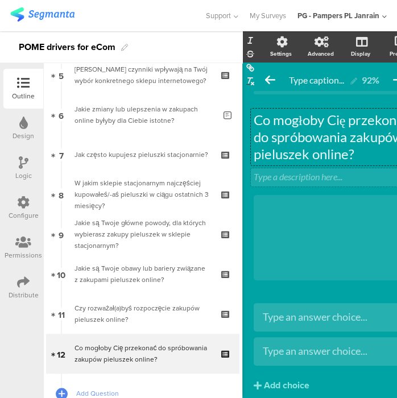
click at [314, 175] on div "Type a description here..." at bounding box center [334, 176] width 161 height 11
click at [297, 180] on p at bounding box center [334, 176] width 161 height 11
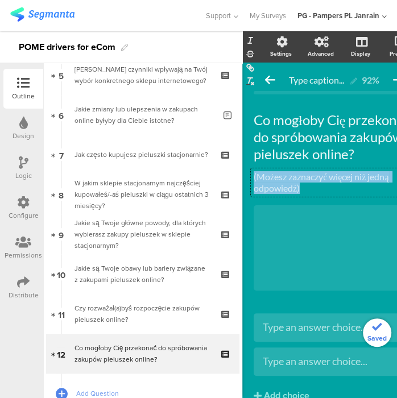
drag, startPoint x: 319, startPoint y: 185, endPoint x: 240, endPoint y: 177, distance: 78.9
click at [240, 177] on div "Outline Design Logic Configure Permissions Distribute New question Import quest…" at bounding box center [198, 214] width 397 height 367
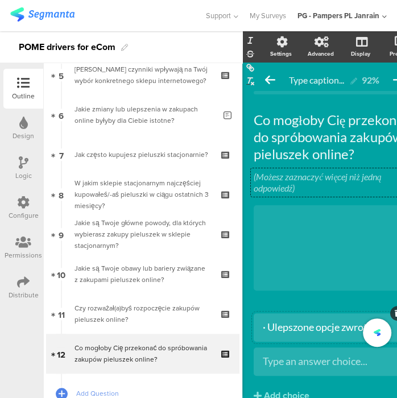
click at [267, 329] on div "· Ulepszone opcje zwrotu" at bounding box center [334, 327] width 143 height 13
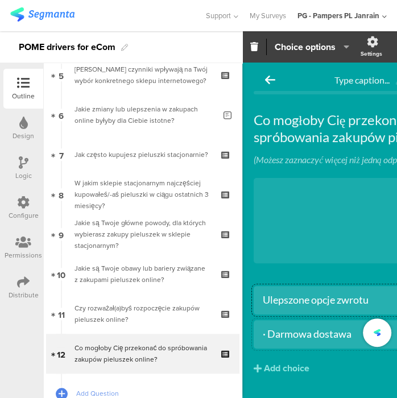
click at [268, 336] on div "· Darmowa dostawa" at bounding box center [379, 334] width 233 height 13
click at [296, 363] on div "Add choice" at bounding box center [287, 369] width 46 height 12
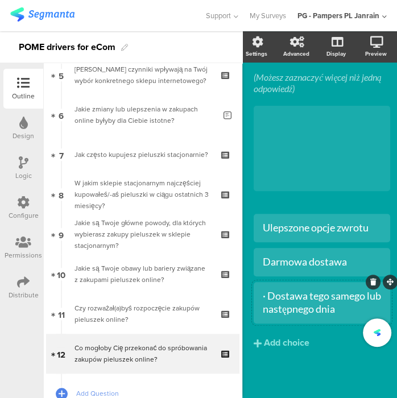
click at [269, 298] on div "· Dostawa tego samego lub następnego dnia" at bounding box center [322, 303] width 118 height 27
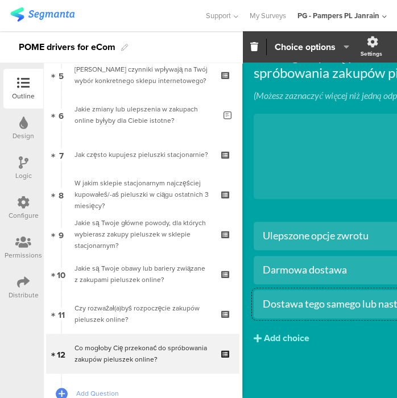
click at [285, 333] on div "Add choice" at bounding box center [287, 339] width 46 height 12
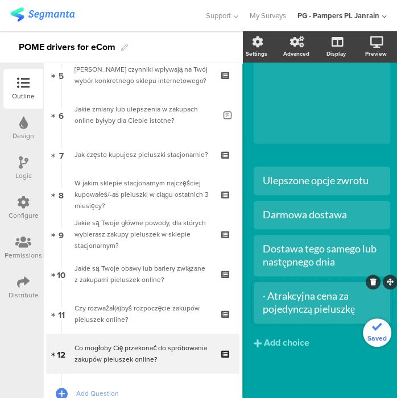
click at [270, 296] on div "· Atrakcyjna cena za pojedynczą pieluszkę" at bounding box center [322, 303] width 118 height 27
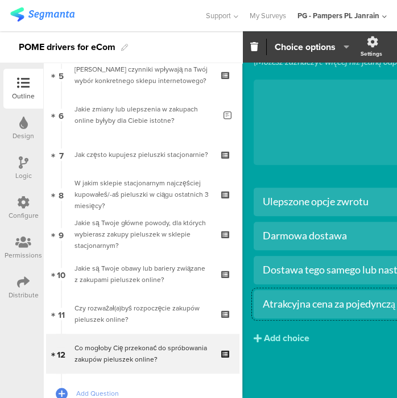
click at [279, 333] on div "Add choice" at bounding box center [287, 339] width 46 height 12
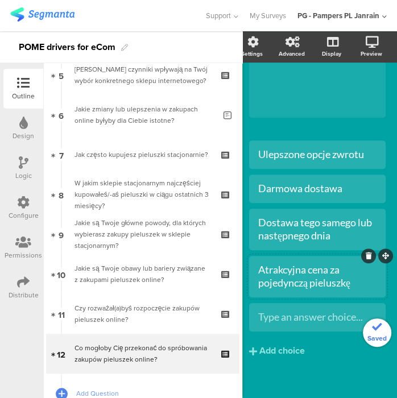
scroll to position [211, 9]
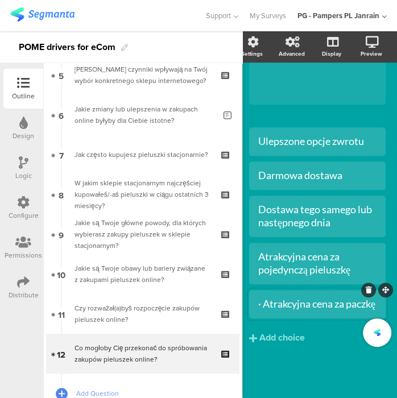
click at [258, 298] on div "· Atrakcyjna cena za paczkę" at bounding box center [317, 304] width 118 height 13
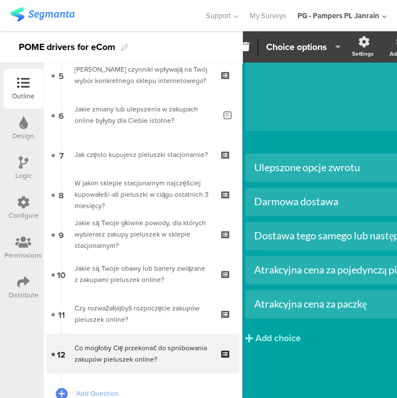
click at [290, 333] on div "Add choice" at bounding box center [278, 339] width 46 height 12
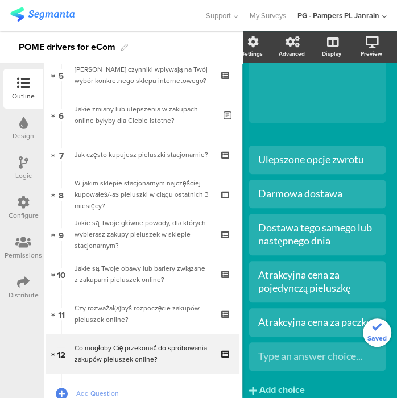
scroll to position [245, 9]
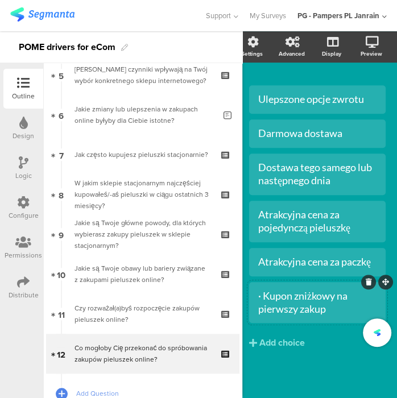
click at [259, 294] on div "· Kupon zniżkowy na pierwszy zakup" at bounding box center [317, 303] width 118 height 27
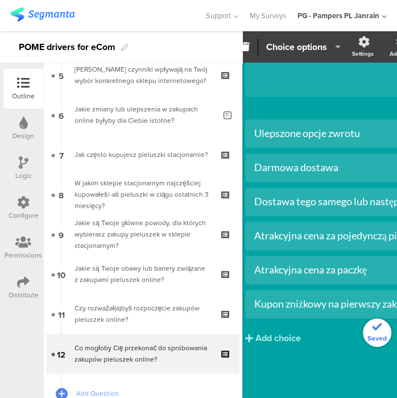
click at [270, 333] on div "Add choice" at bounding box center [278, 339] width 46 height 12
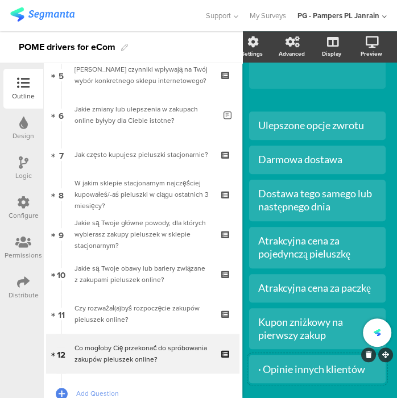
click at [259, 366] on div "· Opinie innych klientów" at bounding box center [317, 369] width 118 height 13
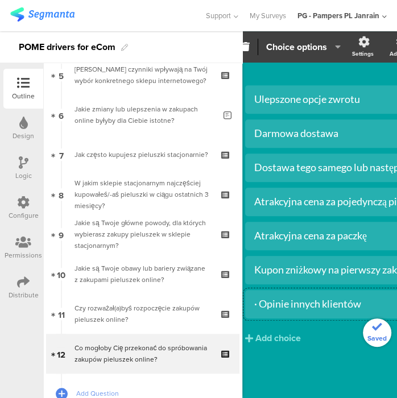
scroll to position [137, 9]
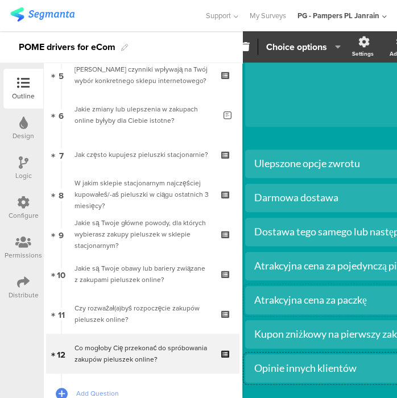
drag, startPoint x: 328, startPoint y: 370, endPoint x: 355, endPoint y: 308, distance: 68.1
click at [355, 308] on div "Atrakcyjna cena za paczkę" at bounding box center [370, 300] width 233 height 19
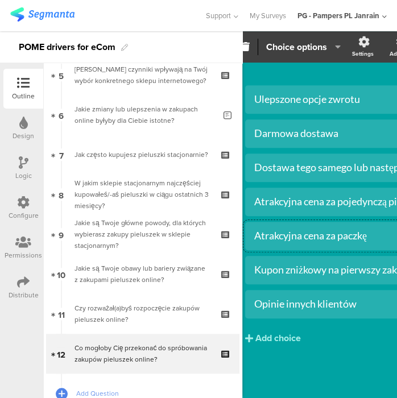
click at [296, 324] on button "Add choice" at bounding box center [371, 338] width 252 height 28
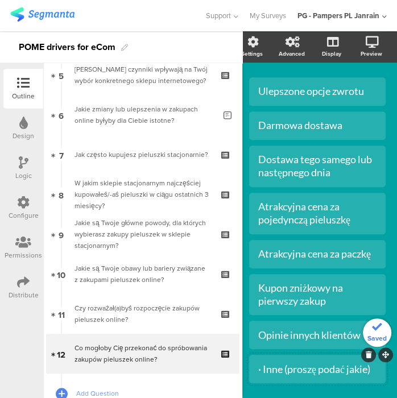
click at [260, 370] on div "· Inne (proszę podać jakie)" at bounding box center [317, 369] width 118 height 13
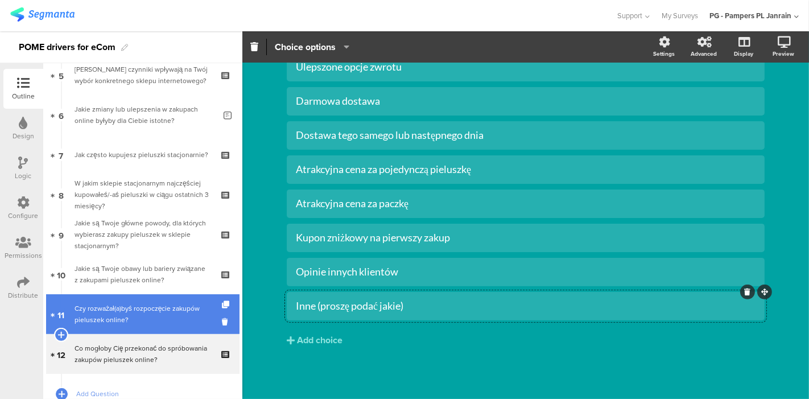
scroll to position [292, 0]
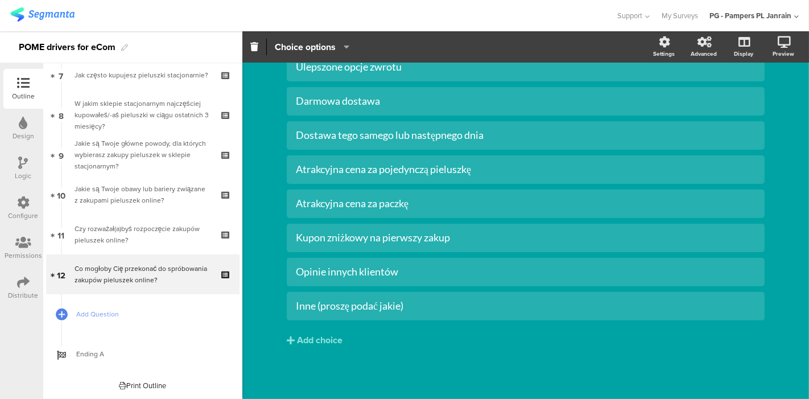
click at [14, 168] on div "Logic" at bounding box center [23, 169] width 40 height 40
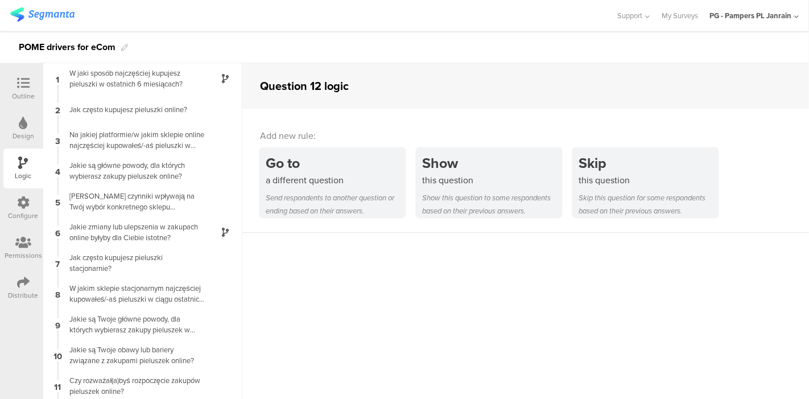
scroll to position [32, 0]
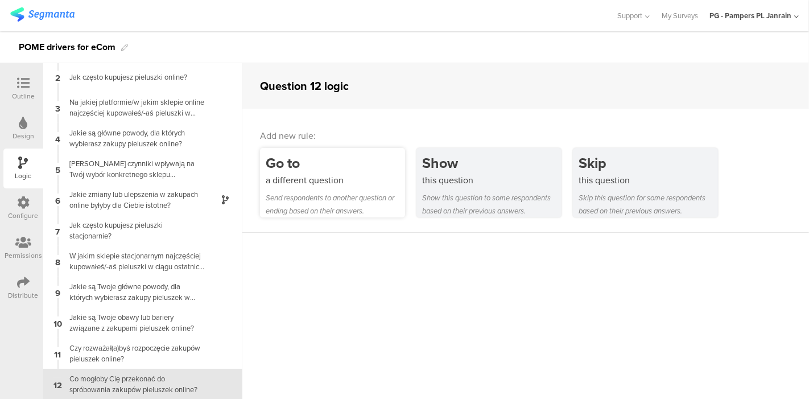
click at [348, 189] on div "Go to a different question Send respondents to another question or ending based…" at bounding box center [332, 182] width 145 height 69
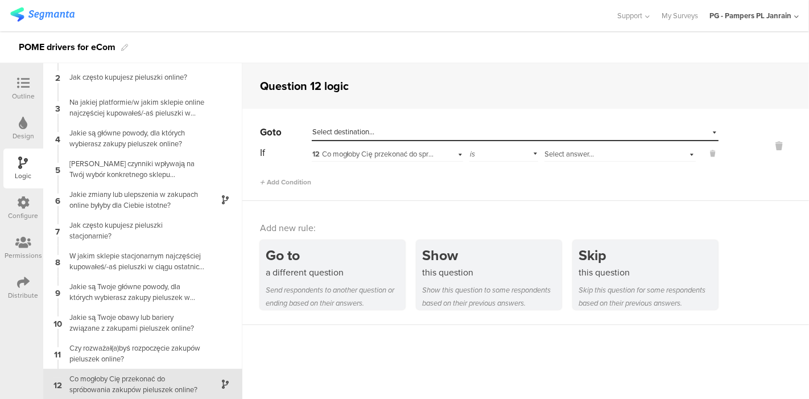
click at [353, 132] on span "Select destination..." at bounding box center [343, 131] width 62 height 11
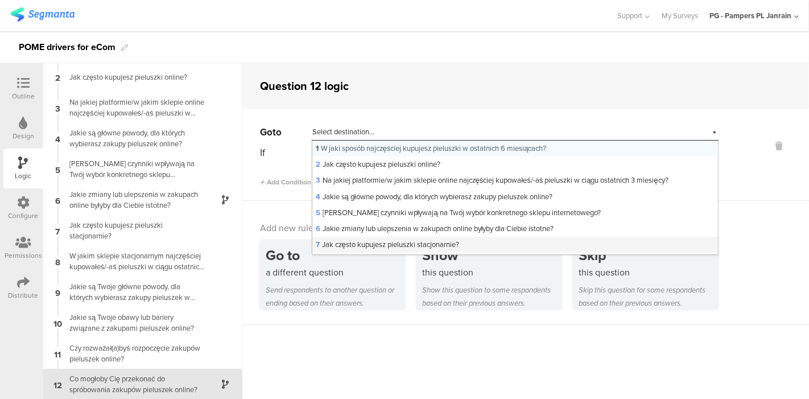
scroll to position [94, 0]
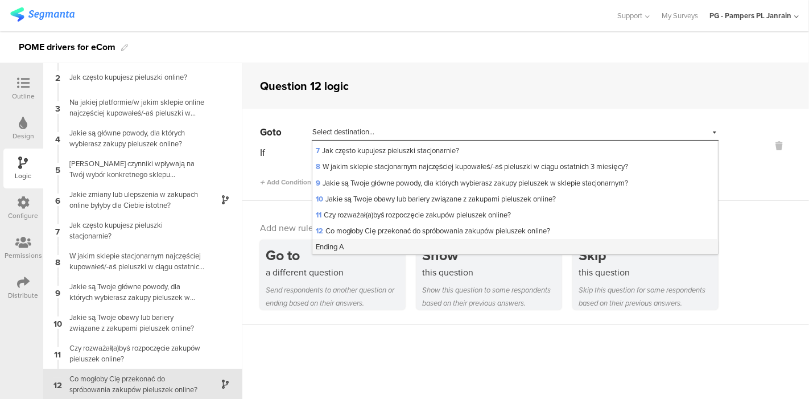
click at [356, 244] on div "Ending A" at bounding box center [515, 247] width 406 height 16
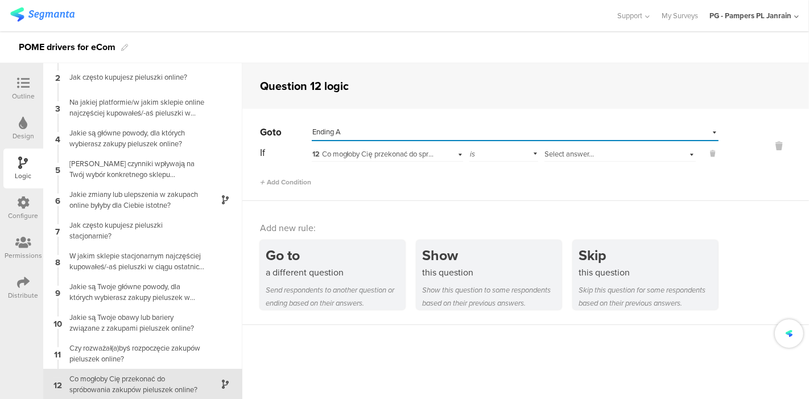
click at [553, 155] on span "Select answer..." at bounding box center [570, 154] width 50 height 11
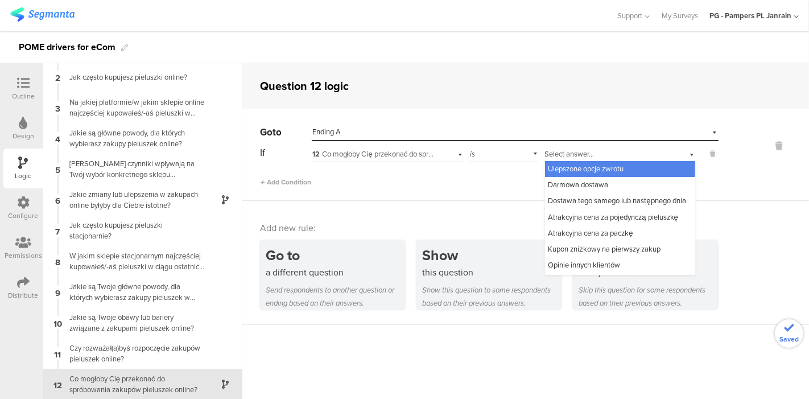
click at [507, 158] on div "is" at bounding box center [503, 153] width 69 height 18
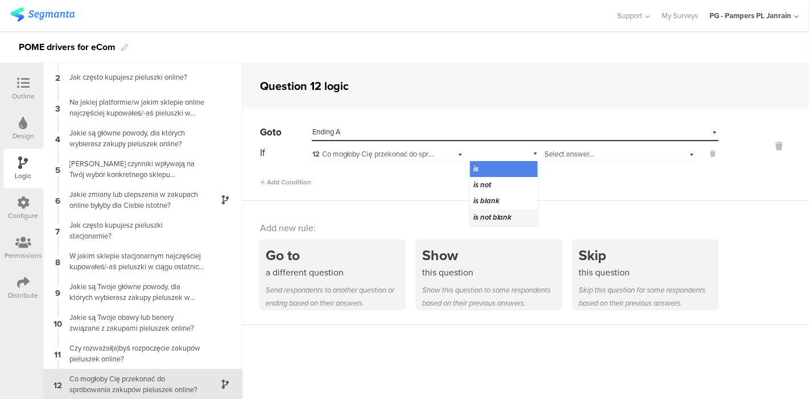
click at [497, 218] on span "is not blank" at bounding box center [492, 217] width 39 height 11
click at [431, 199] on div "Go to Select destination... Ending A If 12 Co mogłoby Cię przekonać do spróbowa…" at bounding box center [525, 155] width 567 height 92
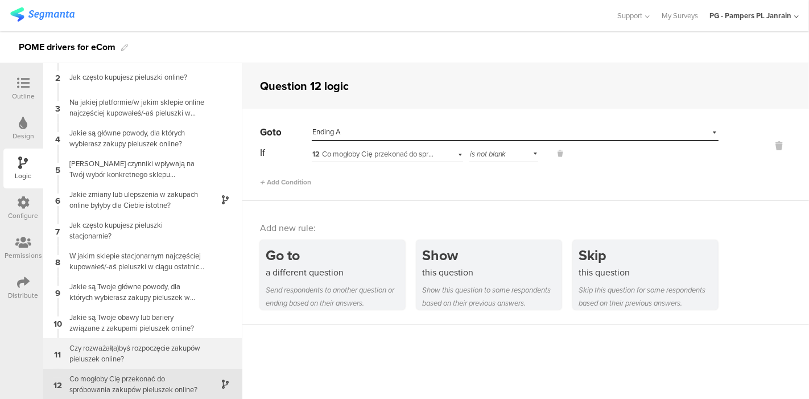
click at [152, 358] on div "Czy rozważał(a)byś rozpoczęcie zakupów pieluszek online?" at bounding box center [134, 354] width 142 height 22
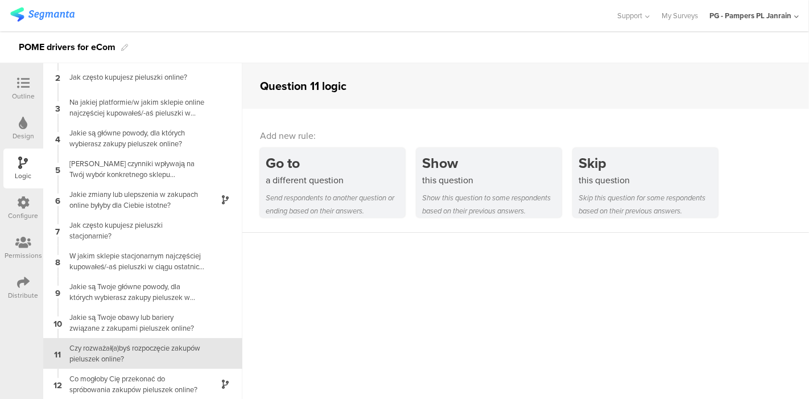
scroll to position [32, 0]
click at [20, 79] on icon at bounding box center [23, 83] width 13 height 13
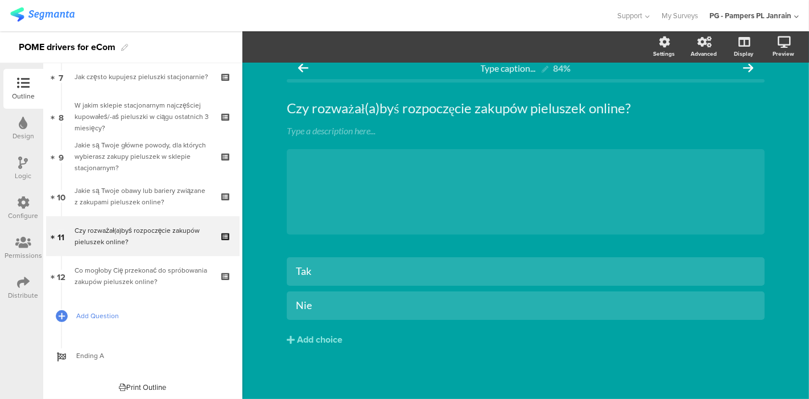
scroll to position [292, 0]
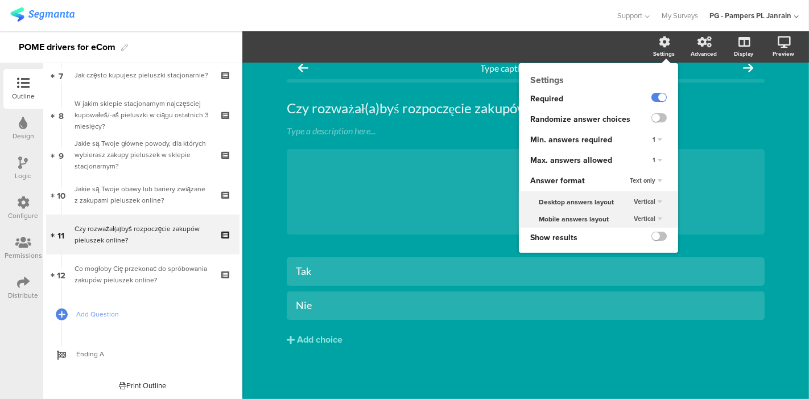
click at [665, 36] on div "Settings" at bounding box center [670, 47] width 40 height 28
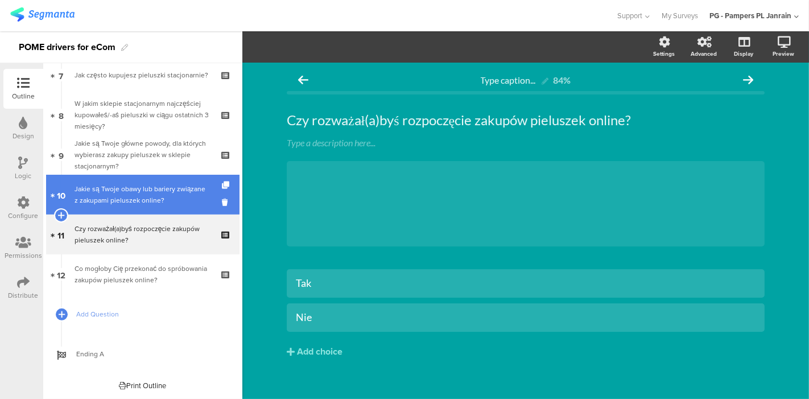
scroll to position [0, 0]
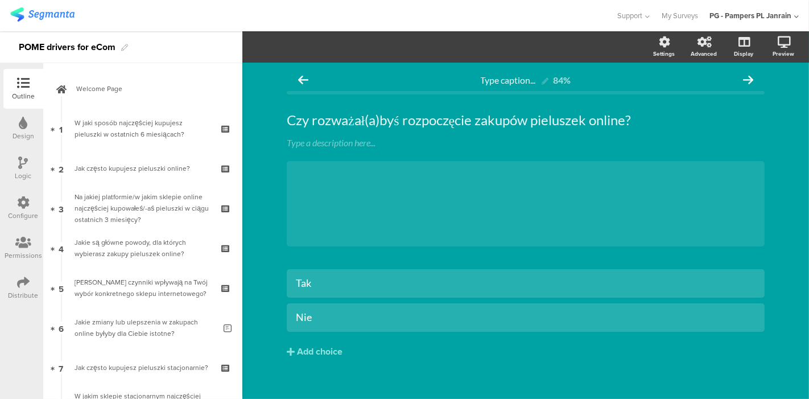
click at [18, 127] on div "Design" at bounding box center [23, 129] width 40 height 40
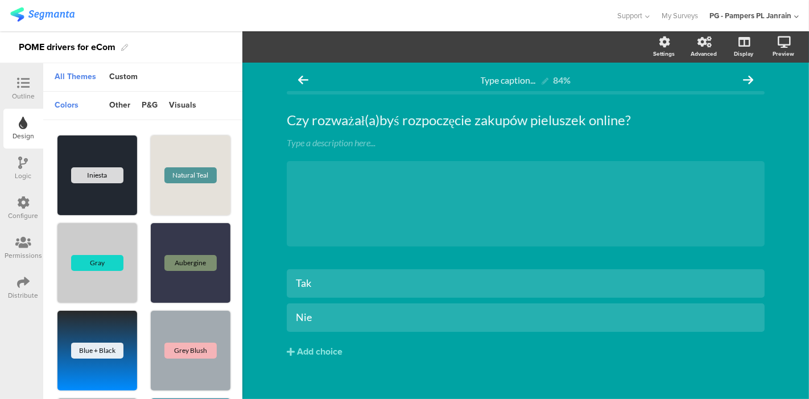
click at [16, 172] on div "Logic" at bounding box center [23, 176] width 17 height 10
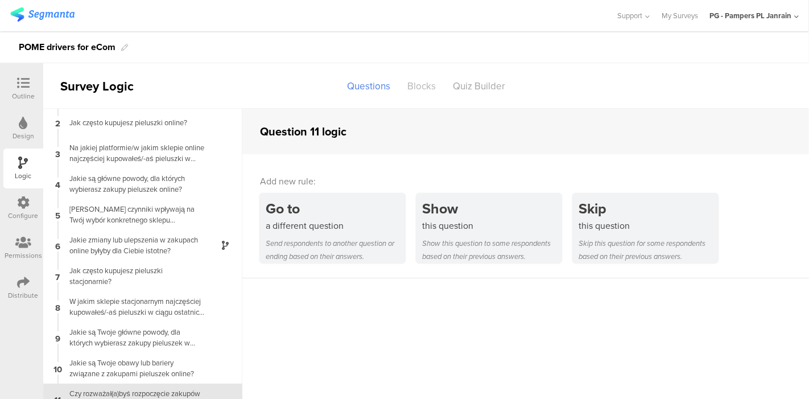
click at [419, 80] on div "Blocks" at bounding box center [422, 86] width 46 height 20
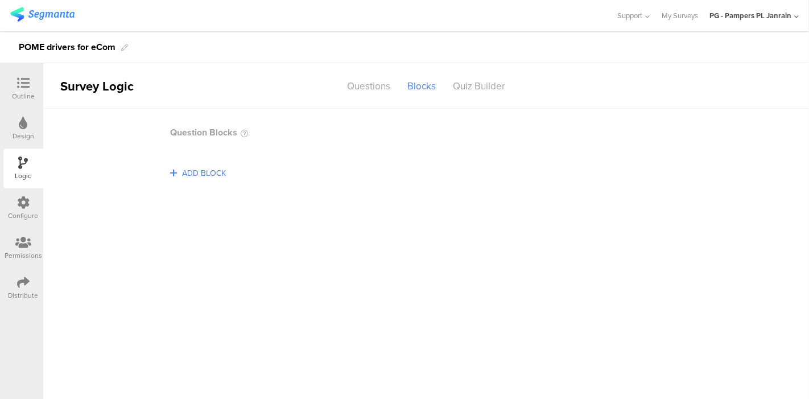
click at [197, 176] on span "ADD BLOCK" at bounding box center [204, 173] width 50 height 18
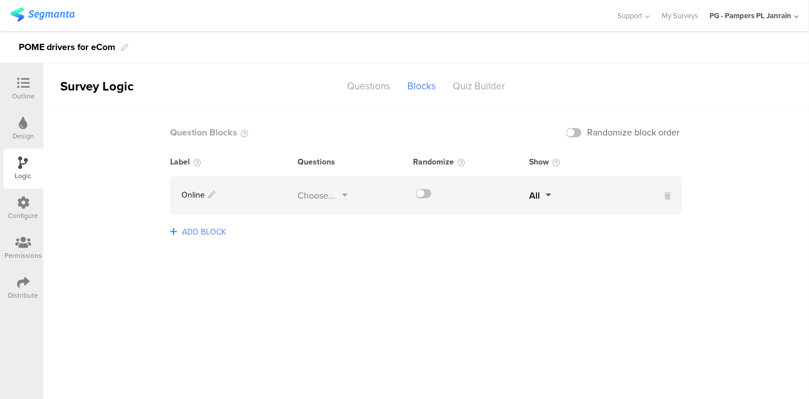
click at [337, 197] on div "Choose..." at bounding box center [323, 195] width 50 height 13
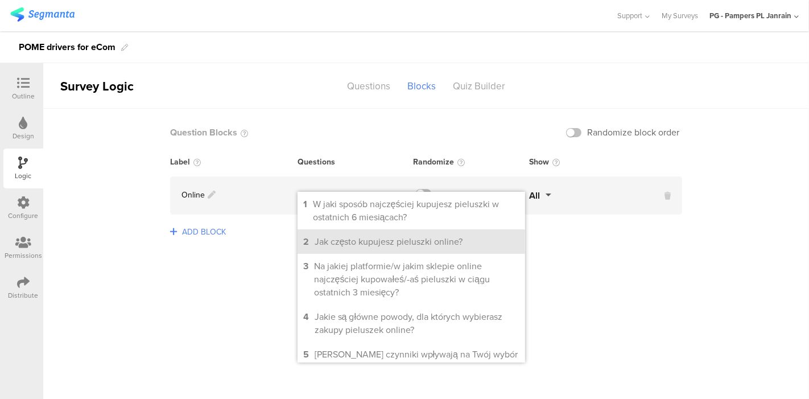
click at [419, 248] on li "2 Jak często kupujesz pieluszki online?" at bounding box center [412, 241] width 228 height 24
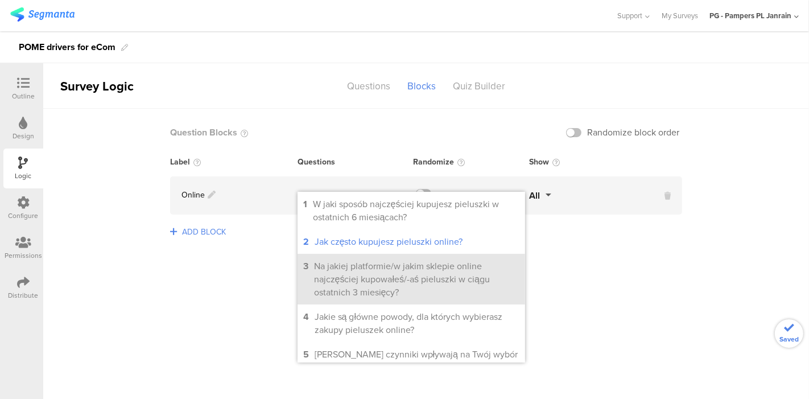
click at [398, 290] on div "Na jakiej platformie/w jakim sklepie online najczęściej kupowałeś/-aś pieluszki…" at bounding box center [416, 278] width 205 height 39
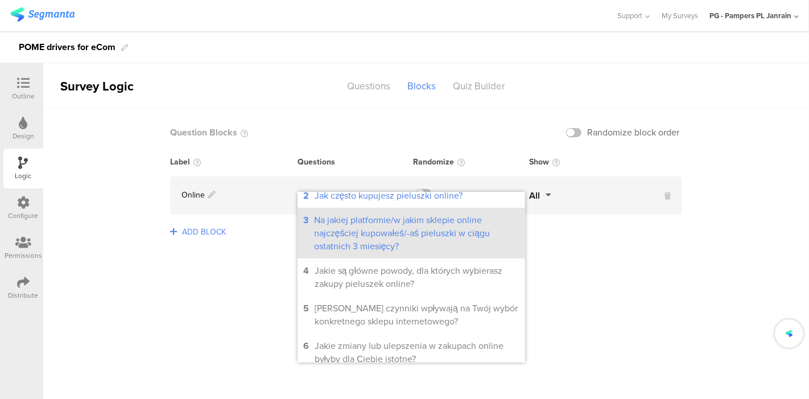
scroll to position [47, 0]
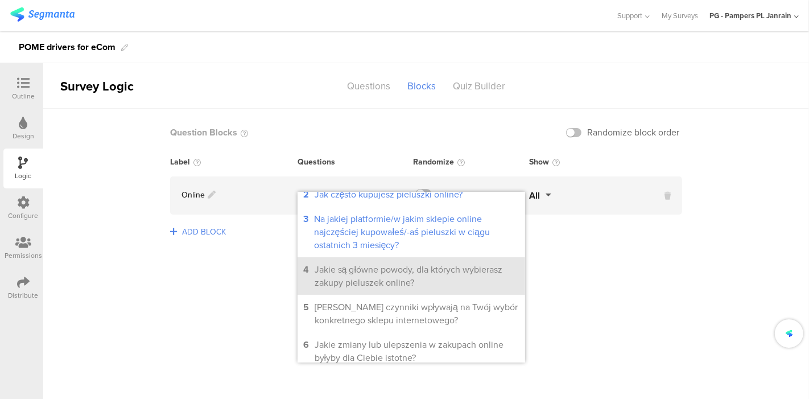
click at [391, 266] on div "Jakie są główne powody, dla których wybierasz zakupy pieluszek online?" at bounding box center [417, 276] width 205 height 26
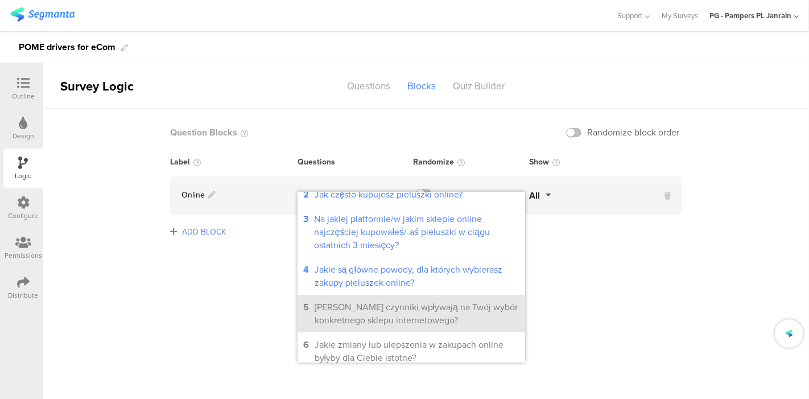
click at [394, 306] on div "[PERSON_NAME] czynniki wpływają na Twój wybór konkretnego sklepu internetowego?" at bounding box center [417, 313] width 205 height 26
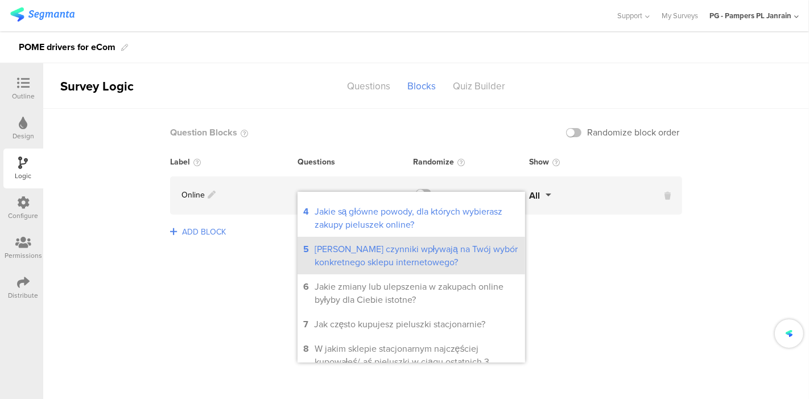
scroll to position [114, 0]
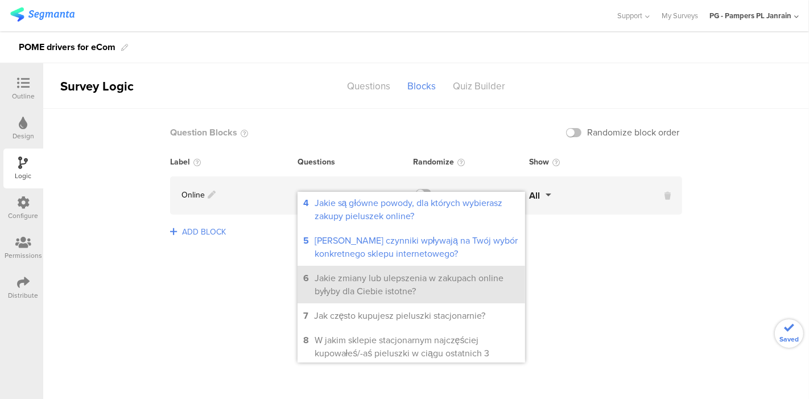
click at [390, 275] on div "Jakie zmiany lub ulepszenia w zakupach online byłyby dla Ciebie istotne?" at bounding box center [417, 284] width 205 height 26
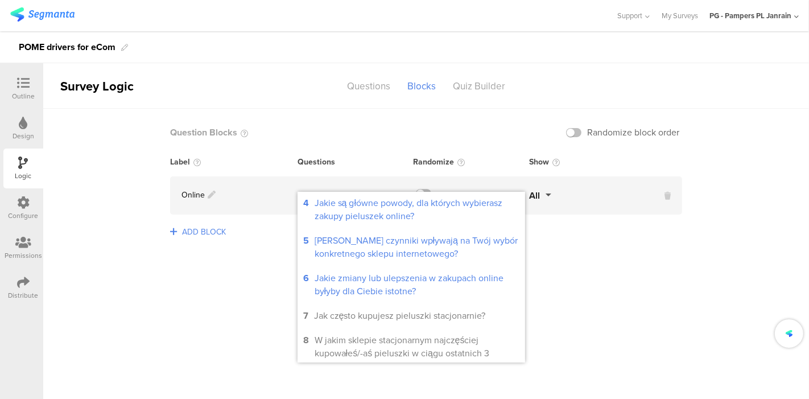
click at [615, 273] on sg-logic-groups-list "Question Blocks Randomize block order Label Questions Randomize Show Online 2, …" at bounding box center [426, 254] width 766 height 290
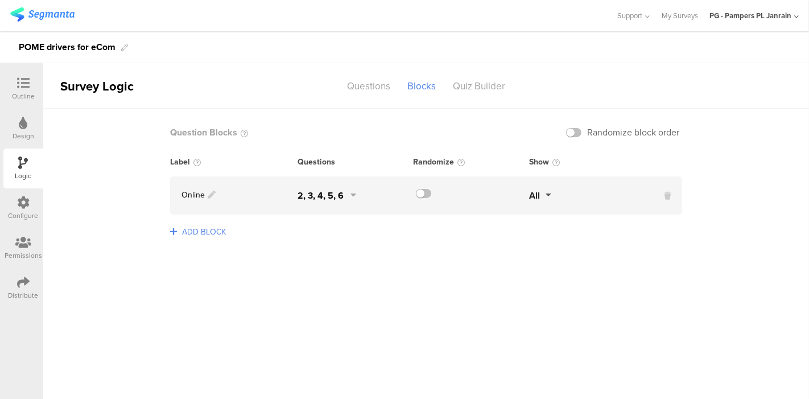
click at [542, 197] on button "All" at bounding box center [540, 195] width 22 height 13
click at [582, 239] on button "1" at bounding box center [602, 244] width 85 height 24
click at [206, 230] on span "ADD BLOCK" at bounding box center [204, 232] width 50 height 18
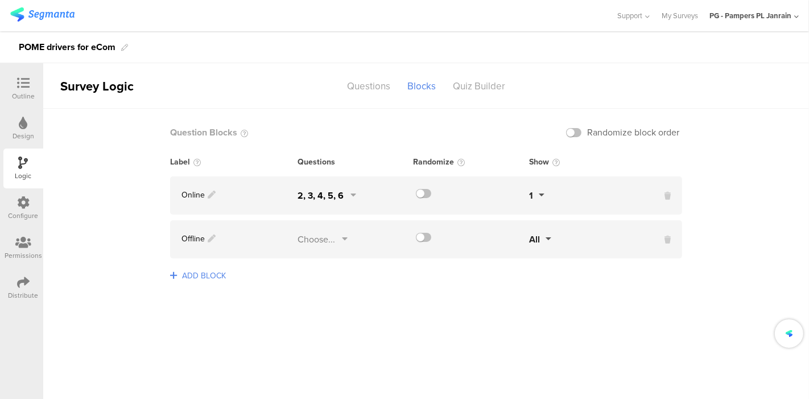
click at [351, 239] on sg-page-selection "Choose..." at bounding box center [340, 239] width 85 height 13
click at [342, 241] on icon at bounding box center [345, 240] width 6 height 12
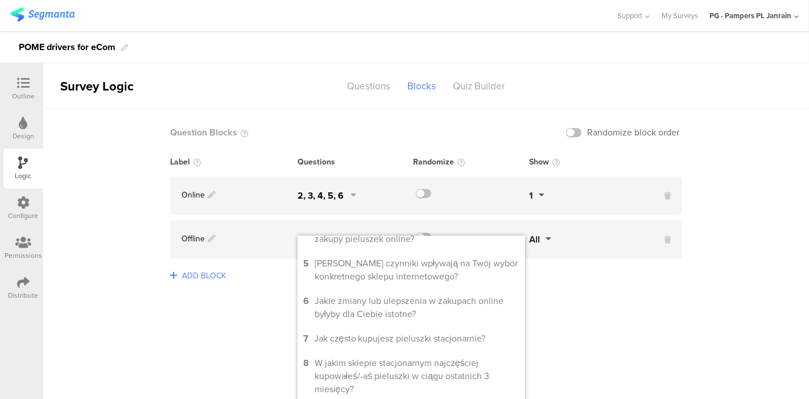
scroll to position [137, 0]
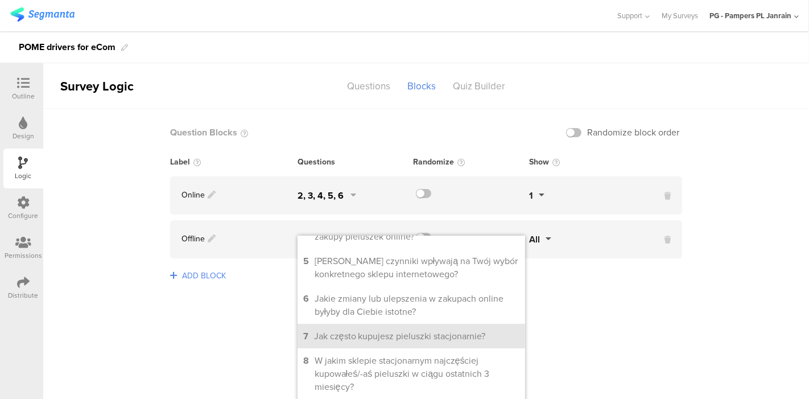
click at [440, 340] on li "7 Jak często kupujesz pieluszki stacjonarnie?" at bounding box center [412, 336] width 228 height 24
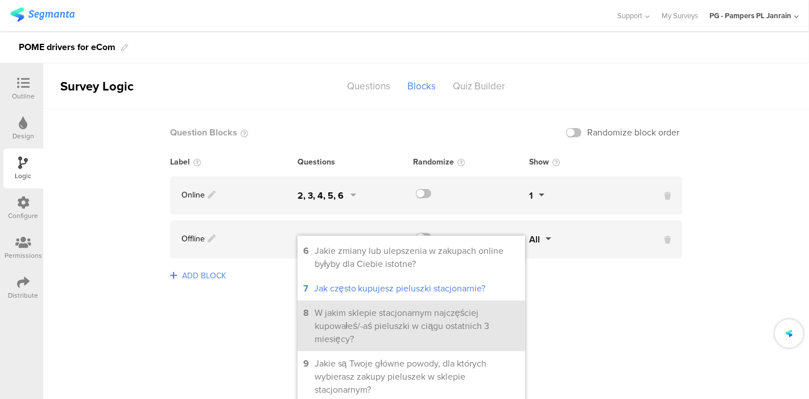
click at [438, 336] on div "W jakim sklepie stacjonarnym najczęściej kupowałeś/-aś pieluszki w ciągu ostatn…" at bounding box center [417, 325] width 205 height 39
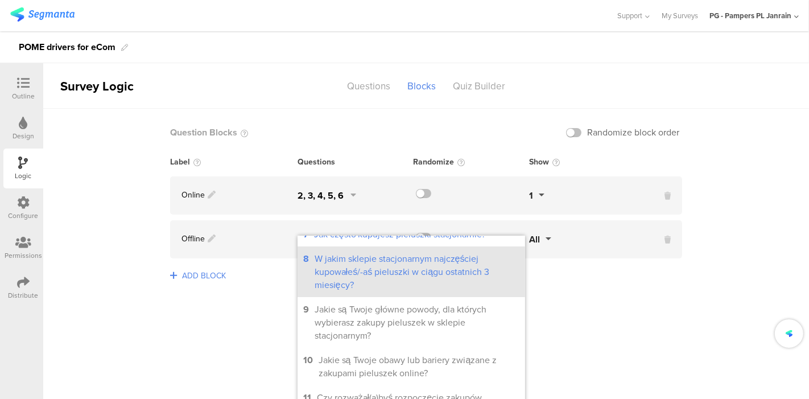
scroll to position [240, 0]
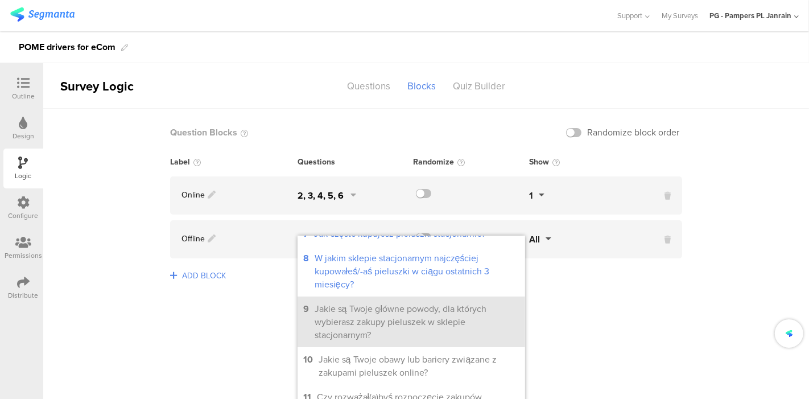
click at [433, 331] on div "Jakie są Twoje główne powody, dla których wybierasz zakupy pieluszek w sklepie …" at bounding box center [417, 321] width 205 height 39
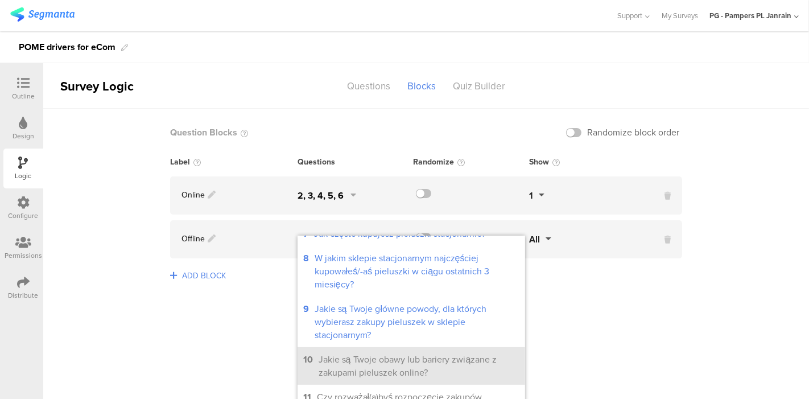
click at [431, 360] on div "Jakie są Twoje obawy lub bariery związane z zakupami pieluszek online?" at bounding box center [419, 366] width 201 height 26
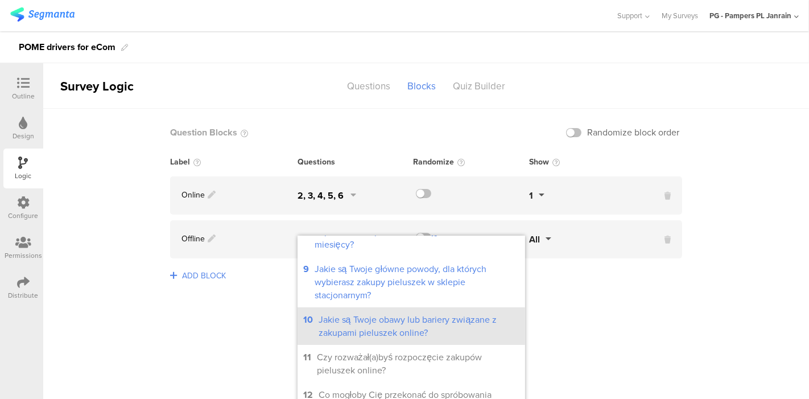
scroll to position [283, 0]
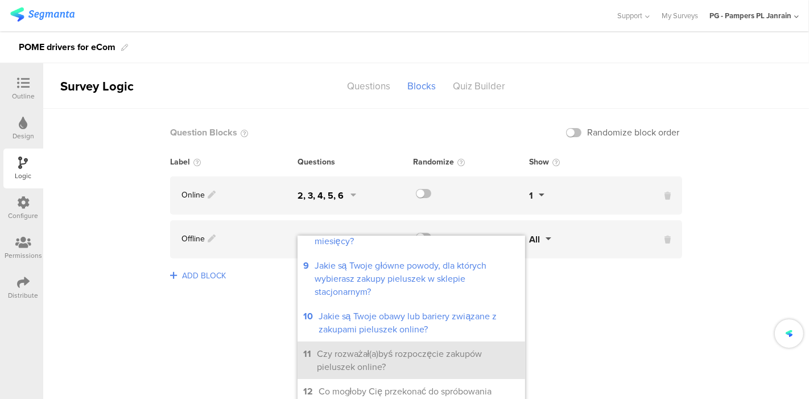
click at [430, 358] on div "Czy rozważał(a)byś rozpoczęcie zakupów pieluszek online?" at bounding box center [418, 360] width 203 height 26
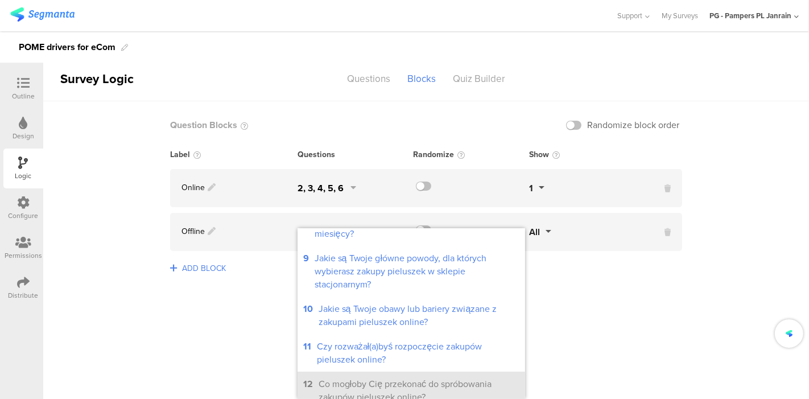
click at [433, 378] on div "Co mogłoby Cię przekonać do spróbowania zakupów pieluszek online?" at bounding box center [419, 390] width 201 height 26
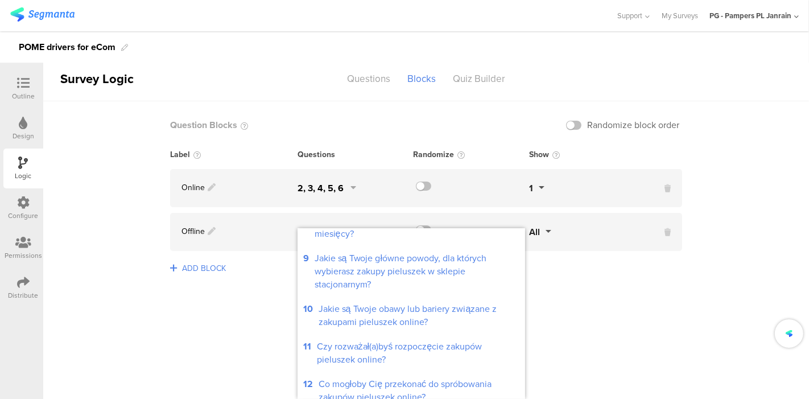
click at [653, 311] on sg-logic-groups-list "Question Blocks Randomize block order Label Questions Randomize Show Online 2, …" at bounding box center [426, 246] width 766 height 290
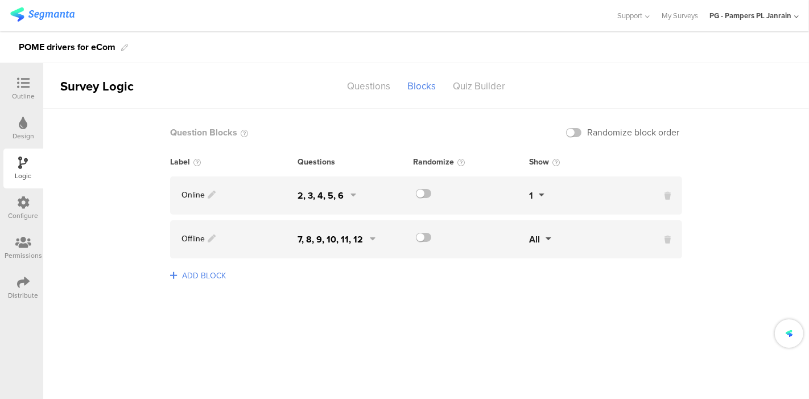
click at [554, 241] on seg-popup "All" at bounding box center [587, 239] width 116 height 13
click at [546, 241] on button "All" at bounding box center [540, 239] width 22 height 13
click at [575, 289] on button "1" at bounding box center [602, 288] width 85 height 24
click at [556, 176] on div "Label Questions Randomize Show Online 2, 3, 4, 5, 6 1 Offline" at bounding box center [426, 207] width 512 height 102
click at [541, 198] on button "1" at bounding box center [536, 195] width 15 height 13
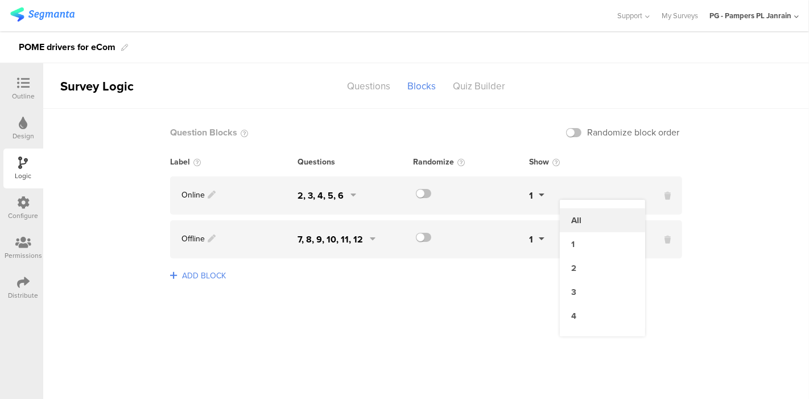
click at [583, 220] on button "All" at bounding box center [602, 220] width 85 height 24
click at [533, 243] on button "1" at bounding box center [536, 239] width 15 height 13
click at [585, 263] on button "All" at bounding box center [602, 264] width 85 height 24
click at [514, 302] on sg-logic-groups-list "Question Blocks Randomize block order Label Questions Randomize Show Online 2, …" at bounding box center [426, 254] width 766 height 290
click at [366, 95] on div "Questions" at bounding box center [369, 86] width 60 height 20
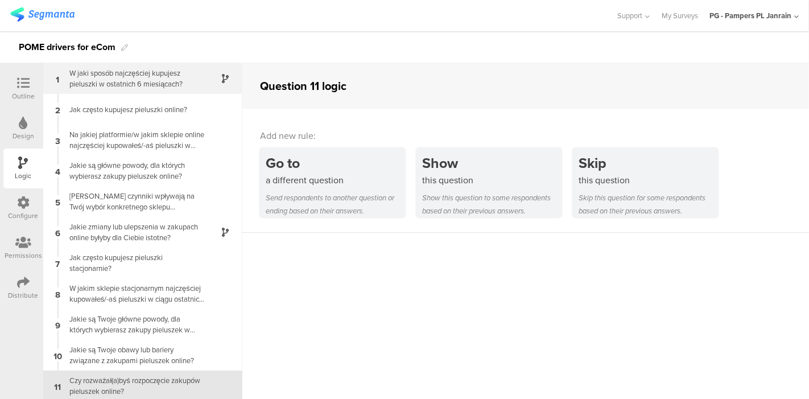
click at [123, 76] on div "W jaki sposób najczęściej kupujesz pieluszki w ostatnich 6 miesiącach?" at bounding box center [134, 79] width 142 height 22
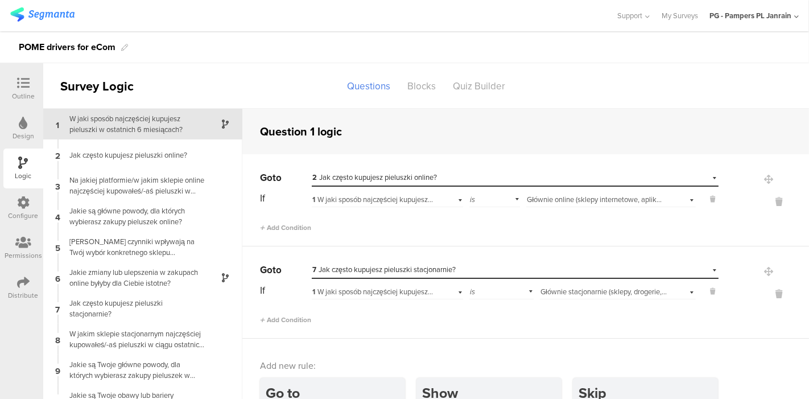
click at [382, 176] on span "2 Jak często kupujesz pieluszki online?" at bounding box center [374, 177] width 125 height 11
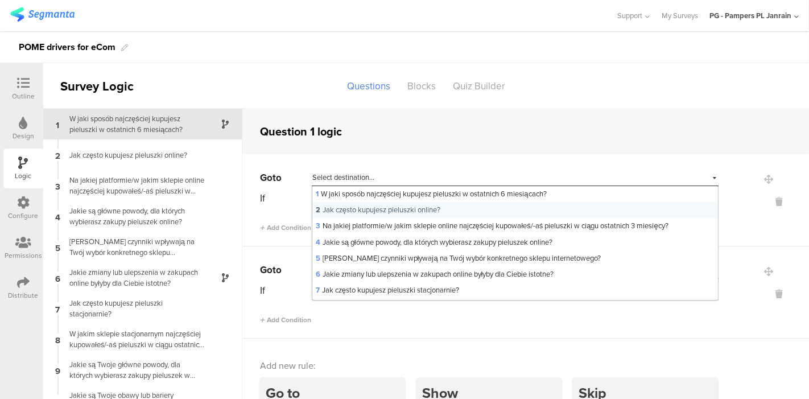
click at [417, 127] on div "Question 1 logic" at bounding box center [525, 132] width 567 height 46
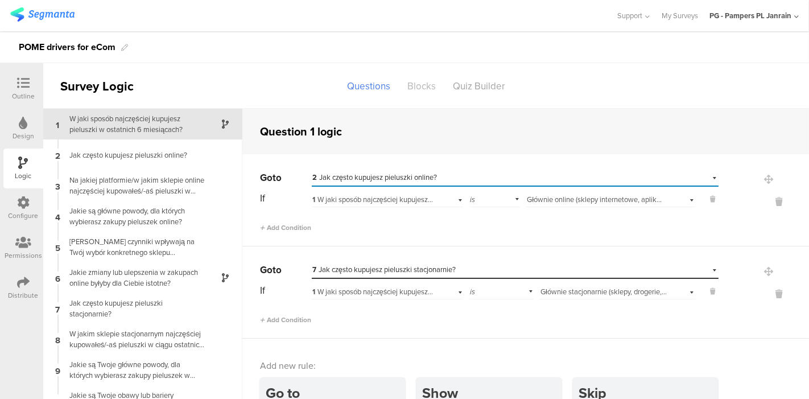
click at [413, 86] on div "Blocks" at bounding box center [422, 86] width 46 height 20
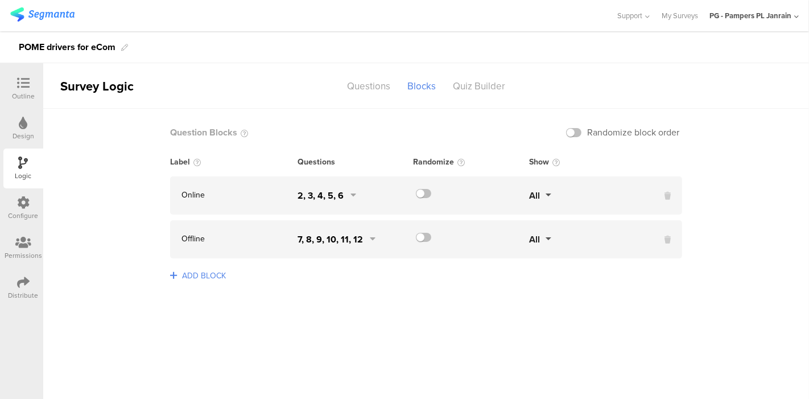
click at [664, 196] on div at bounding box center [663, 195] width 37 height 13
click at [668, 197] on icon at bounding box center [668, 196] width 6 height 12
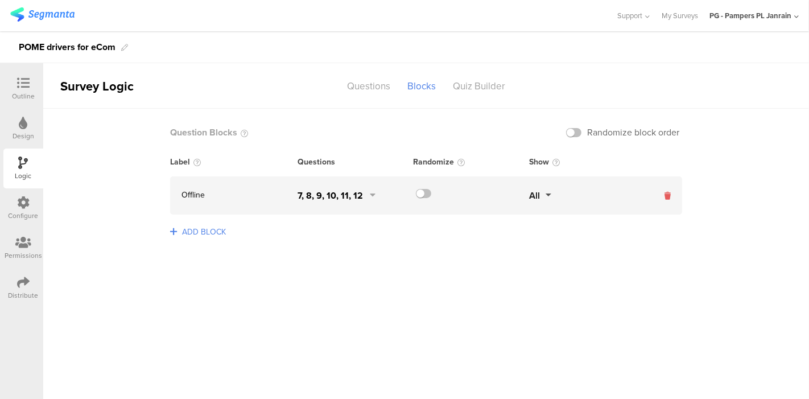
click at [669, 197] on icon at bounding box center [668, 196] width 6 height 12
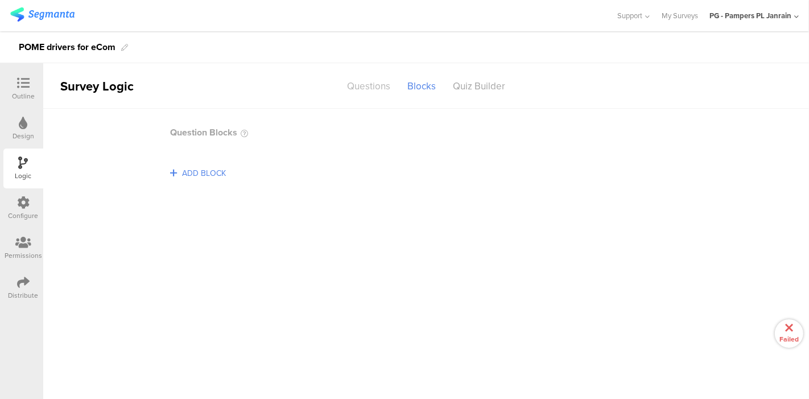
click at [361, 92] on div "Questions" at bounding box center [369, 86] width 60 height 20
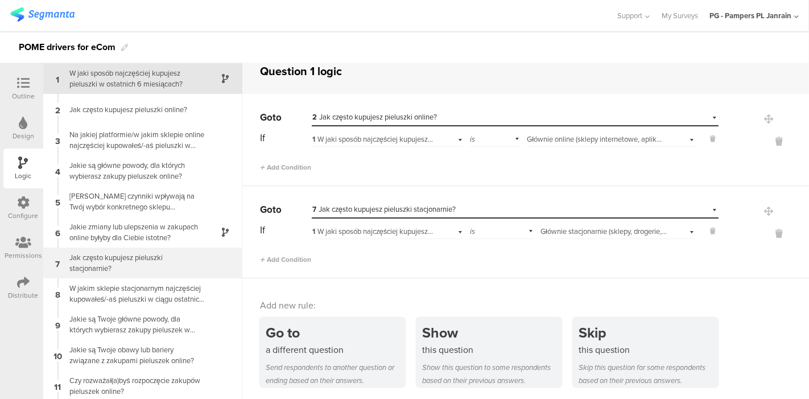
click at [159, 262] on div "Jak często kupujesz pieluszki stacjonarnie?" at bounding box center [134, 263] width 142 height 22
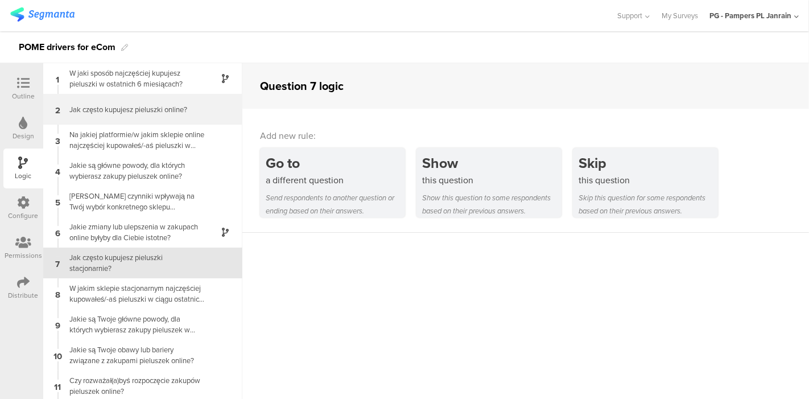
click at [134, 111] on div "Jak często kupujesz pieluszki online?" at bounding box center [134, 109] width 142 height 11
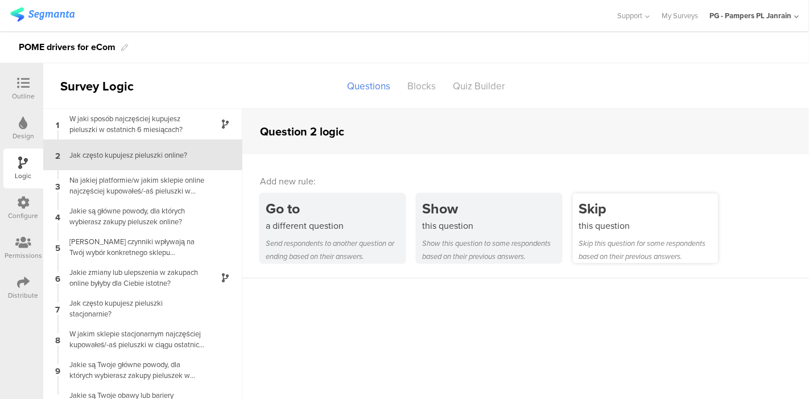
click at [610, 251] on div "Skip this question for some respondents based on their previous answers." at bounding box center [648, 250] width 139 height 26
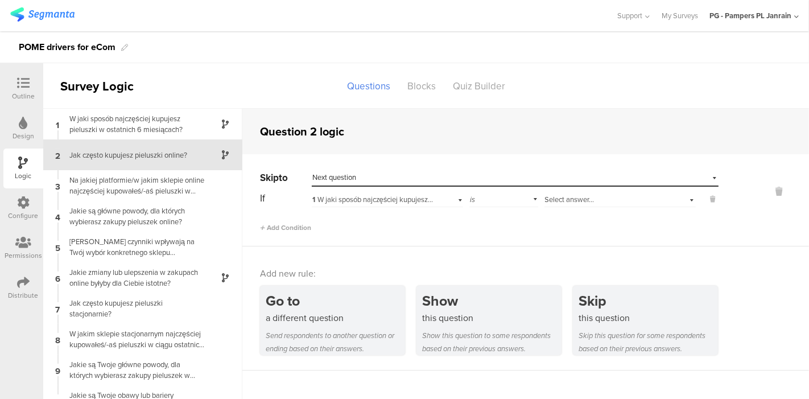
click at [469, 178] on div "Select destination... Next question" at bounding box center [507, 177] width 391 height 10
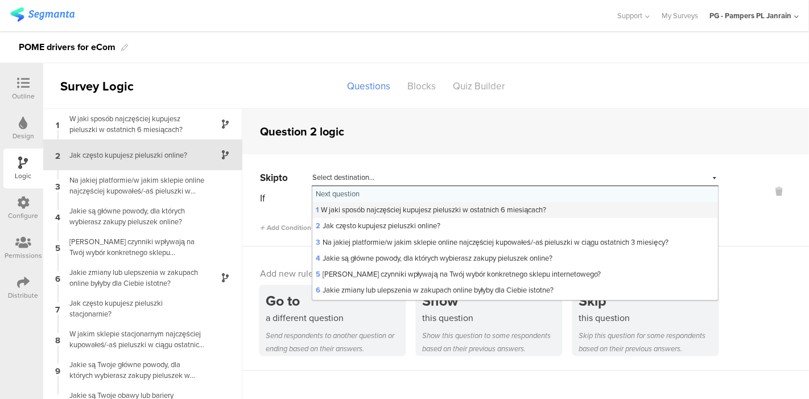
click at [447, 210] on span "1 W jaki sposób najczęściej kupujesz pieluszki w ostatnich 6 miesiącach?" at bounding box center [431, 209] width 231 height 11
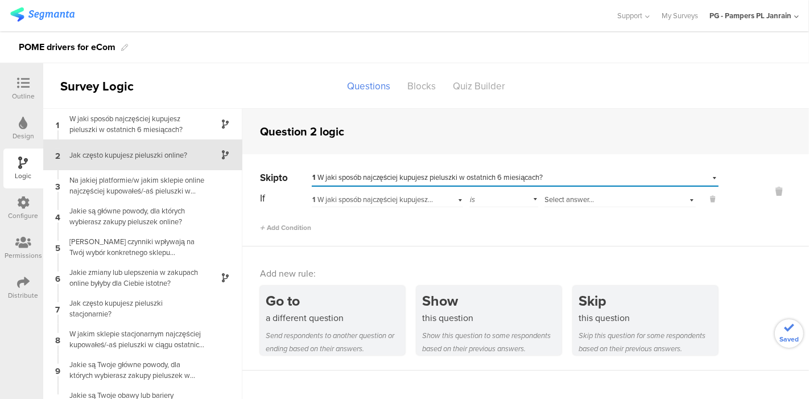
click at [387, 175] on span "1 W jaki sposób najczęściej kupujesz pieluszki w ostatnich 6 miesiącach?" at bounding box center [427, 177] width 231 height 11
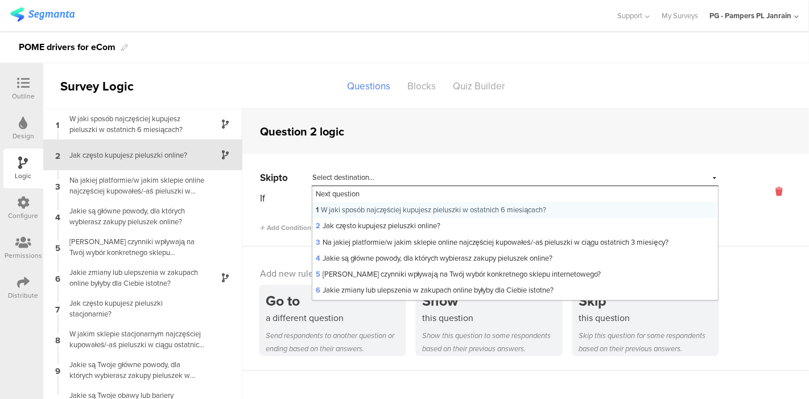
click at [767, 189] on icon at bounding box center [778, 191] width 27 height 13
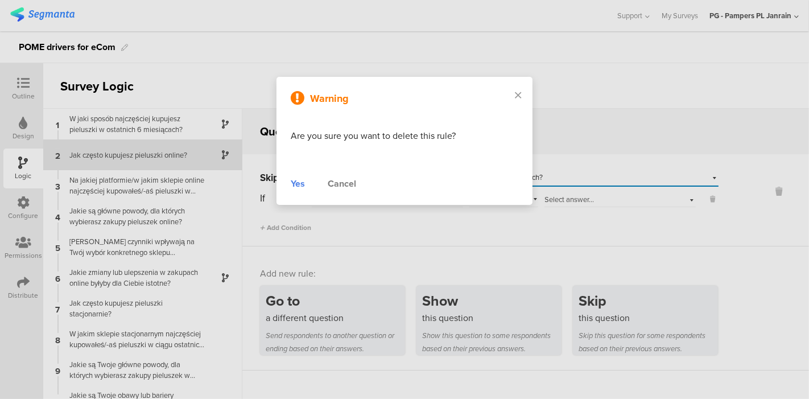
click at [299, 181] on div "Yes" at bounding box center [298, 184] width 14 height 14
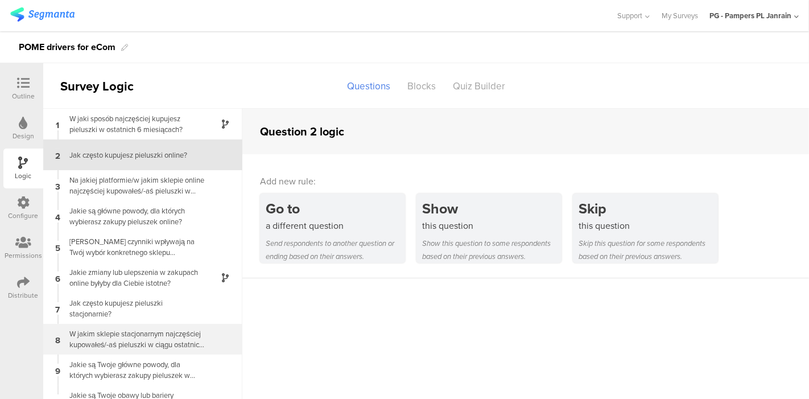
click at [84, 331] on div "W jakim sklepie stacjonarnym najczęściej kupowałeś/-aś pieluszki w ciągu ostatn…" at bounding box center [134, 339] width 142 height 22
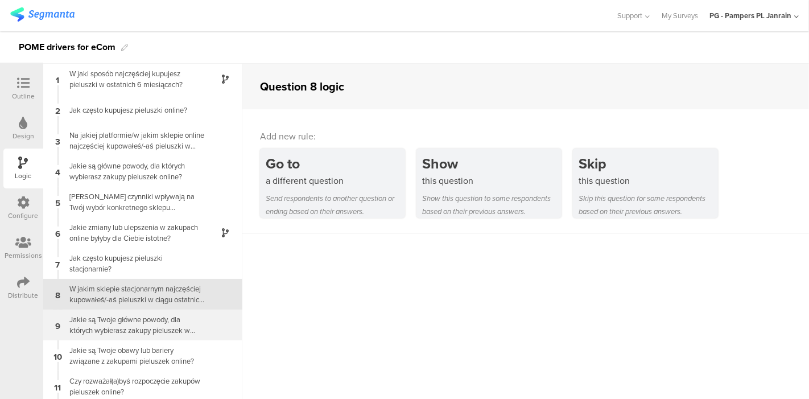
scroll to position [32, 0]
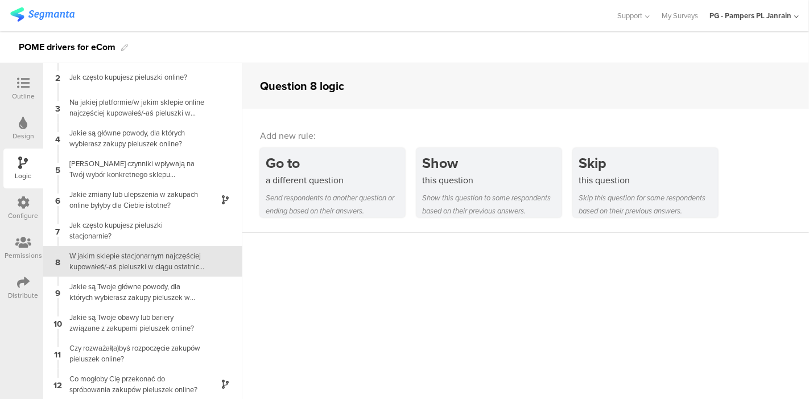
click at [27, 95] on div "Outline" at bounding box center [23, 96] width 23 height 10
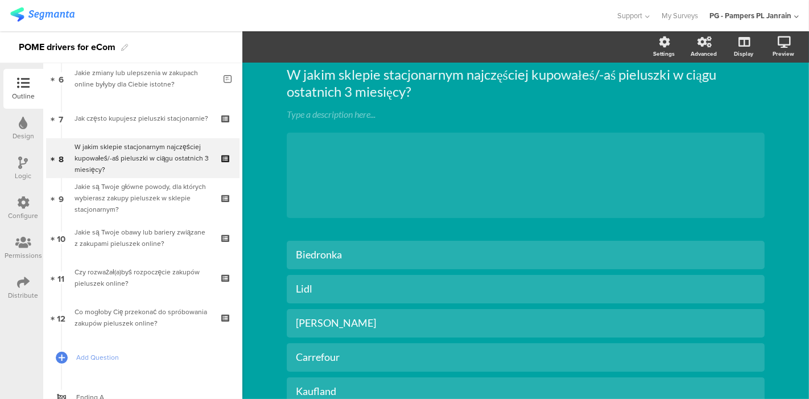
scroll to position [281, 0]
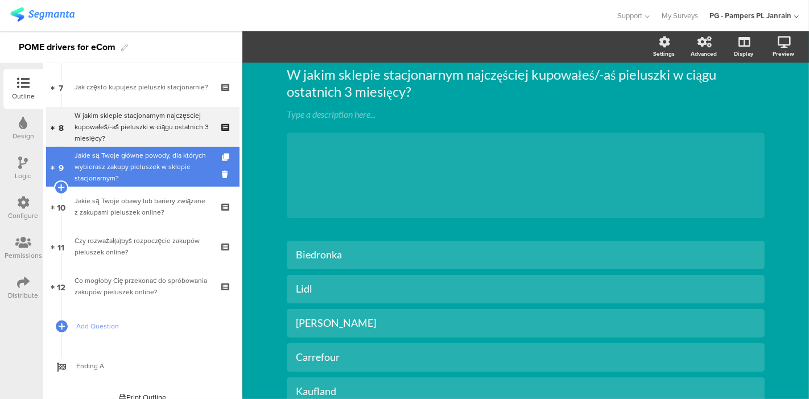
click at [108, 156] on div "Jakie są Twoje główne powody, dla których wybierasz zakupy pieluszek w sklepie …" at bounding box center [143, 167] width 136 height 34
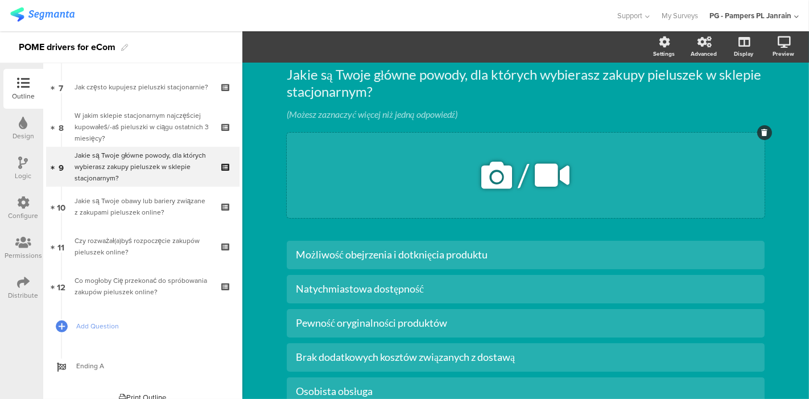
scroll to position [302, 0]
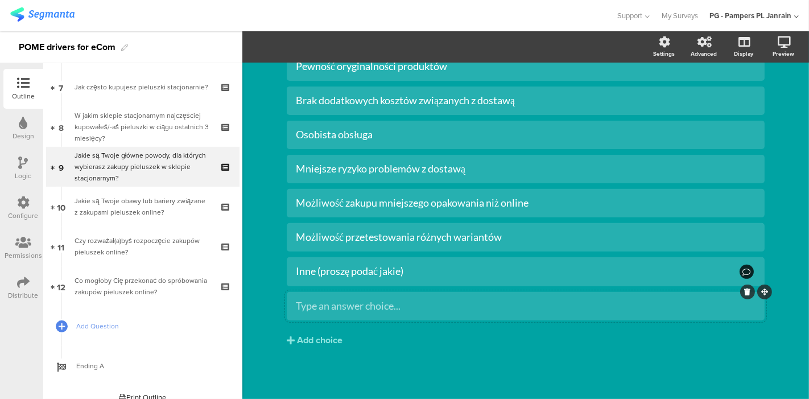
click at [743, 295] on div at bounding box center [747, 292] width 15 height 15
click at [745, 290] on icon at bounding box center [748, 291] width 6 height 7
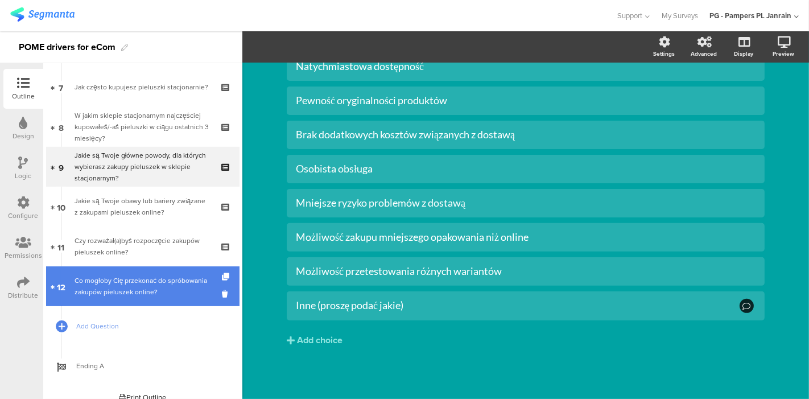
click at [104, 294] on div "Co mogłoby Cię przekonać do spróbowania zakupów pieluszek online?" at bounding box center [143, 286] width 136 height 23
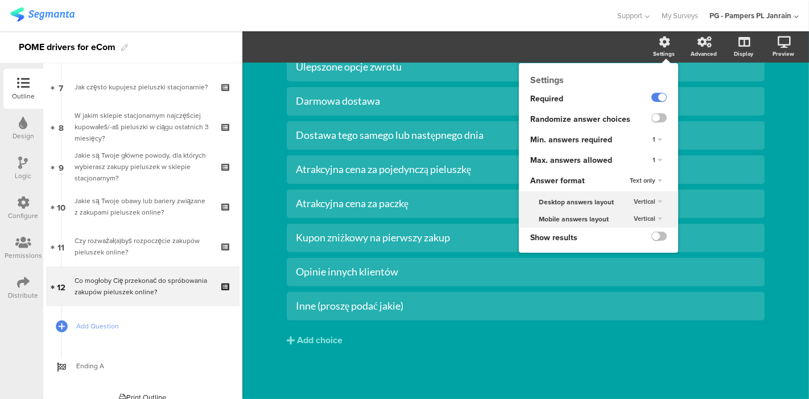
click at [648, 162] on div "1" at bounding box center [657, 161] width 19 height 14
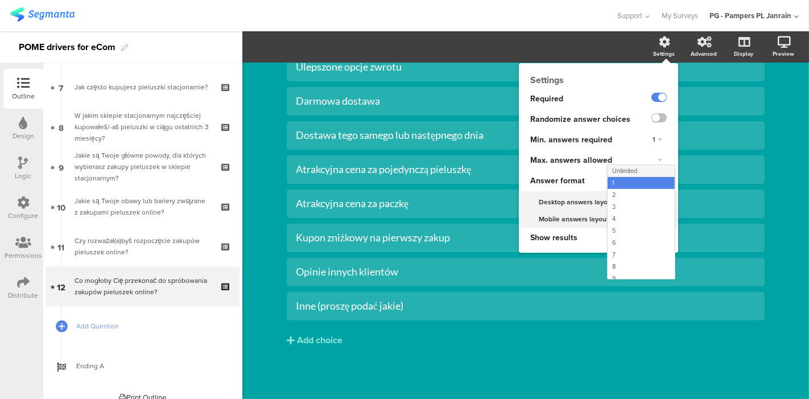
click at [621, 174] on span "Unlimited" at bounding box center [624, 170] width 25 height 9
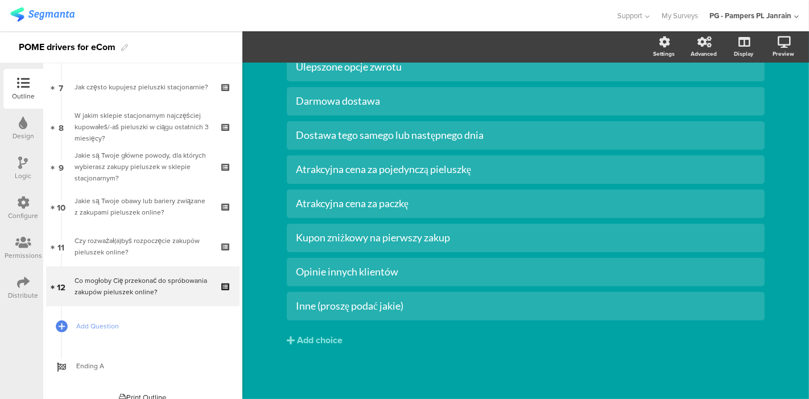
click at [9, 84] on div "Outline" at bounding box center [23, 89] width 40 height 40
